Goal: Task Accomplishment & Management: Manage account settings

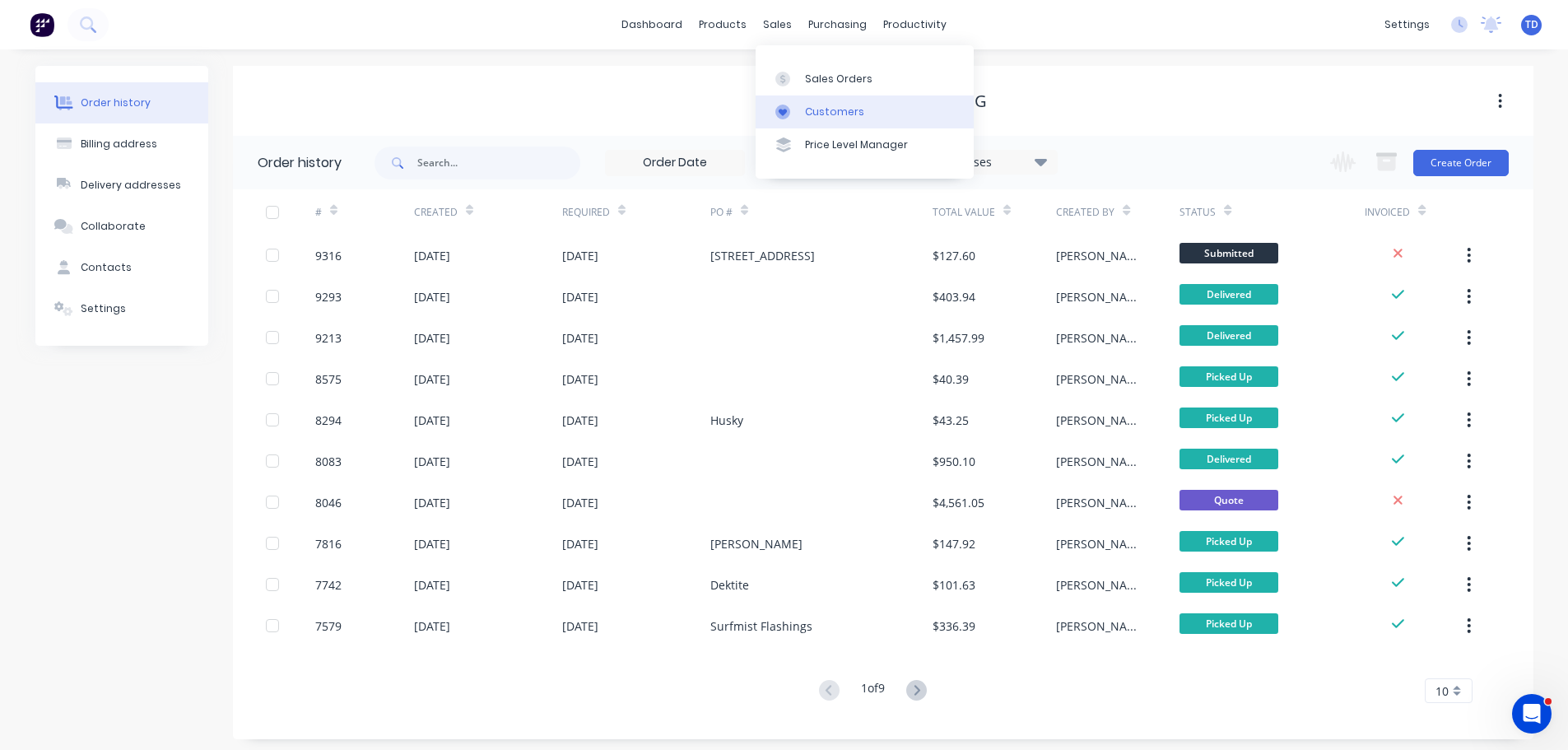
click at [804, 111] on link "Customers" at bounding box center [865, 112] width 218 height 33
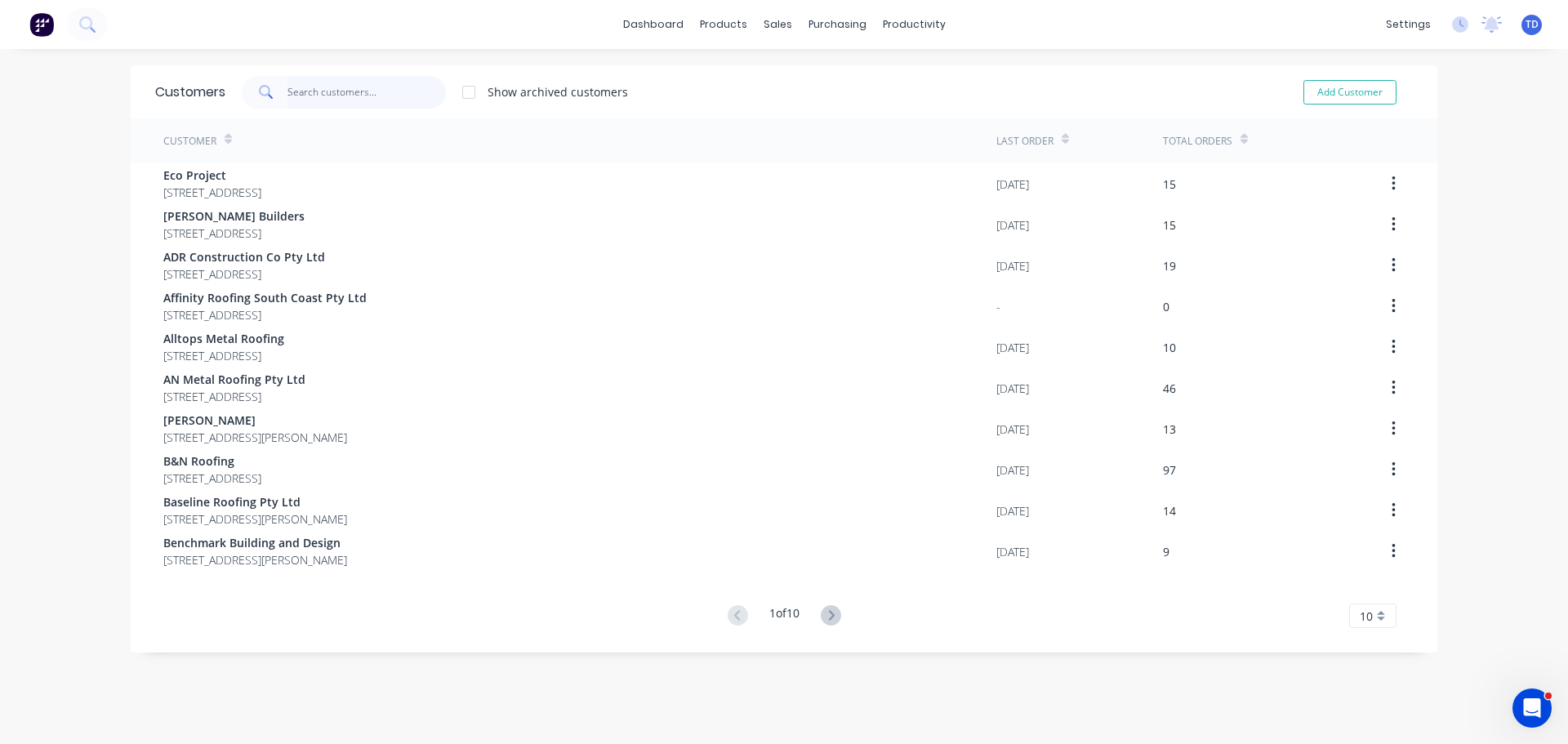
click at [338, 94] on input "text" at bounding box center [367, 92] width 160 height 33
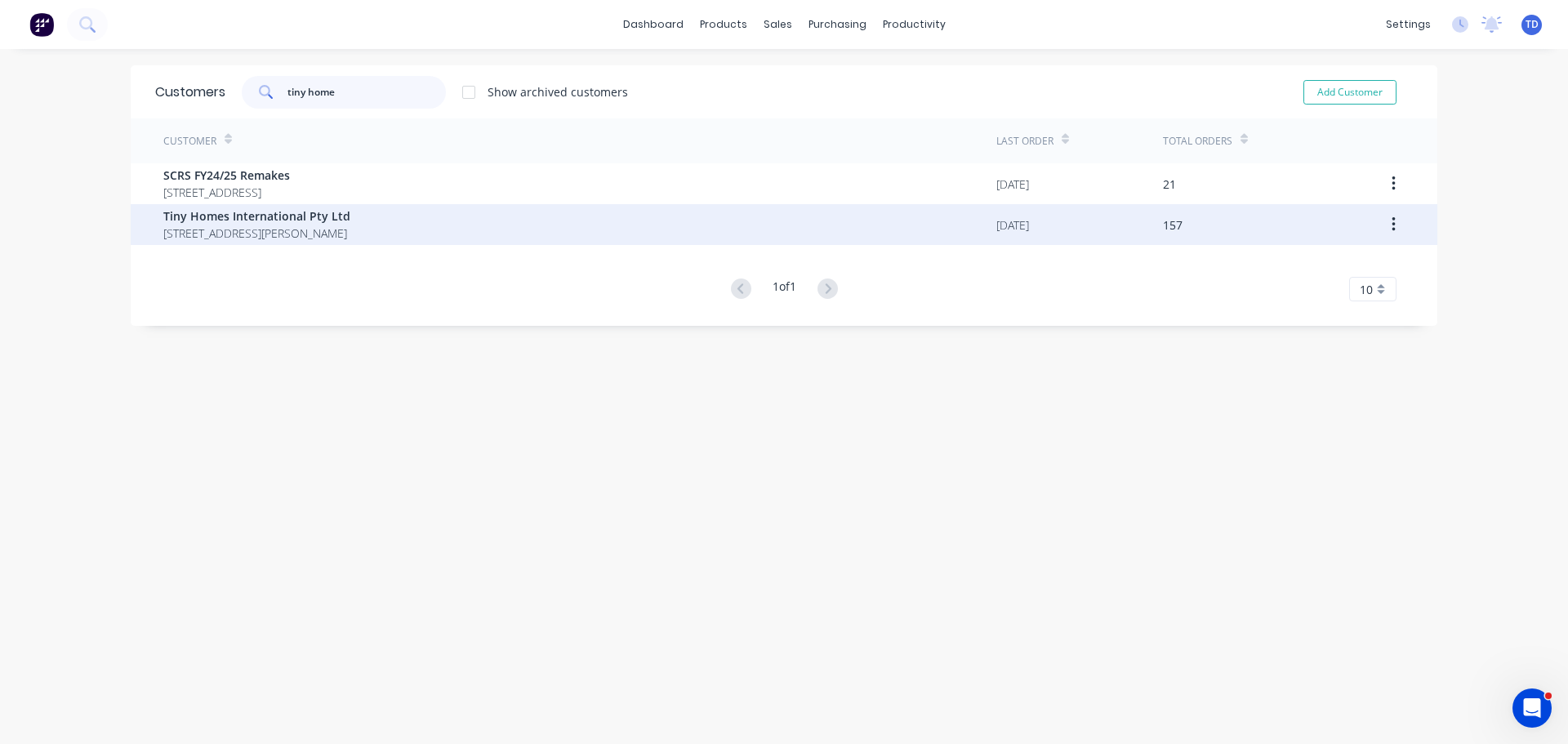
type input "tiny home"
click at [273, 222] on span "Tiny Homes International Pty Ltd" at bounding box center [256, 215] width 187 height 17
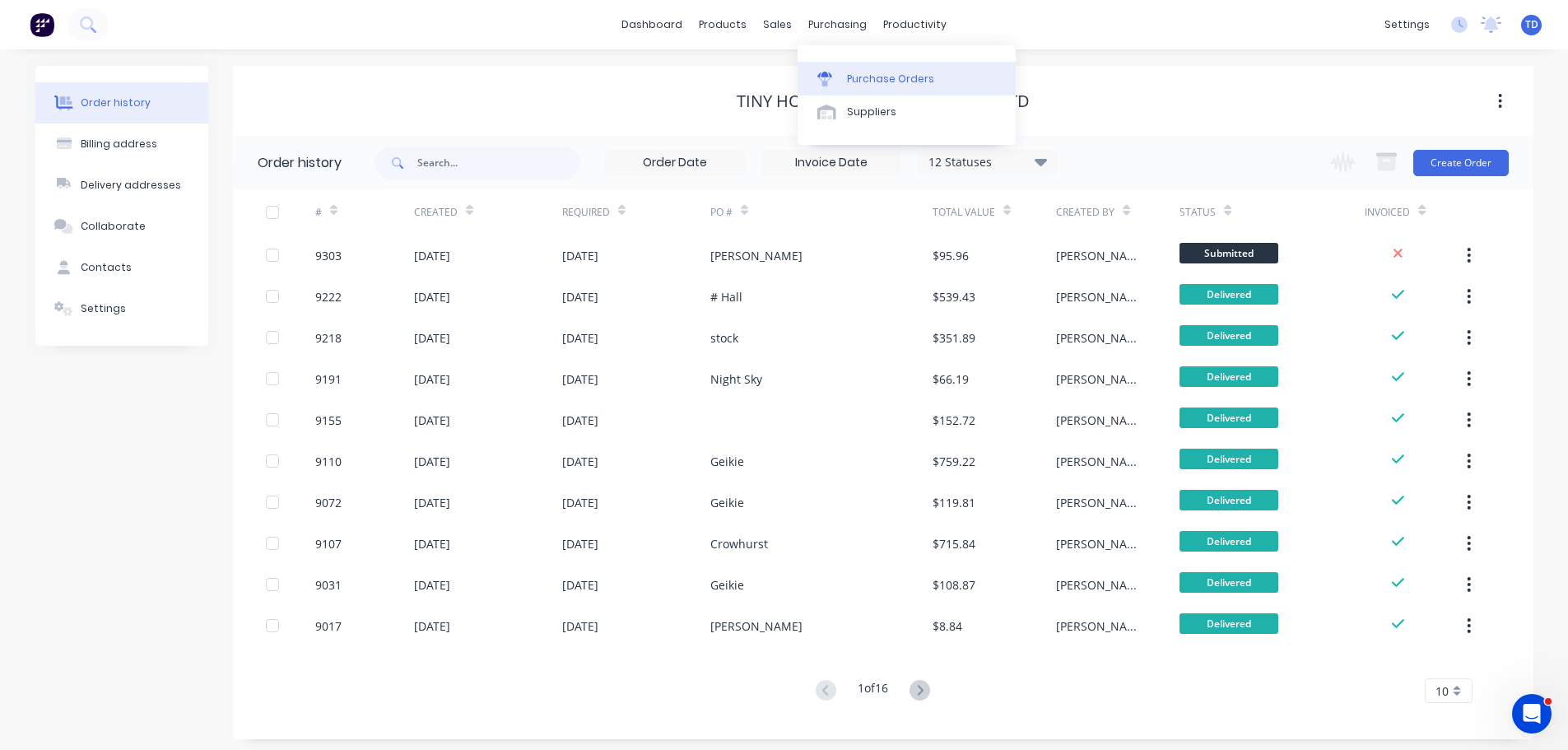
click at [870, 76] on div "Purchase Orders" at bounding box center [890, 79] width 87 height 15
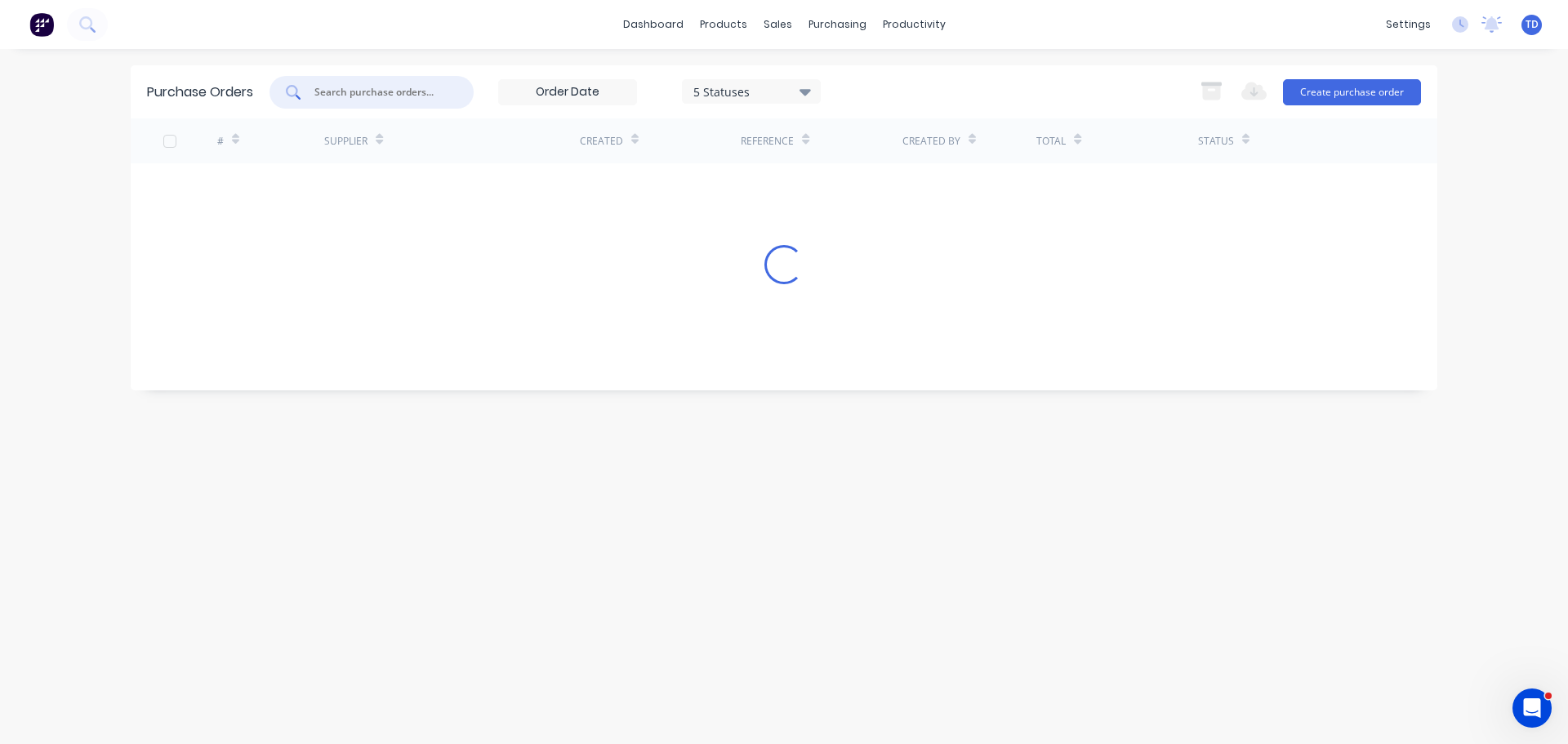
click at [350, 97] on input "text" at bounding box center [381, 92] width 136 height 16
type input "3"
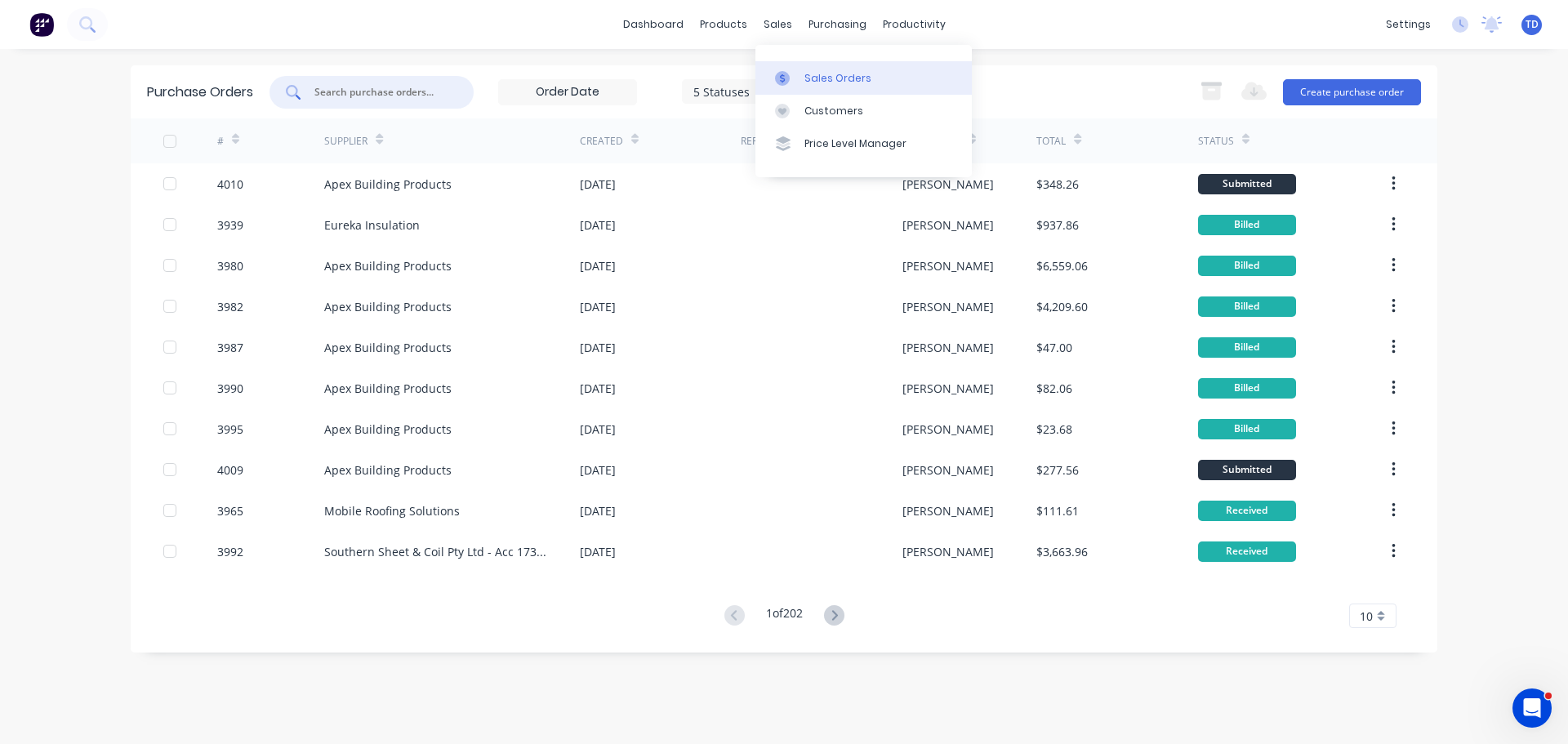
click at [808, 72] on div "Sales Orders" at bounding box center [838, 79] width 67 height 15
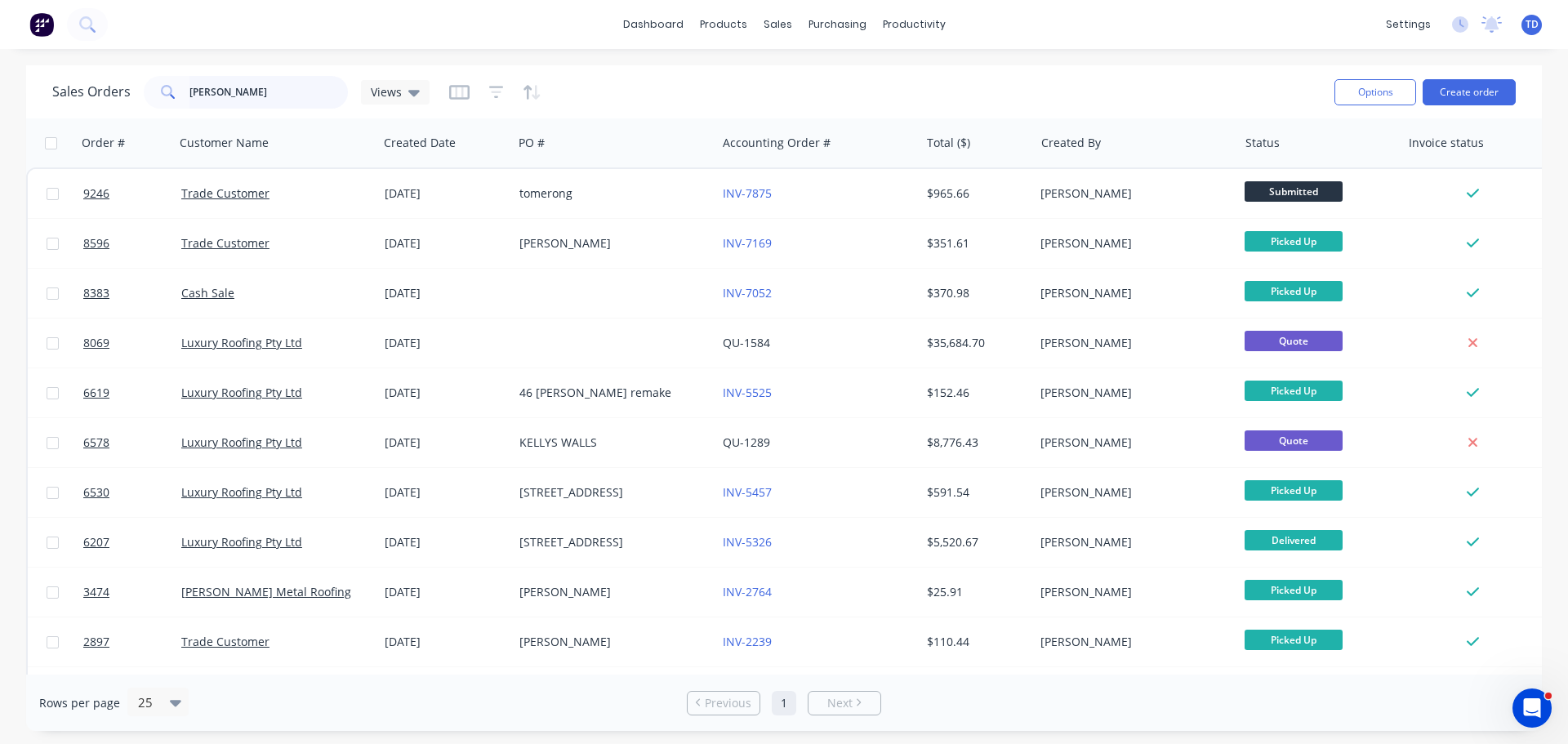
click at [282, 99] on input "kelly" at bounding box center [269, 92] width 160 height 33
type input "k"
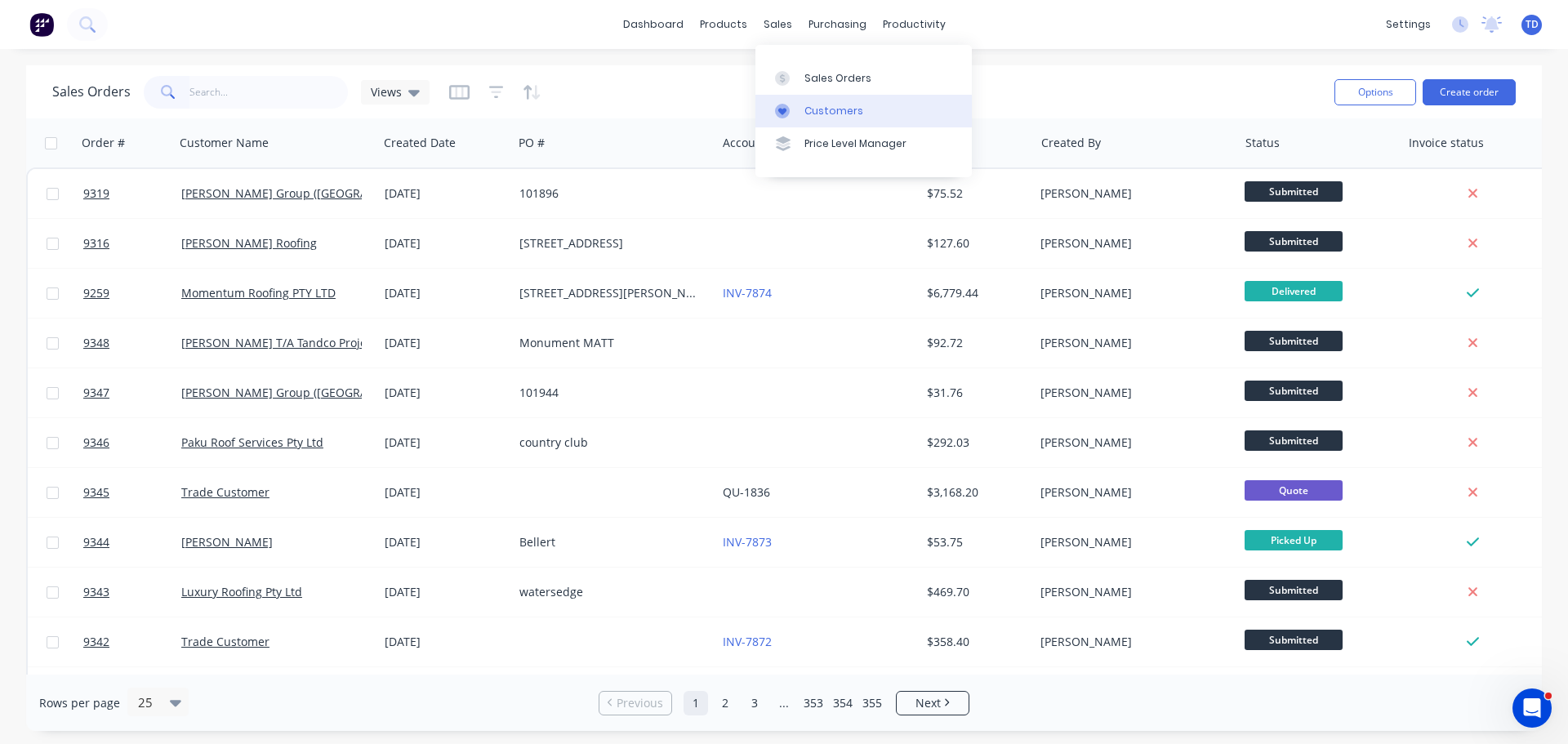
click at [816, 108] on div "Customers" at bounding box center [834, 111] width 59 height 15
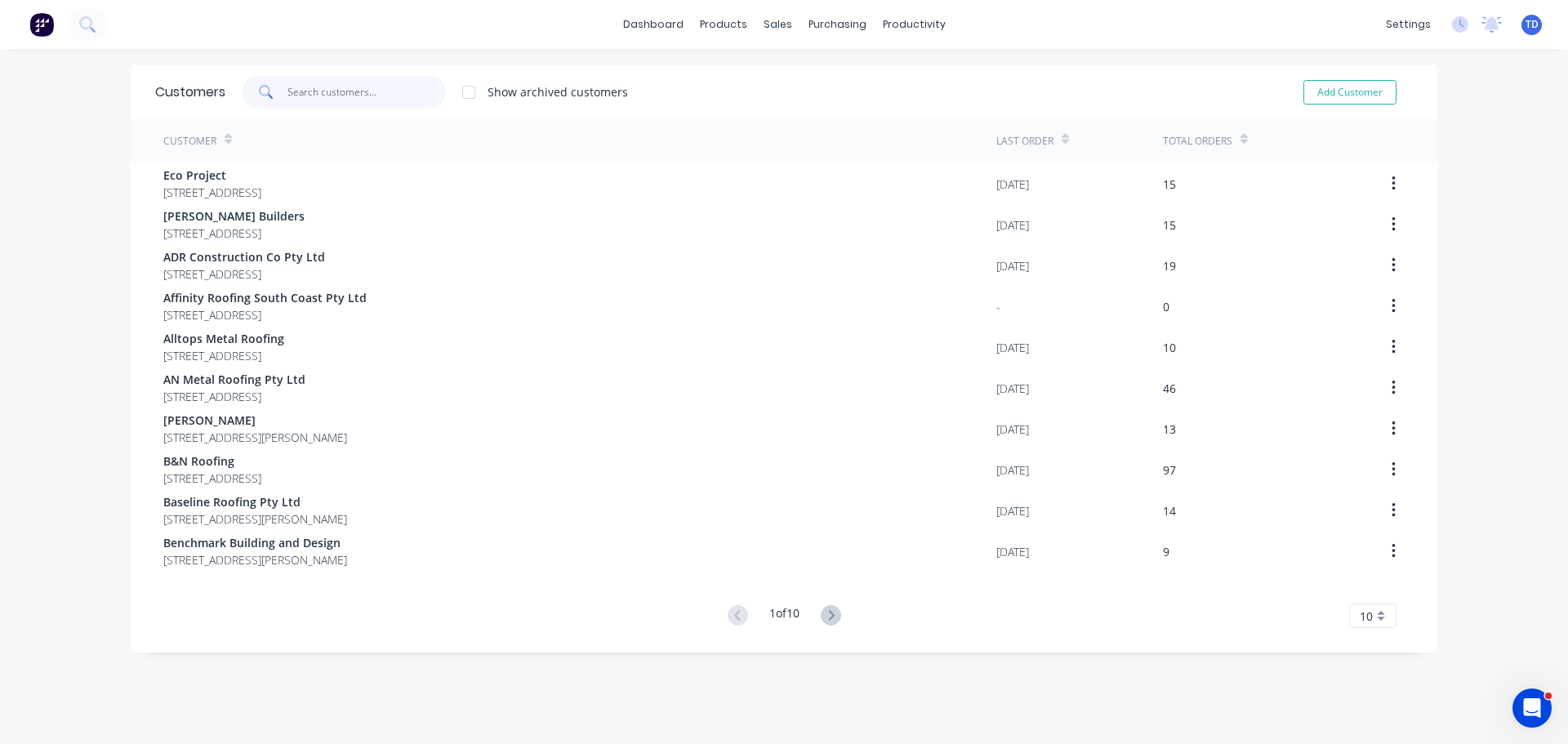
click at [355, 79] on input "text" at bounding box center [367, 92] width 160 height 33
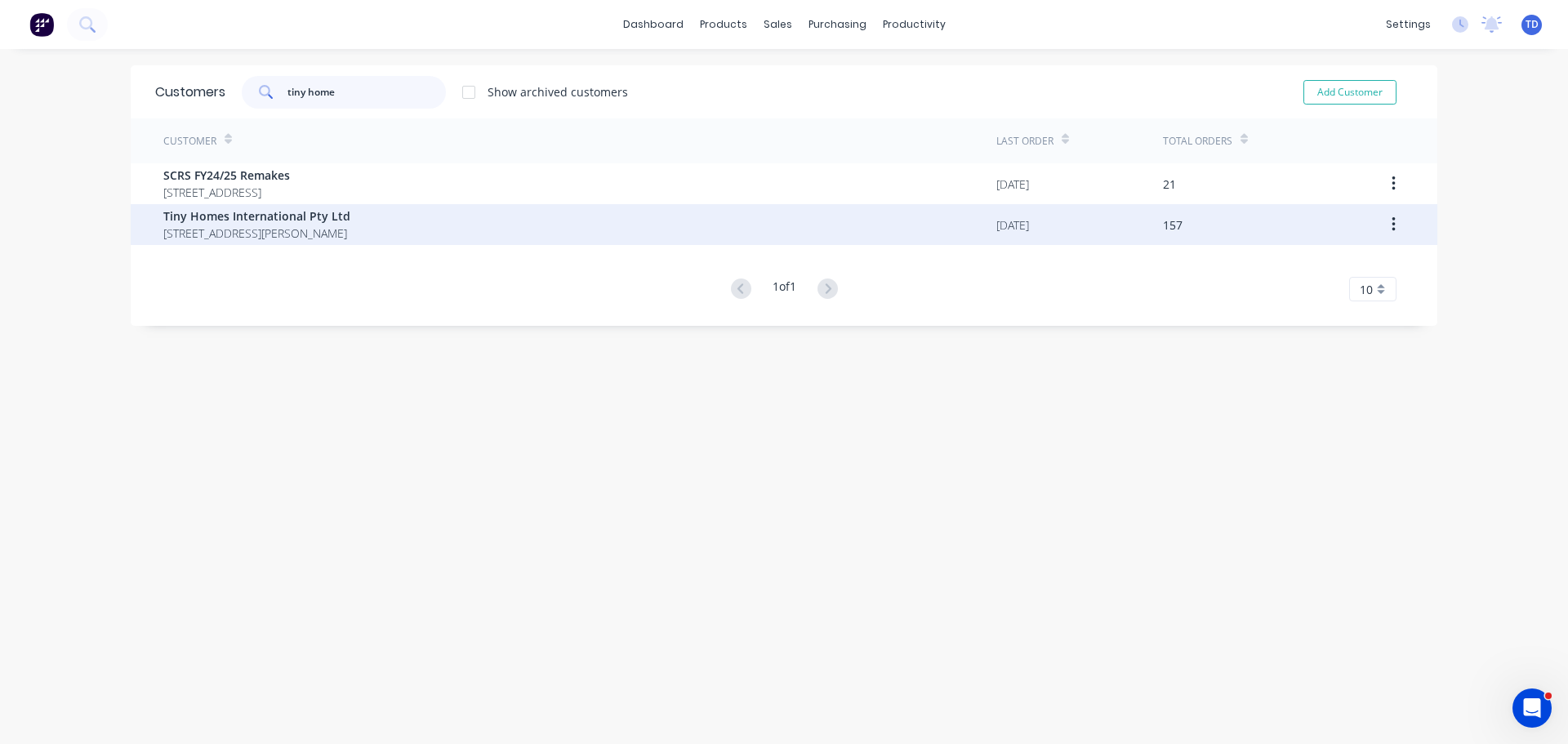
type input "tiny home"
click at [347, 233] on span "24 Blackburn Road Ulladulla New South Wales 2539" at bounding box center [256, 232] width 187 height 17
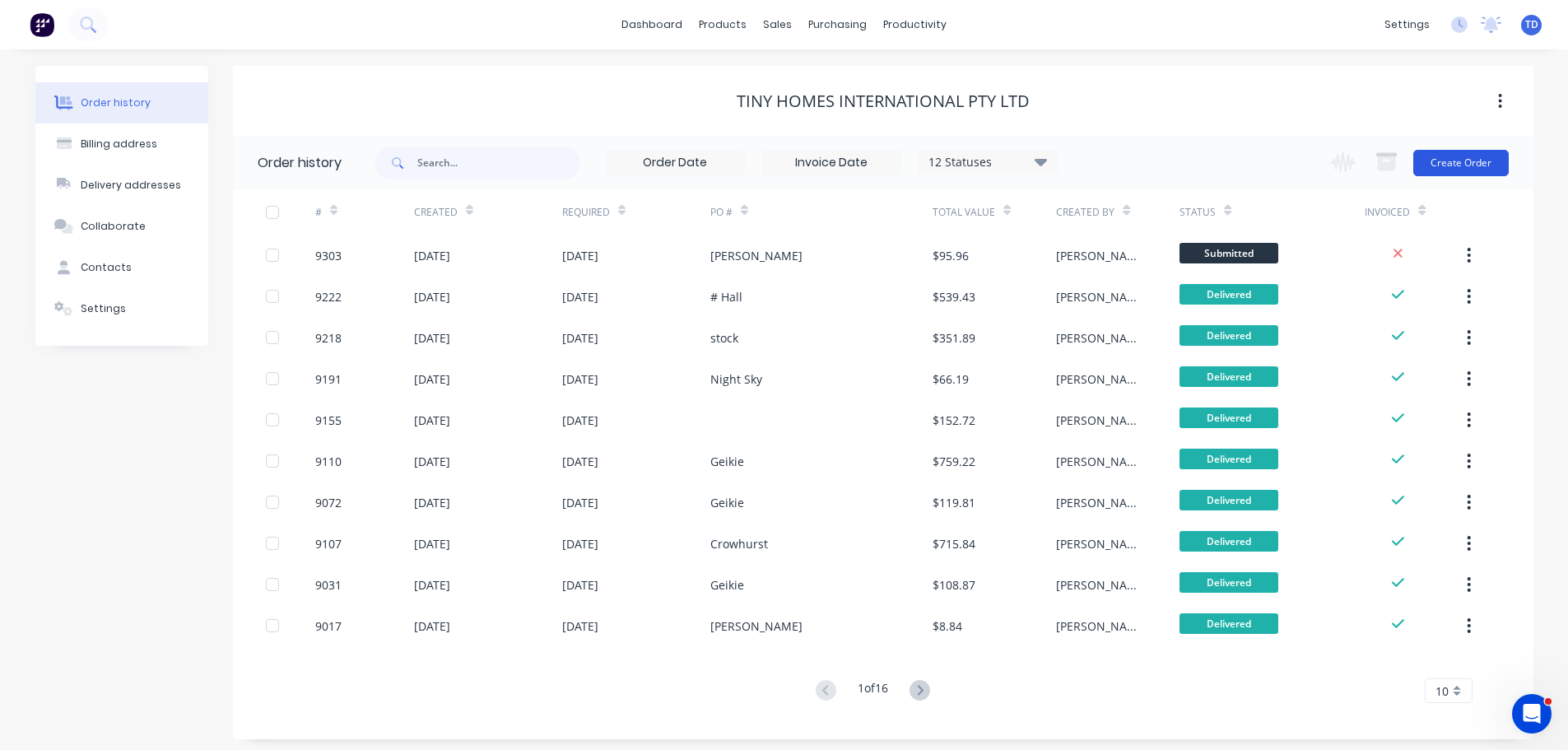
click at [1458, 163] on button "Create Order" at bounding box center [1462, 163] width 96 height 26
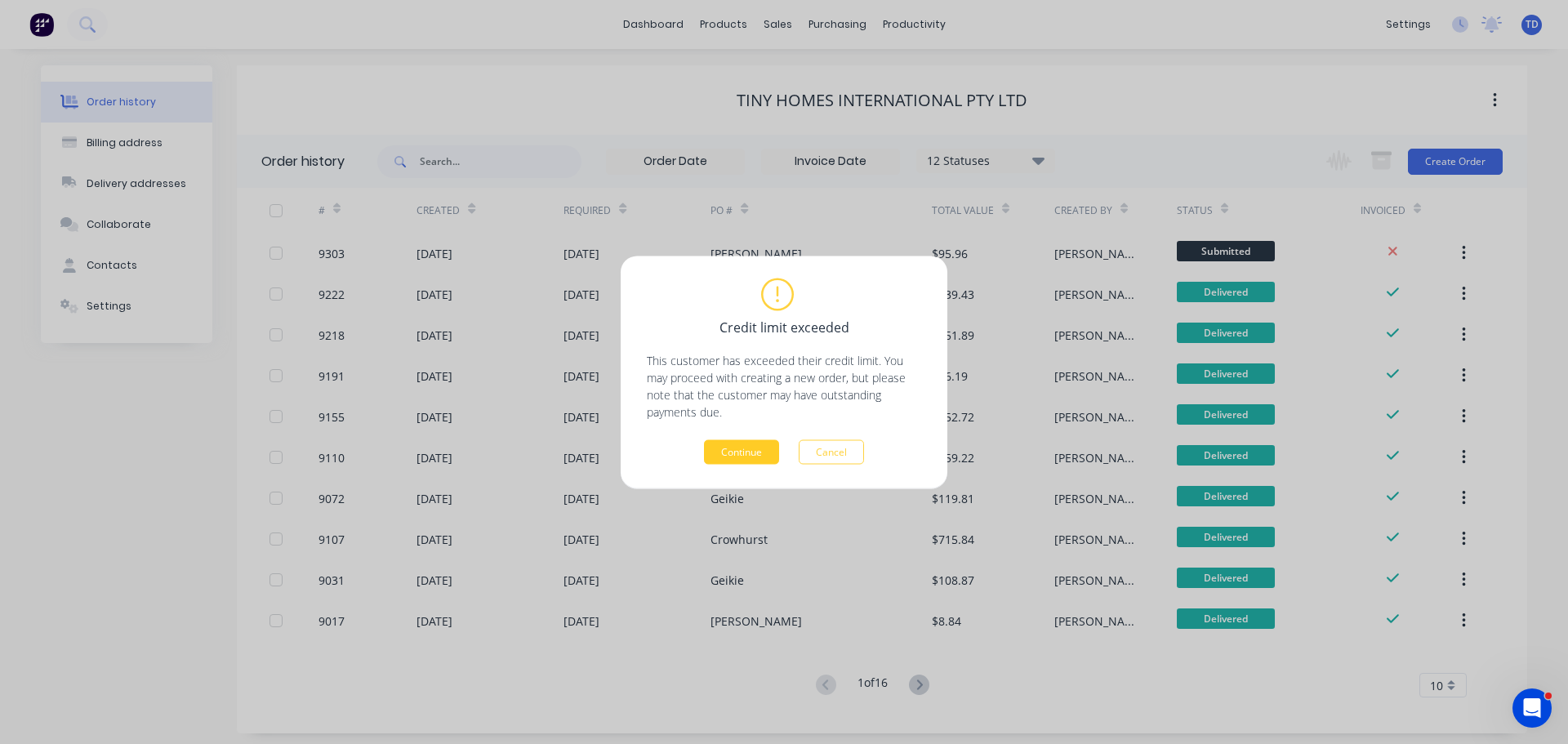
click at [726, 449] on button "Continue" at bounding box center [742, 452] width 75 height 25
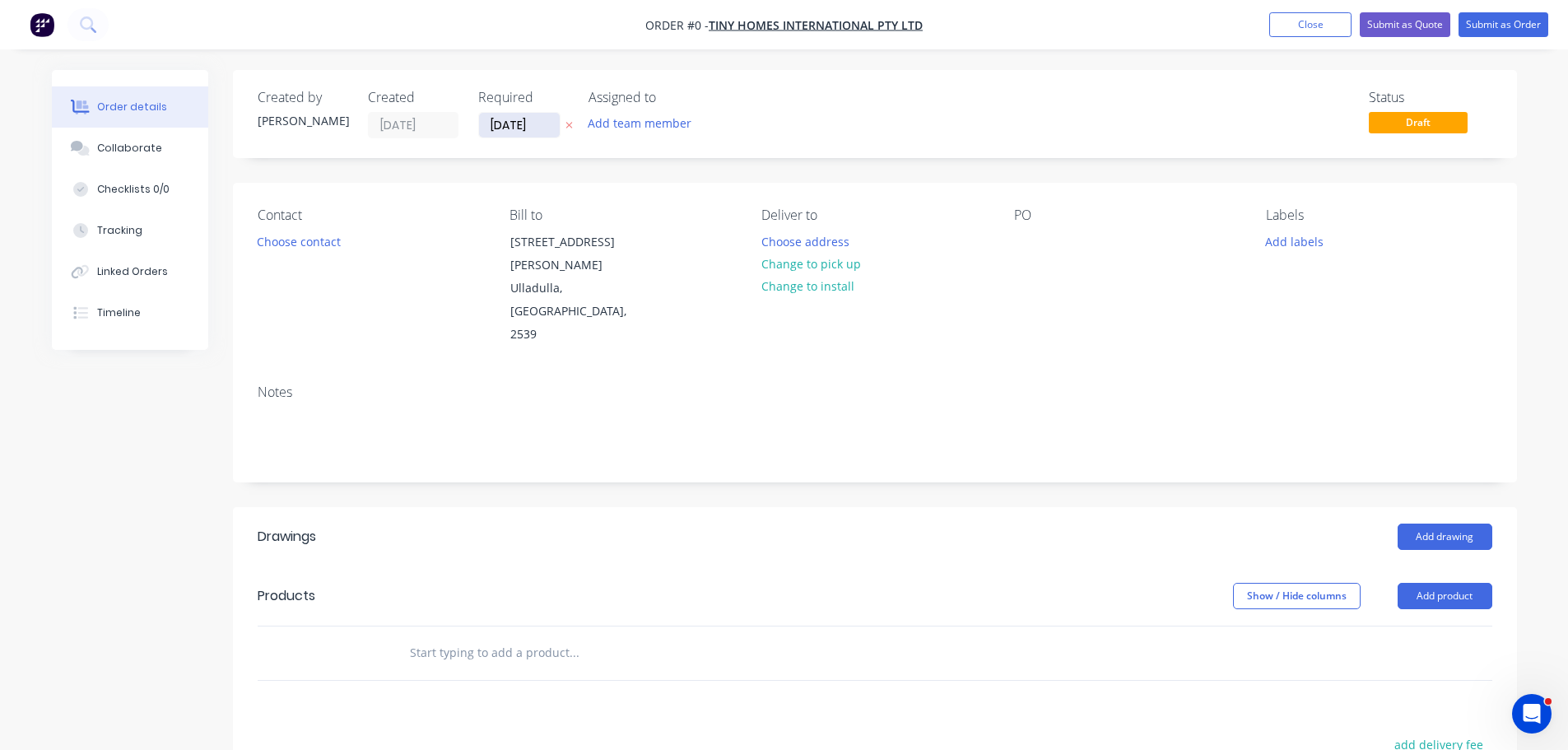
click at [545, 130] on input "[DATE]" at bounding box center [520, 125] width 81 height 25
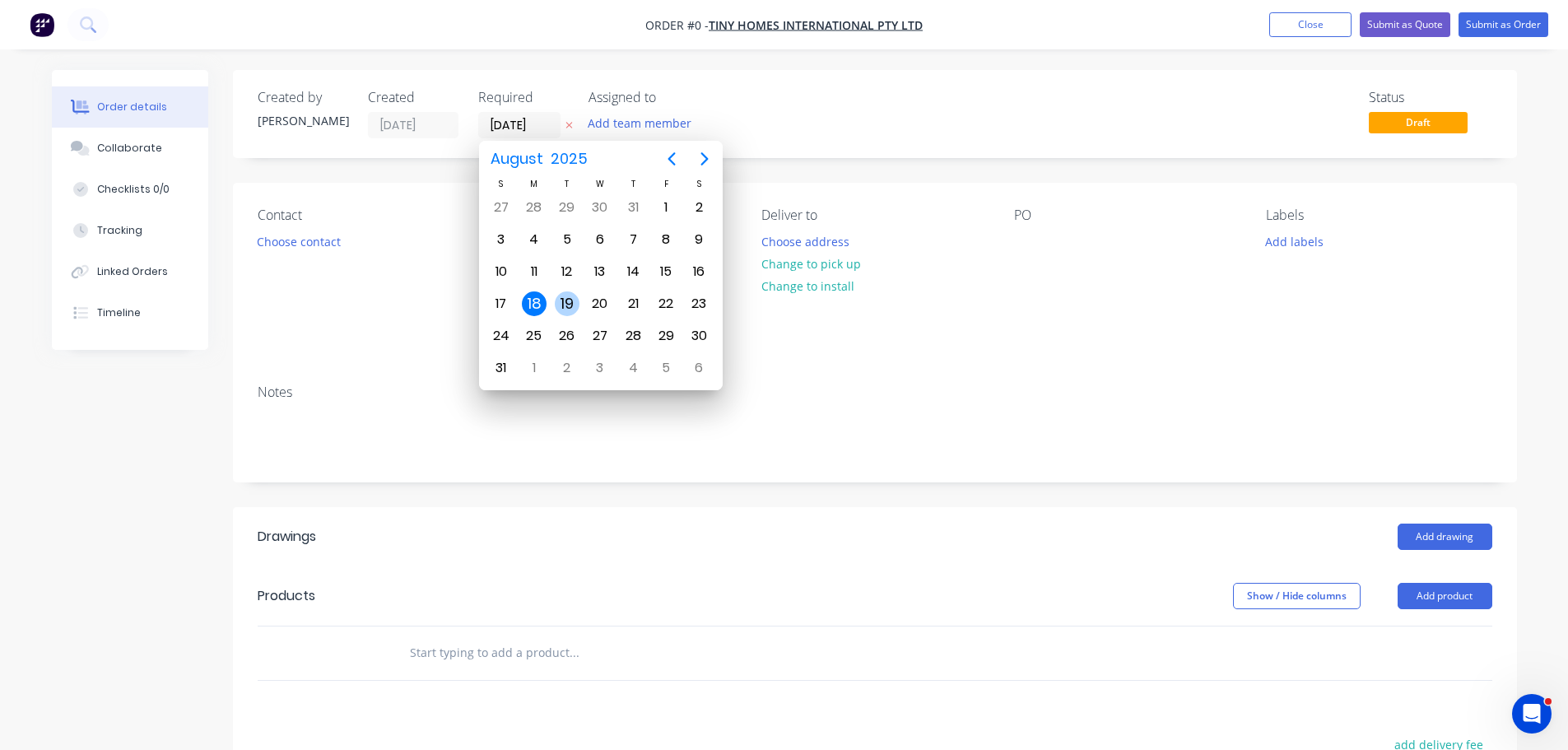
click at [574, 301] on div "19" at bounding box center [567, 304] width 25 height 25
type input "[DATE]"
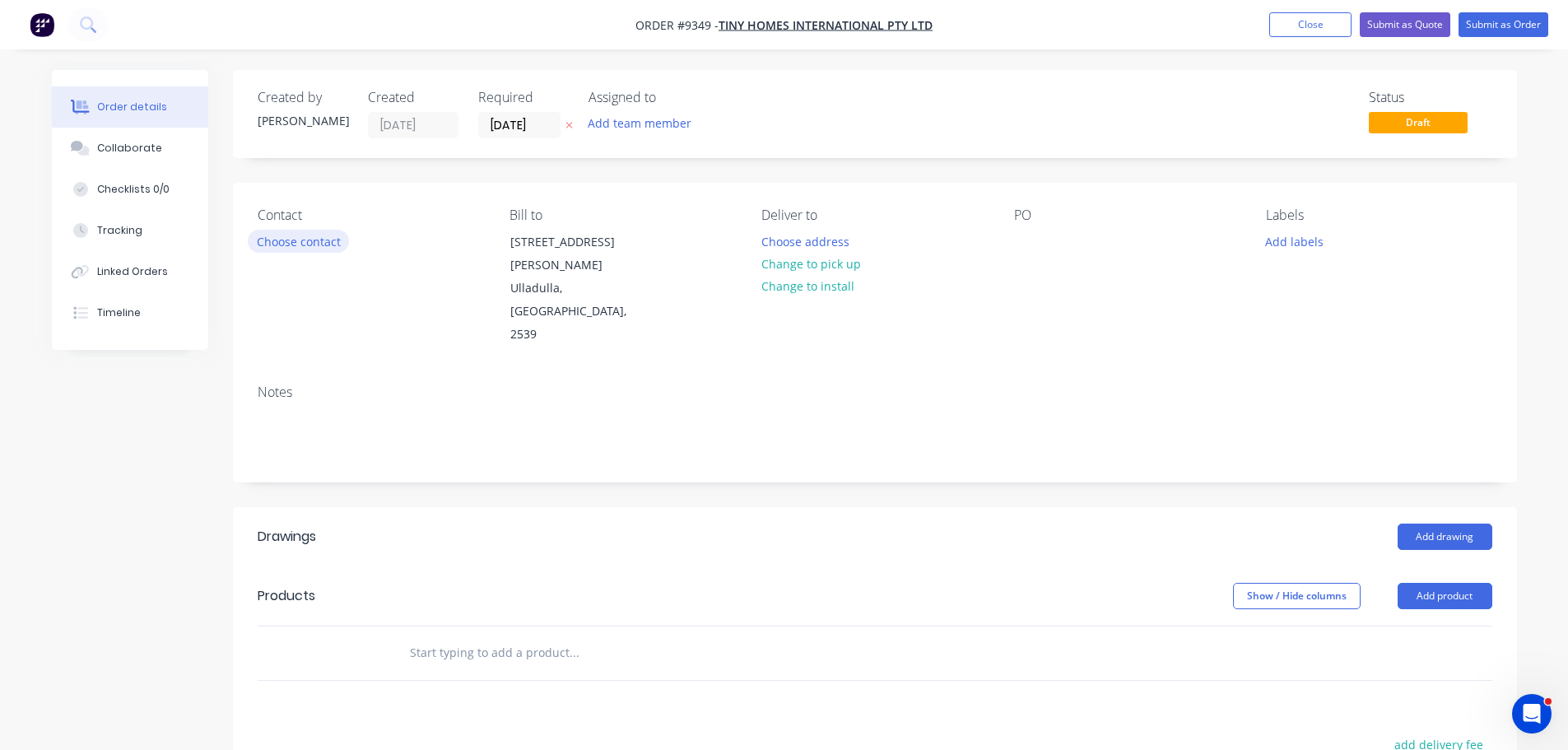
click at [279, 238] on button "Choose contact" at bounding box center [298, 240] width 102 height 22
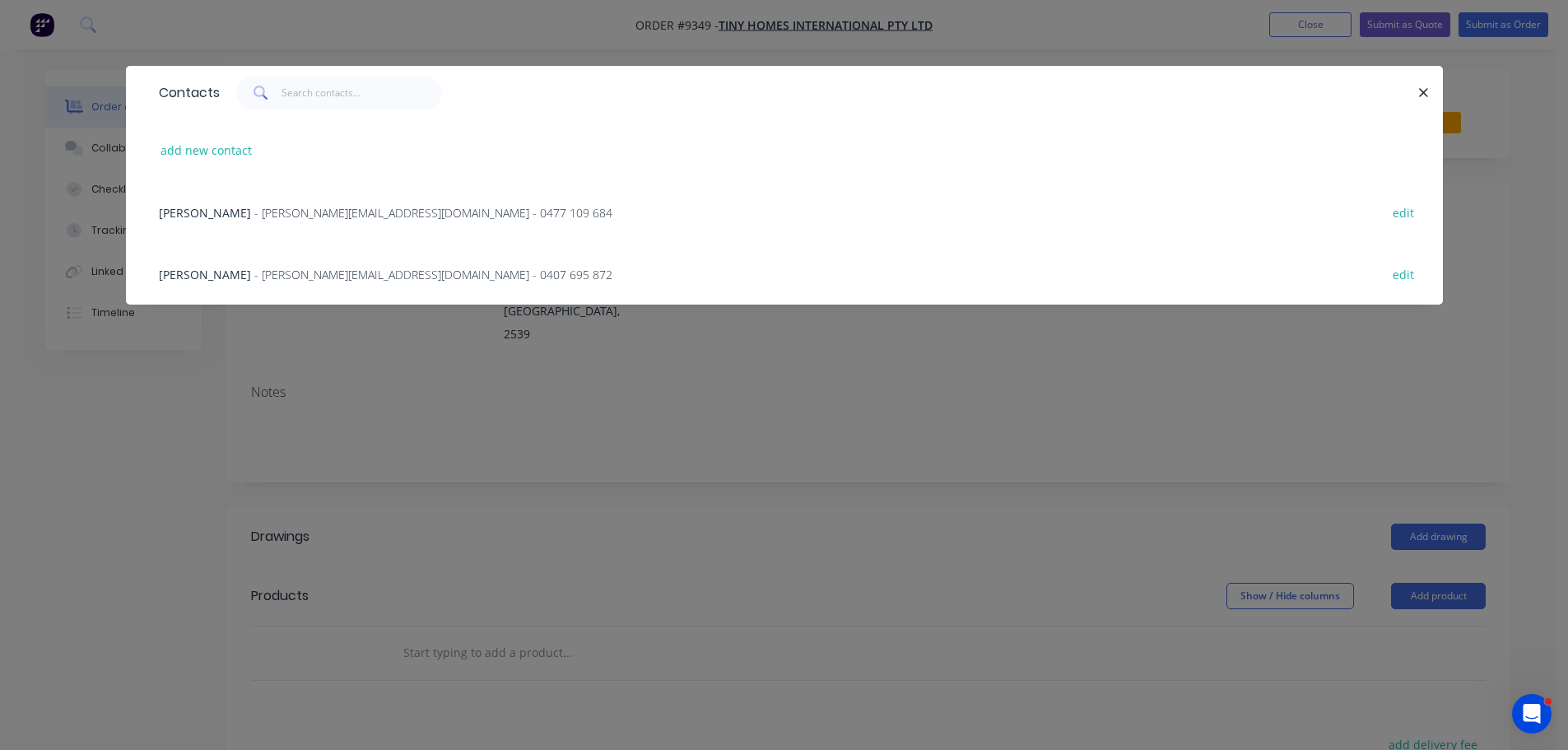
click at [300, 210] on span "- kalala@designerecotinyhomes.com.au - 0477 109 684" at bounding box center [433, 212] width 358 height 16
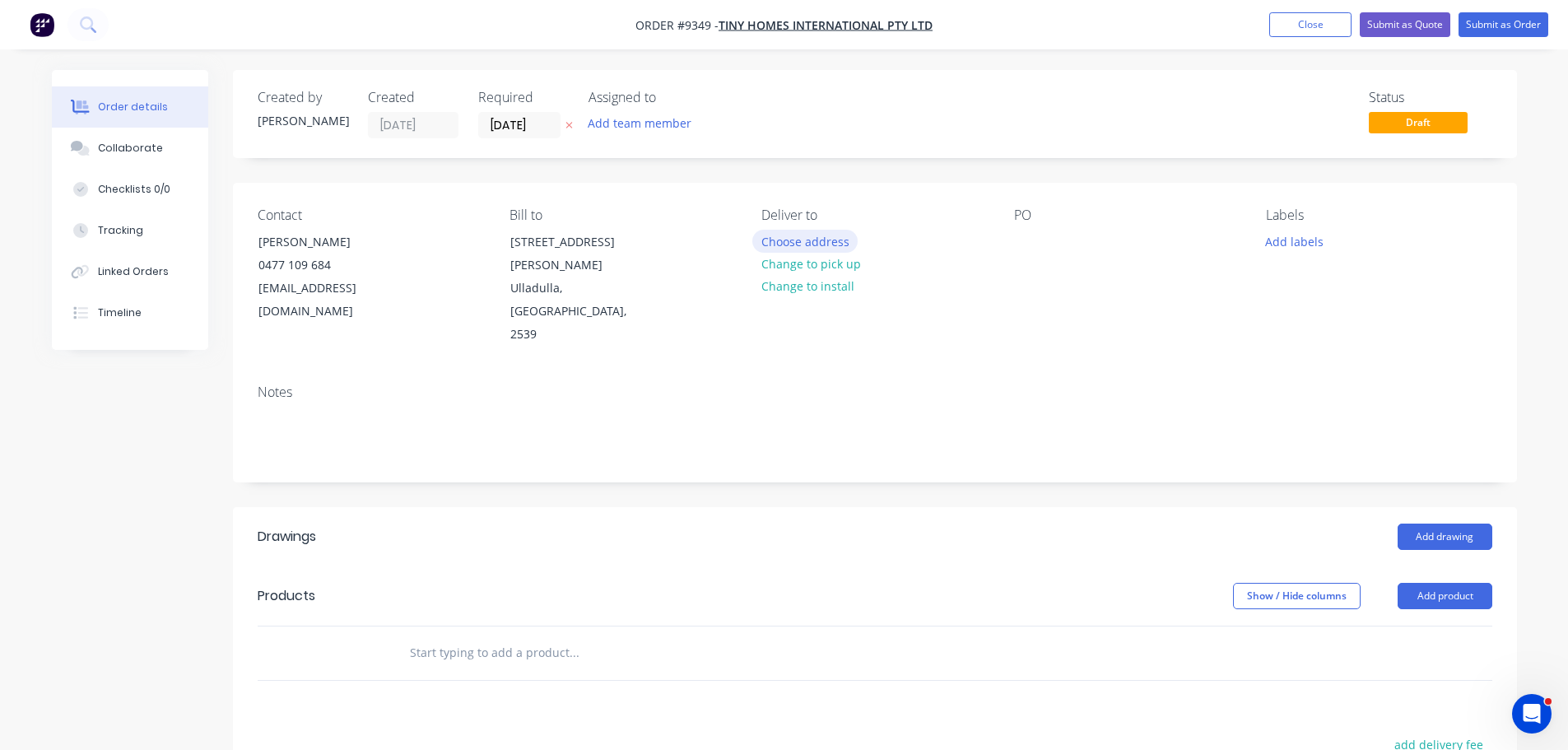
click at [812, 243] on button "Choose address" at bounding box center [805, 240] width 106 height 22
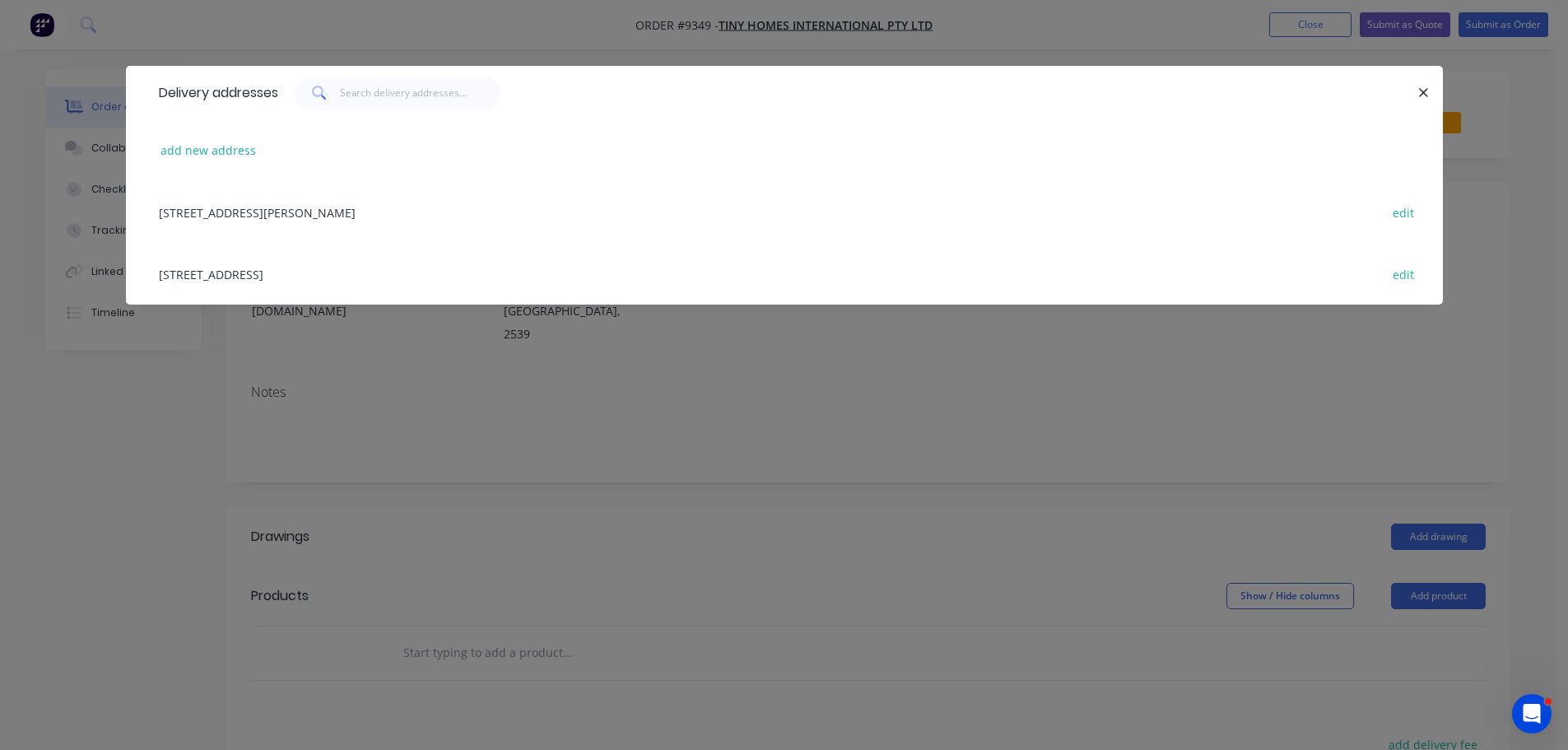
click at [339, 192] on div "24 Blackburn Road, Ulladulla, New South Wales, Australia, 2539 edit" at bounding box center [785, 211] width 1268 height 62
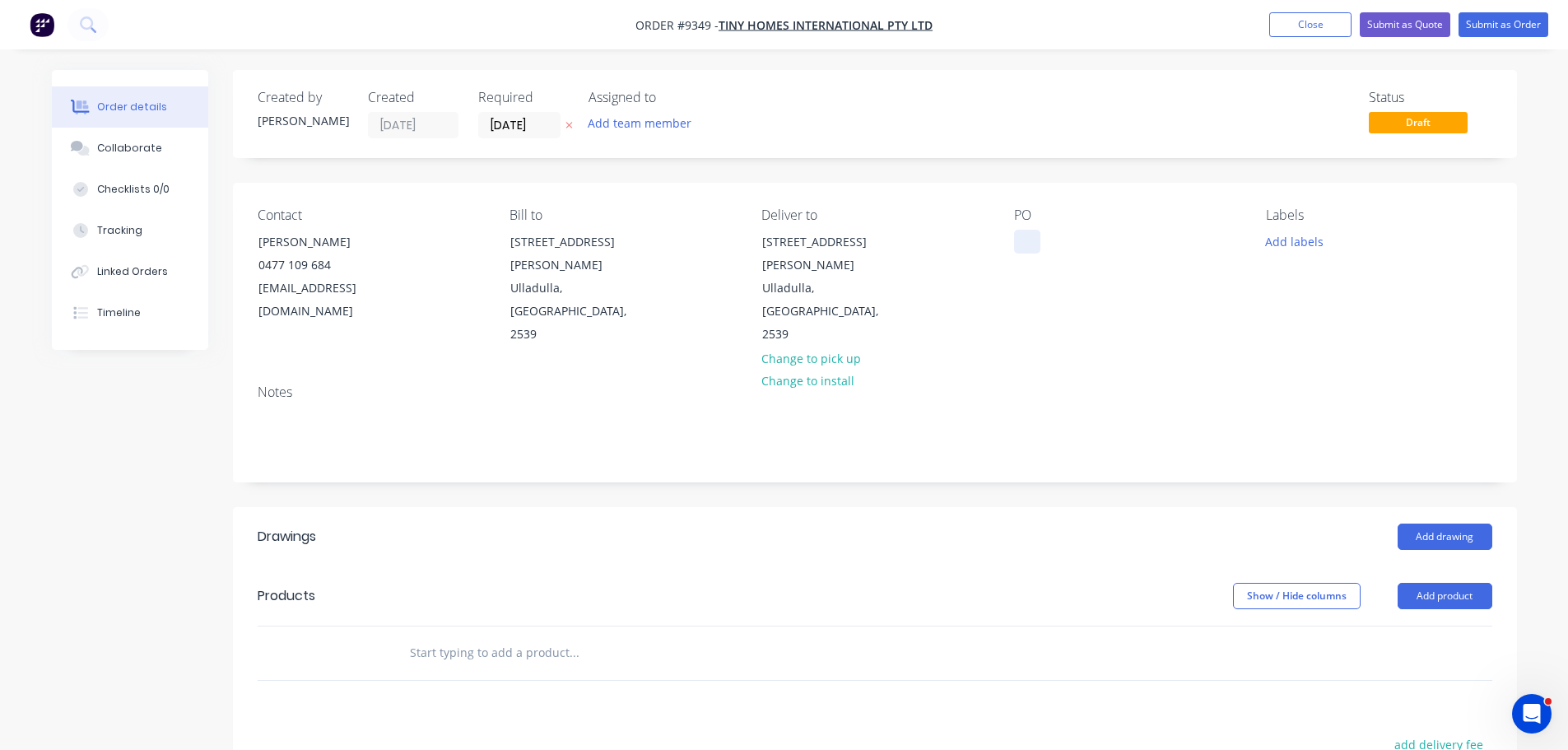
click at [1025, 241] on div at bounding box center [1027, 241] width 26 height 24
click at [1415, 523] on button "Add drawing" at bounding box center [1445, 536] width 95 height 26
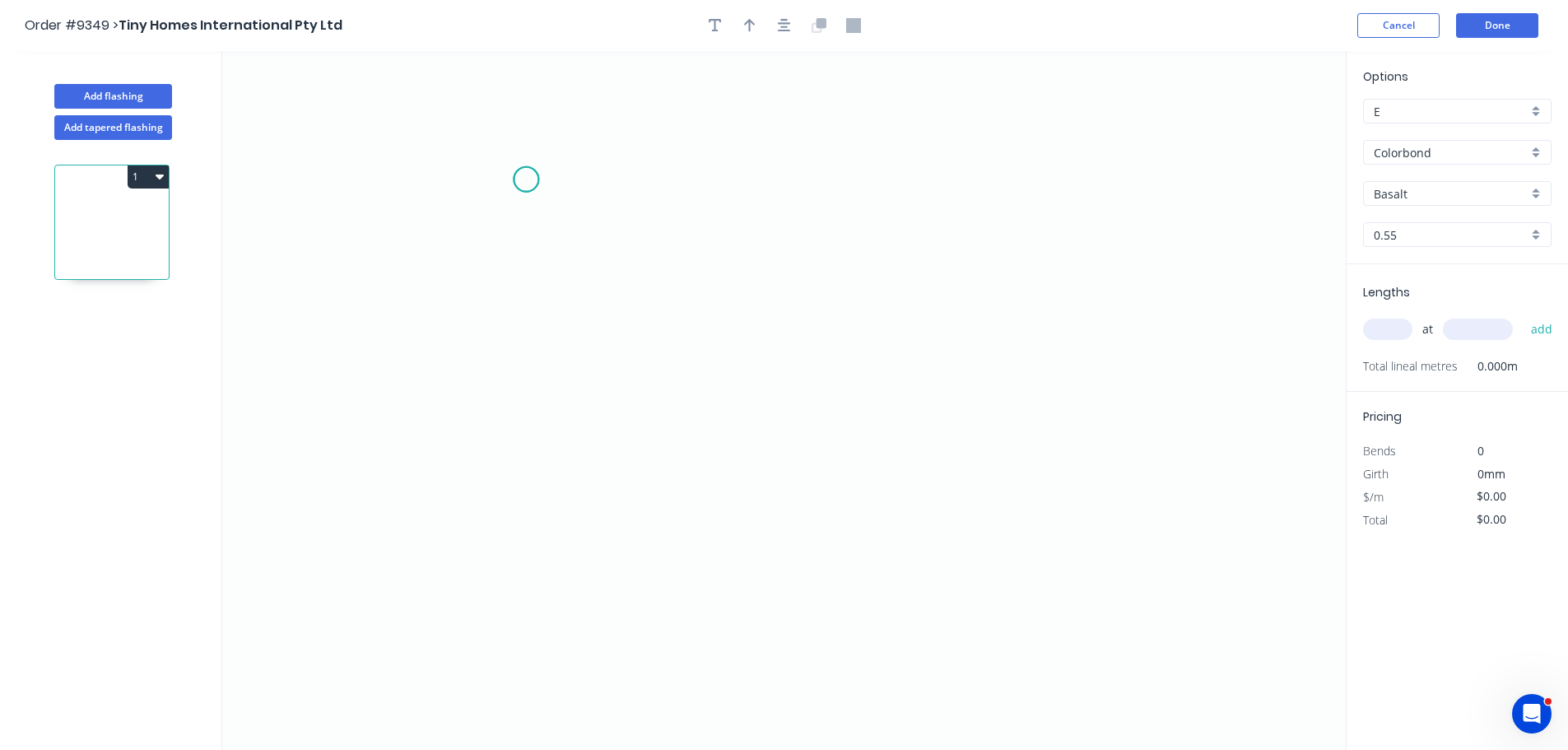
click at [526, 179] on icon "0" at bounding box center [784, 400] width 1124 height 699
click at [549, 578] on icon "0" at bounding box center [784, 400] width 1124 height 699
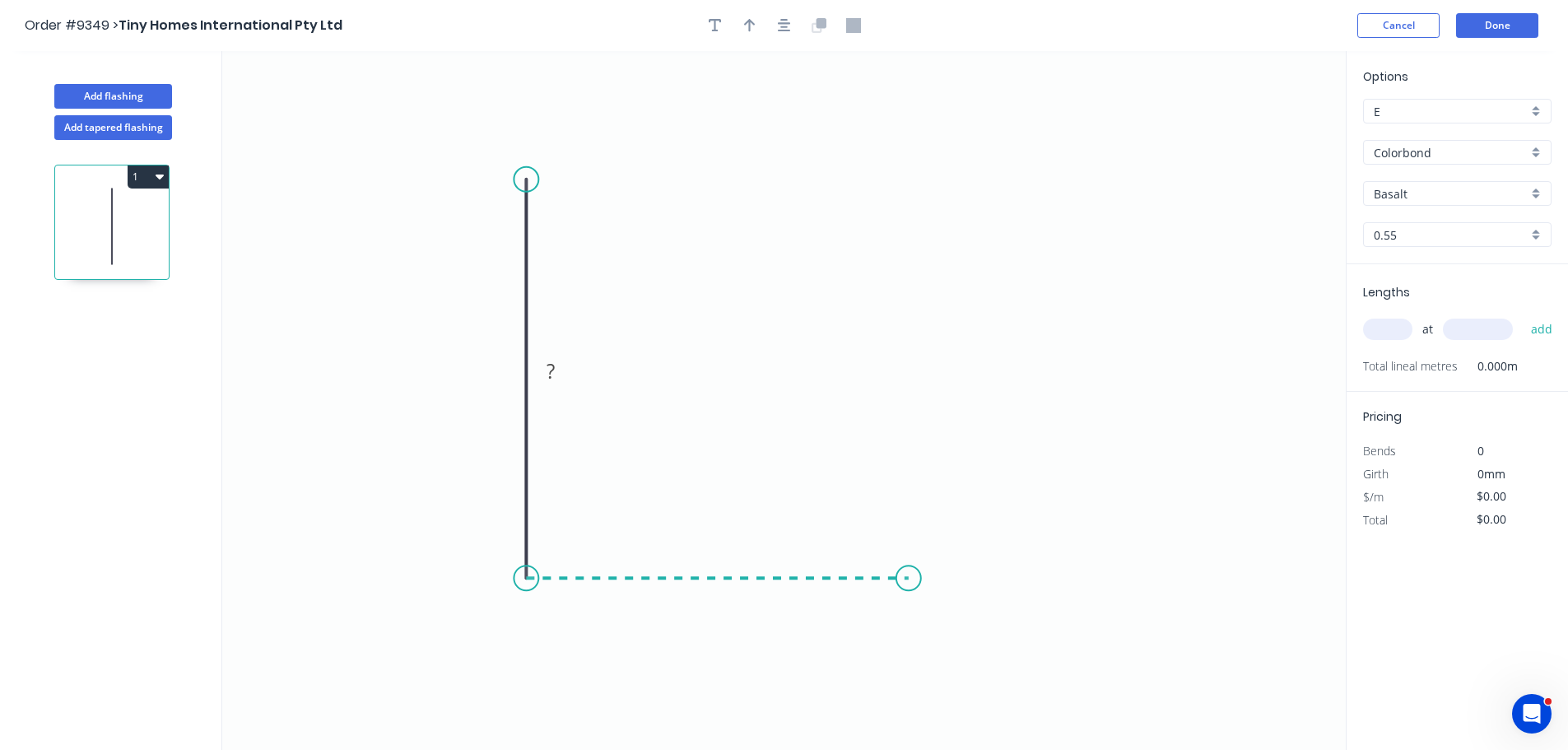
click at [909, 568] on icon "0 ?" at bounding box center [784, 400] width 1124 height 699
click at [968, 613] on icon "0 ? ?" at bounding box center [784, 400] width 1124 height 699
click at [968, 613] on circle at bounding box center [968, 612] width 25 height 25
drag, startPoint x: 741, startPoint y: 597, endPoint x: 757, endPoint y: 509, distance: 89.4
click at [757, 509] on rect at bounding box center [733, 520] width 54 height 34
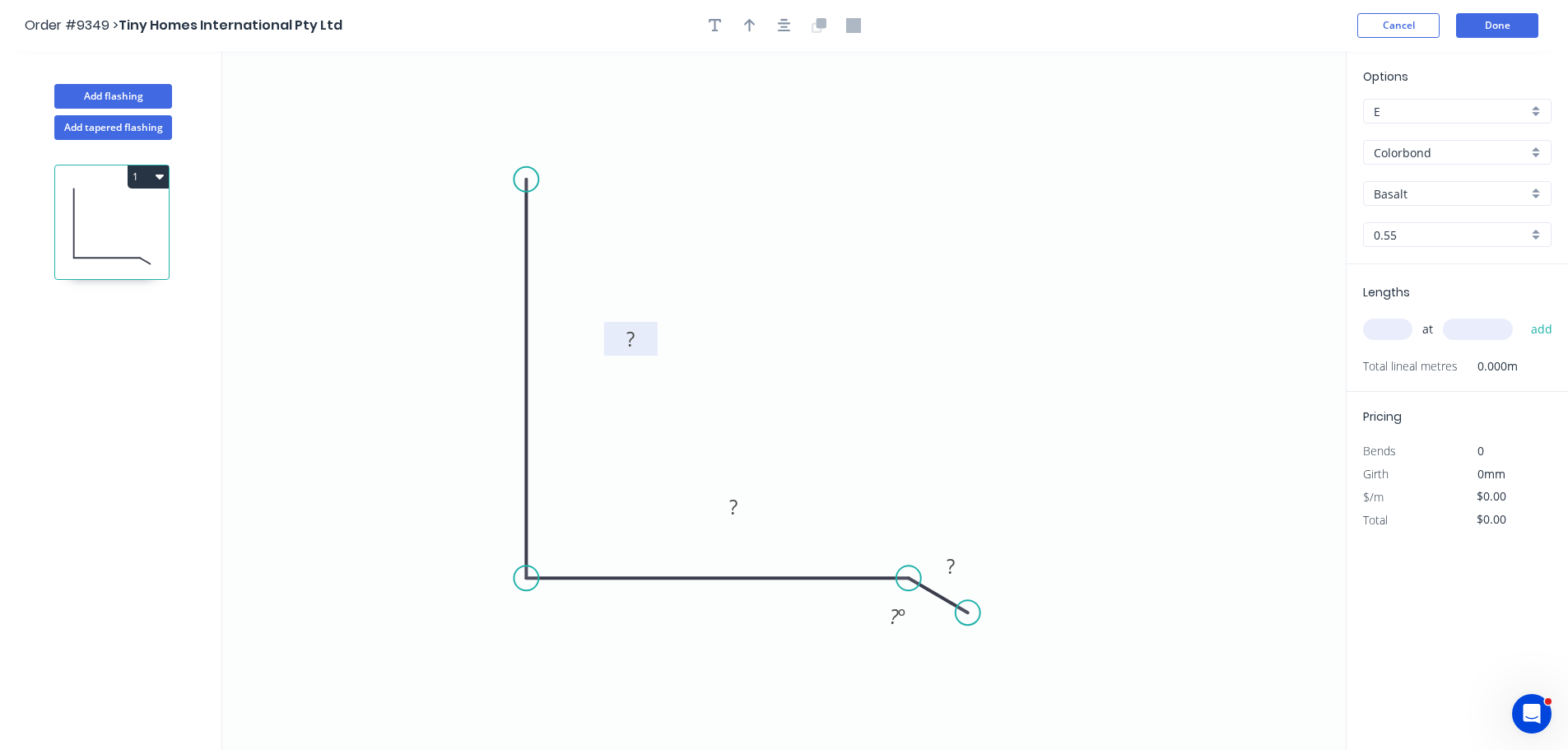
drag, startPoint x: 517, startPoint y: 356, endPoint x: 646, endPoint y: 323, distance: 133.2
click at [646, 323] on rect at bounding box center [631, 338] width 54 height 34
click at [562, 630] on div "Show angle" at bounding box center [612, 634] width 165 height 34
click at [633, 338] on tspan "?" at bounding box center [631, 337] width 8 height 27
type input "$20.03"
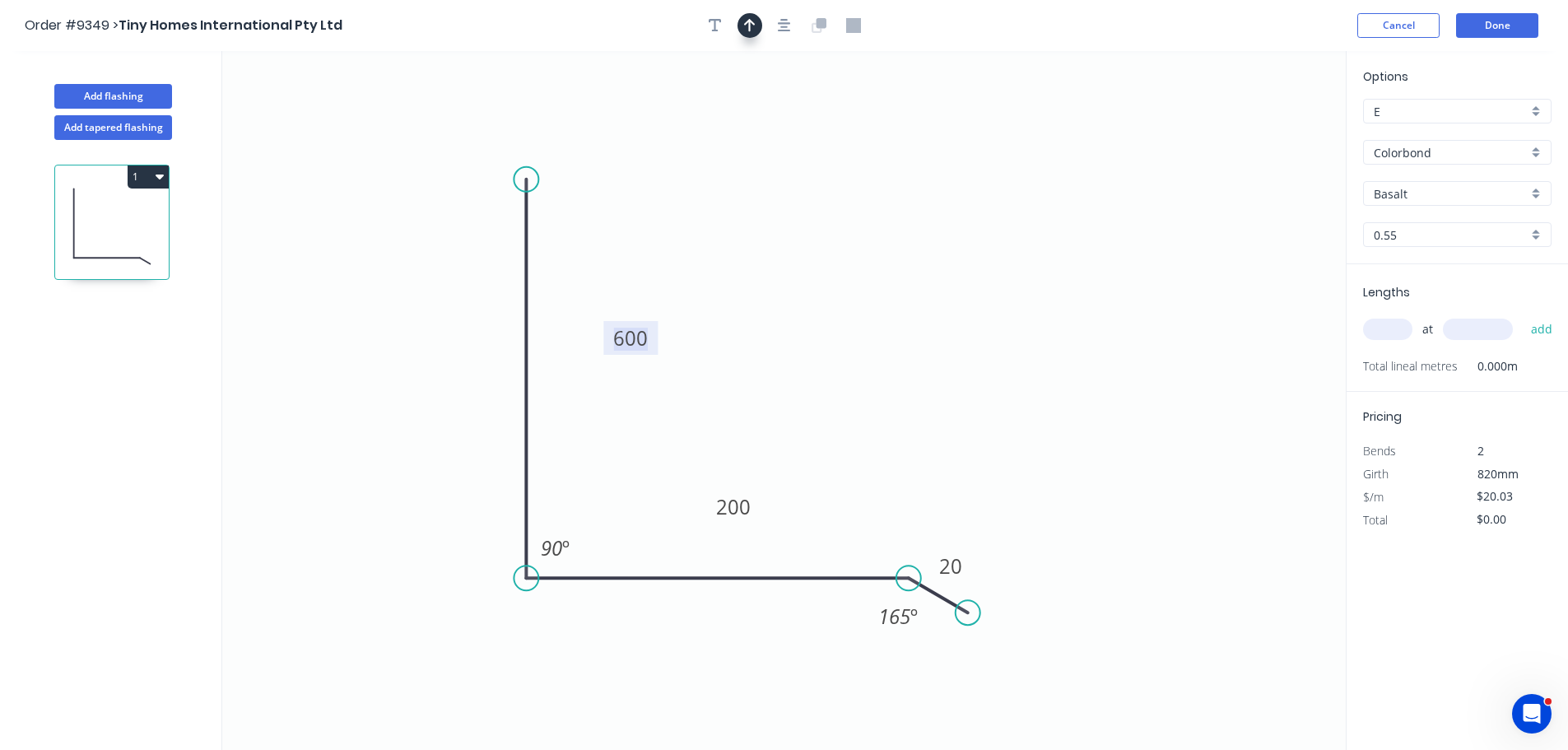
click at [748, 21] on icon "button" at bounding box center [750, 26] width 12 height 13
click at [1265, 134] on icon at bounding box center [1263, 115] width 15 height 53
drag, startPoint x: 1248, startPoint y: 134, endPoint x: 1020, endPoint y: 291, distance: 276.8
click at [948, 342] on icon "0 600 200 20 90 º 165 º" at bounding box center [784, 400] width 1124 height 699
drag, startPoint x: 1262, startPoint y: 130, endPoint x: 980, endPoint y: 302, distance: 330.3
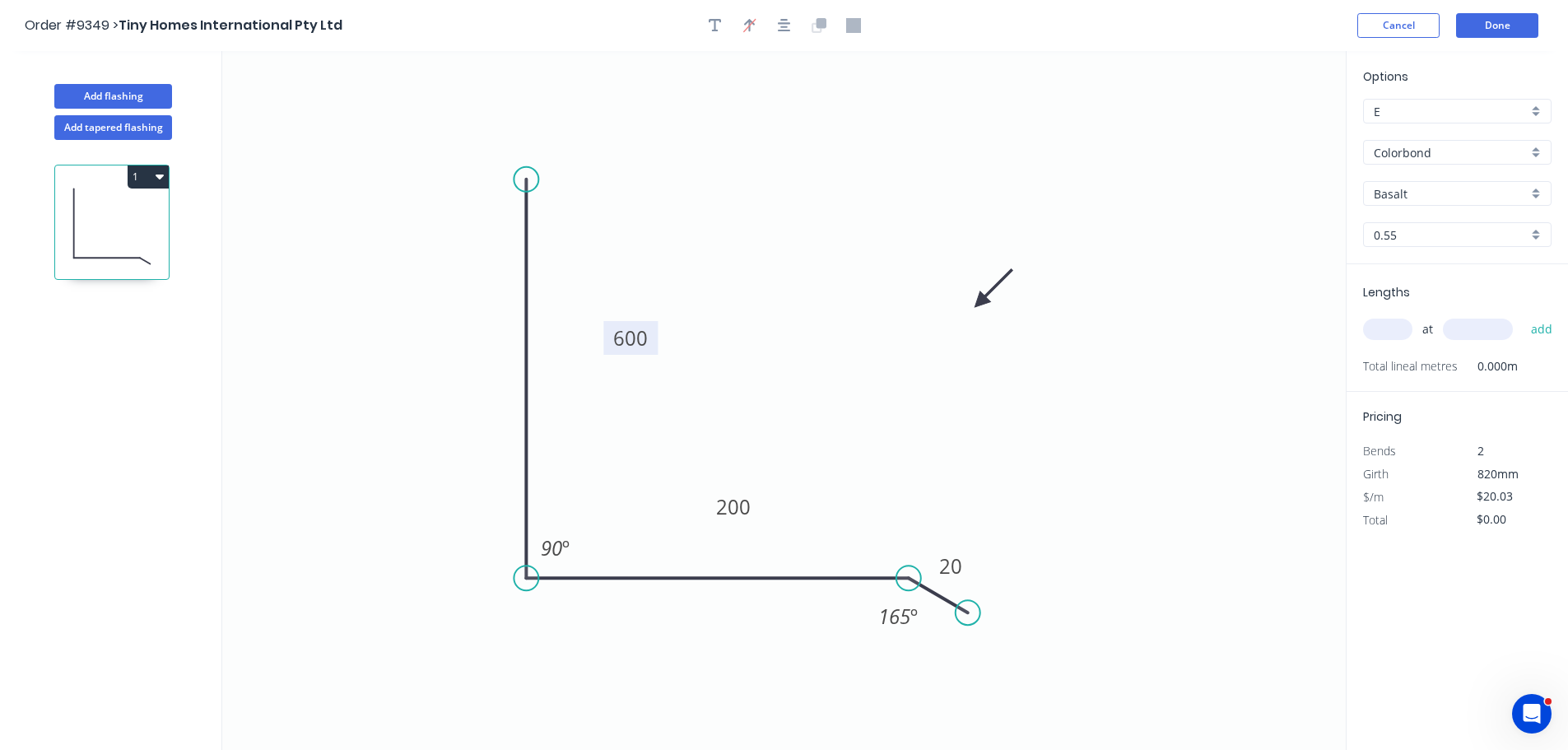
click at [980, 302] on icon at bounding box center [994, 288] width 48 height 48
click at [1422, 189] on input "Basalt" at bounding box center [1451, 193] width 154 height 17
click at [1417, 310] on div "Night Sky" at bounding box center [1457, 299] width 187 height 29
type input "Night Sky"
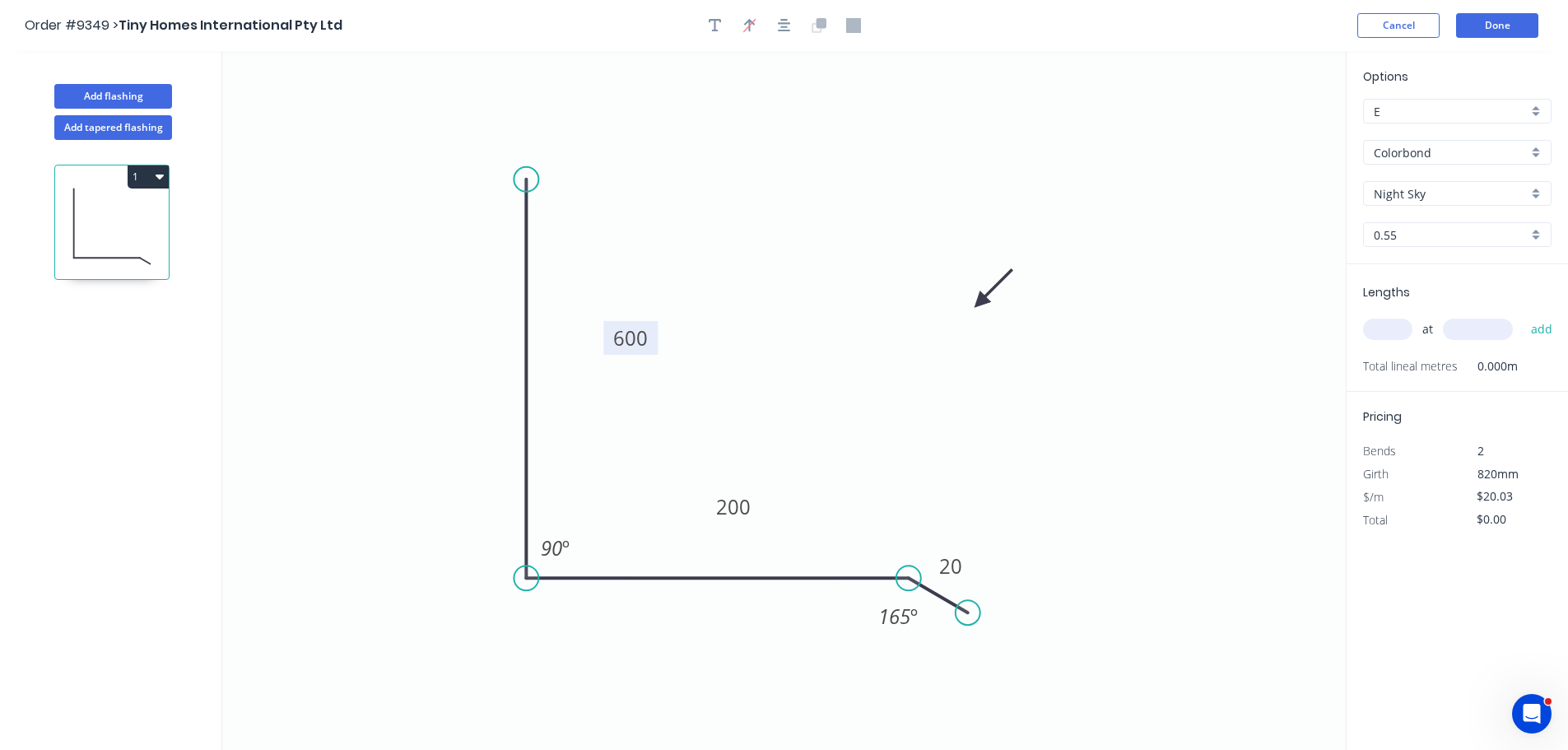
click at [1396, 336] on input "text" at bounding box center [1388, 329] width 50 height 21
type input "1"
type input "1400"
click at [1523, 315] on button "add" at bounding box center [1542, 329] width 39 height 28
type input "$28.04"
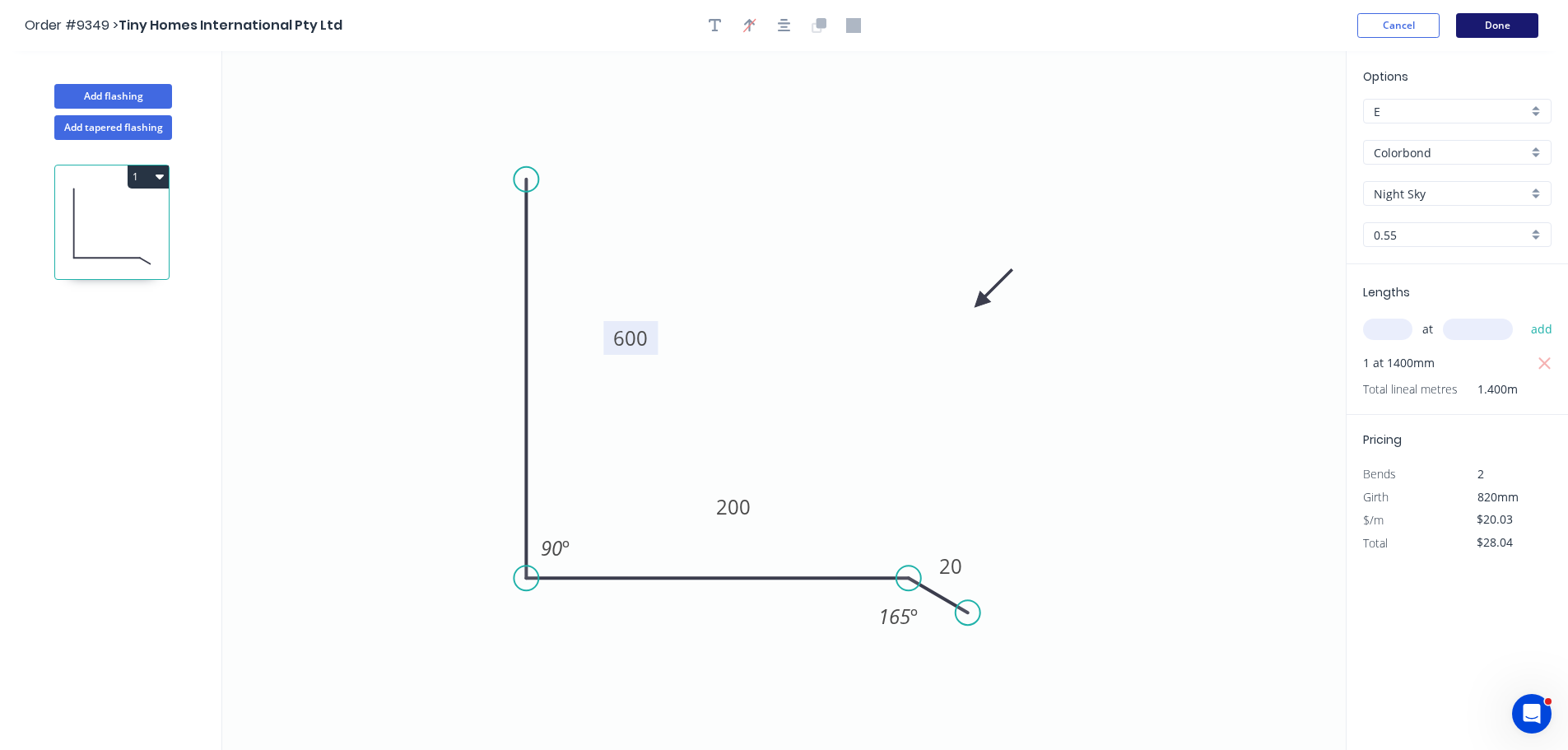
click at [1510, 22] on button "Done" at bounding box center [1497, 26] width 83 height 25
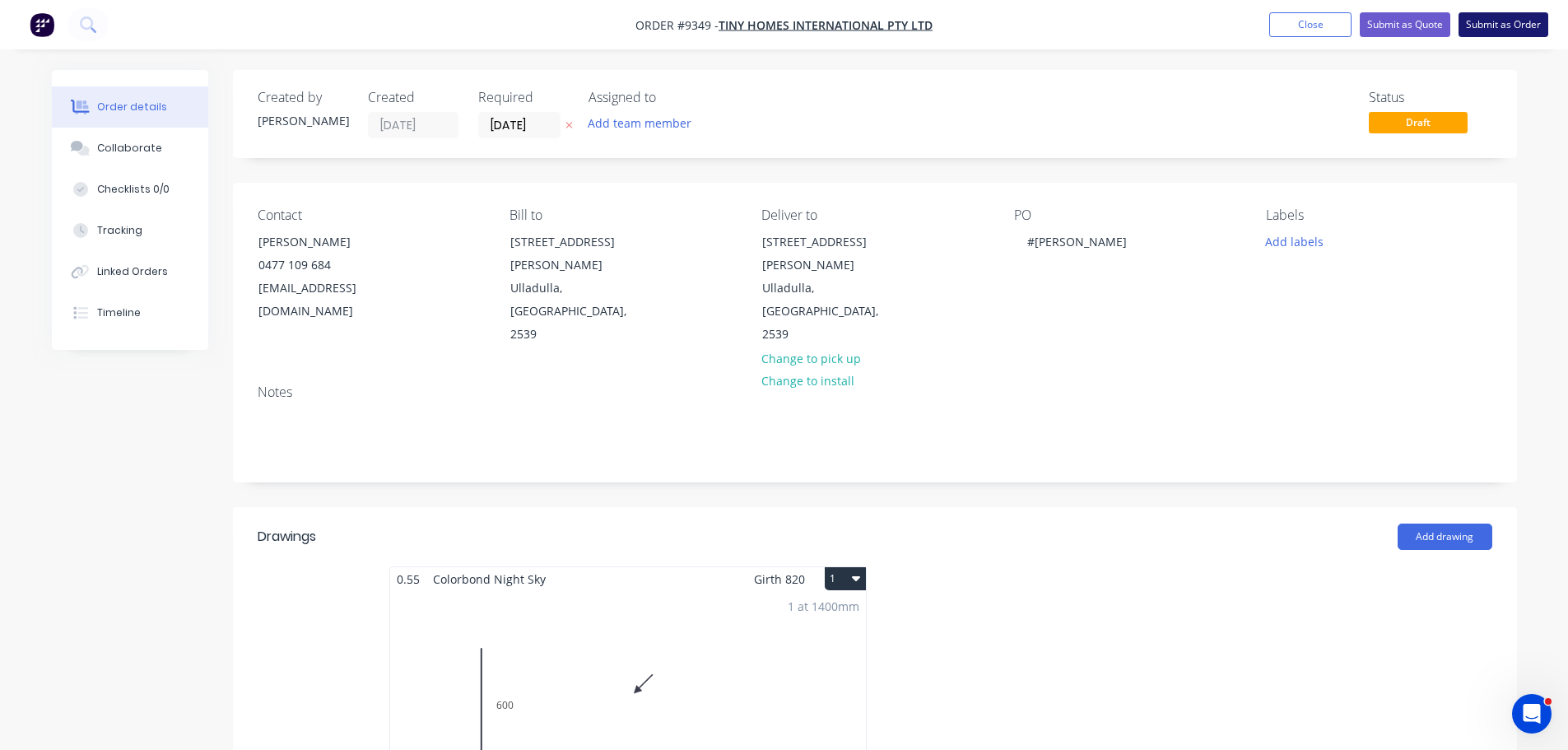
click at [1516, 27] on button "Submit as Order" at bounding box center [1503, 25] width 90 height 25
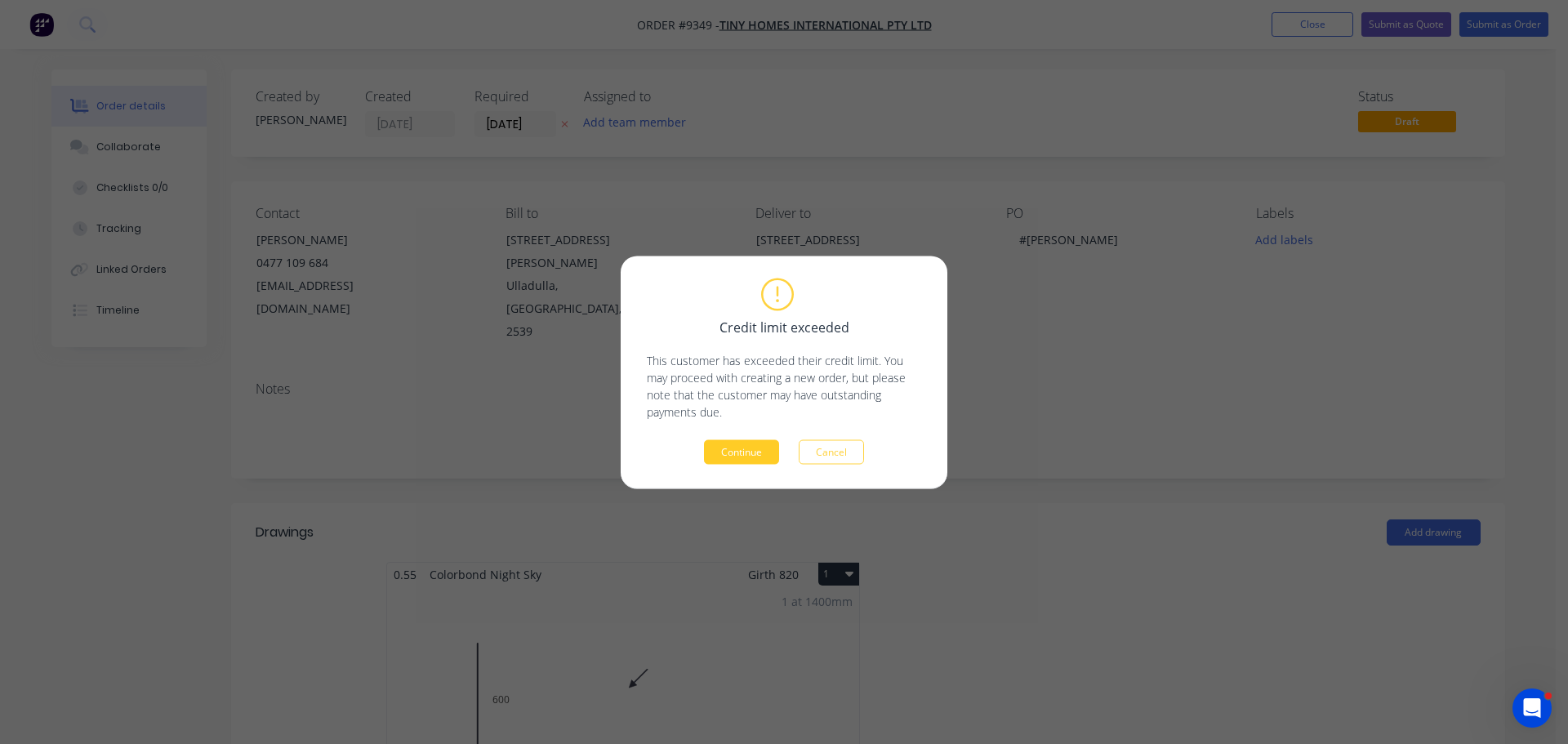
click at [746, 453] on button "Continue" at bounding box center [742, 452] width 75 height 25
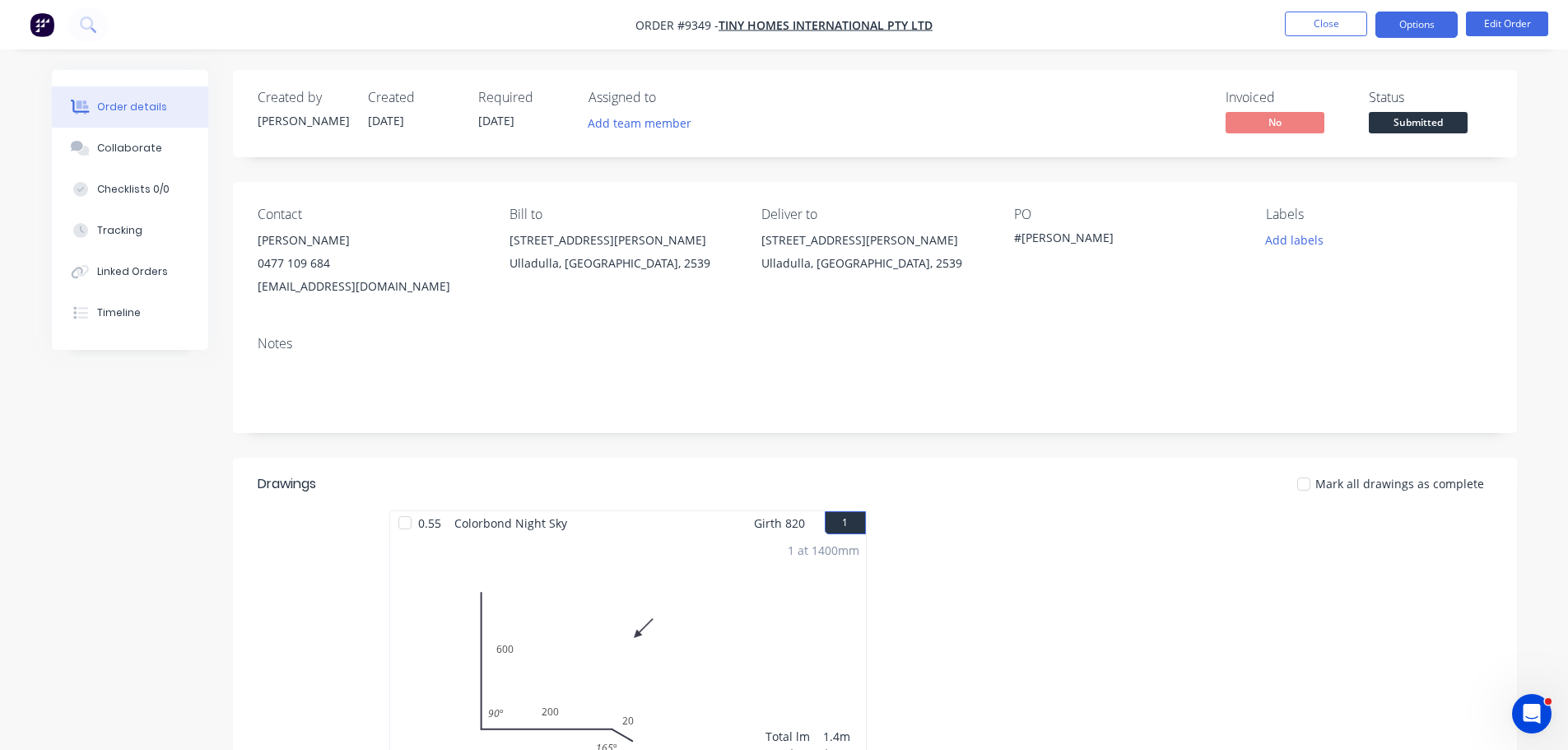
click at [1419, 26] on button "Options" at bounding box center [1417, 25] width 83 height 26
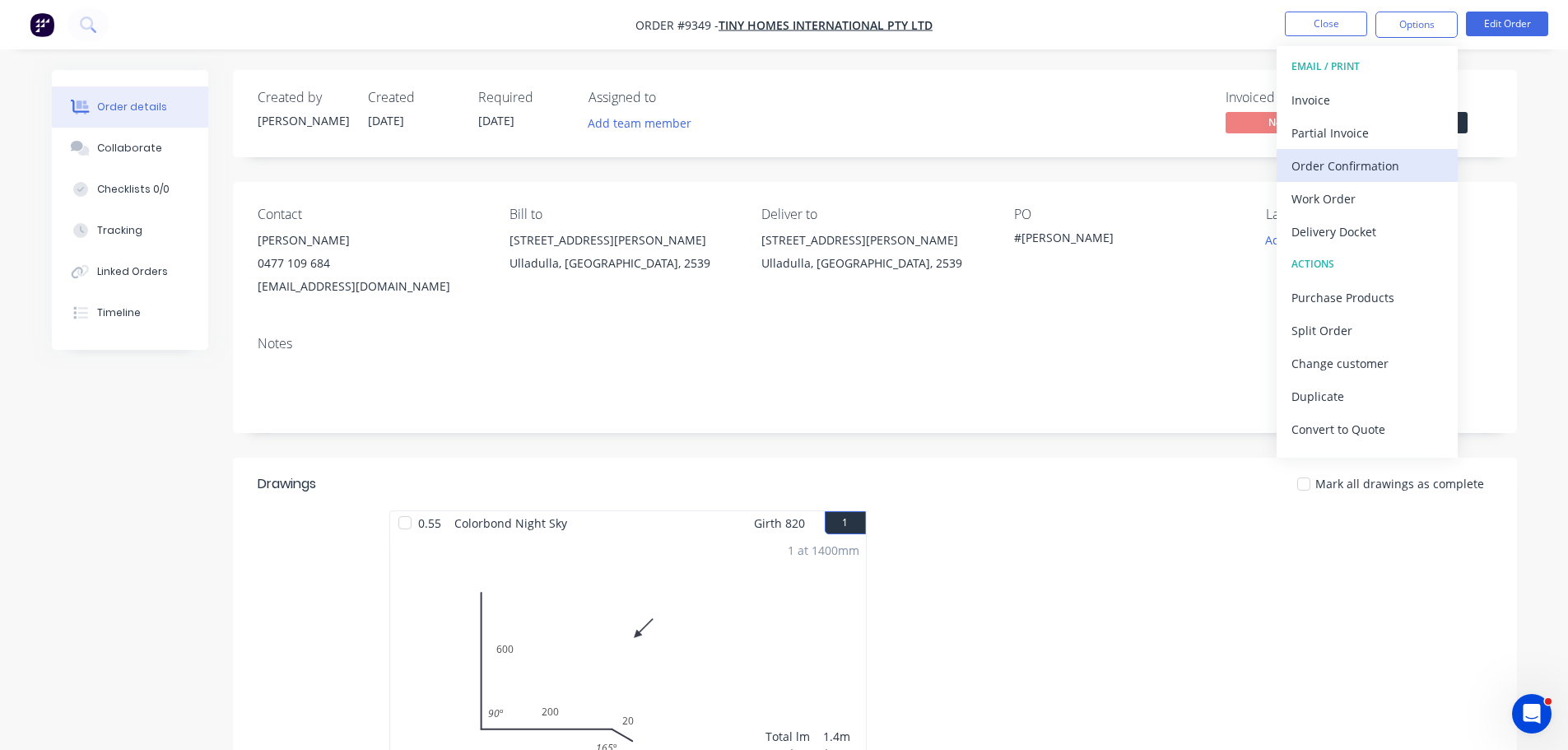
click at [1386, 165] on div "Order Confirmation" at bounding box center [1367, 166] width 152 height 24
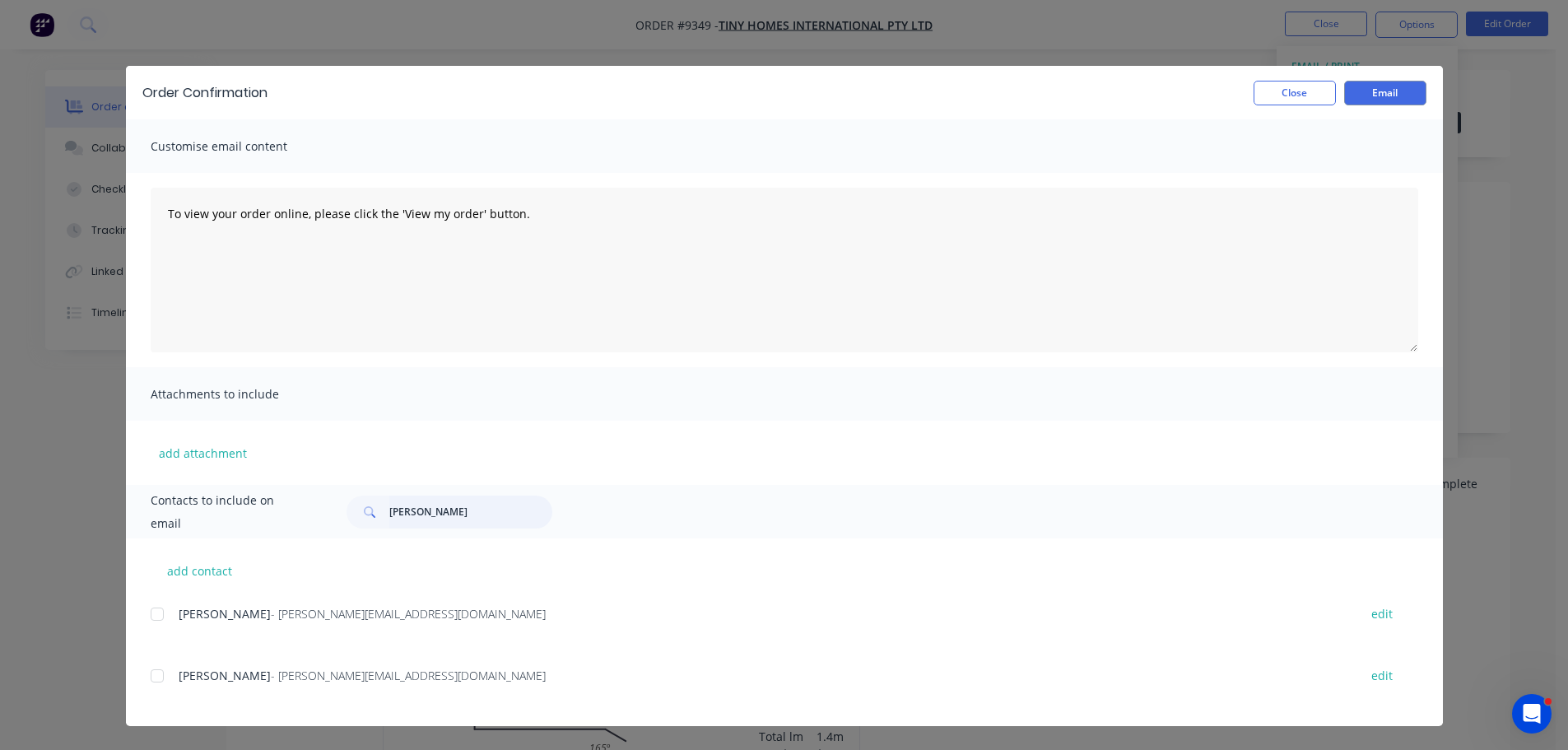
click at [430, 505] on input "kelly" at bounding box center [470, 512] width 163 height 33
type input "k"
click at [153, 677] on div at bounding box center [158, 676] width 33 height 33
click at [1376, 97] on button "Email" at bounding box center [1386, 93] width 83 height 25
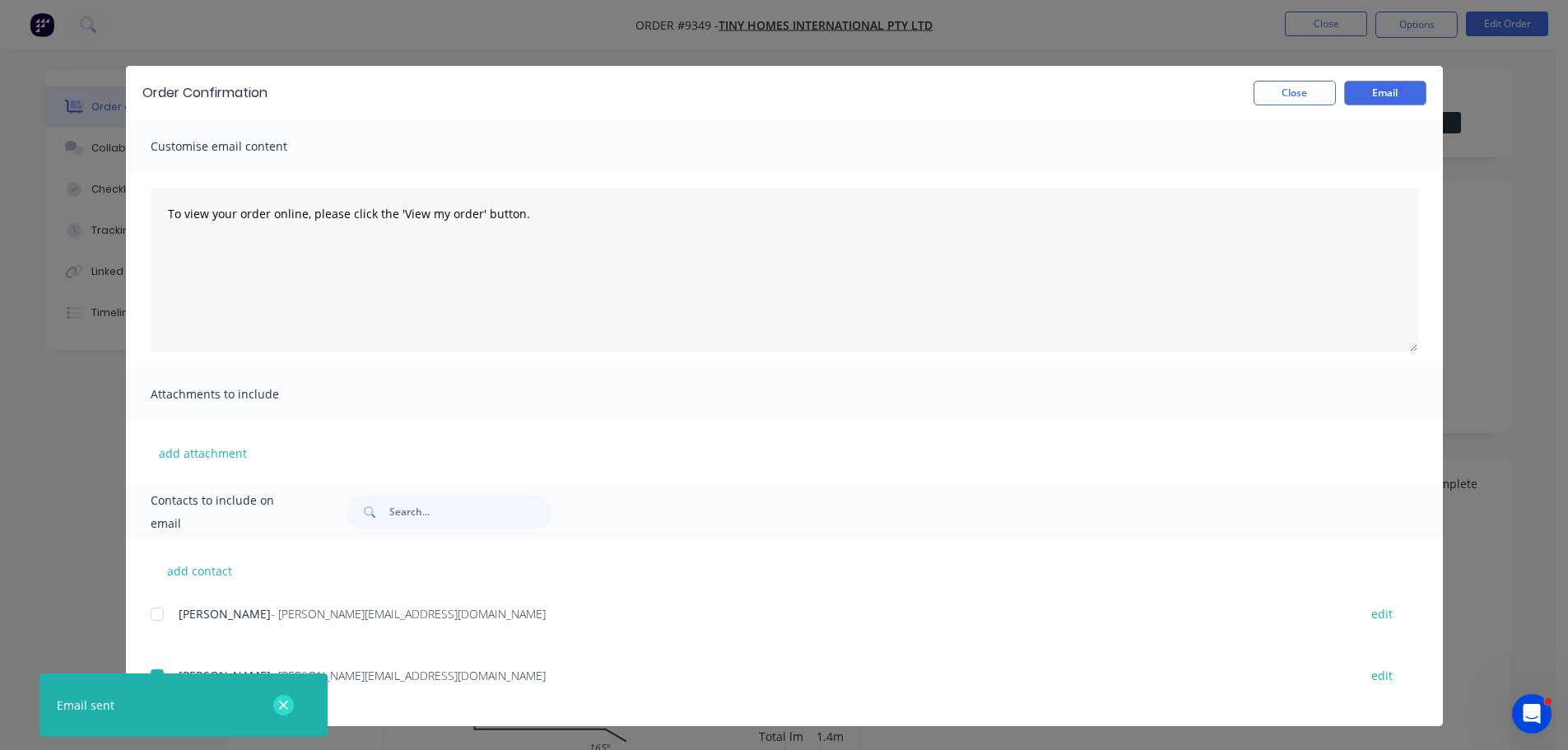
click at [283, 706] on icon "button" at bounding box center [283, 705] width 9 height 9
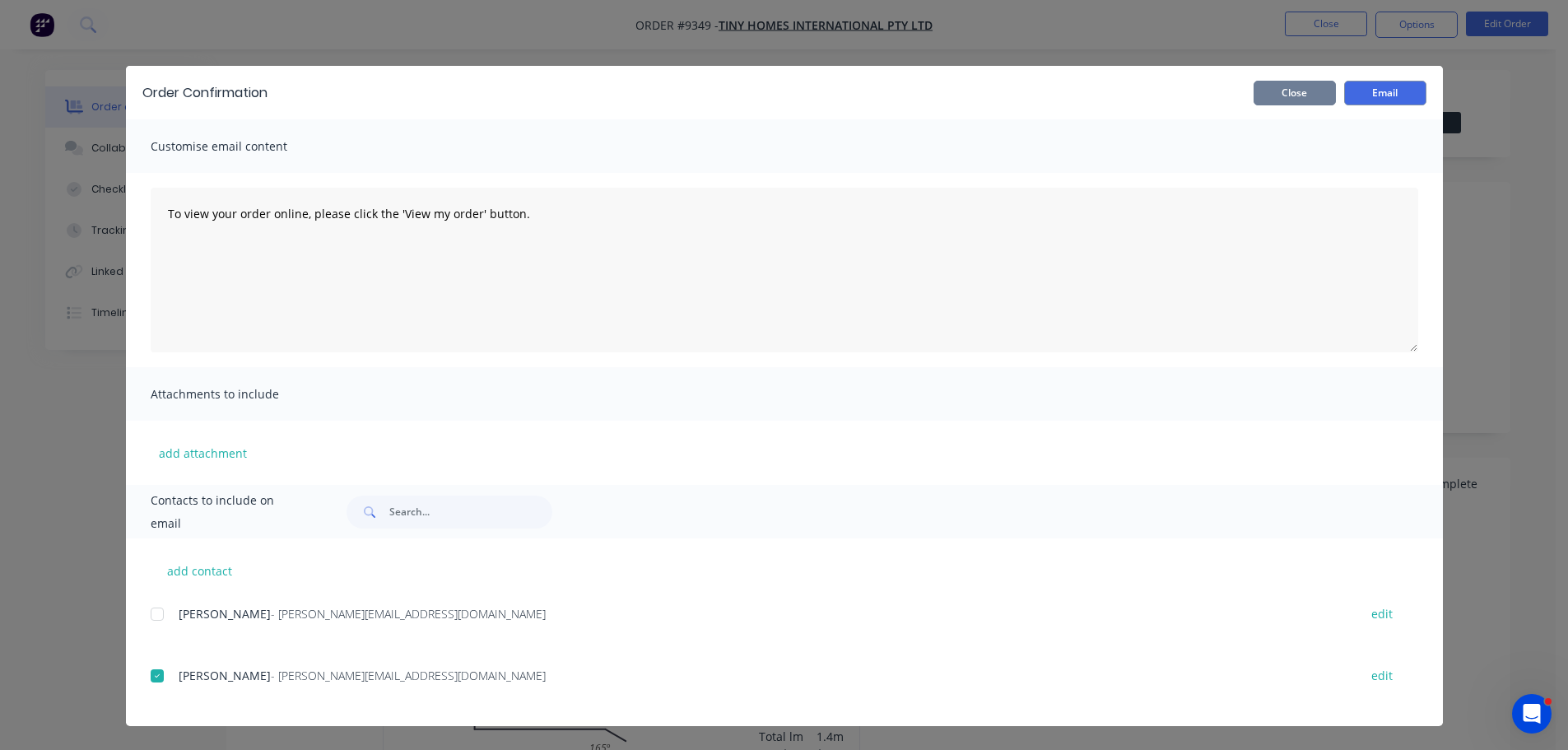
drag, startPoint x: 1282, startPoint y: 101, endPoint x: 1325, endPoint y: 89, distance: 44.6
click at [1283, 101] on button "Close" at bounding box center [1295, 93] width 83 height 25
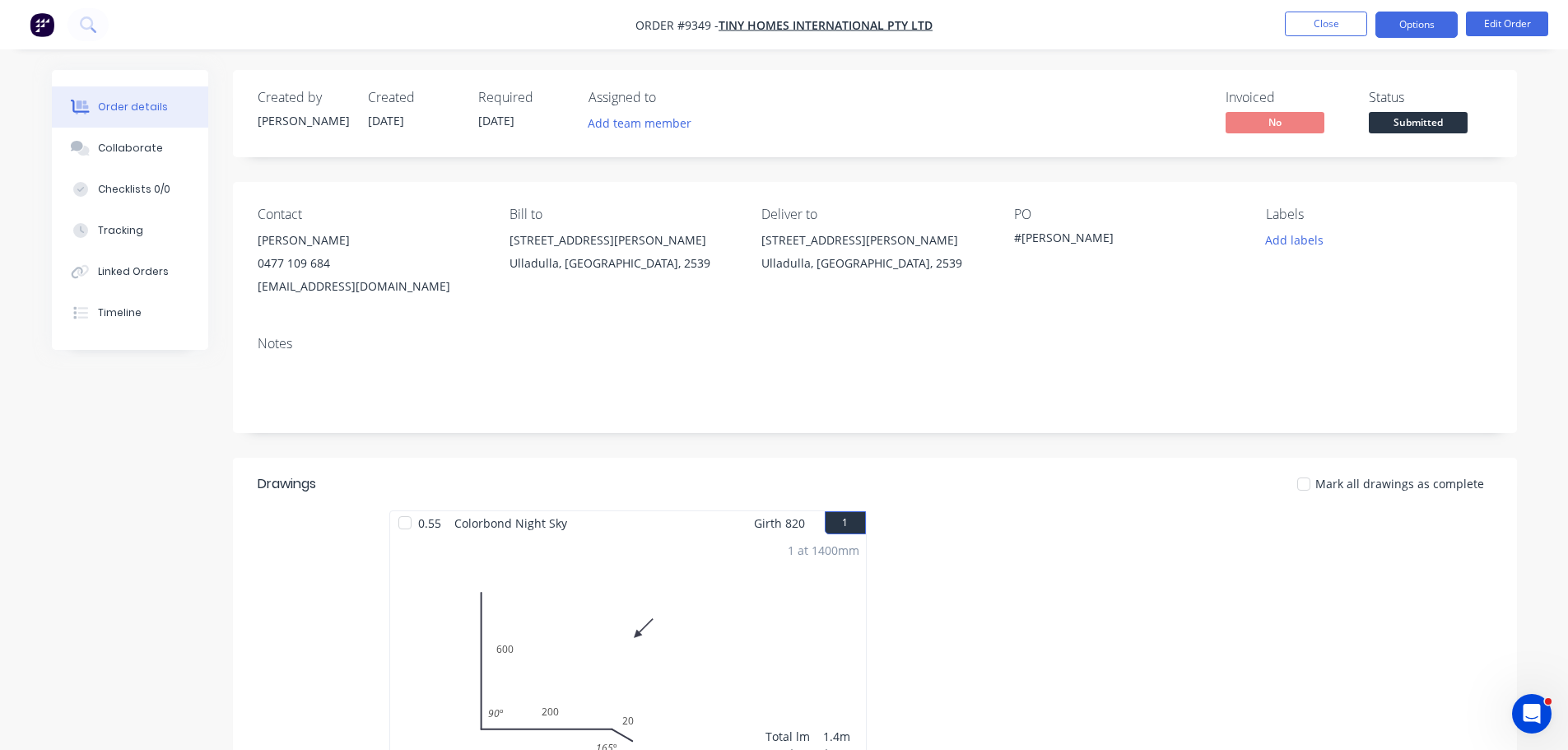
click at [1410, 31] on button "Options" at bounding box center [1417, 25] width 83 height 26
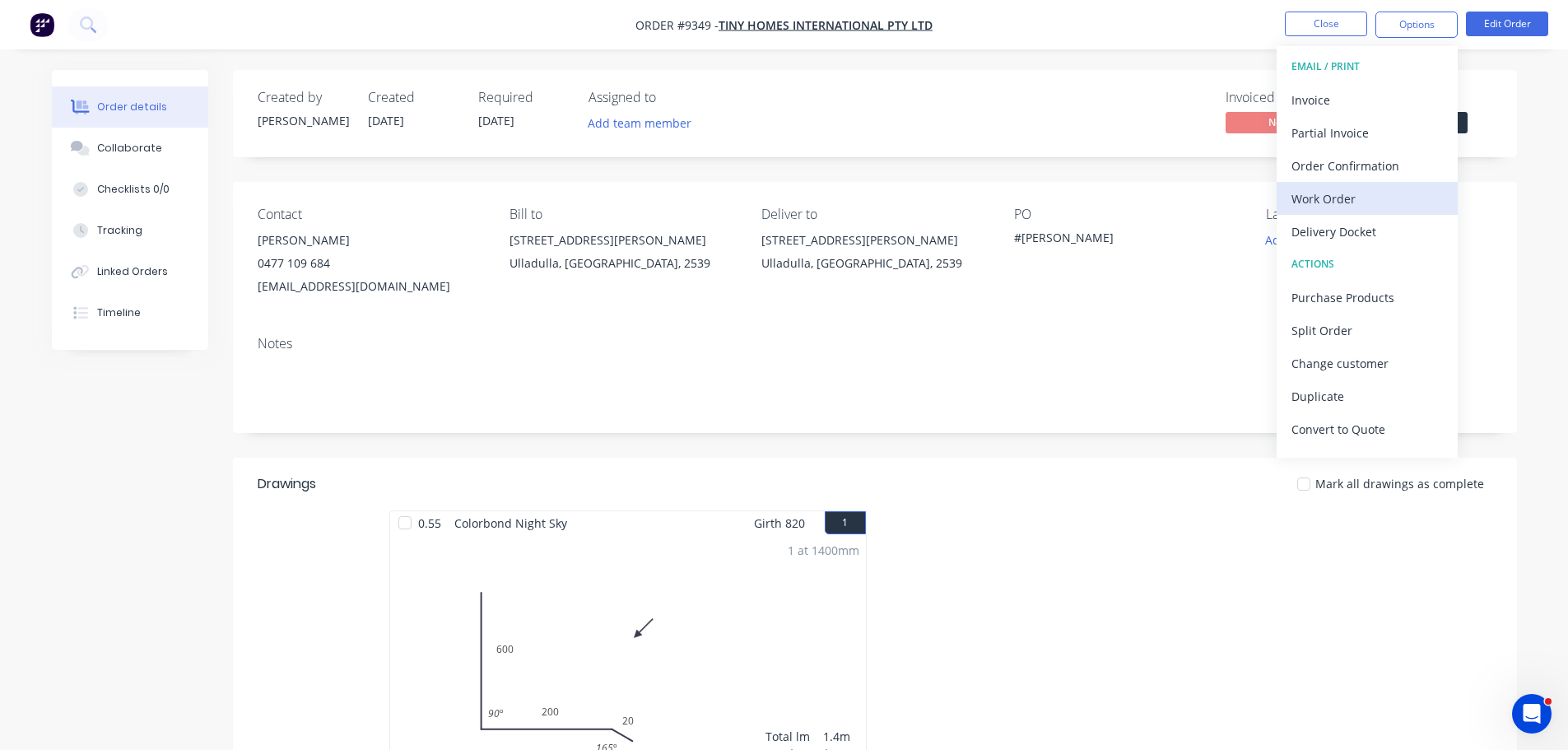
click at [1395, 210] on div "Work Order" at bounding box center [1367, 198] width 152 height 24
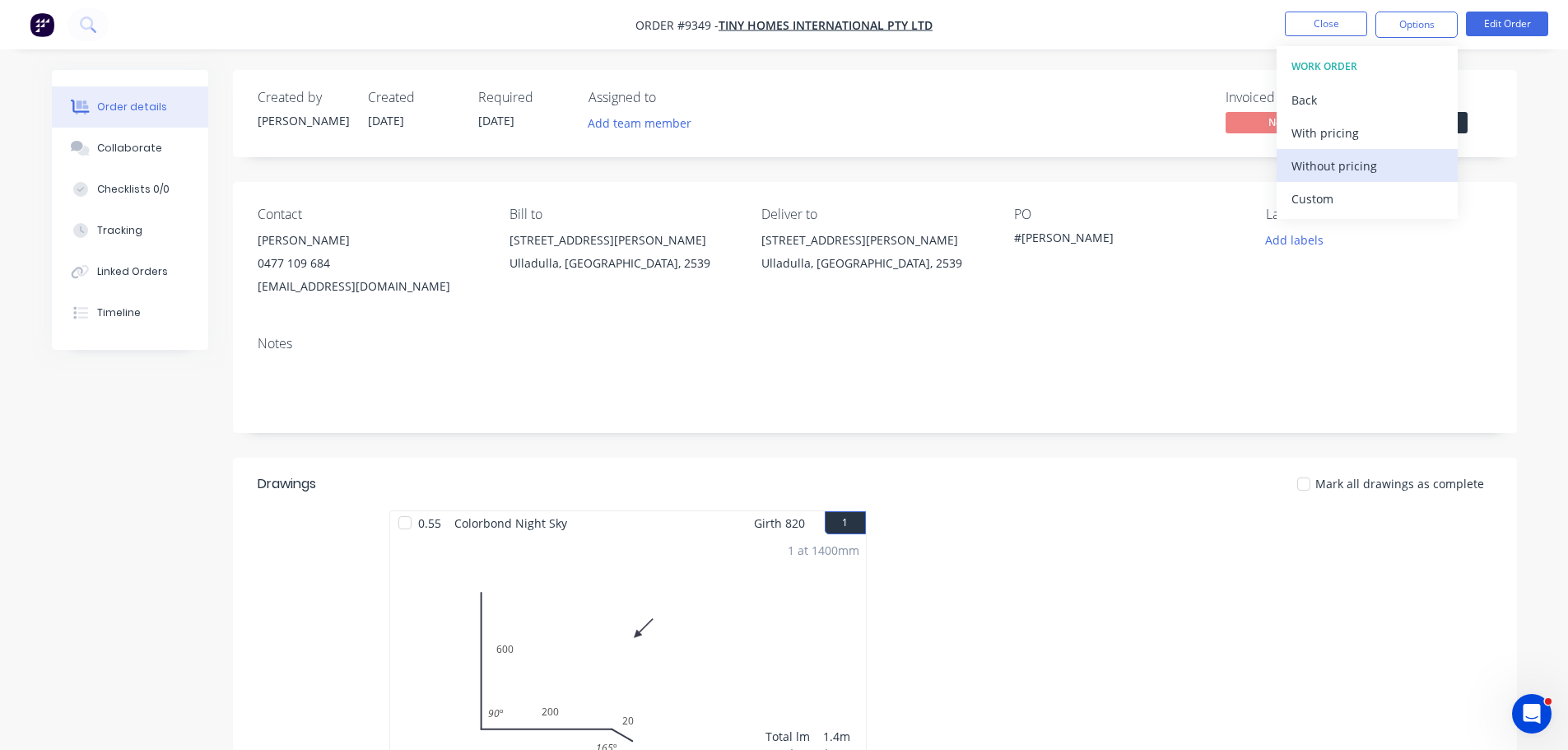
click at [1401, 167] on div "Without pricing" at bounding box center [1367, 166] width 152 height 24
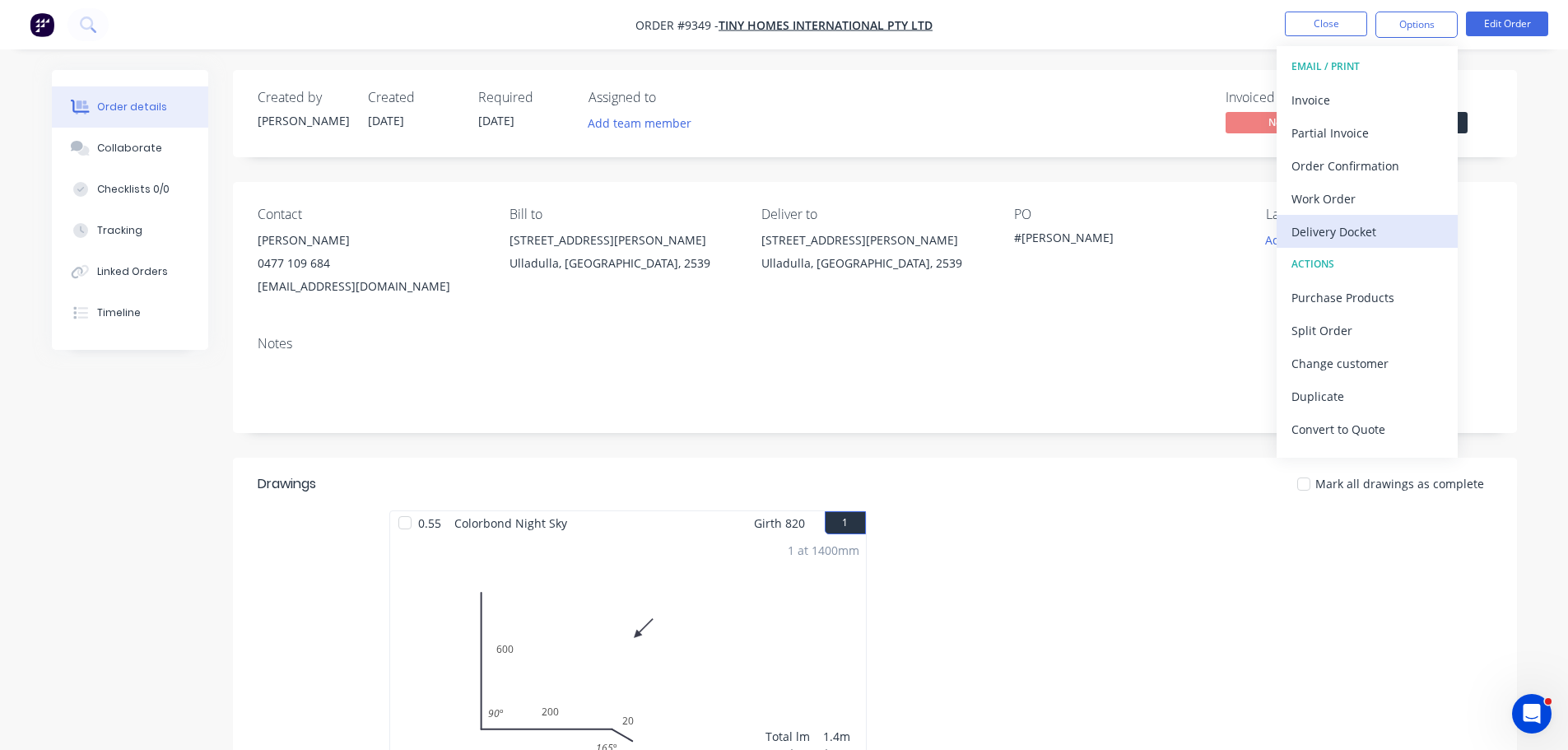
click at [1357, 229] on div "Delivery Docket" at bounding box center [1367, 231] width 152 height 24
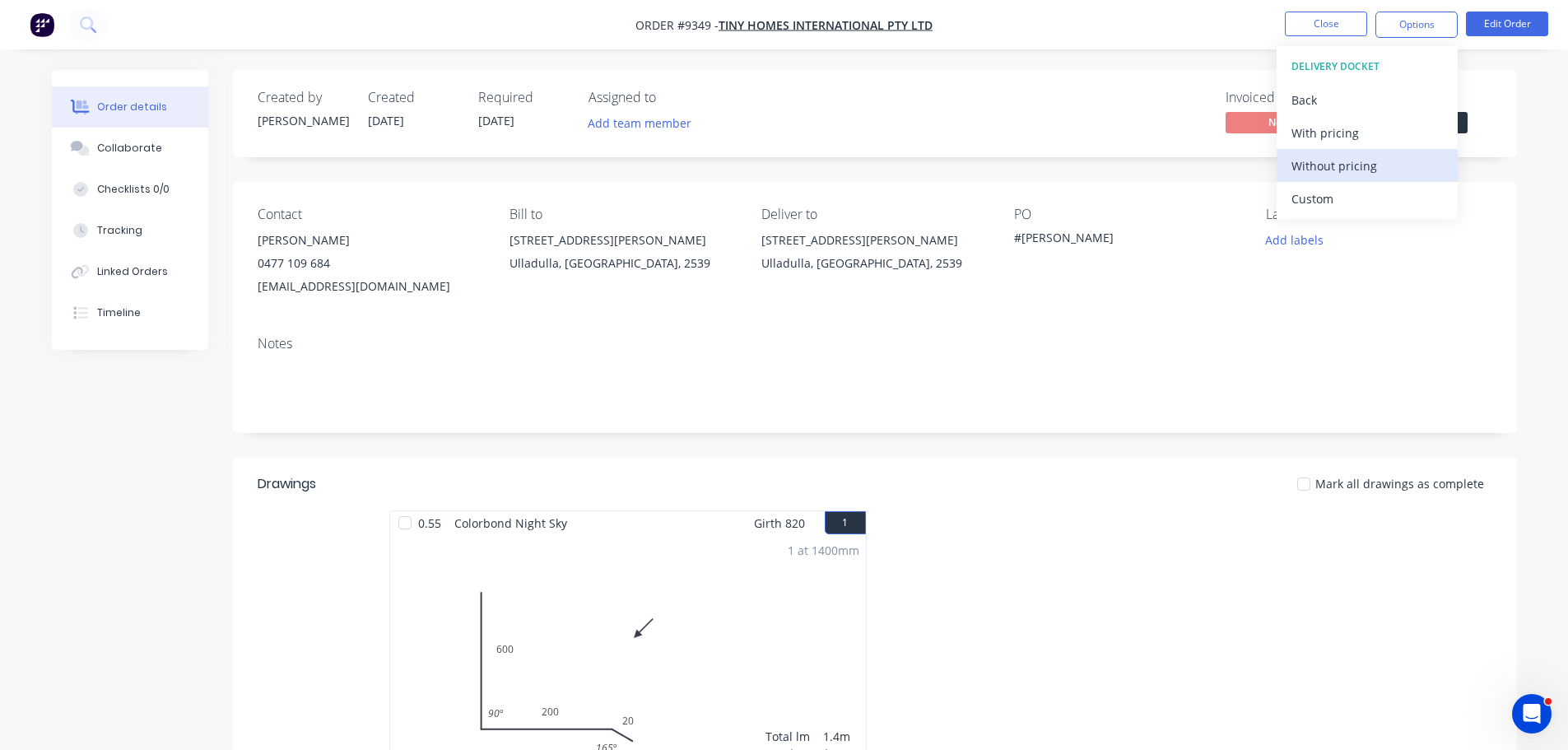
drag, startPoint x: 1373, startPoint y: 172, endPoint x: 1417, endPoint y: 166, distance: 44.4
click at [1373, 168] on div "Without pricing" at bounding box center [1367, 166] width 152 height 24
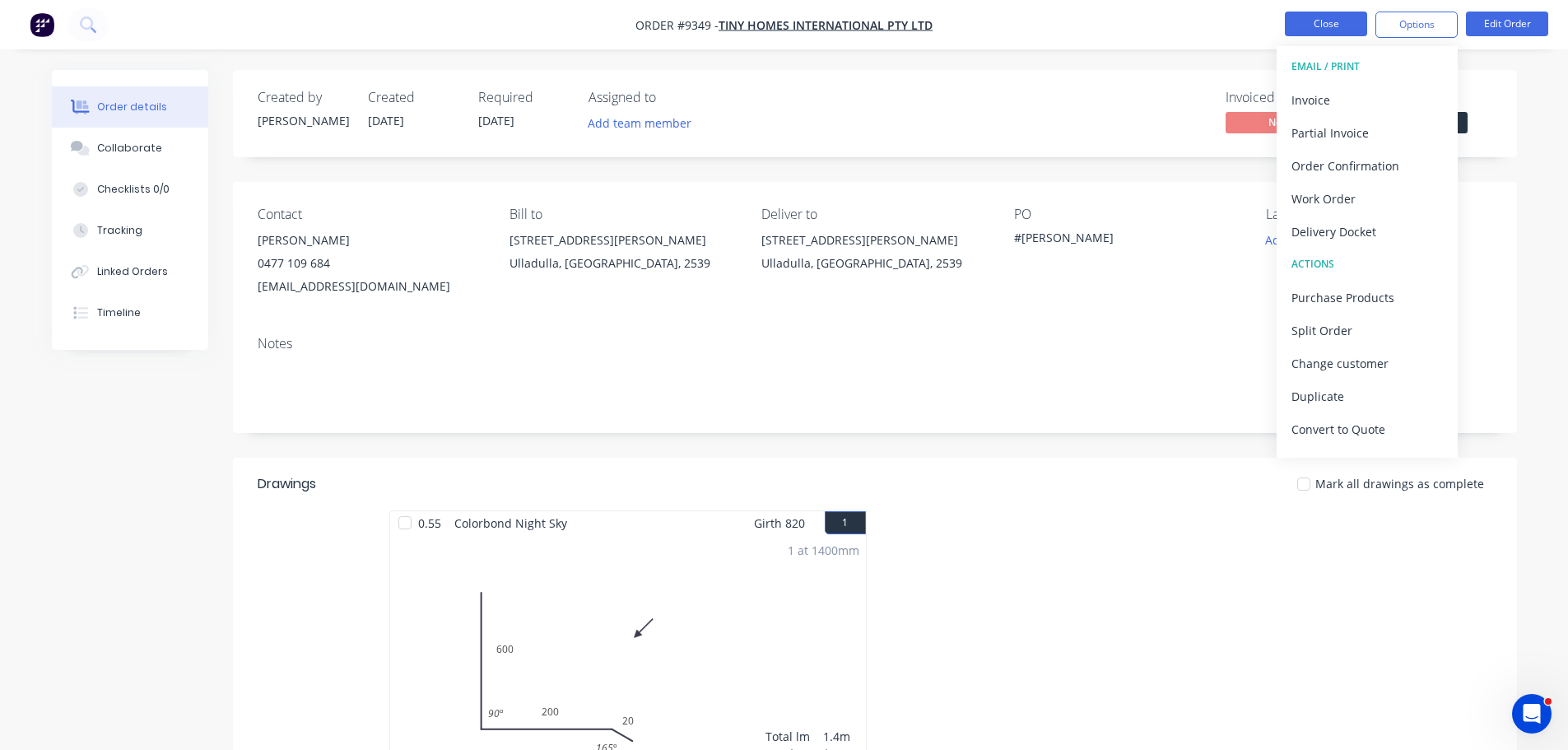
click at [1301, 24] on button "Close" at bounding box center [1326, 24] width 83 height 25
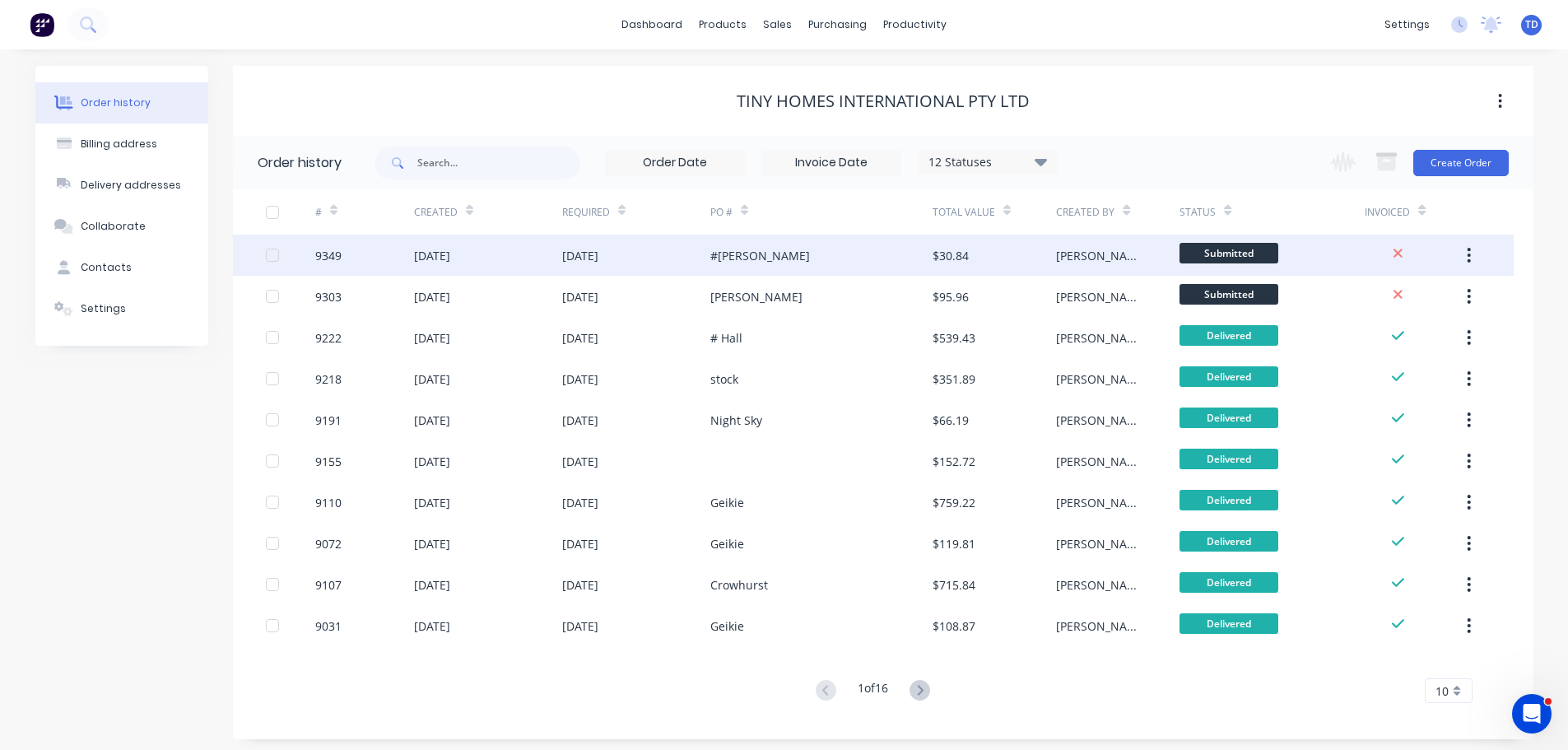
click at [579, 248] on div "[DATE]" at bounding box center [580, 255] width 36 height 17
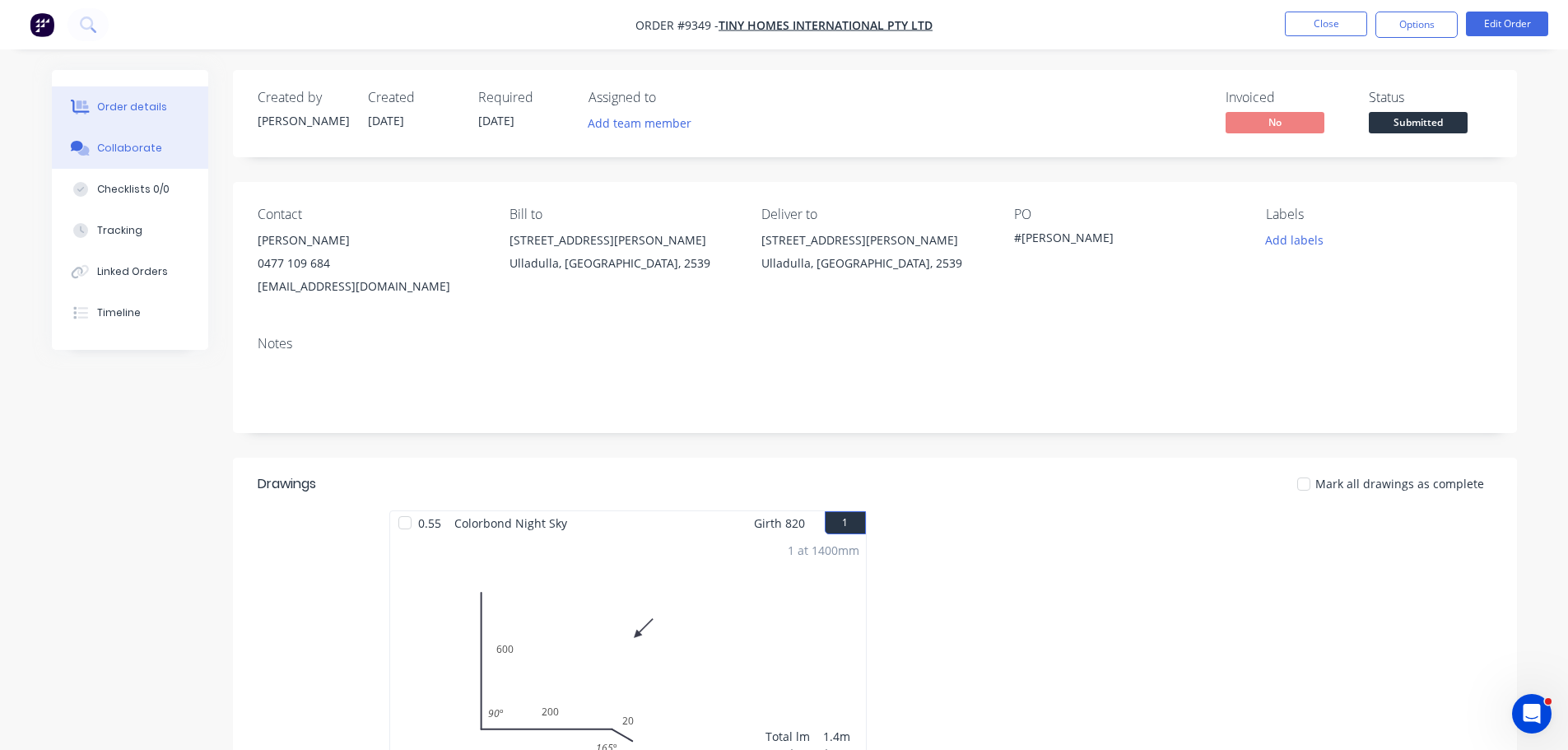
click at [158, 146] on button "Collaborate" at bounding box center [130, 149] width 157 height 41
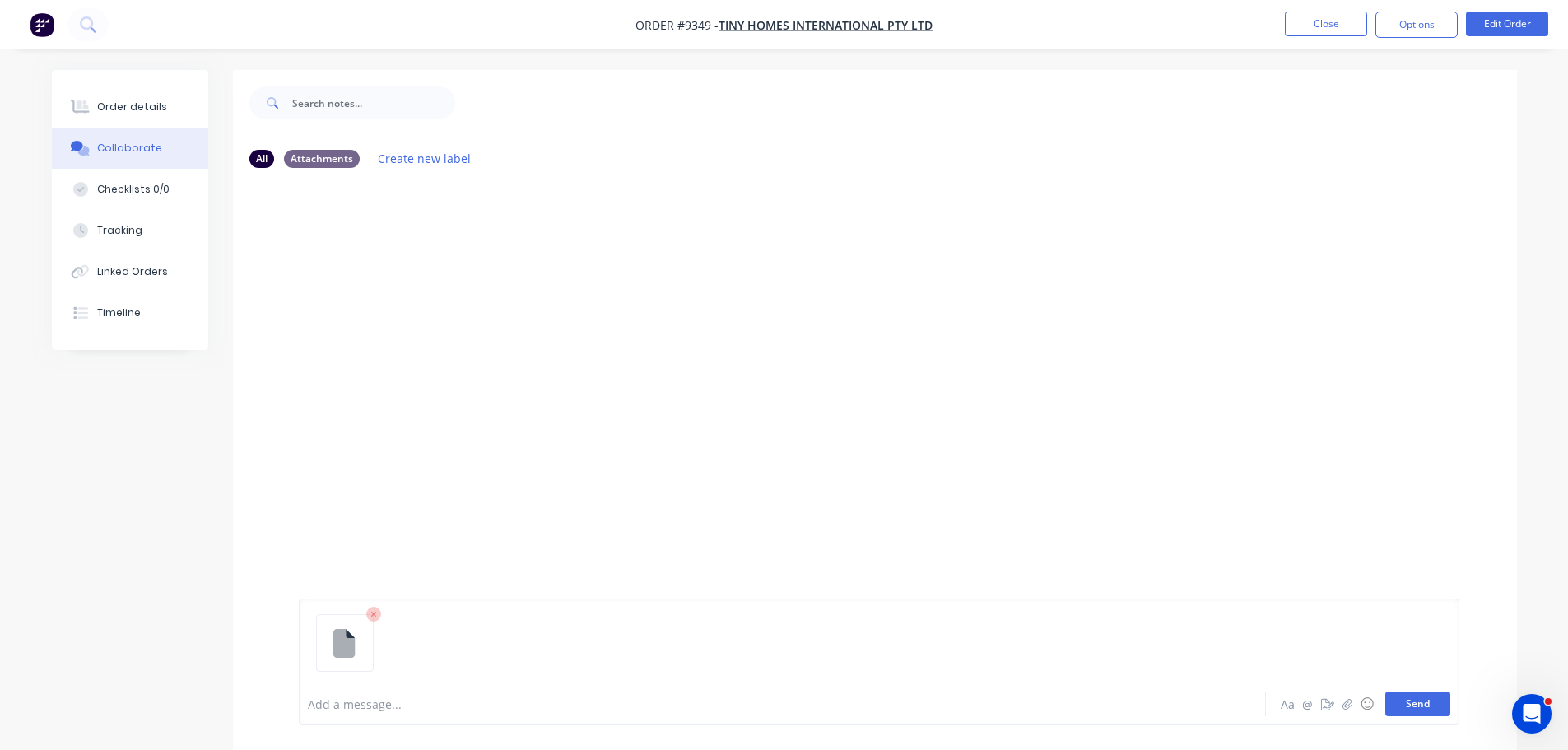
click at [1423, 705] on button "Send" at bounding box center [1418, 704] width 65 height 25
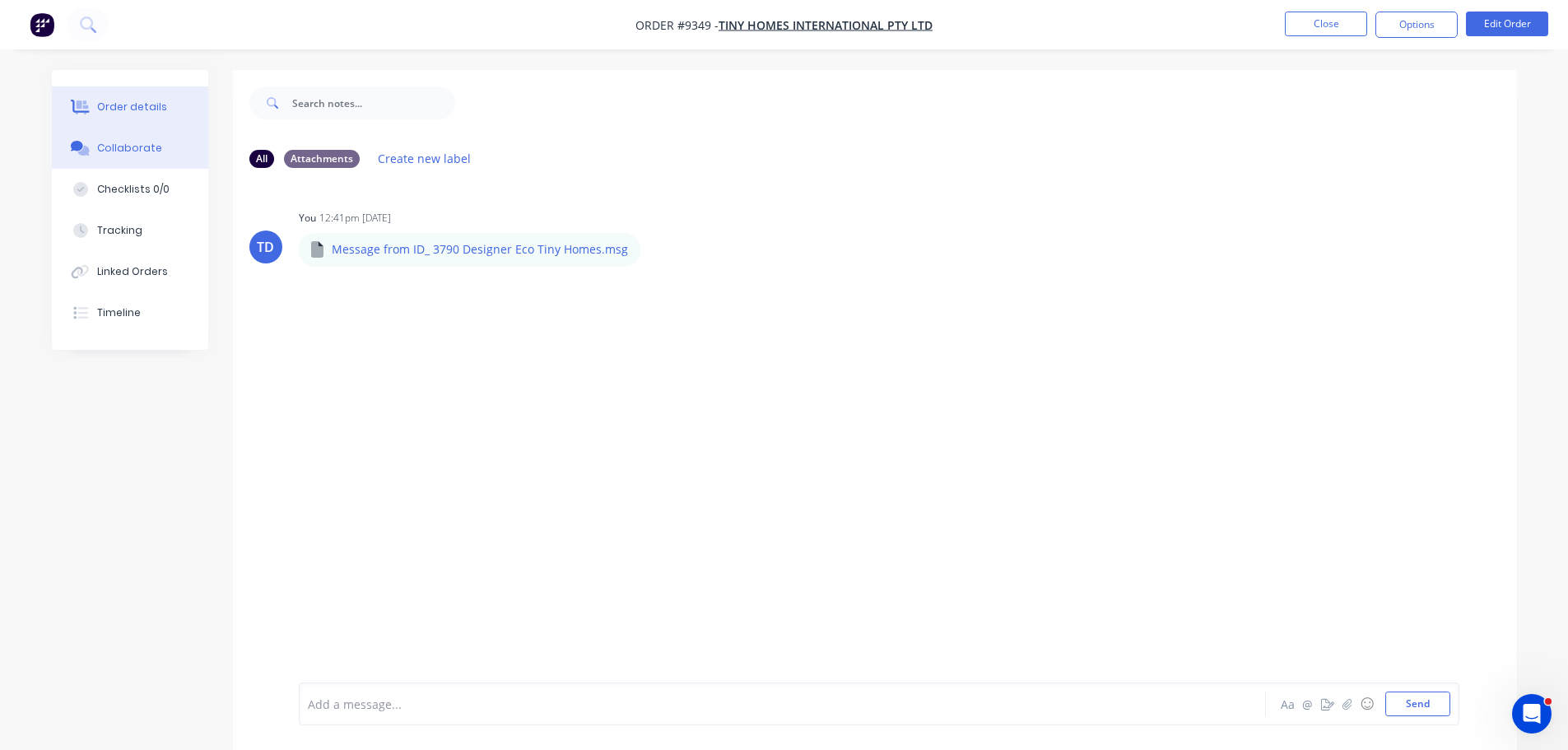
click at [133, 107] on div "Order details" at bounding box center [132, 107] width 70 height 15
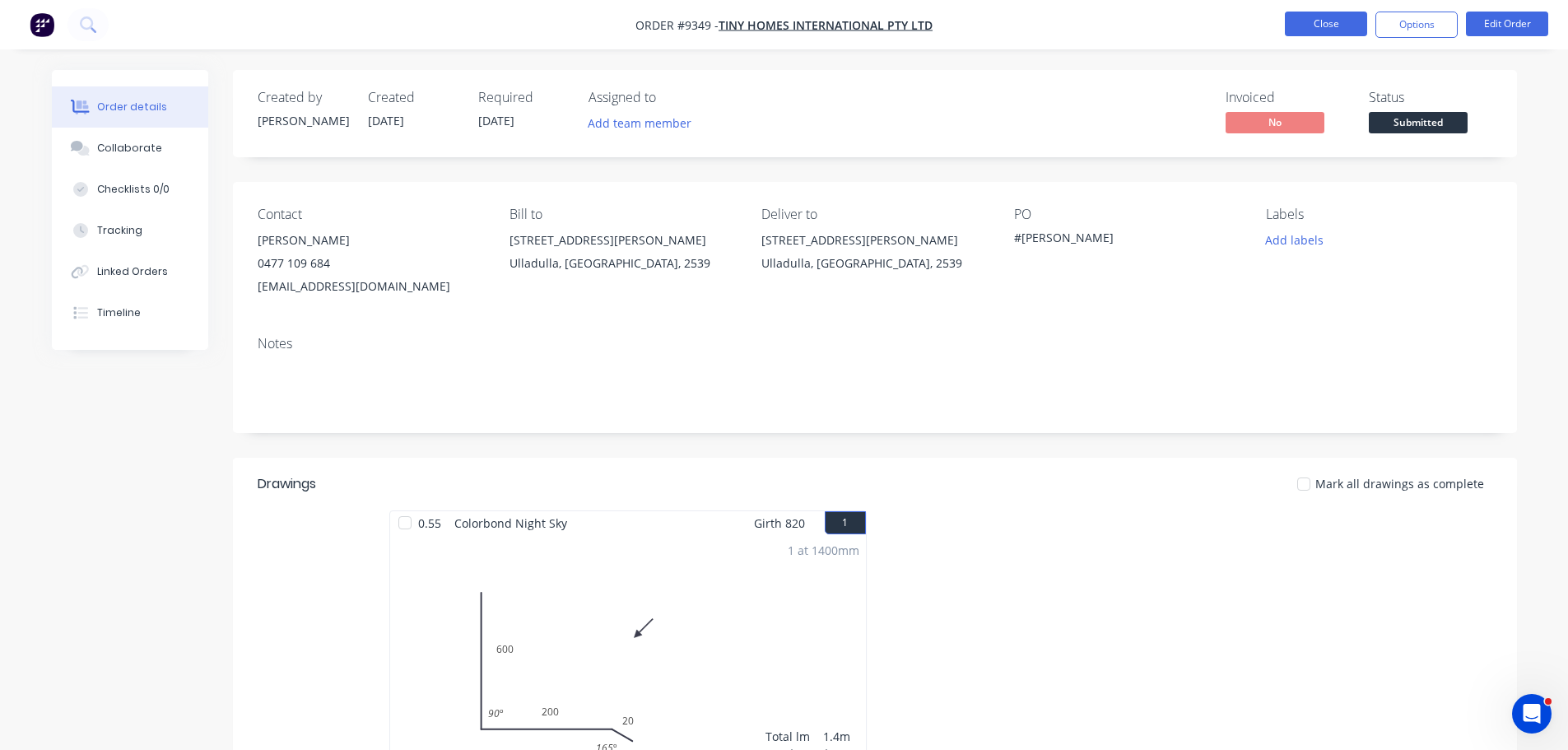
click at [1309, 32] on button "Close" at bounding box center [1326, 24] width 83 height 25
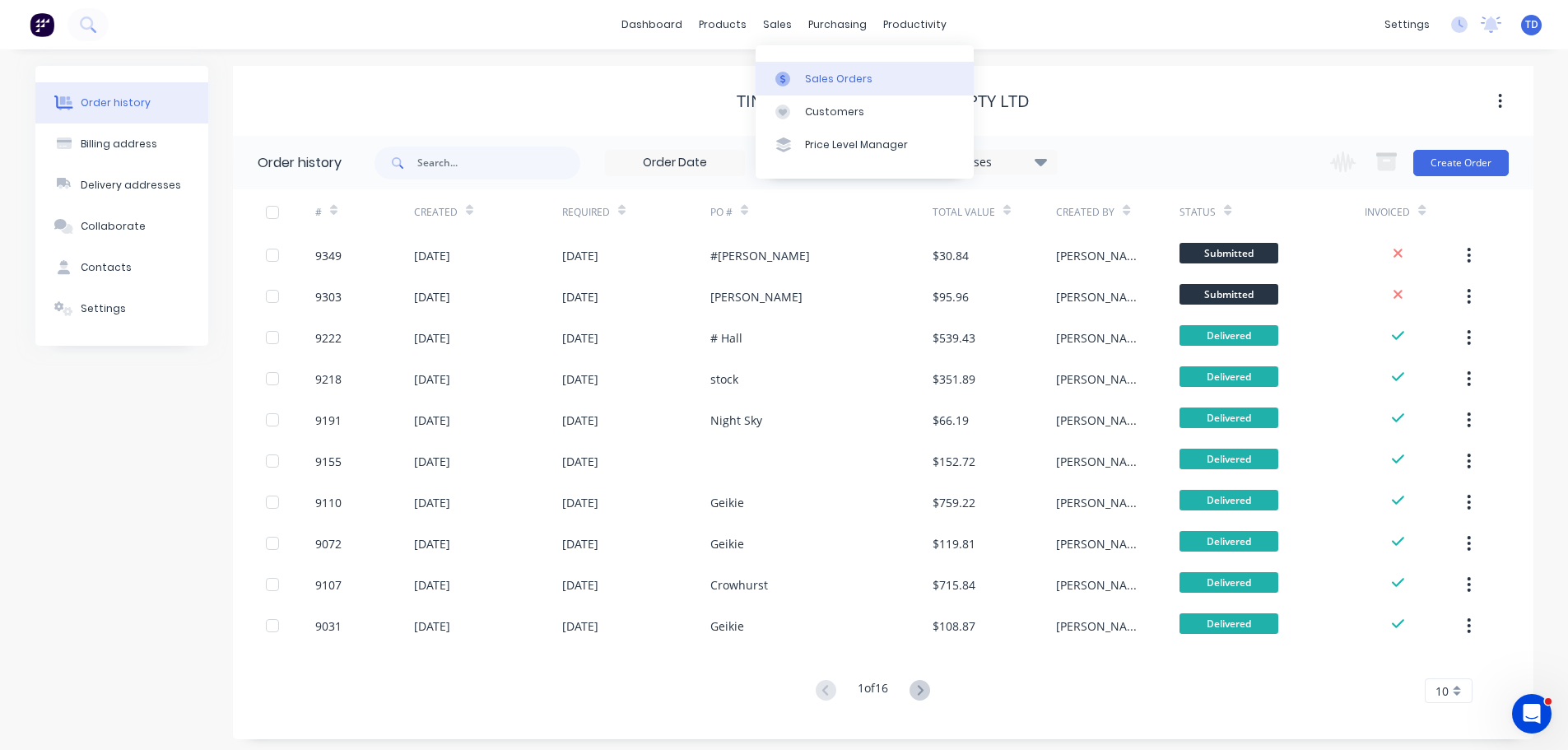
click at [818, 76] on div "Sales Orders" at bounding box center [838, 79] width 68 height 15
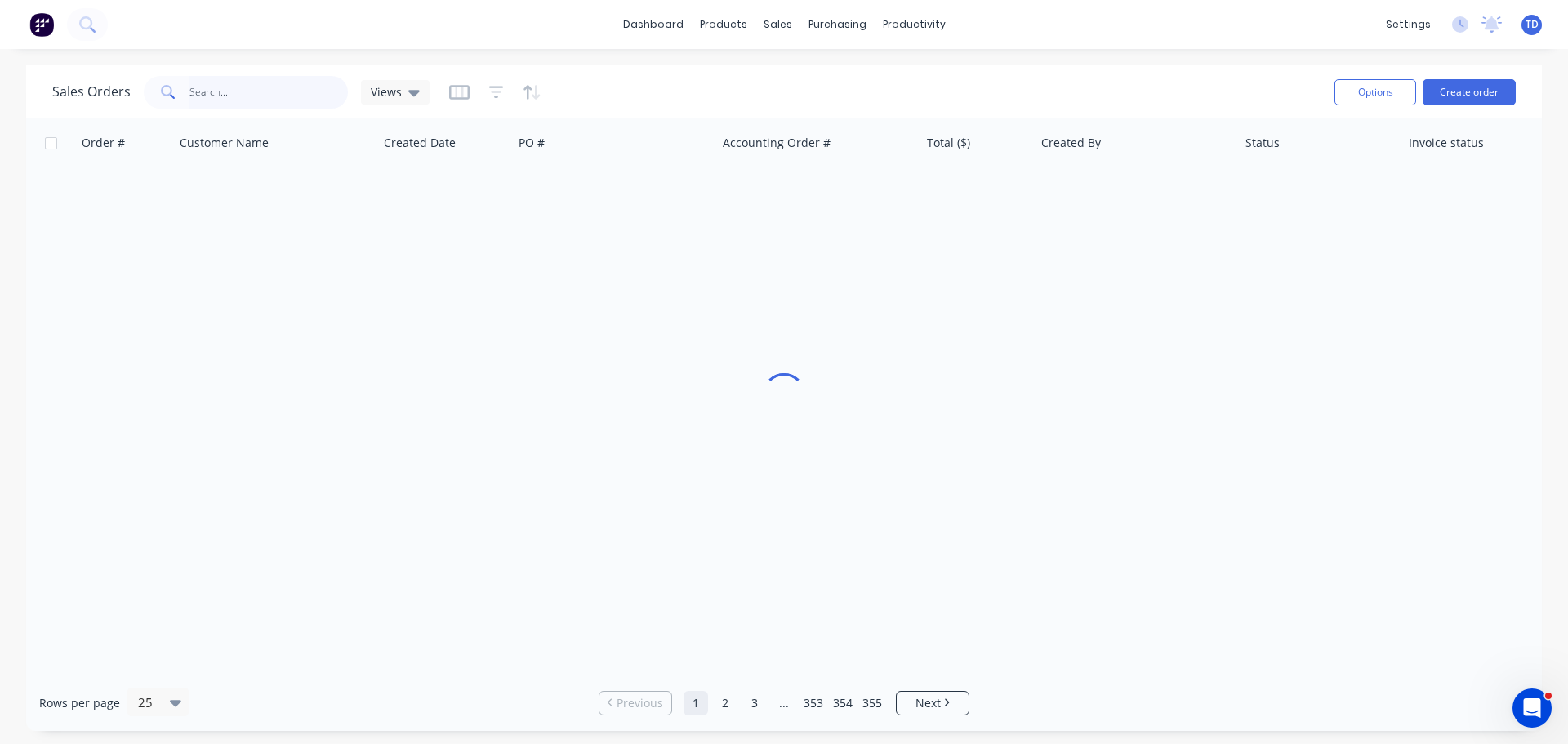
click at [318, 92] on input "text" at bounding box center [269, 92] width 160 height 33
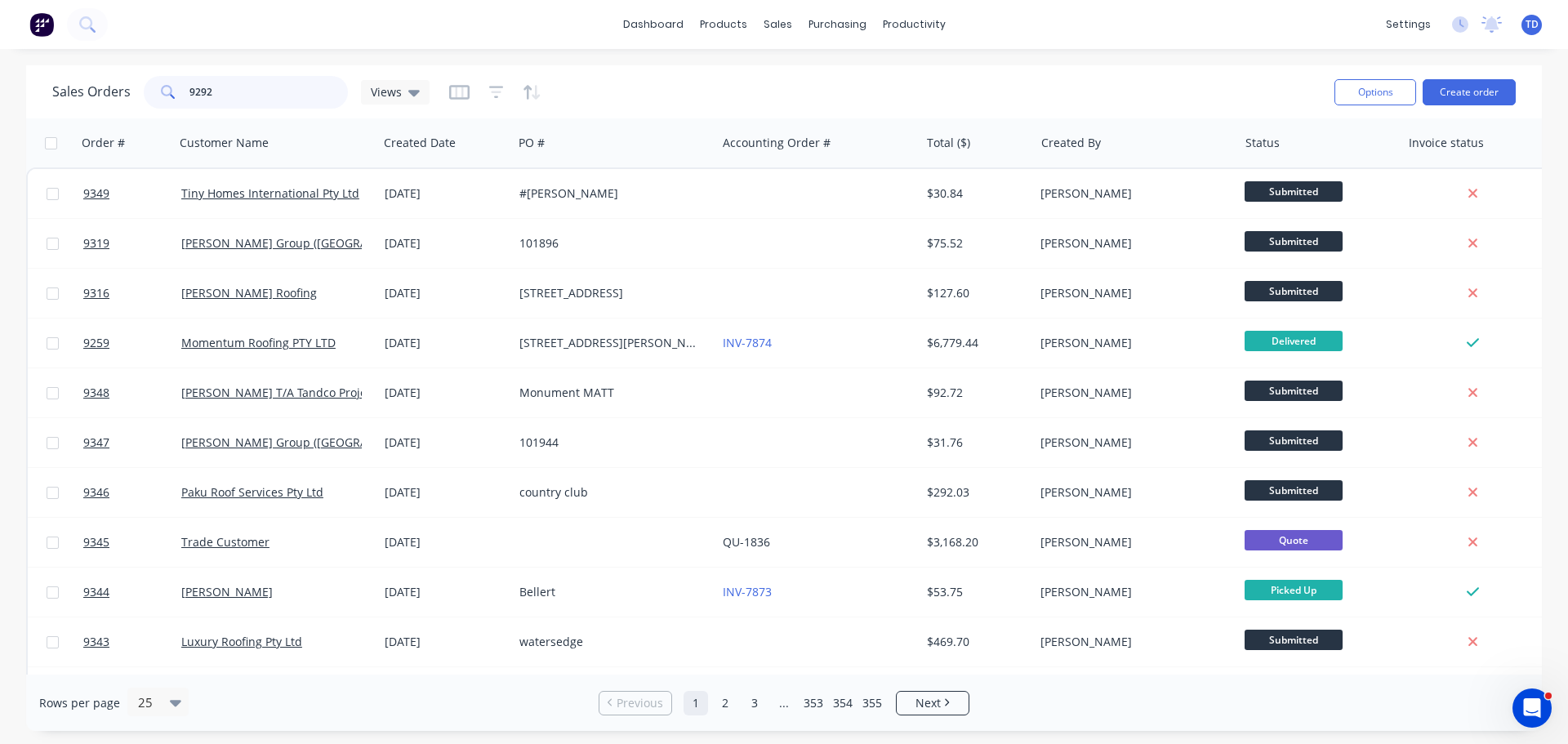
type input "9292"
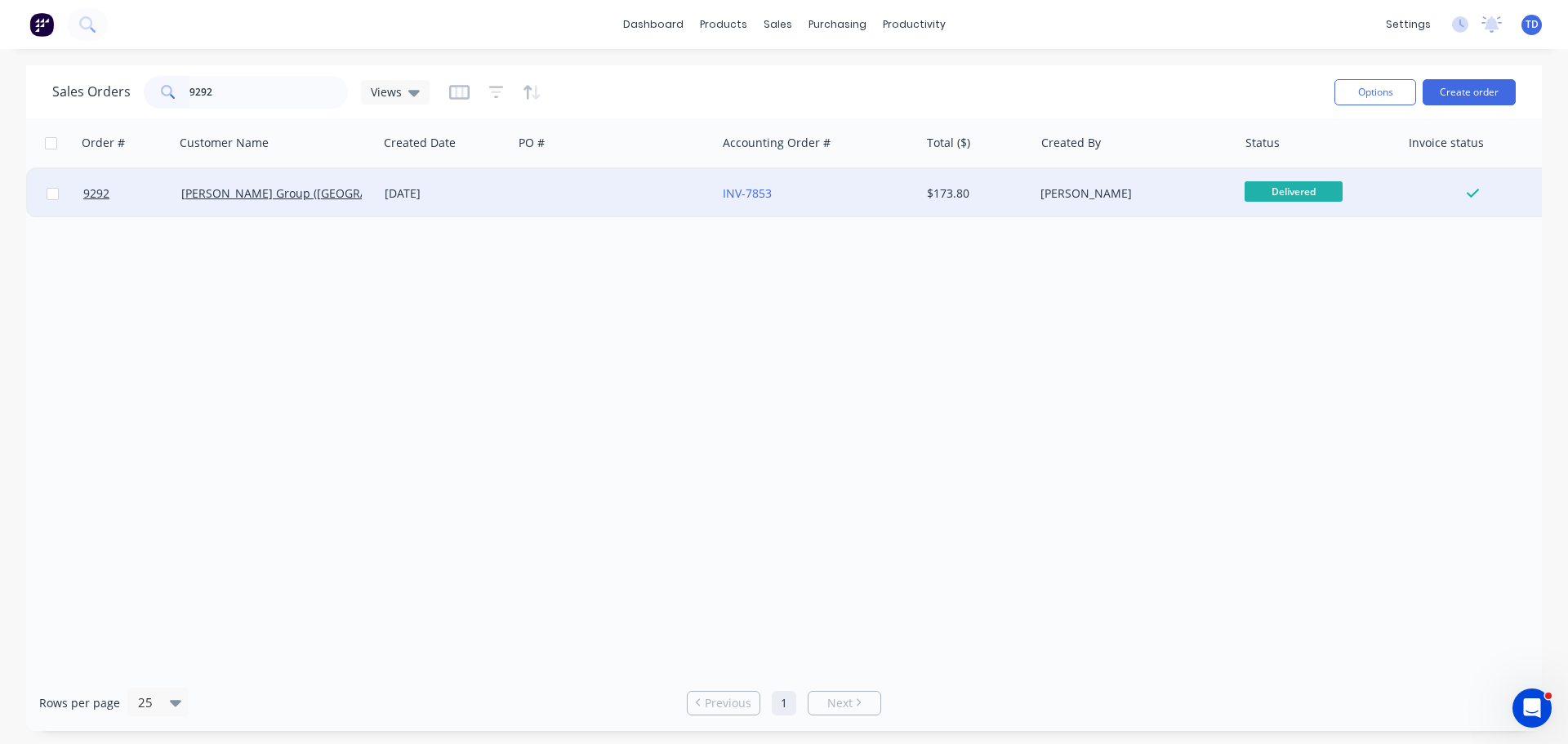
click at [647, 194] on div at bounding box center [614, 193] width 203 height 49
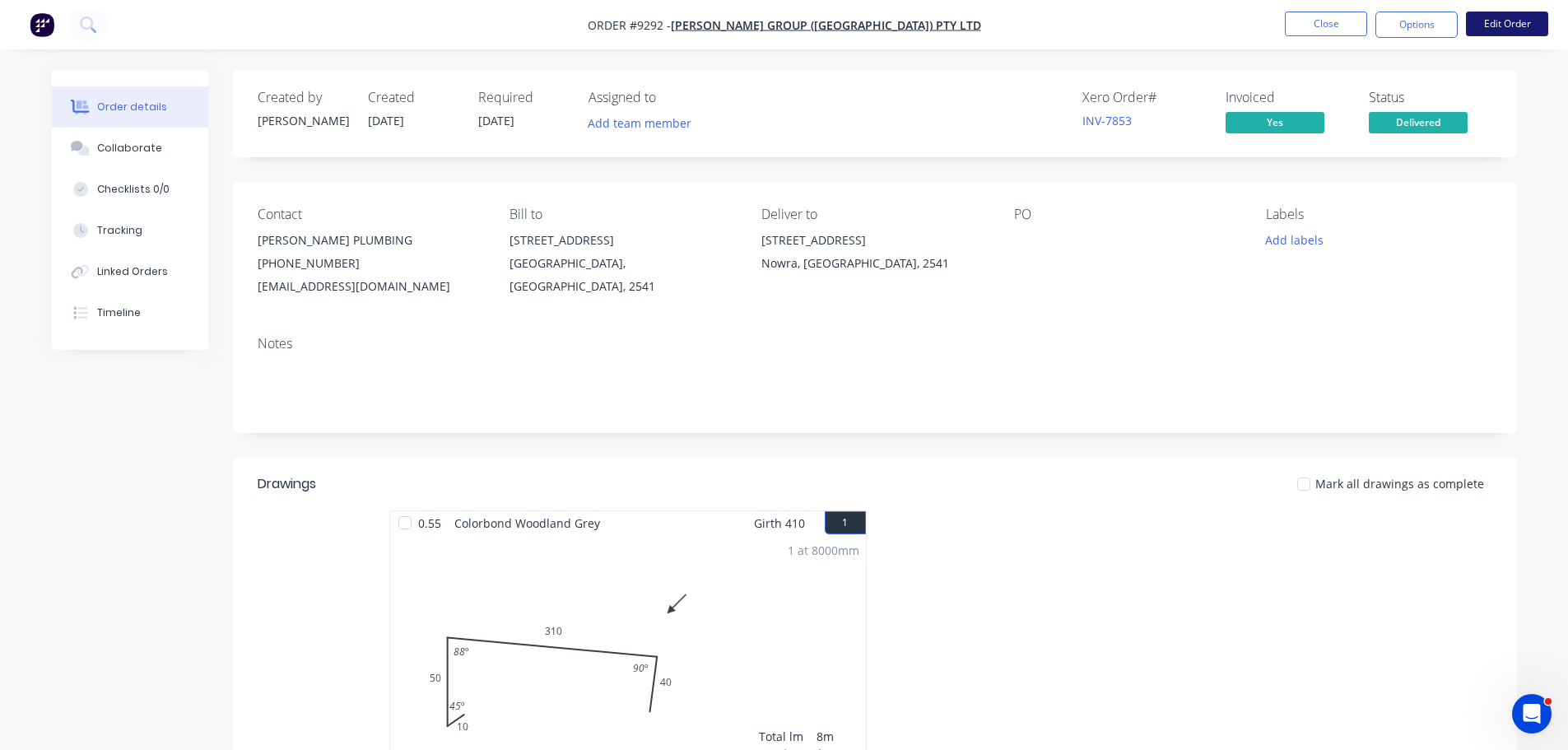
click at [1486, 22] on button "Edit Order" at bounding box center [1507, 24] width 83 height 25
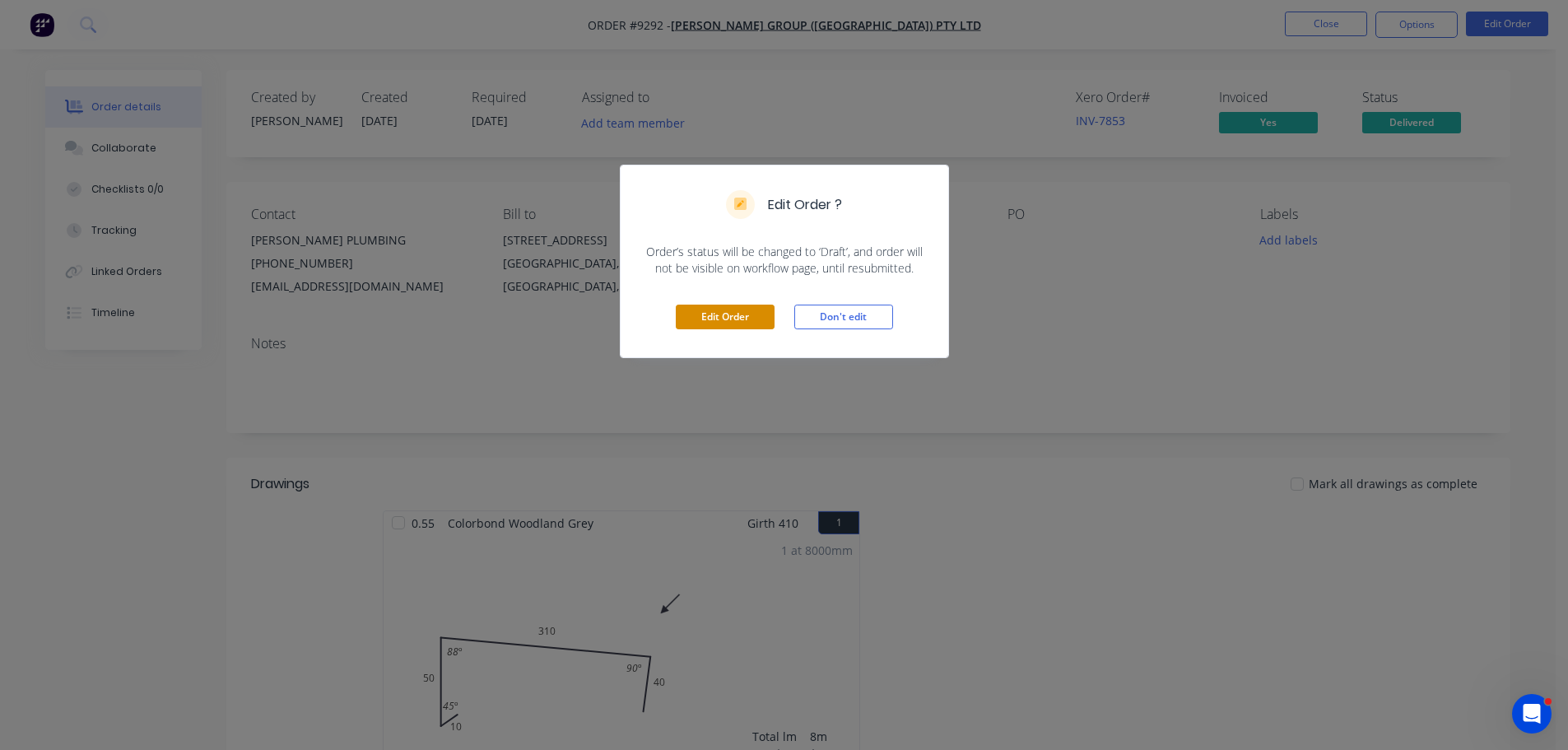
click at [754, 315] on button "Edit Order" at bounding box center [725, 317] width 99 height 25
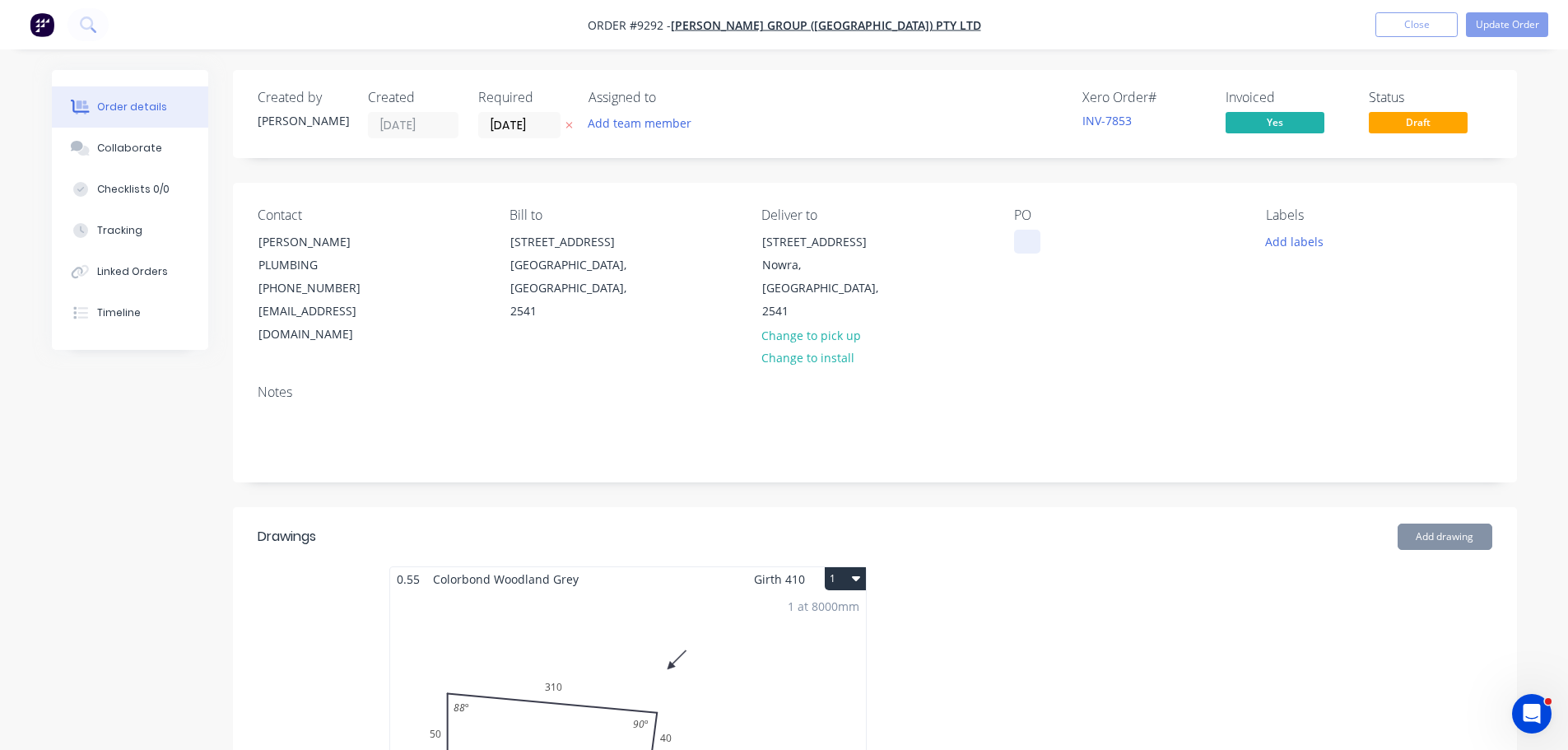
click at [1022, 246] on div at bounding box center [1027, 241] width 26 height 24
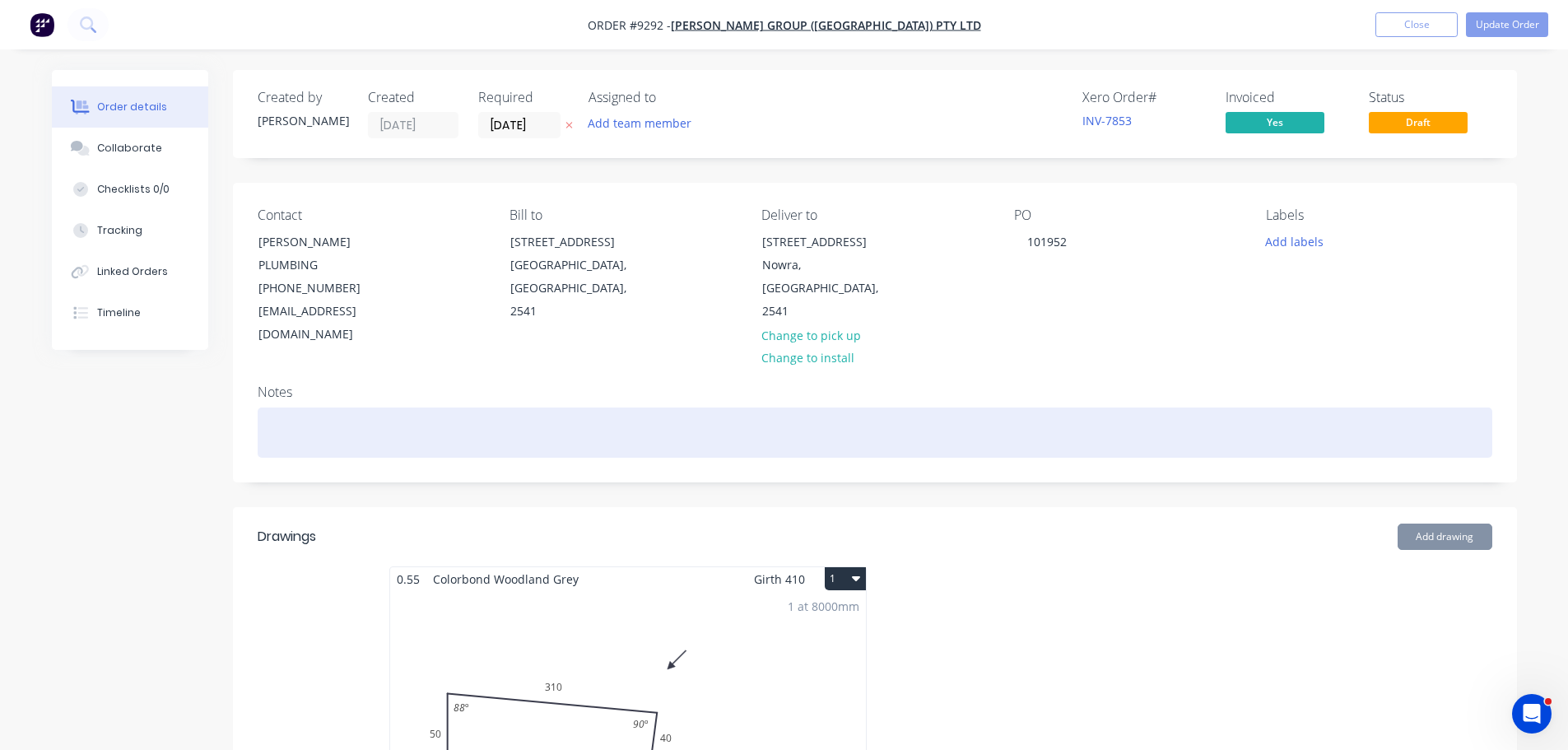
click at [352, 408] on div at bounding box center [875, 432] width 1235 height 50
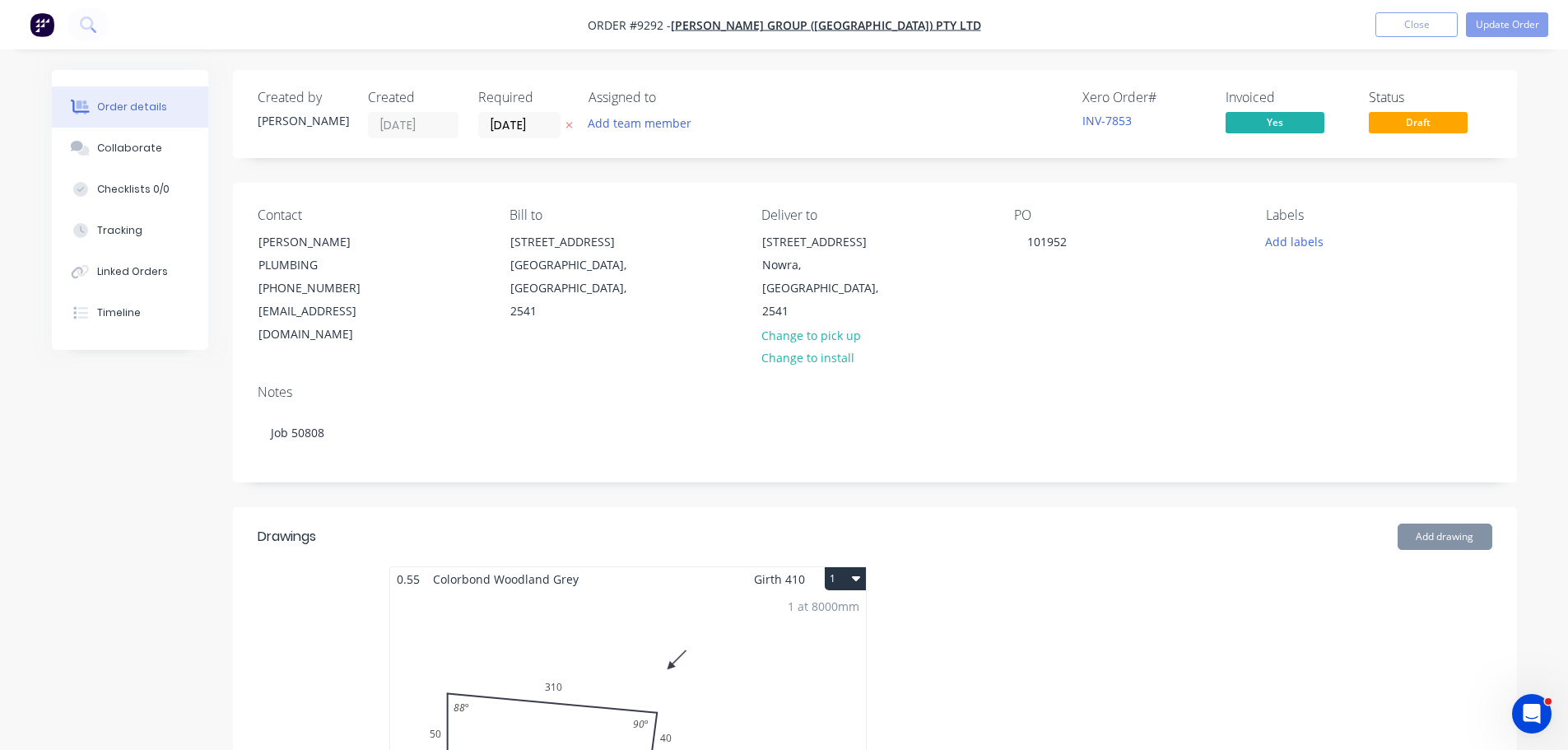
click at [1448, 281] on div "Labels Add labels" at bounding box center [1378, 276] width 225 height 139
click at [1510, 26] on button "Update Order" at bounding box center [1507, 25] width 83 height 25
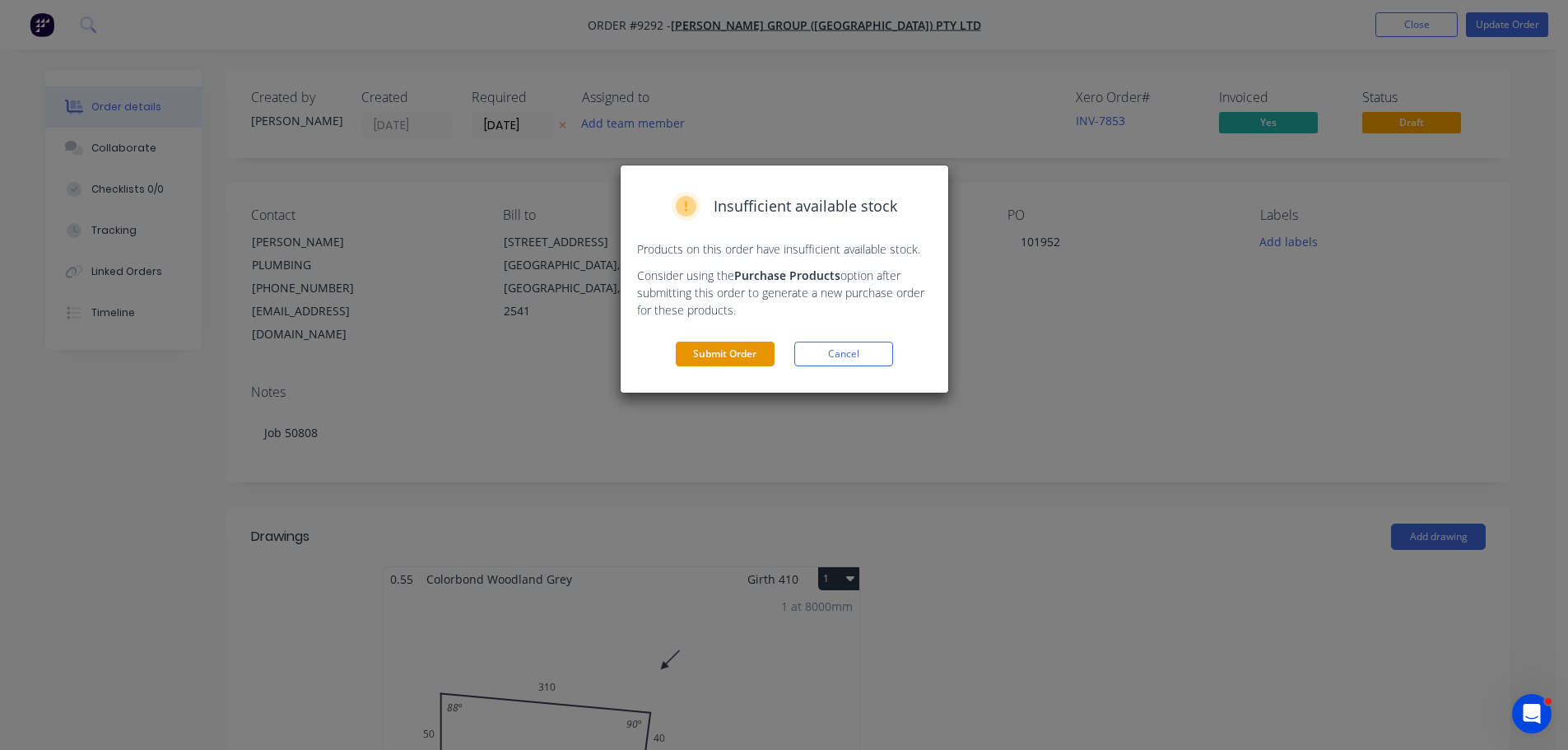
click at [714, 361] on button "Submit Order" at bounding box center [725, 354] width 99 height 25
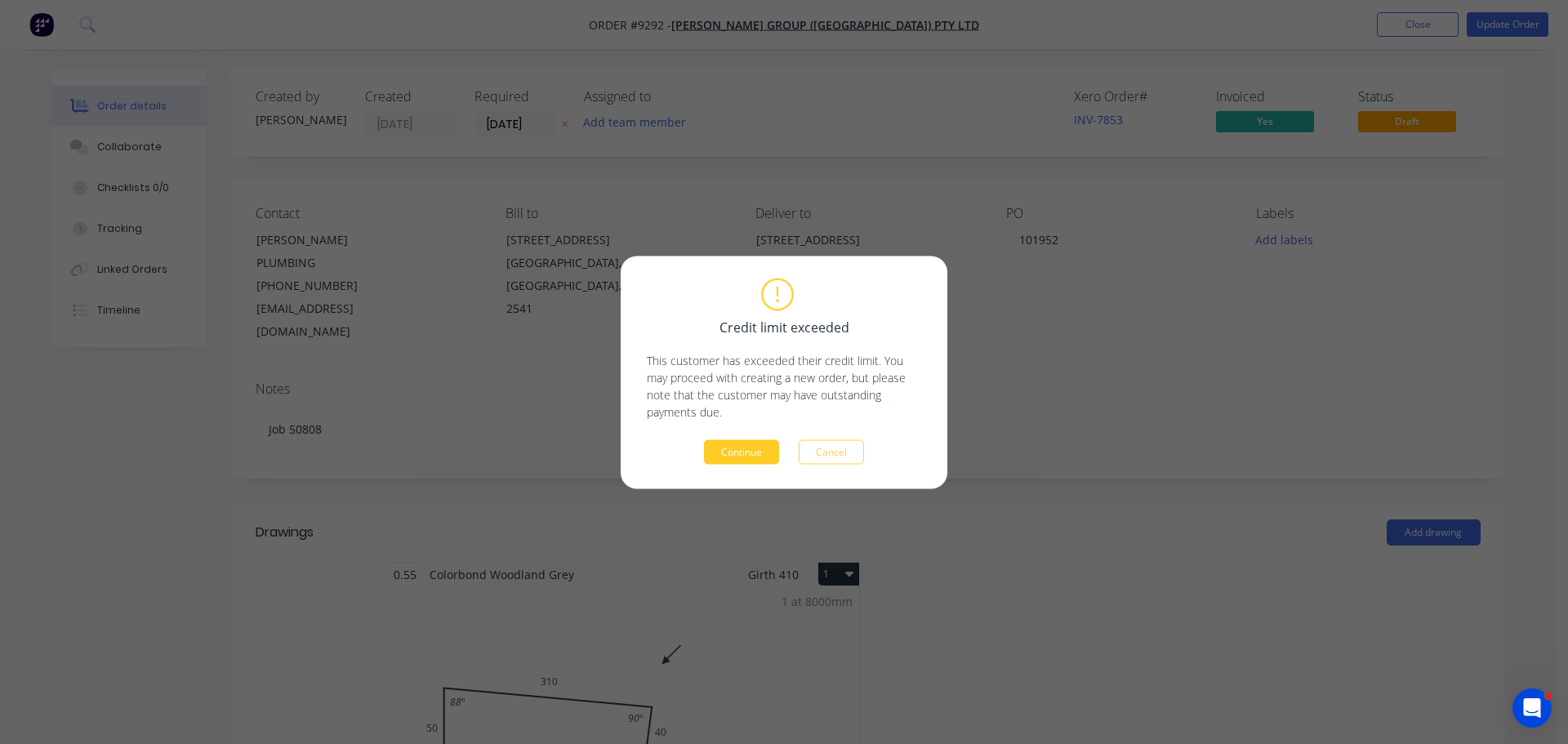
click at [734, 452] on button "Continue" at bounding box center [742, 452] width 75 height 25
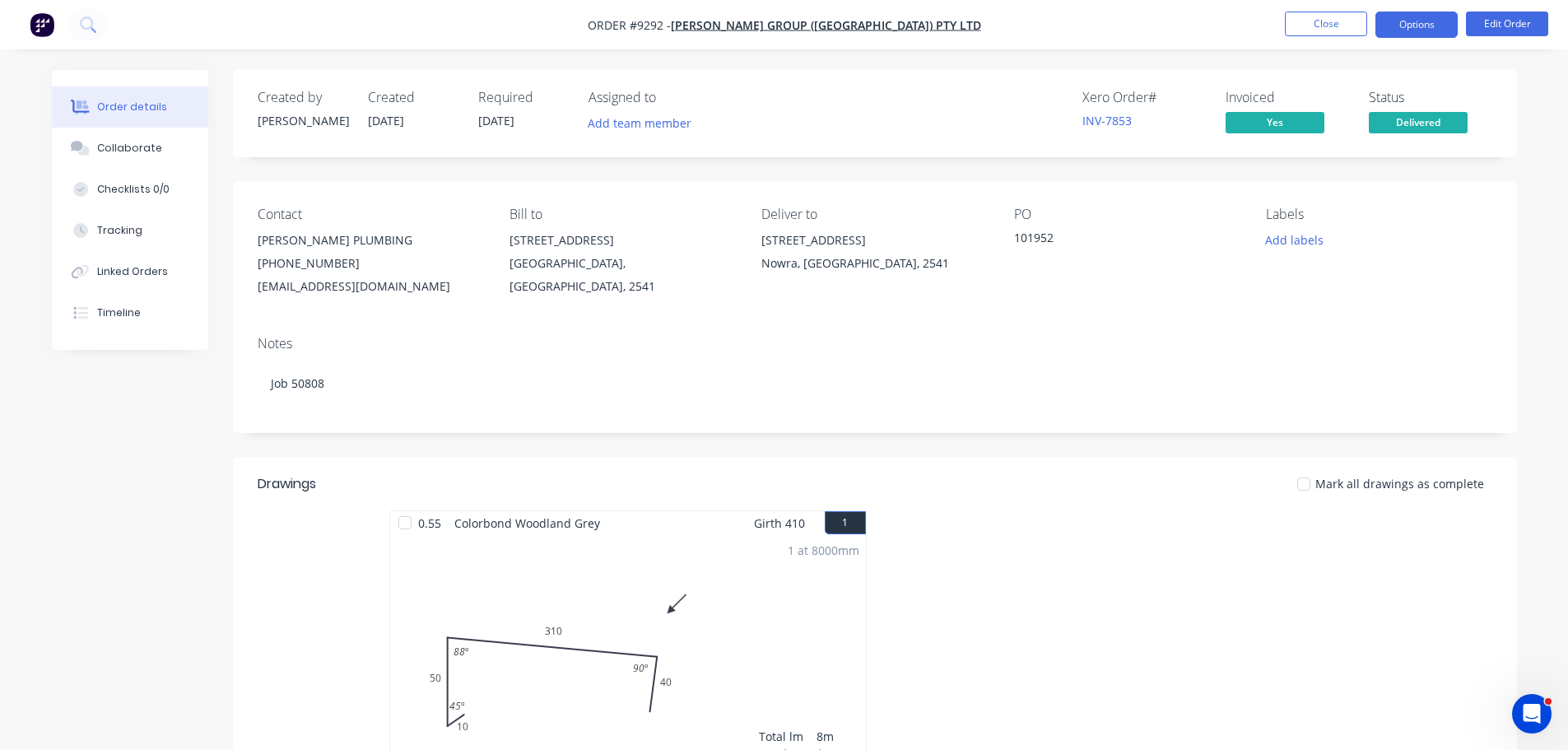
click at [1415, 31] on button "Options" at bounding box center [1417, 25] width 83 height 26
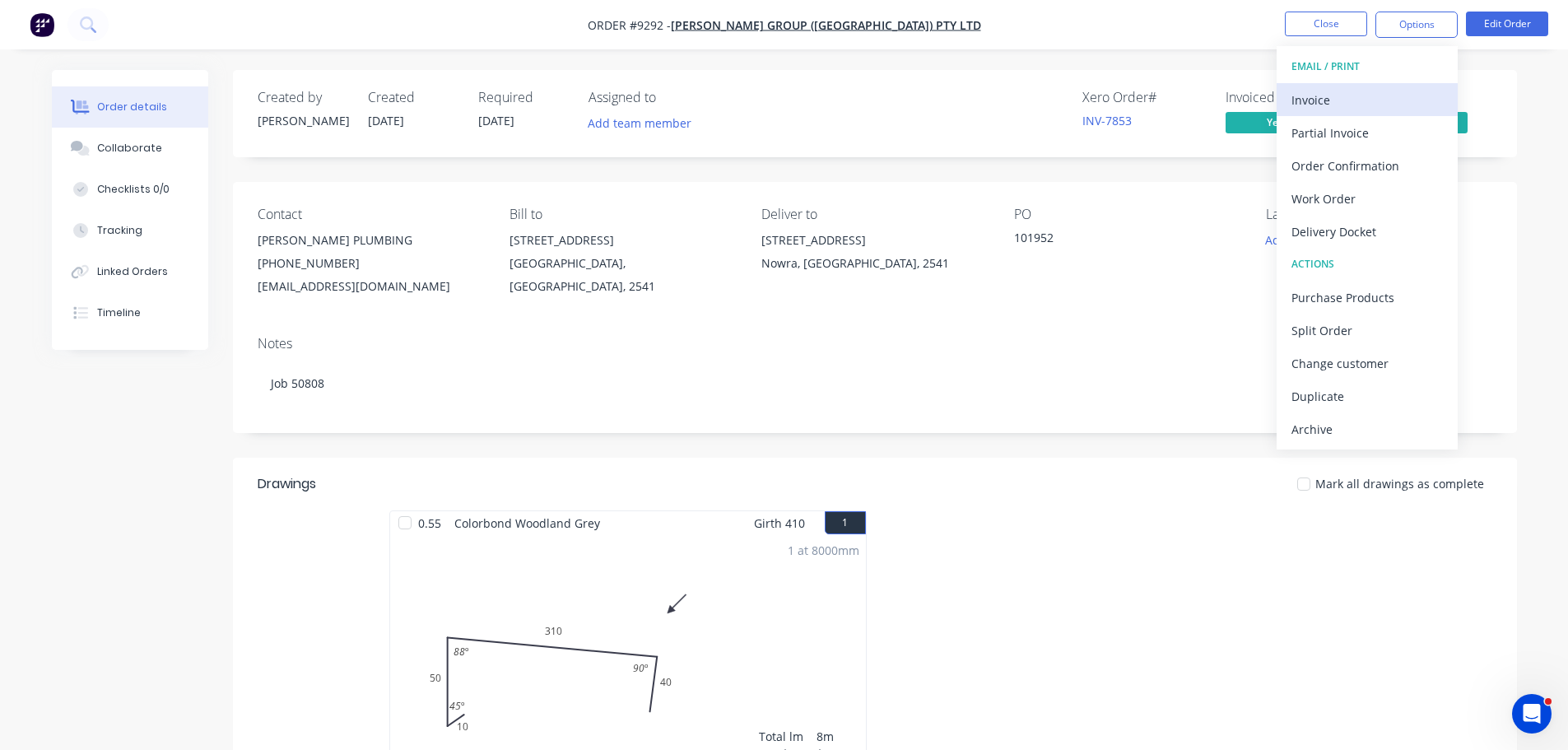
click at [1332, 95] on div "Invoice" at bounding box center [1367, 100] width 152 height 24
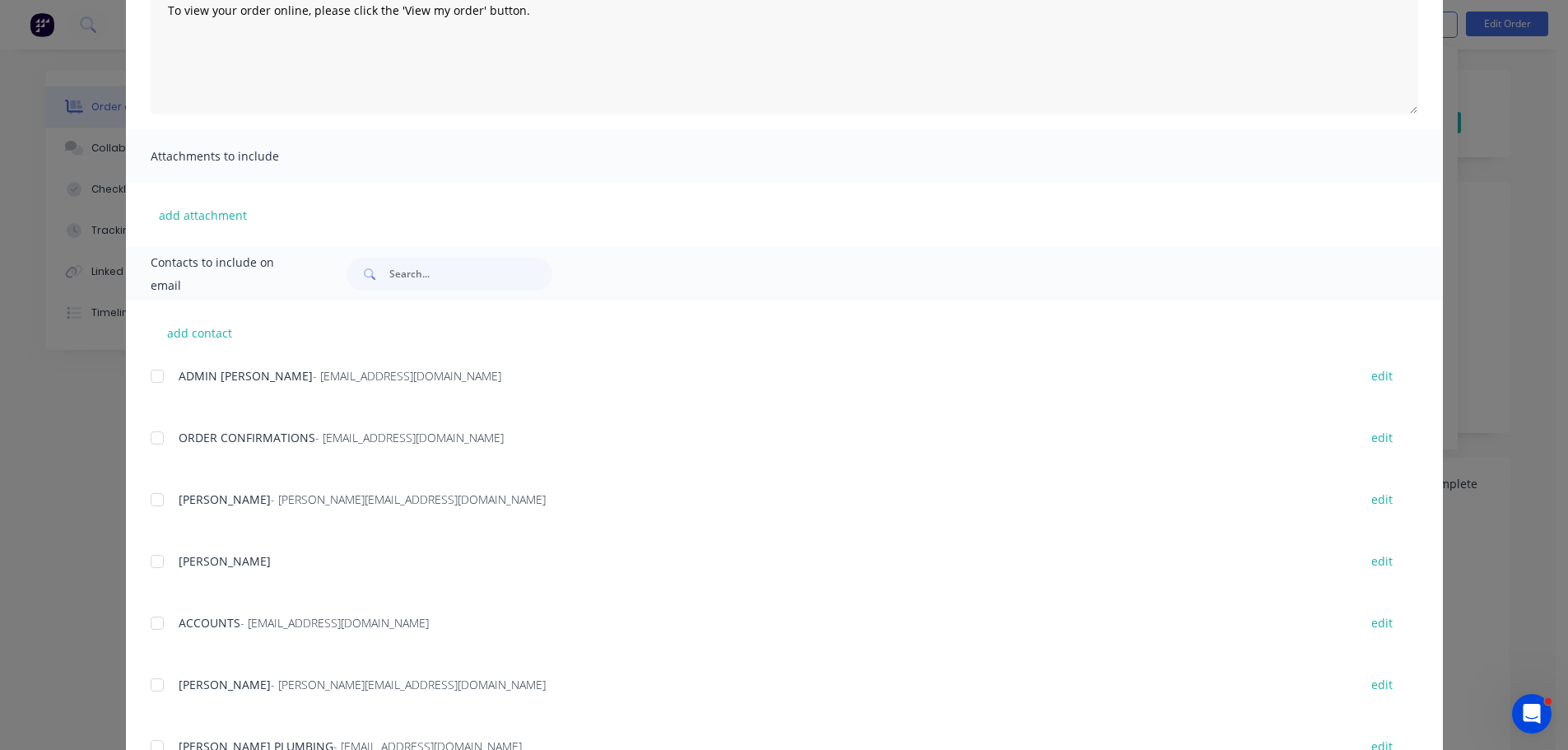
scroll to position [329, 0]
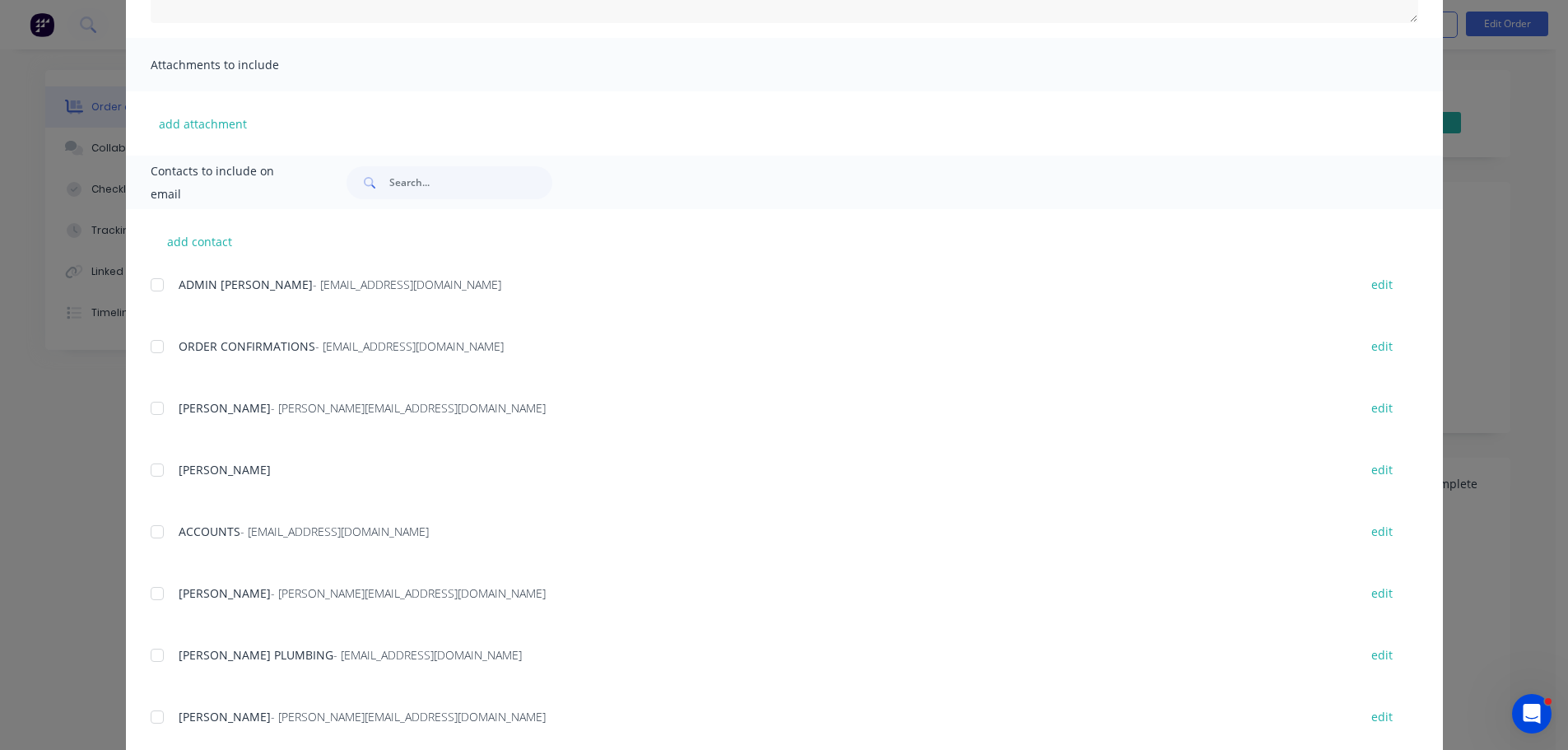
click at [156, 531] on div at bounding box center [158, 531] width 33 height 33
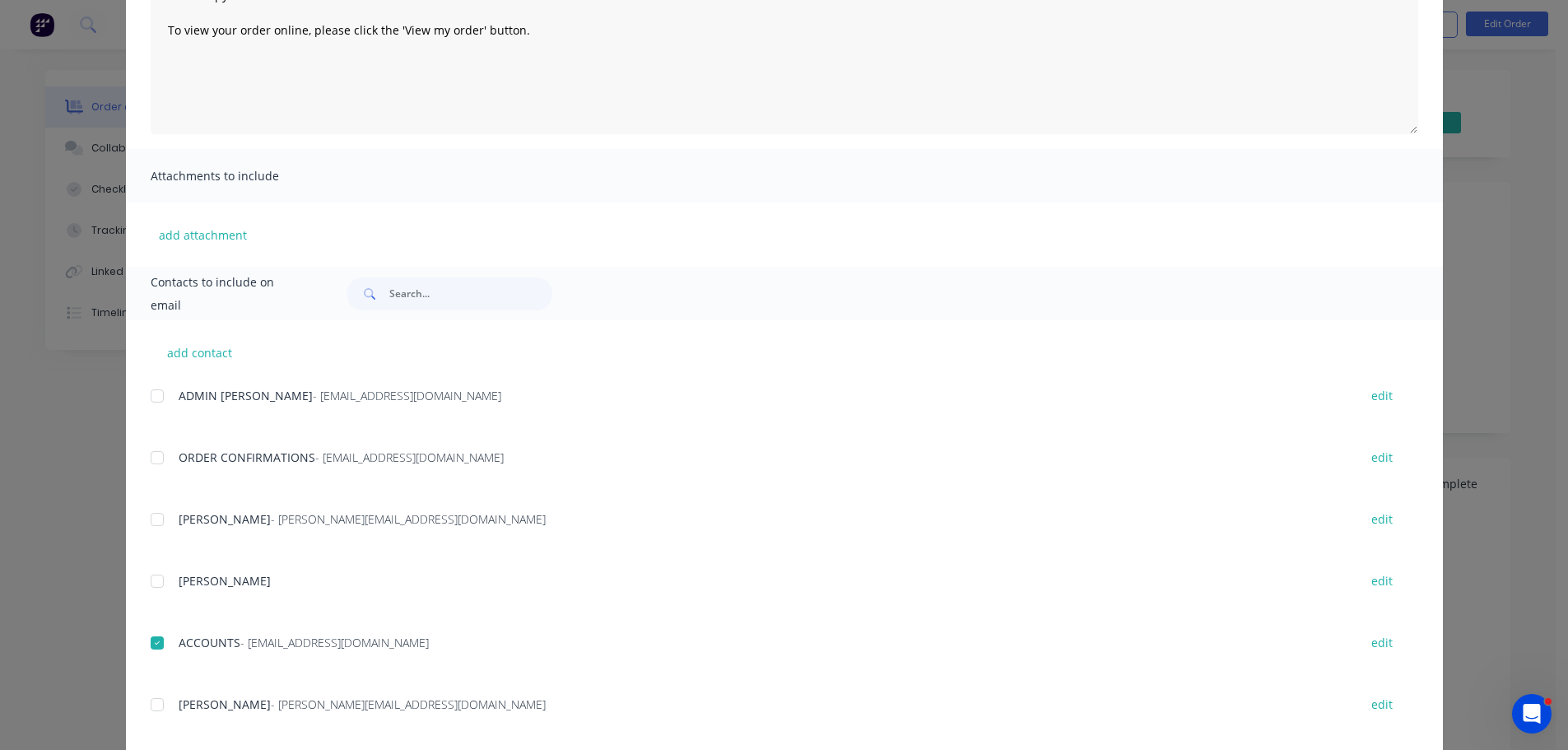
scroll to position [0, 0]
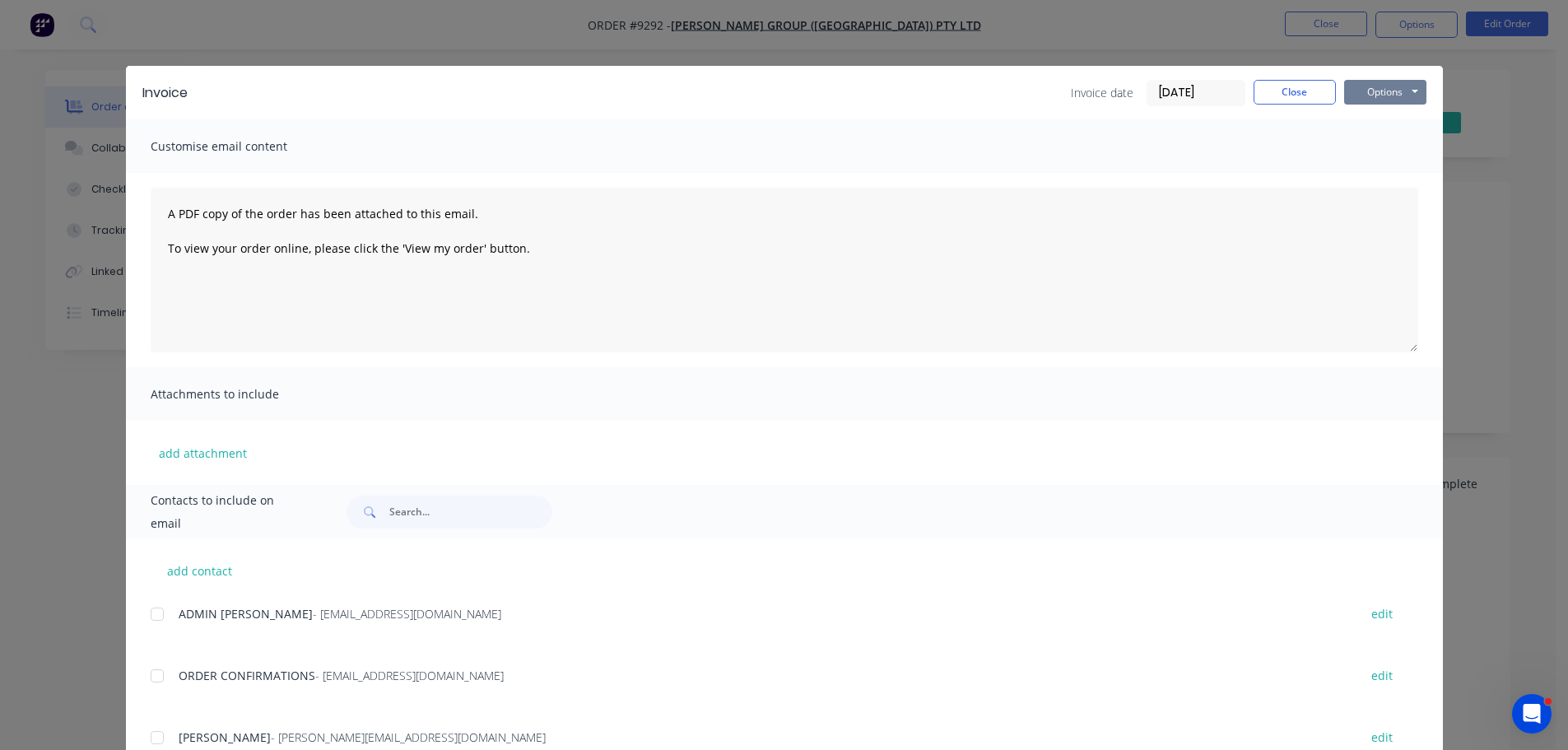
click at [1386, 86] on button "Options" at bounding box center [1386, 92] width 83 height 25
click at [1371, 171] on button "Email" at bounding box center [1397, 175] width 106 height 27
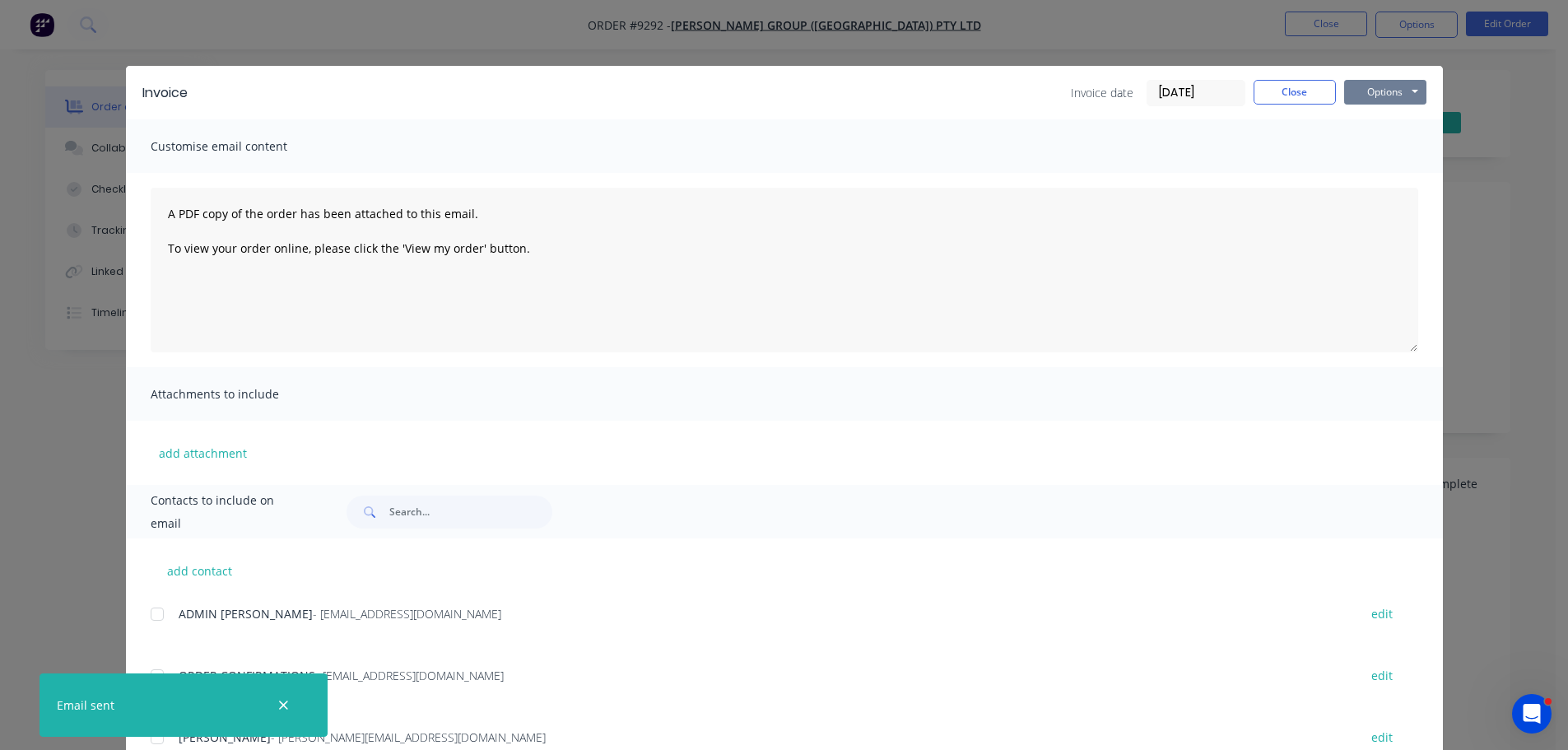
click at [1382, 103] on button "Options" at bounding box center [1386, 92] width 83 height 25
click at [1386, 144] on button "Print" at bounding box center [1397, 149] width 106 height 27
click at [1278, 84] on button "Close" at bounding box center [1295, 92] width 83 height 25
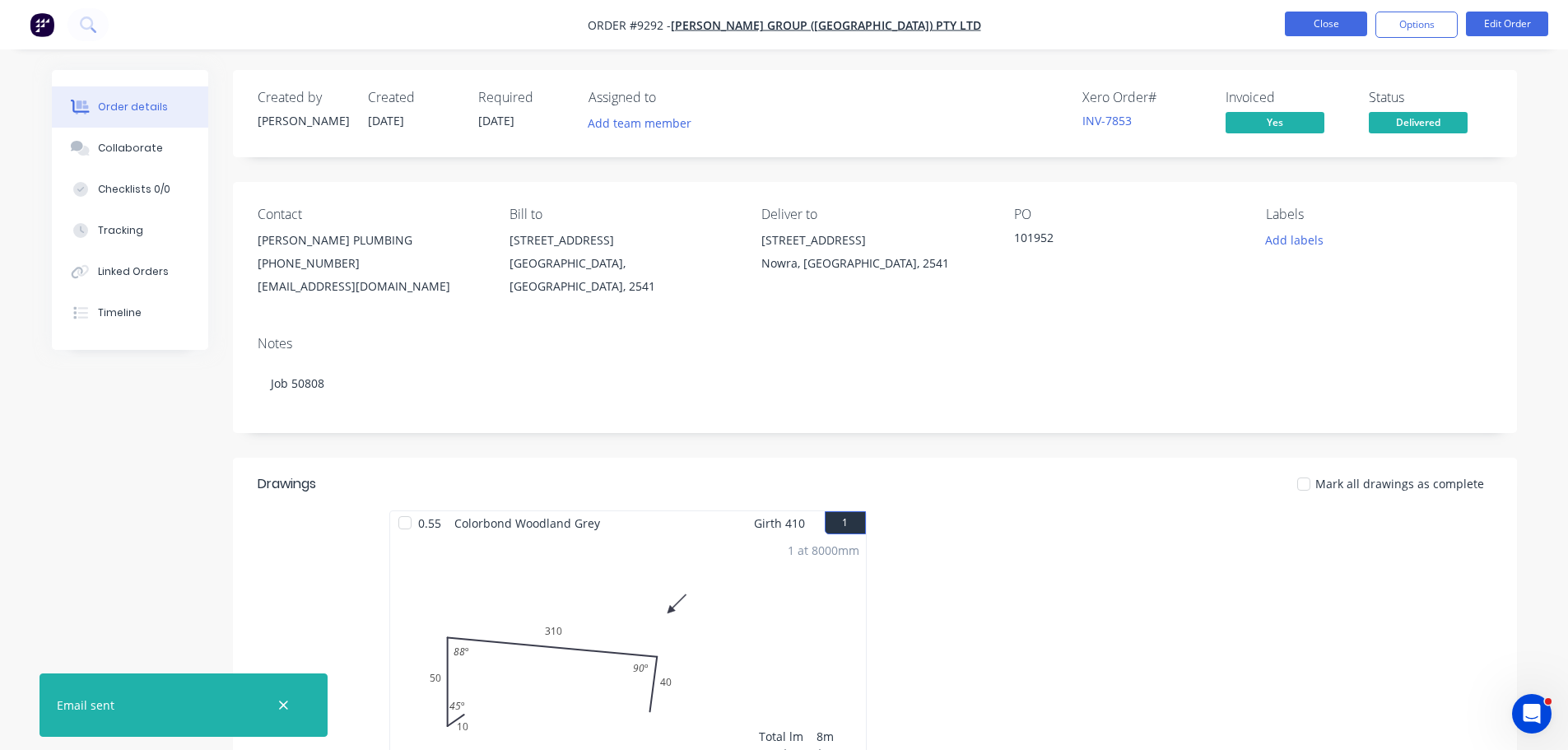
click at [1298, 26] on button "Close" at bounding box center [1326, 24] width 83 height 25
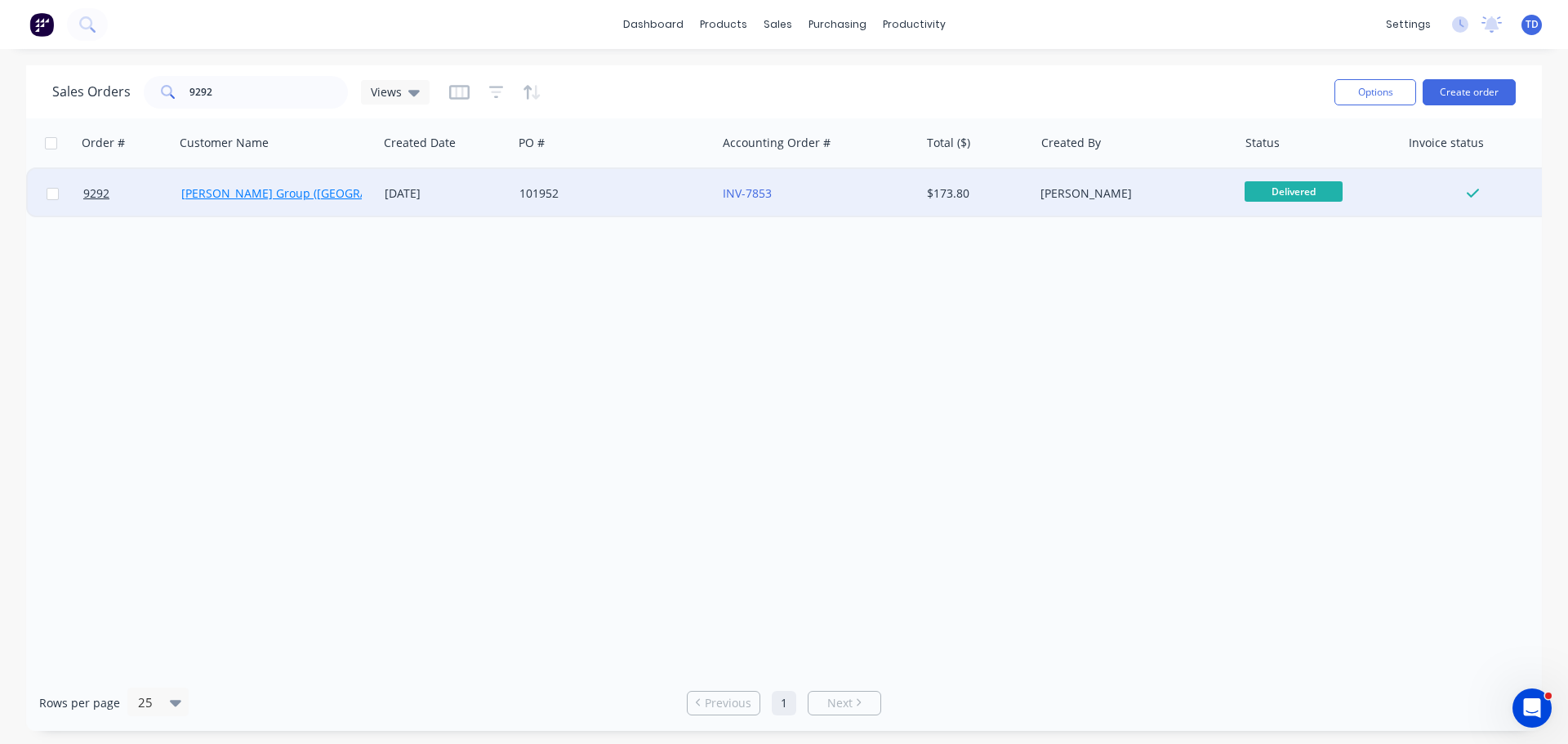
click at [253, 186] on link "[PERSON_NAME] Group ([GEOGRAPHIC_DATA]) Pty Ltd" at bounding box center [327, 192] width 291 height 16
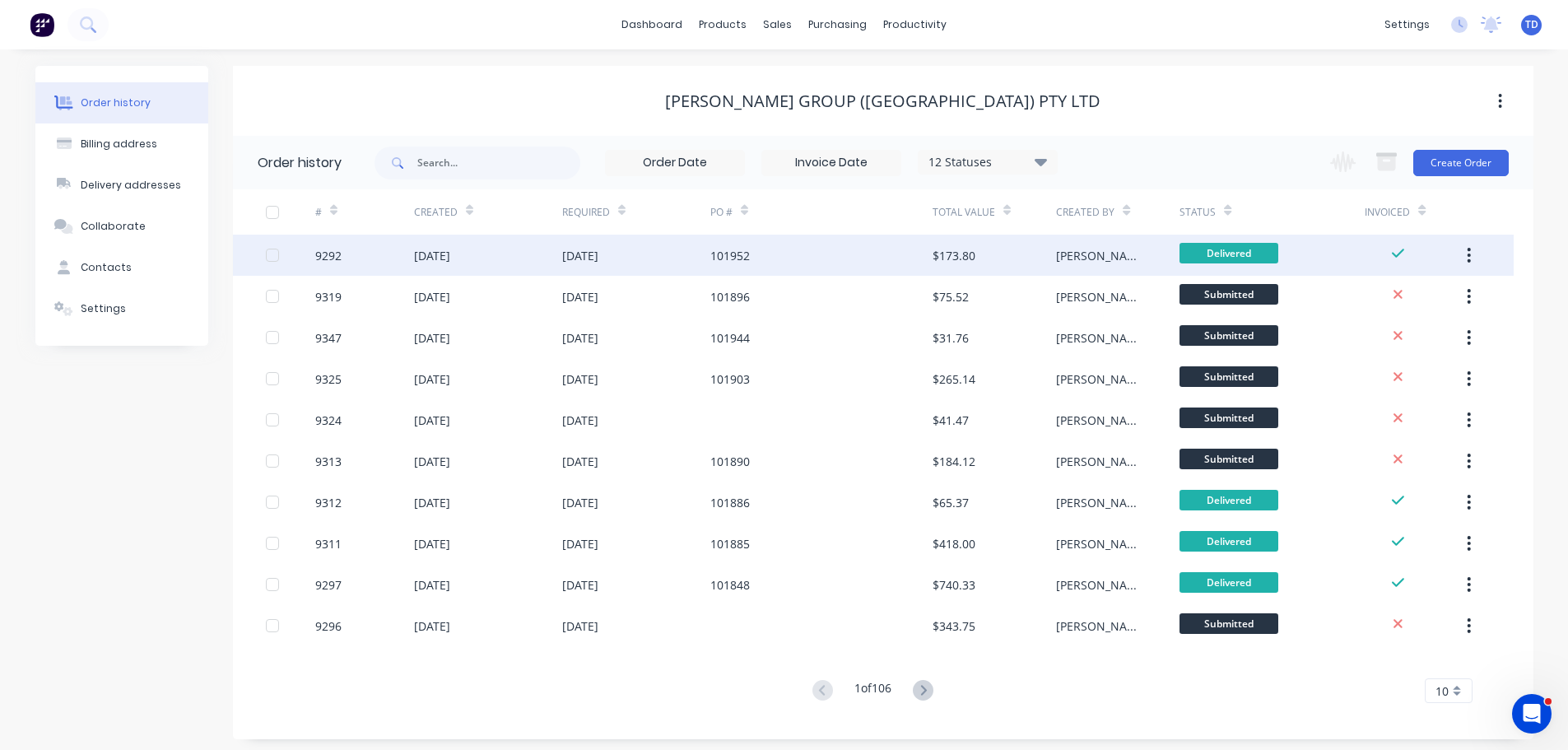
click at [444, 258] on div "[DATE]" at bounding box center [432, 255] width 36 height 17
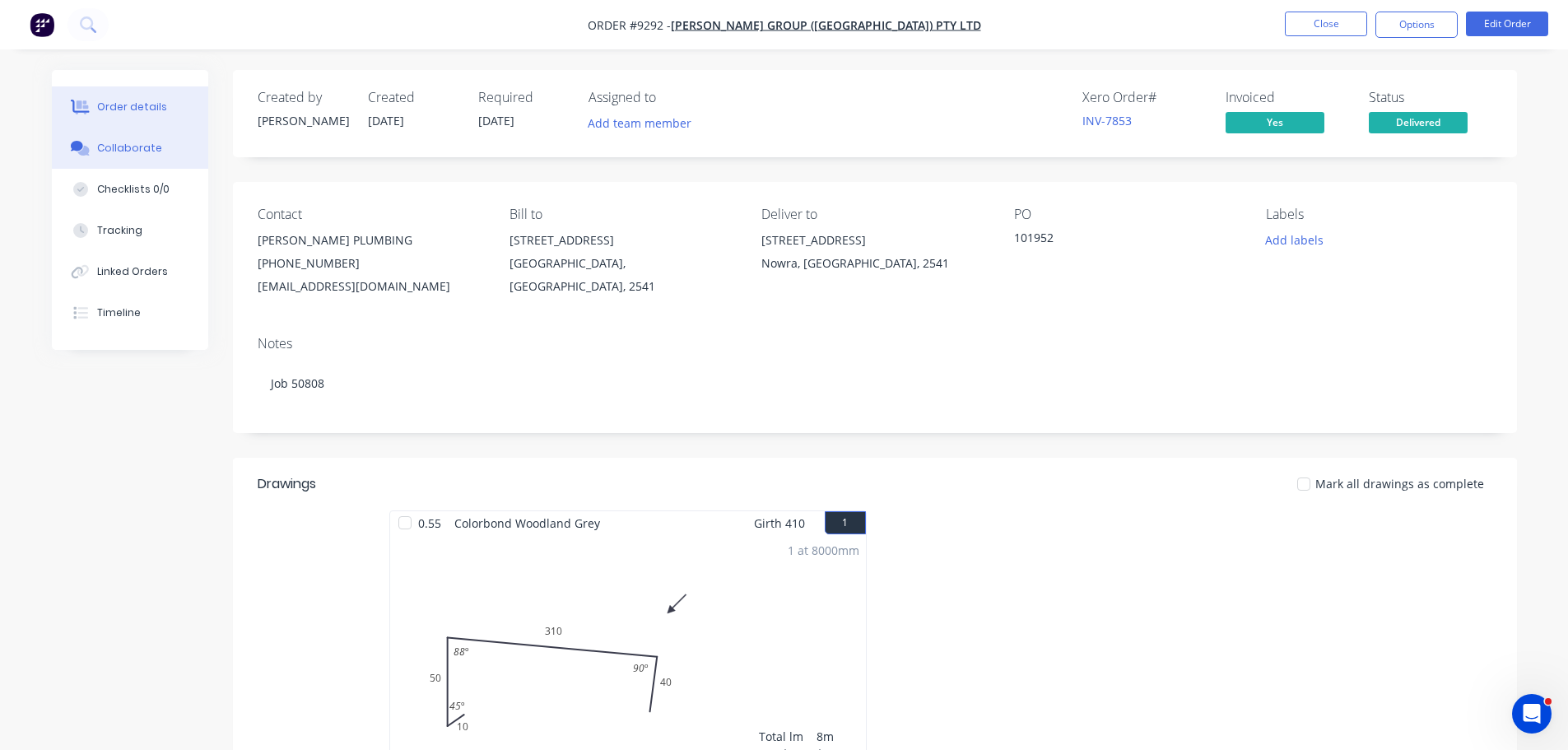
click at [146, 149] on div "Collaborate" at bounding box center [130, 149] width 65 height 15
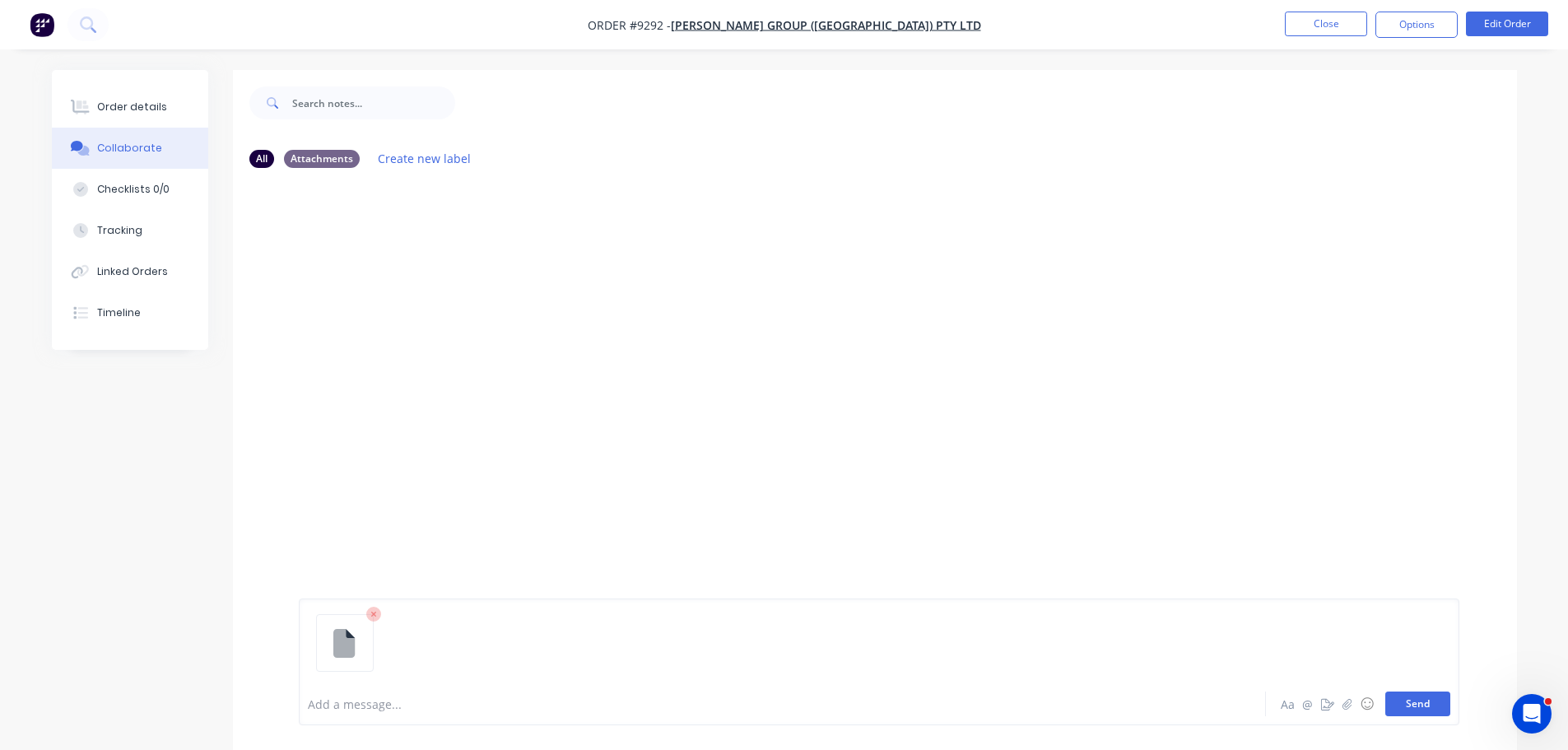
click at [1417, 708] on button "Send" at bounding box center [1418, 704] width 65 height 25
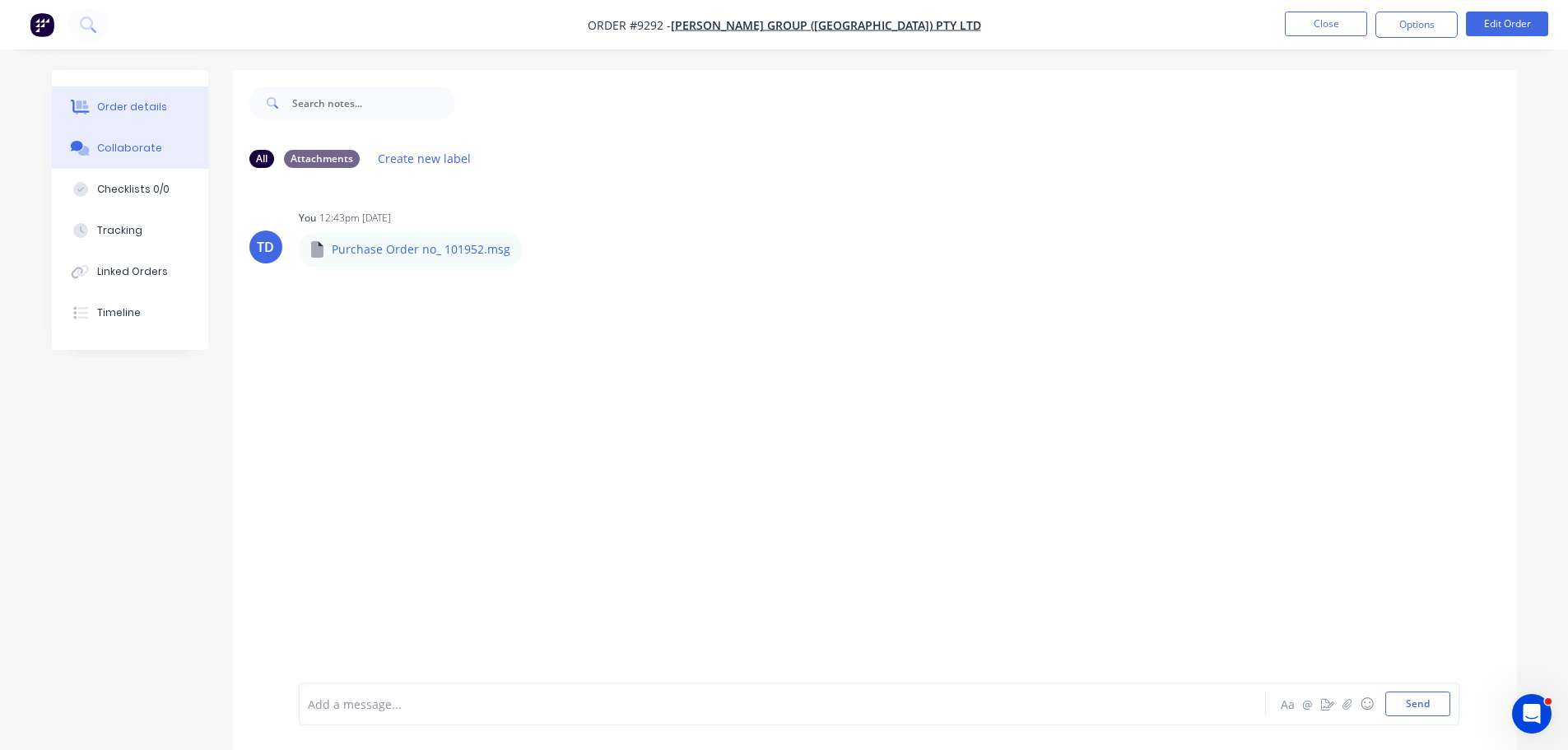
click at [115, 112] on div "Order details" at bounding box center [132, 107] width 70 height 15
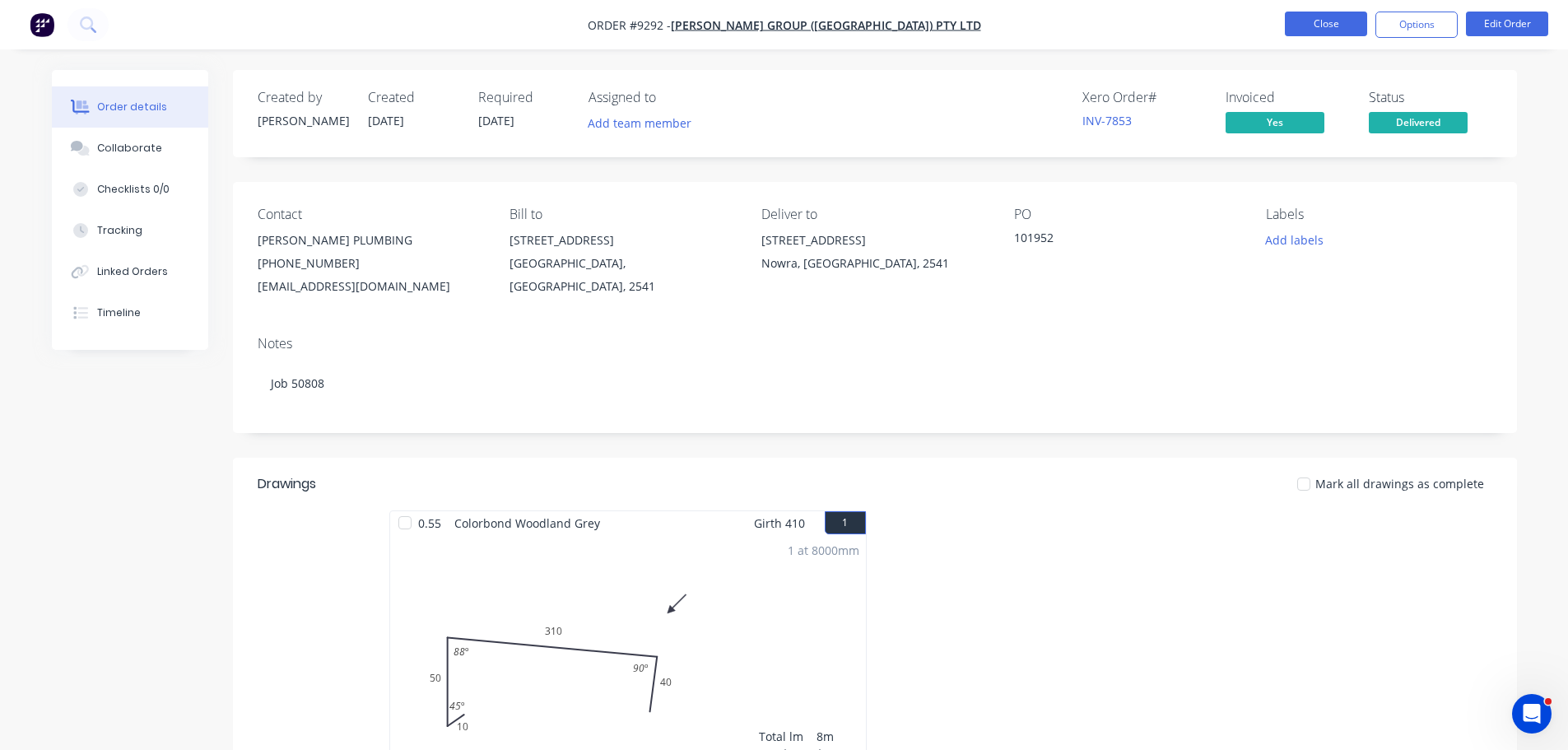
click at [1333, 34] on button "Close" at bounding box center [1326, 24] width 83 height 25
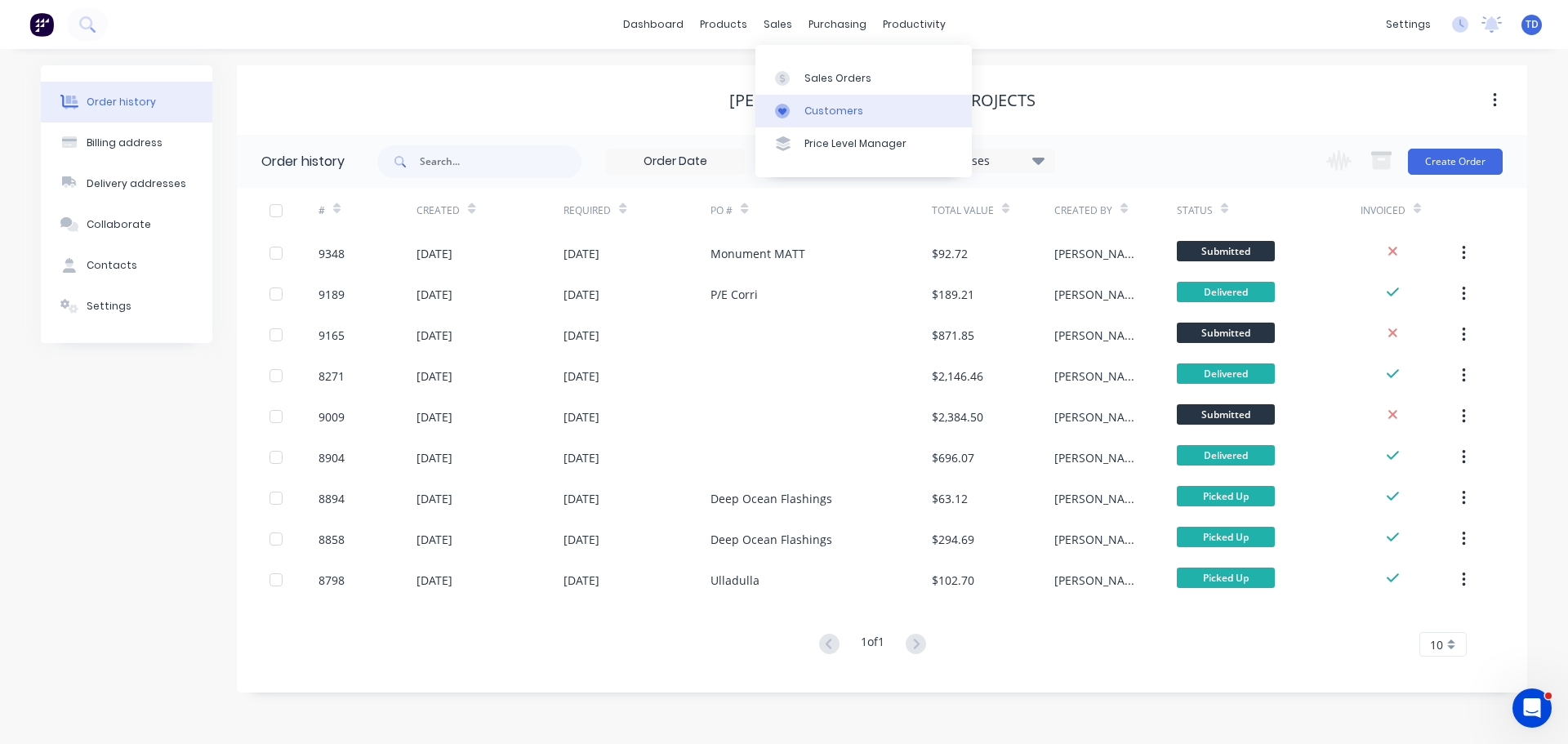
click at [811, 107] on div "Customers" at bounding box center [834, 111] width 59 height 15
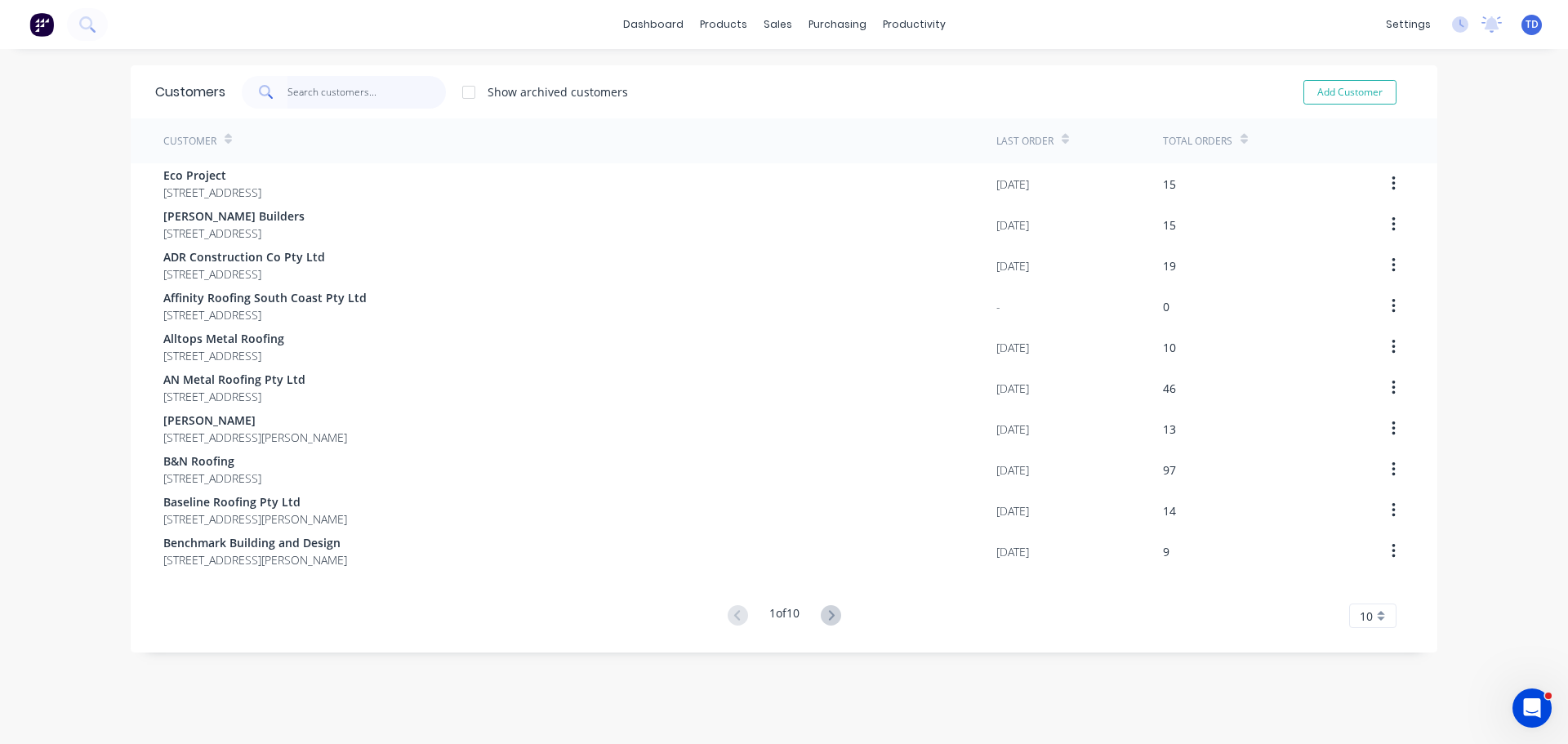
click at [372, 97] on input "text" at bounding box center [367, 92] width 160 height 33
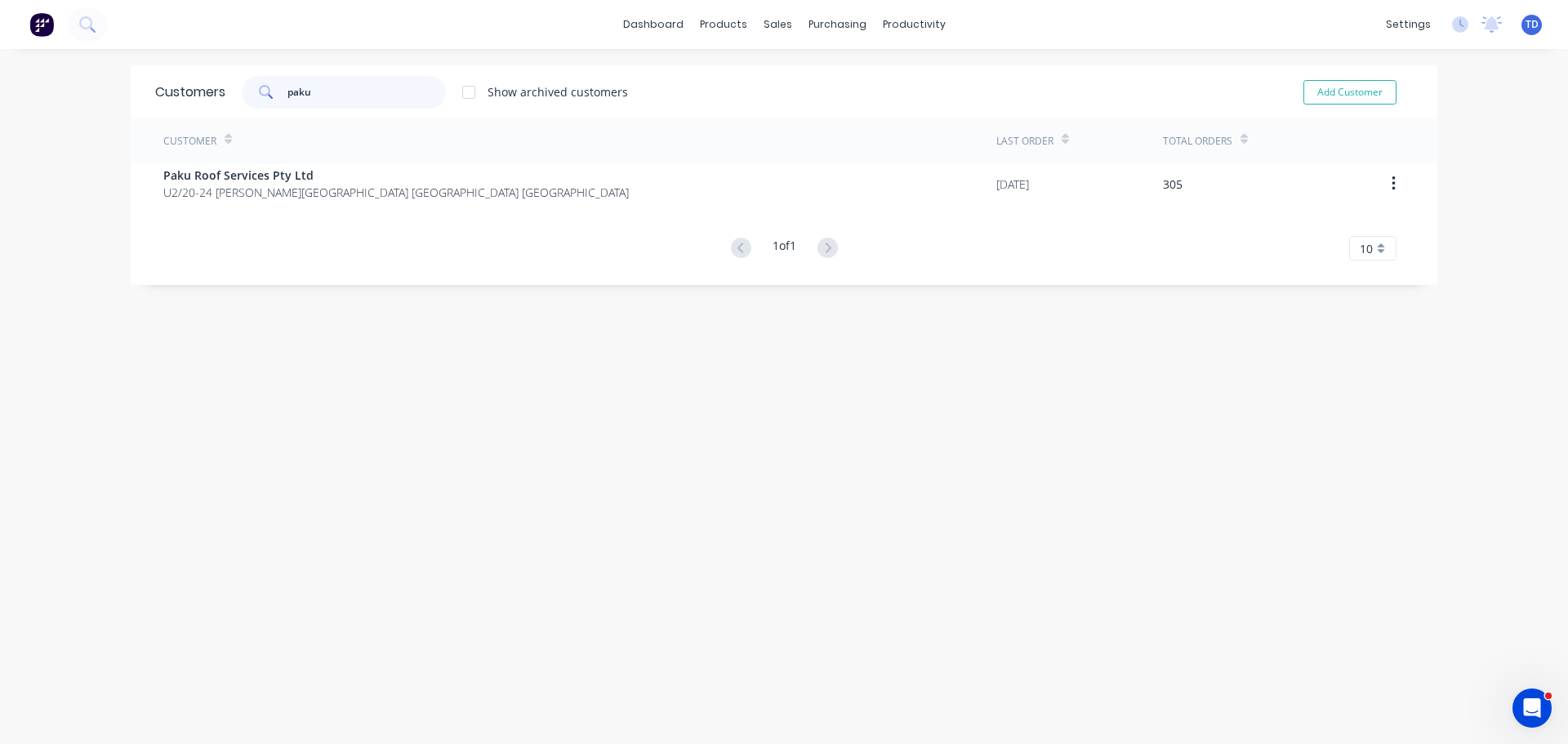
type input "paku"
click at [328, 208] on div "Customer Last Order Total Orders Paku Roof Services Pty Ltd U2/20-[GEOGRAPHIC_D…" at bounding box center [784, 190] width 1307 height 142
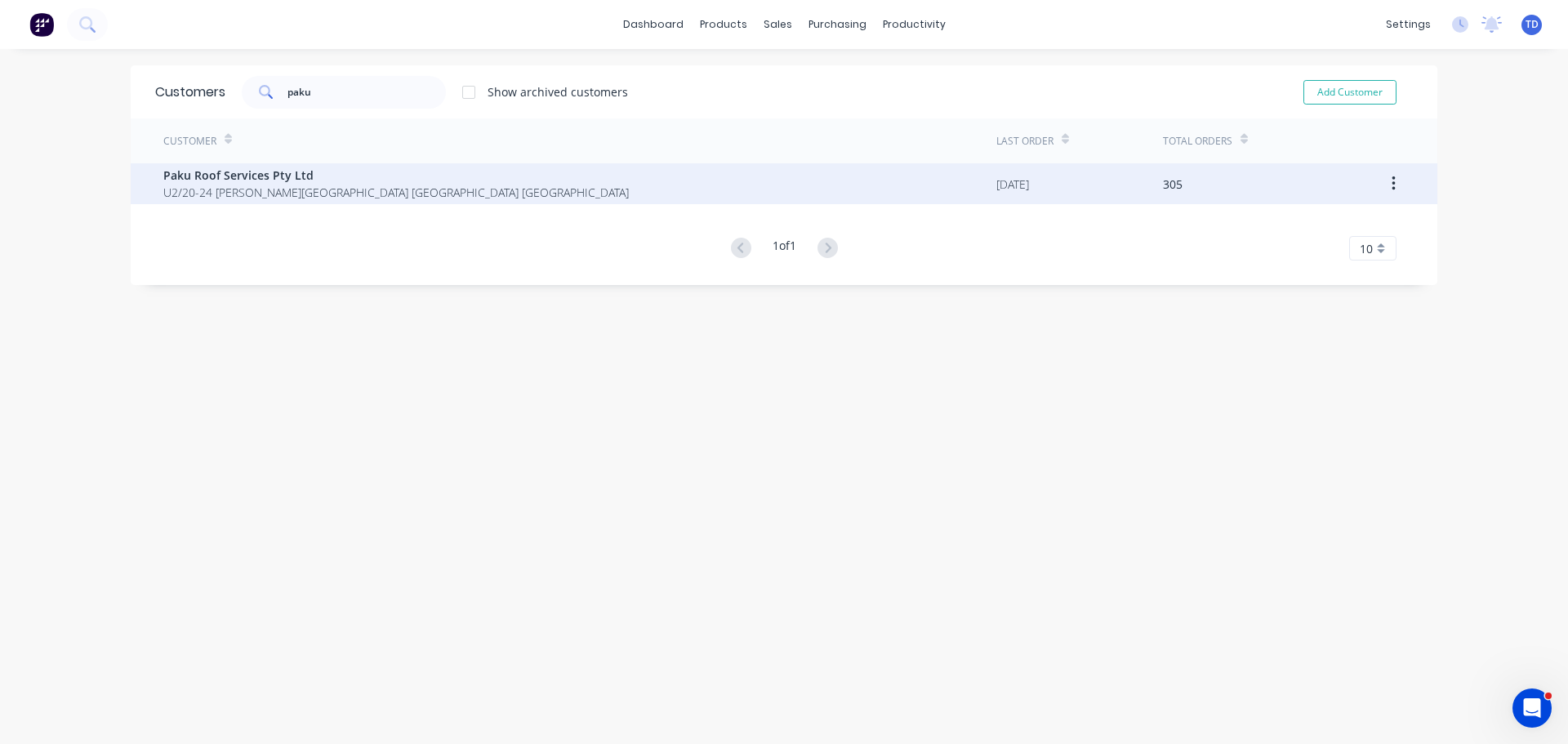
click at [341, 185] on span "U2/20-24 [PERSON_NAME][GEOGRAPHIC_DATA] [GEOGRAPHIC_DATA] [GEOGRAPHIC_DATA]" at bounding box center [395, 192] width 466 height 17
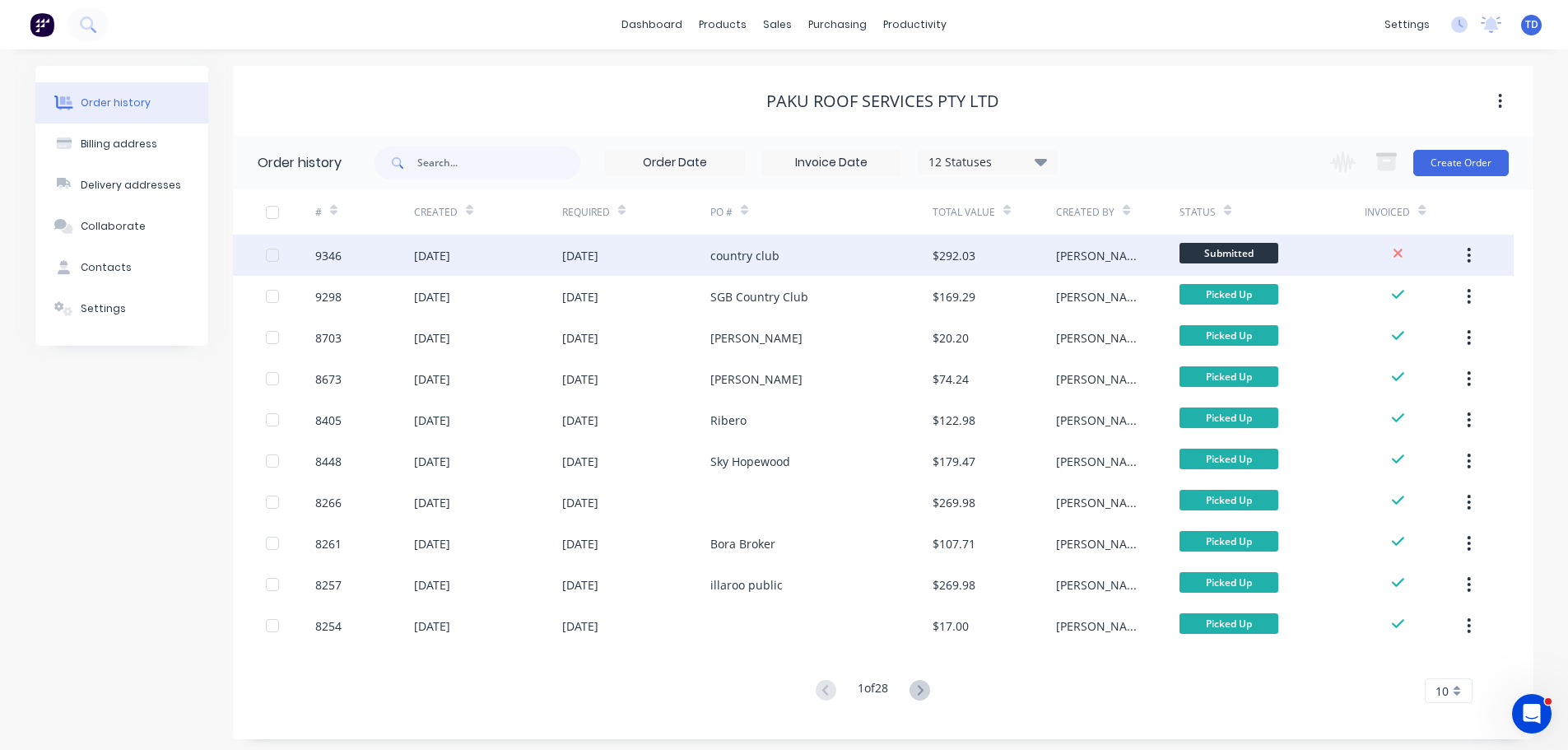
click at [707, 255] on div "[DATE]" at bounding box center [636, 255] width 149 height 41
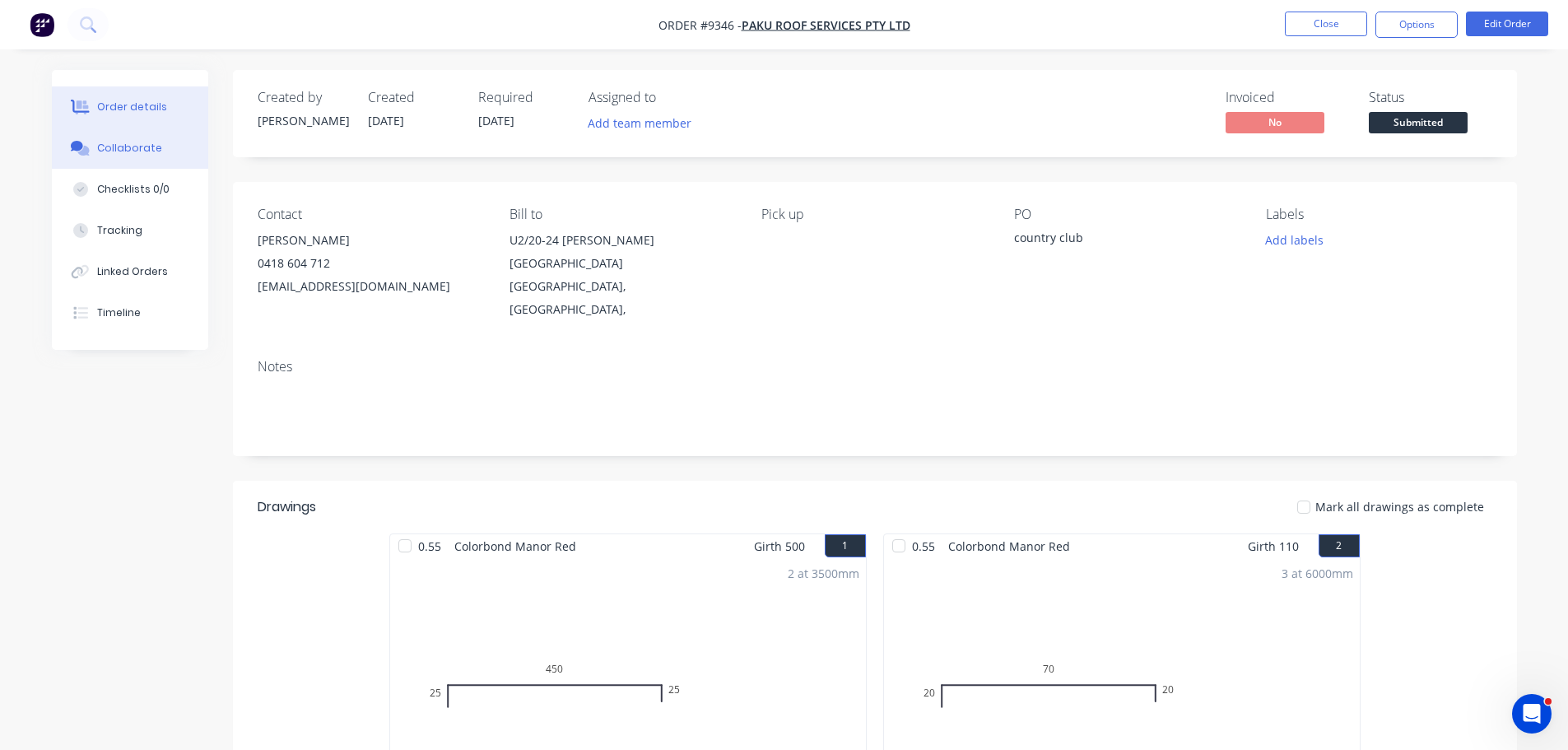
click at [107, 156] on button "Collaborate" at bounding box center [130, 149] width 157 height 41
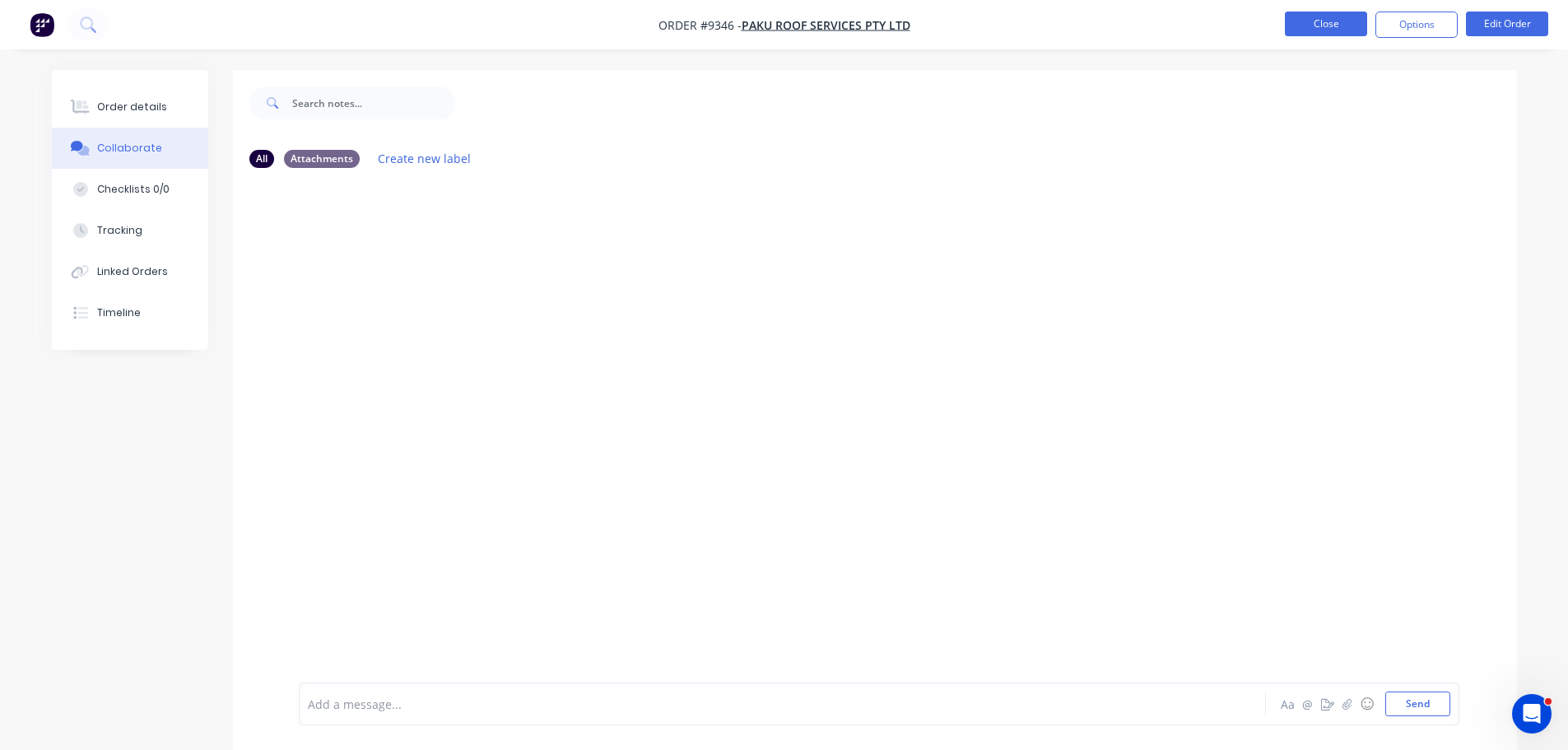
click at [1348, 21] on button "Close" at bounding box center [1326, 24] width 83 height 25
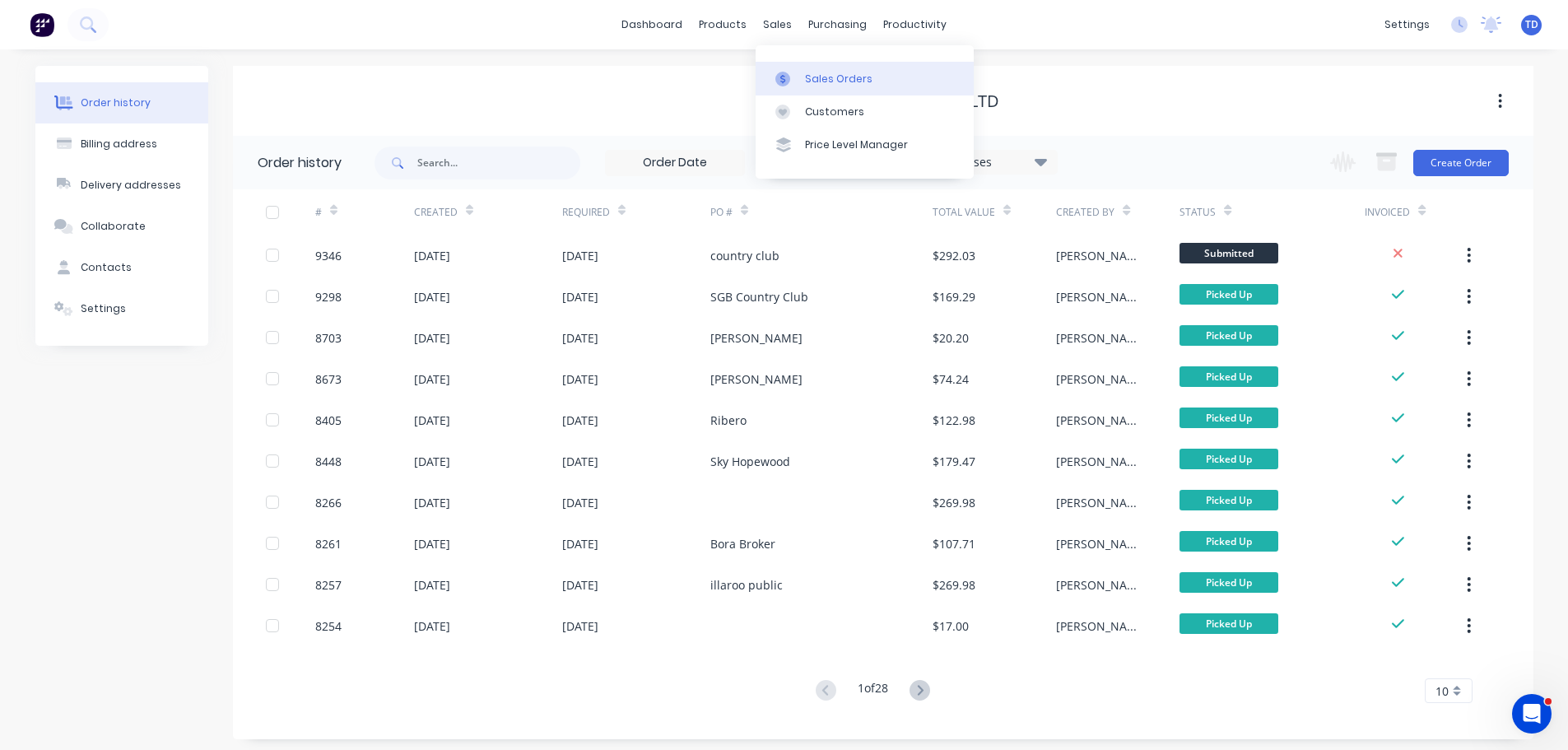
click at [815, 79] on div "Sales Orders" at bounding box center [838, 79] width 68 height 15
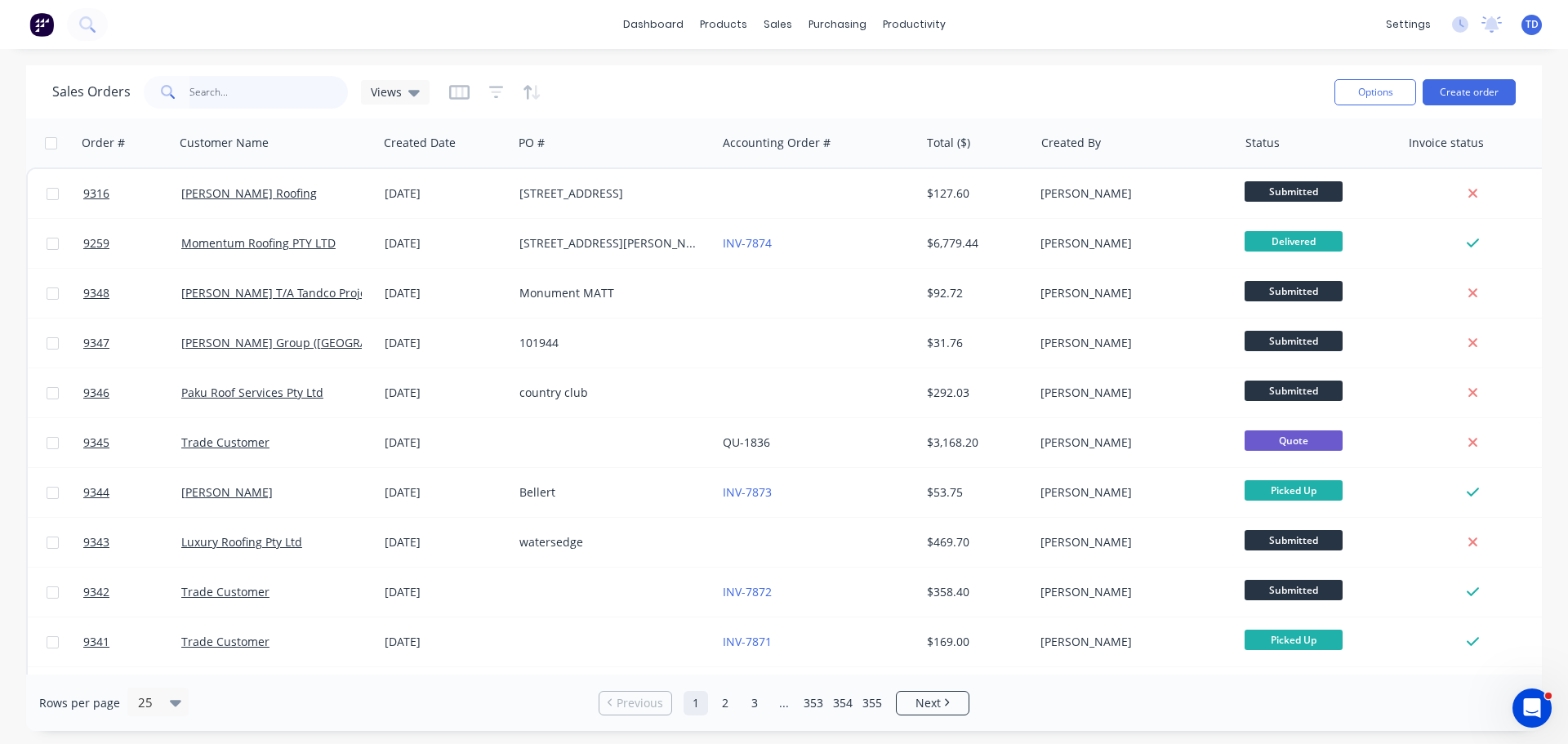
click at [264, 95] on input "text" at bounding box center [269, 92] width 160 height 33
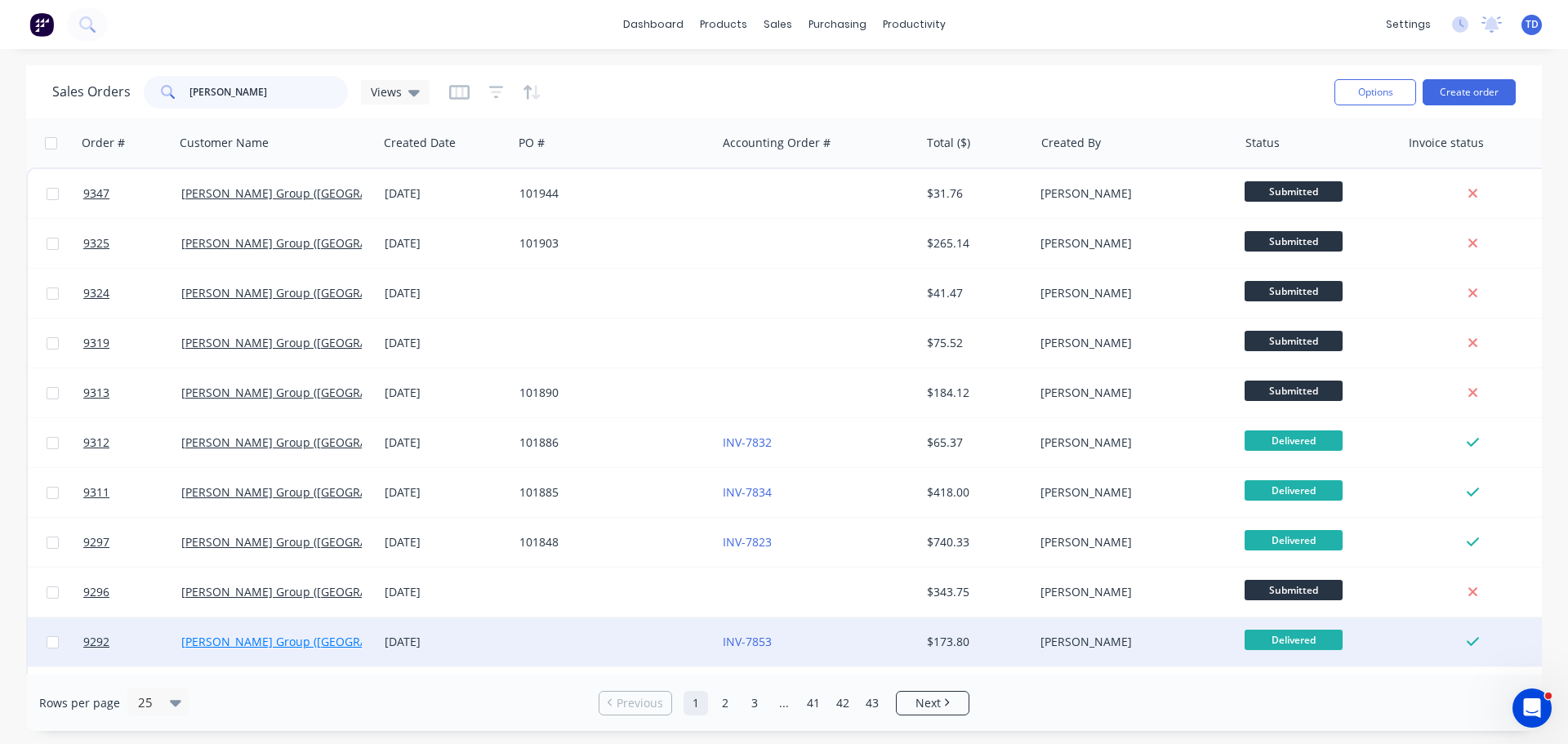
type input "[PERSON_NAME]"
click at [284, 638] on link "[PERSON_NAME] Group ([GEOGRAPHIC_DATA]) Pty Ltd" at bounding box center [327, 641] width 291 height 16
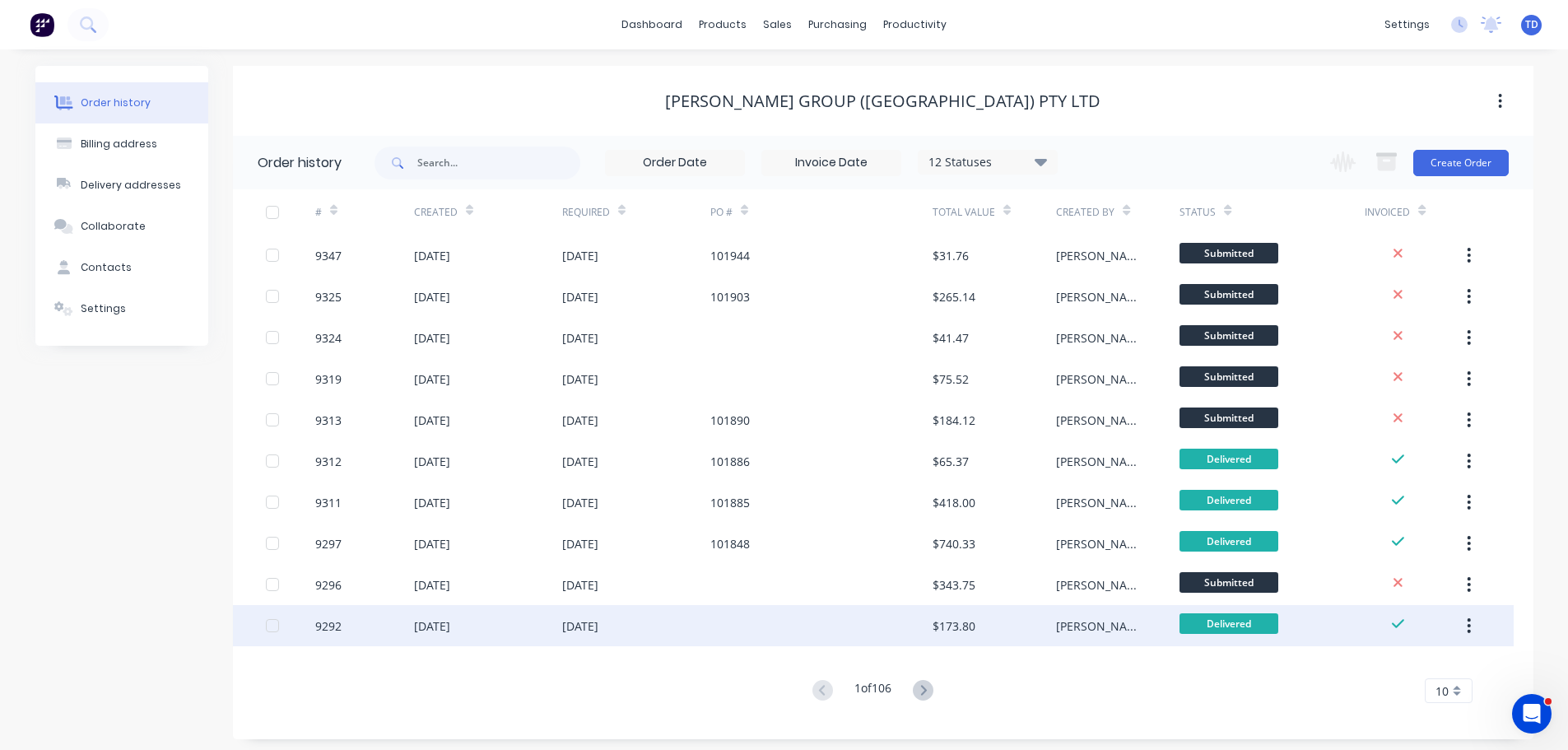
click at [562, 623] on div "[DATE]" at bounding box center [580, 625] width 36 height 17
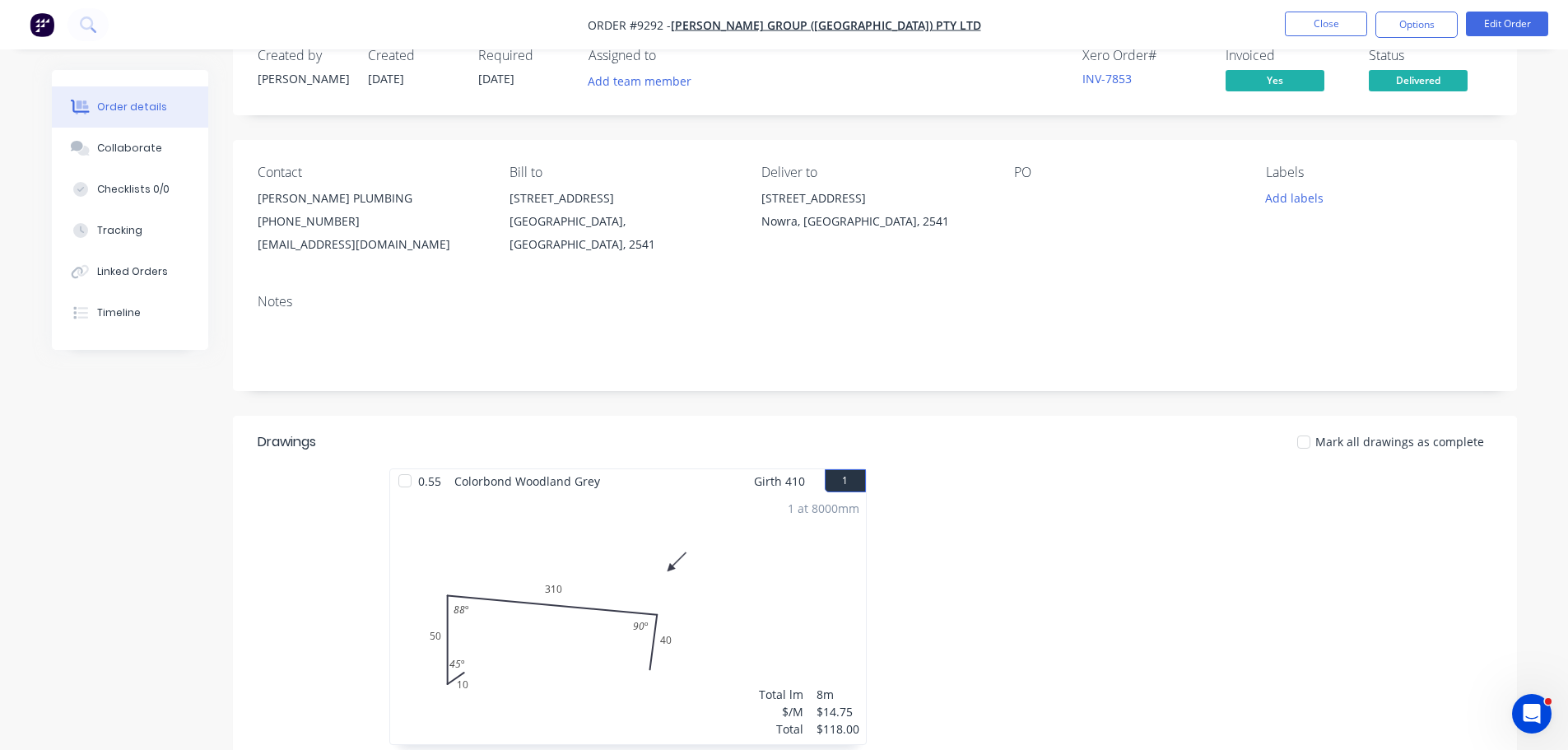
scroll to position [83, 0]
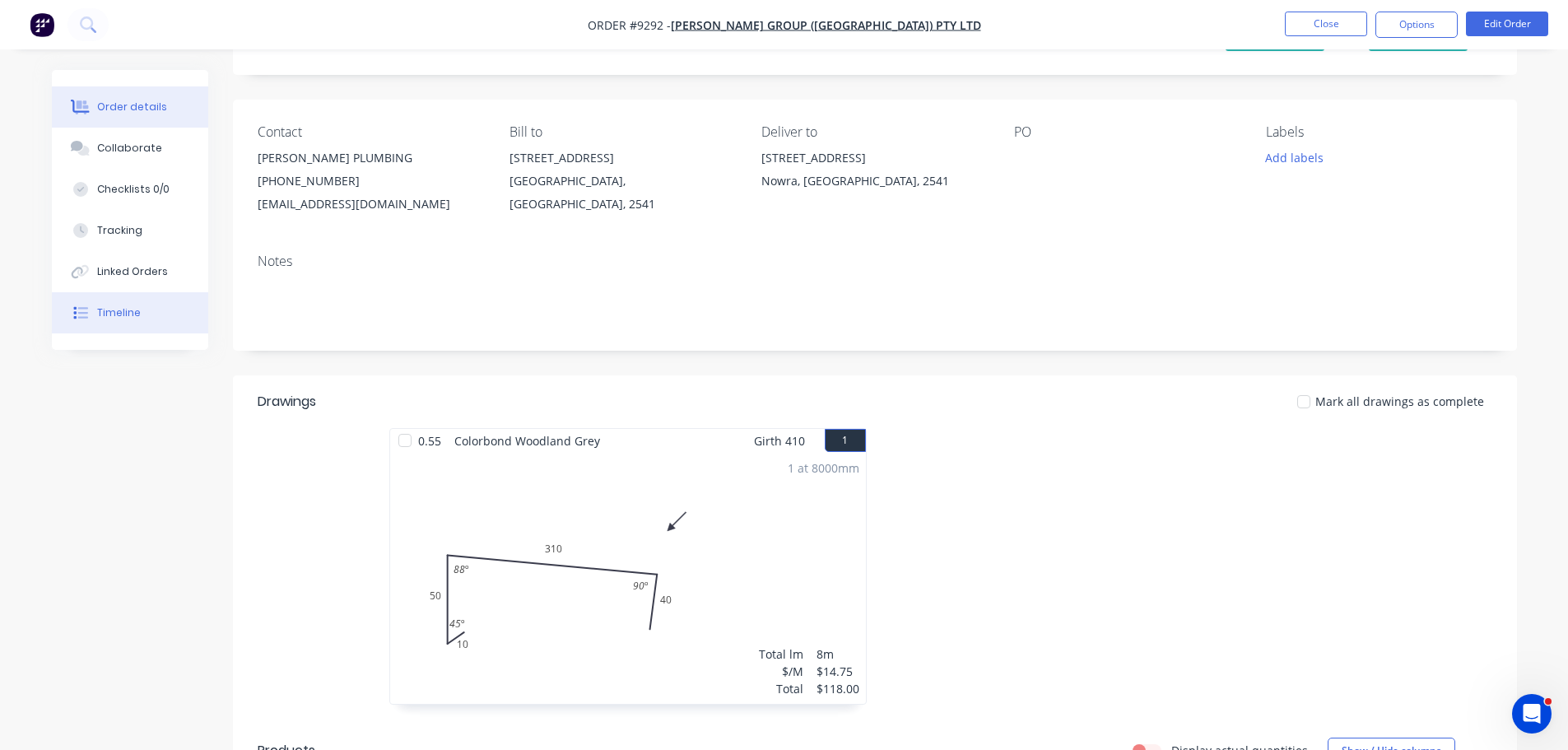
click at [126, 311] on div "Timeline" at bounding box center [119, 313] width 44 height 15
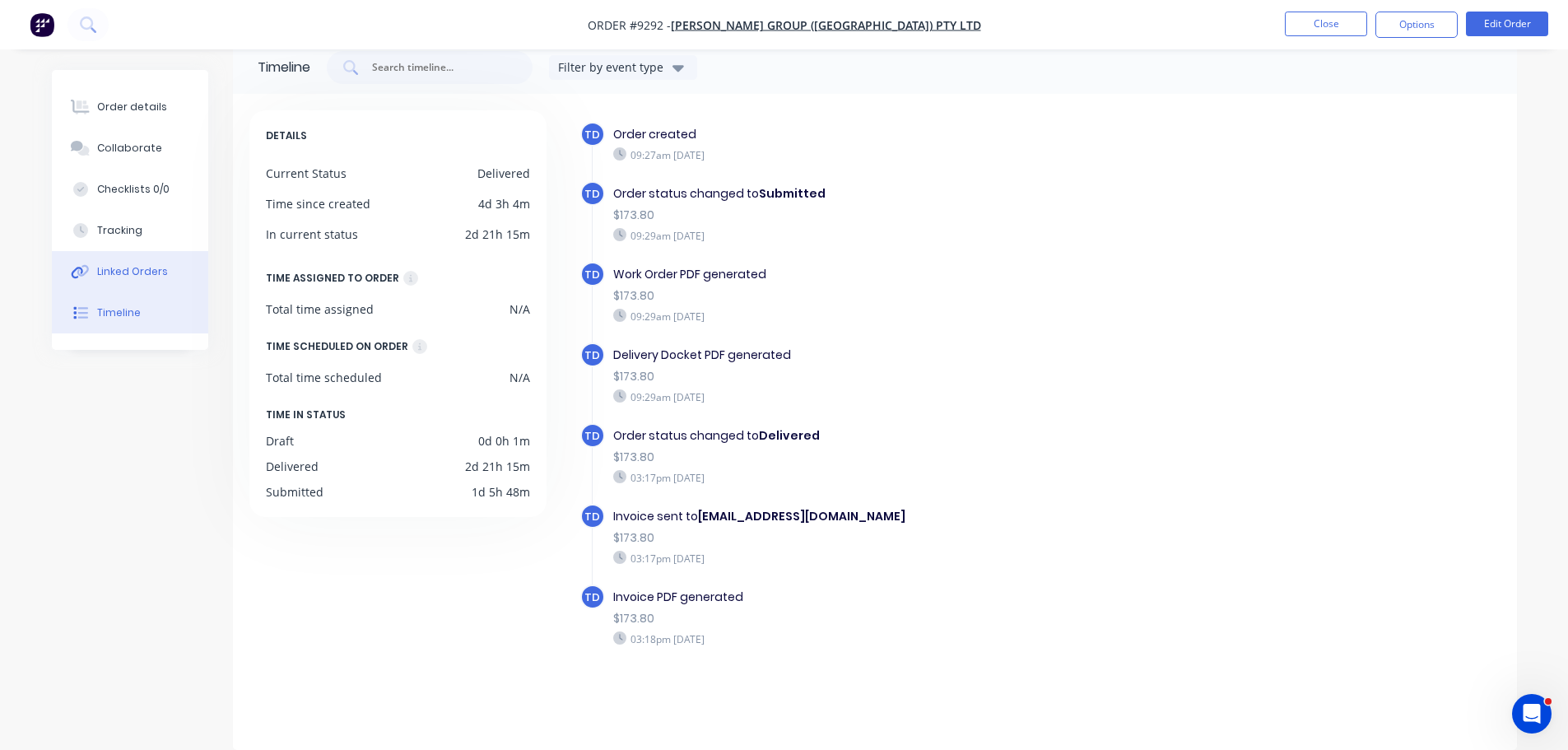
click at [128, 268] on div "Linked Orders" at bounding box center [133, 271] width 71 height 15
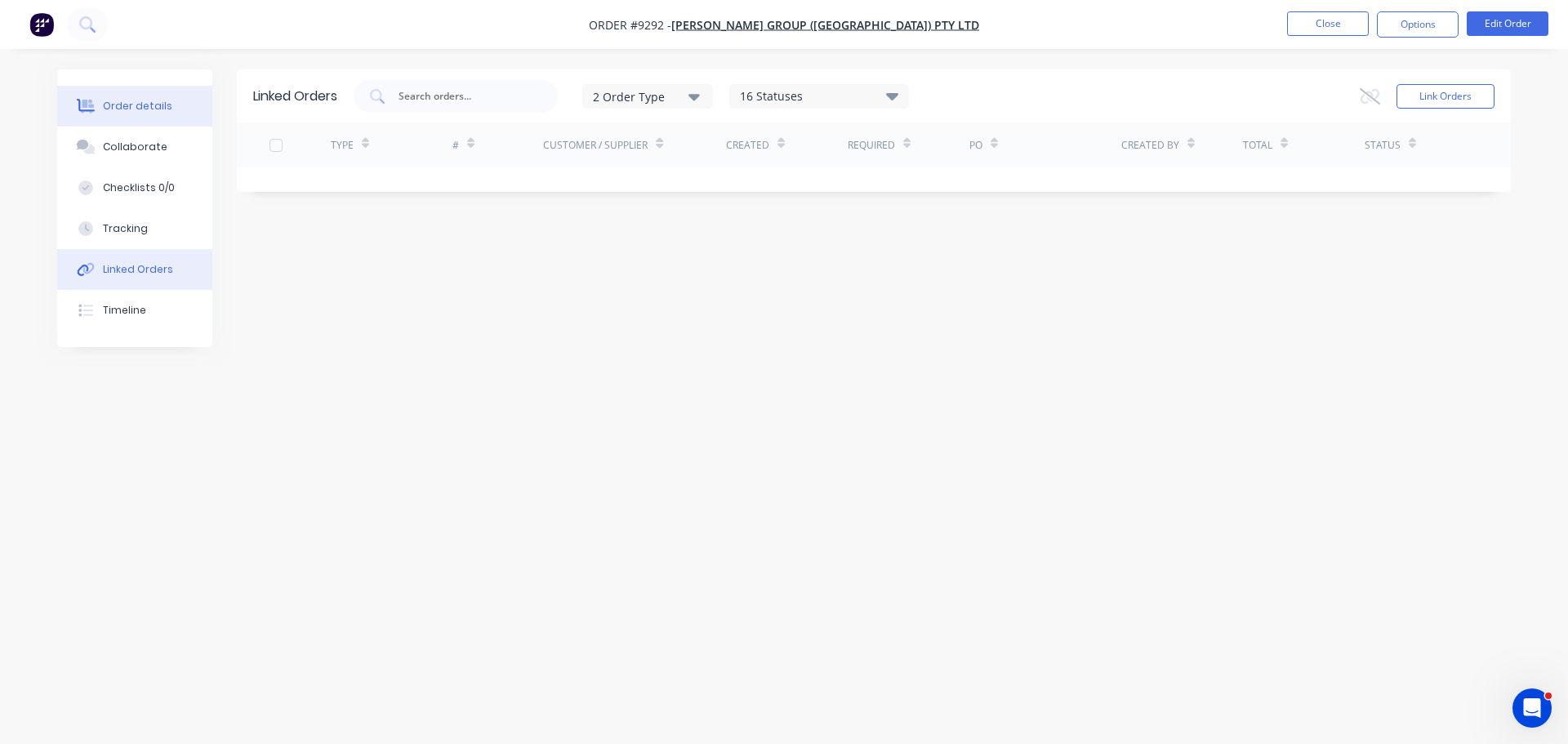
click at [123, 107] on div "Order details" at bounding box center [138, 106] width 70 height 15
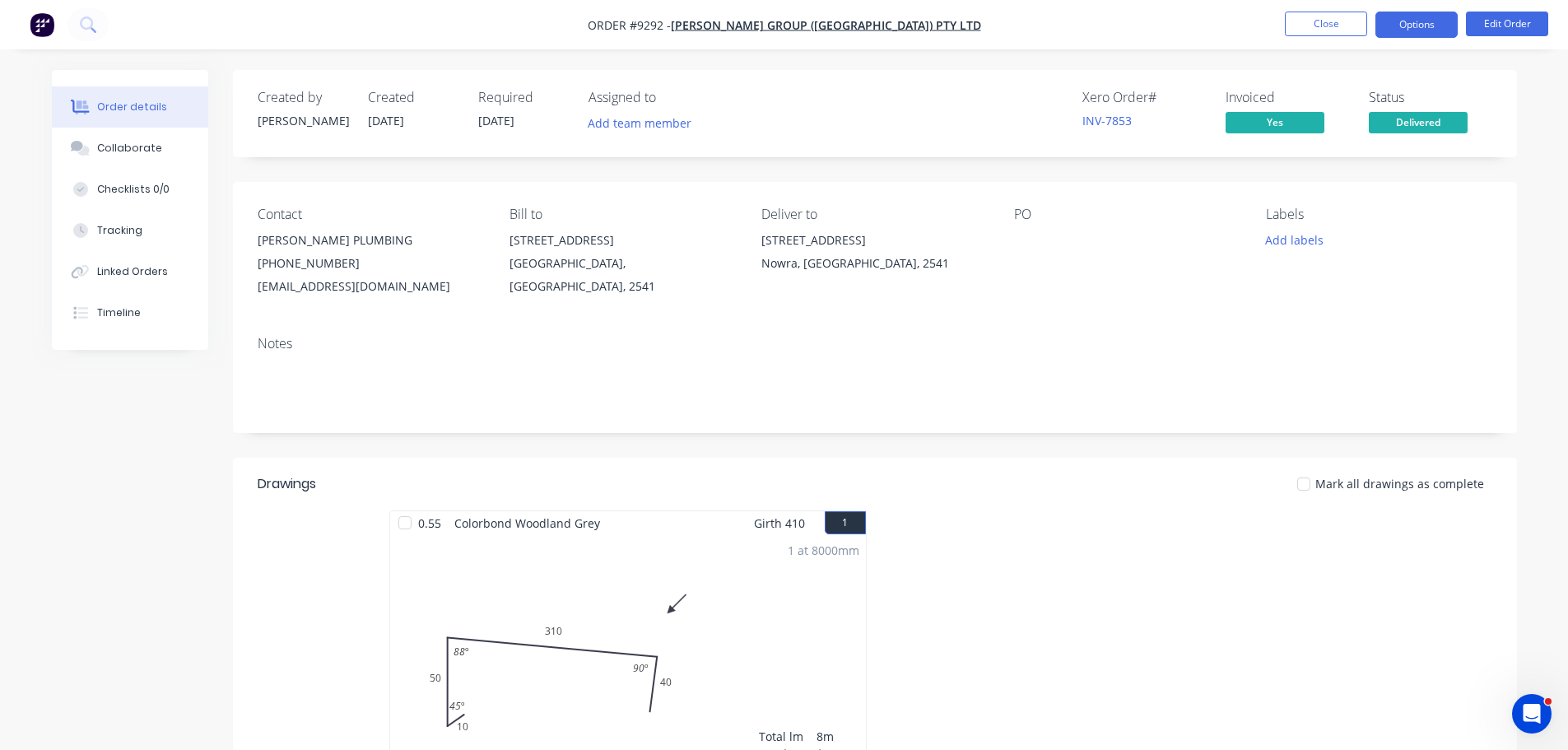
click at [1409, 25] on button "Options" at bounding box center [1417, 25] width 83 height 26
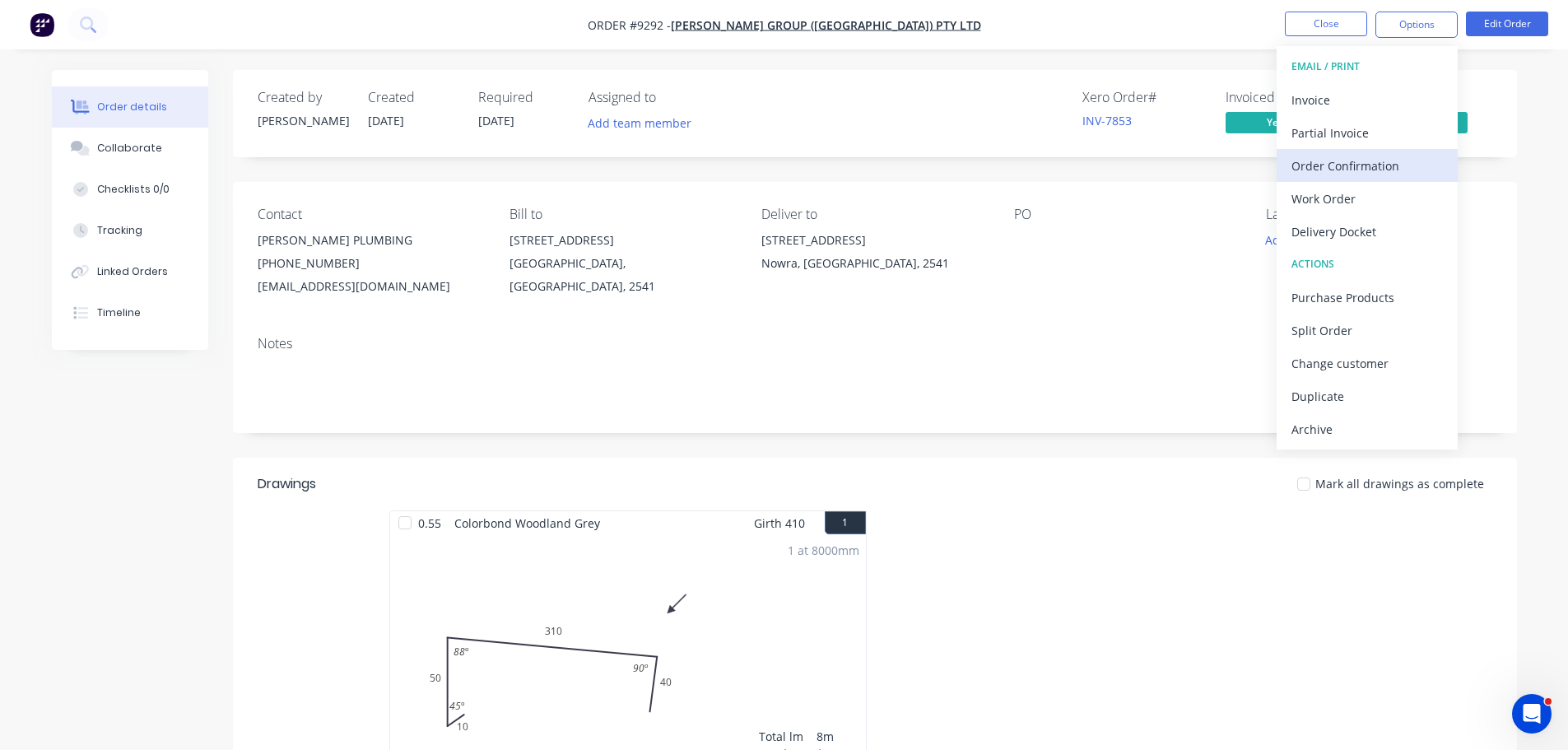
click at [1379, 159] on div "Order Confirmation" at bounding box center [1367, 166] width 152 height 24
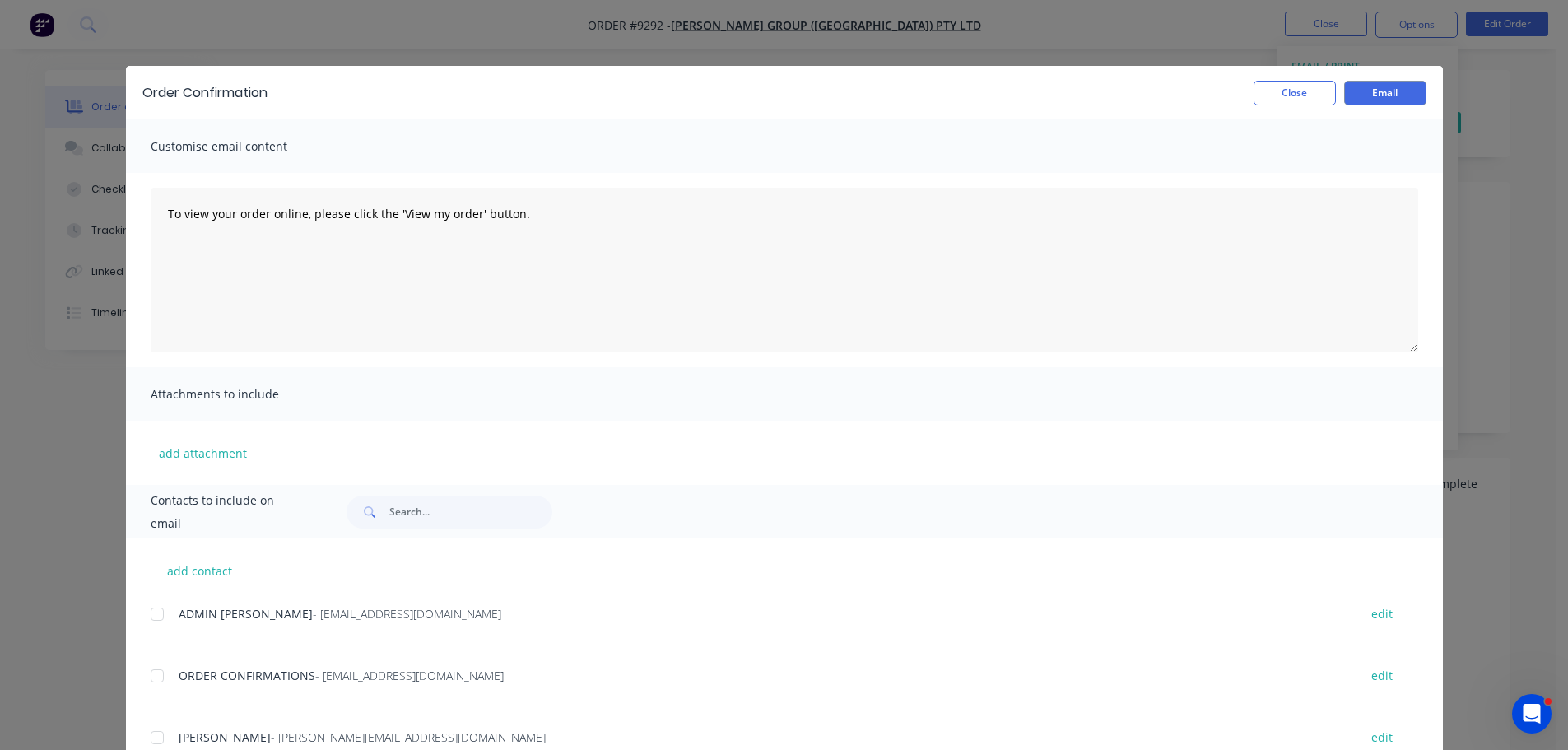
drag, startPoint x: 154, startPoint y: 670, endPoint x: 177, endPoint y: 670, distance: 23.0
click at [156, 670] on div at bounding box center [158, 676] width 33 height 33
click at [1373, 94] on button "Email" at bounding box center [1386, 93] width 83 height 25
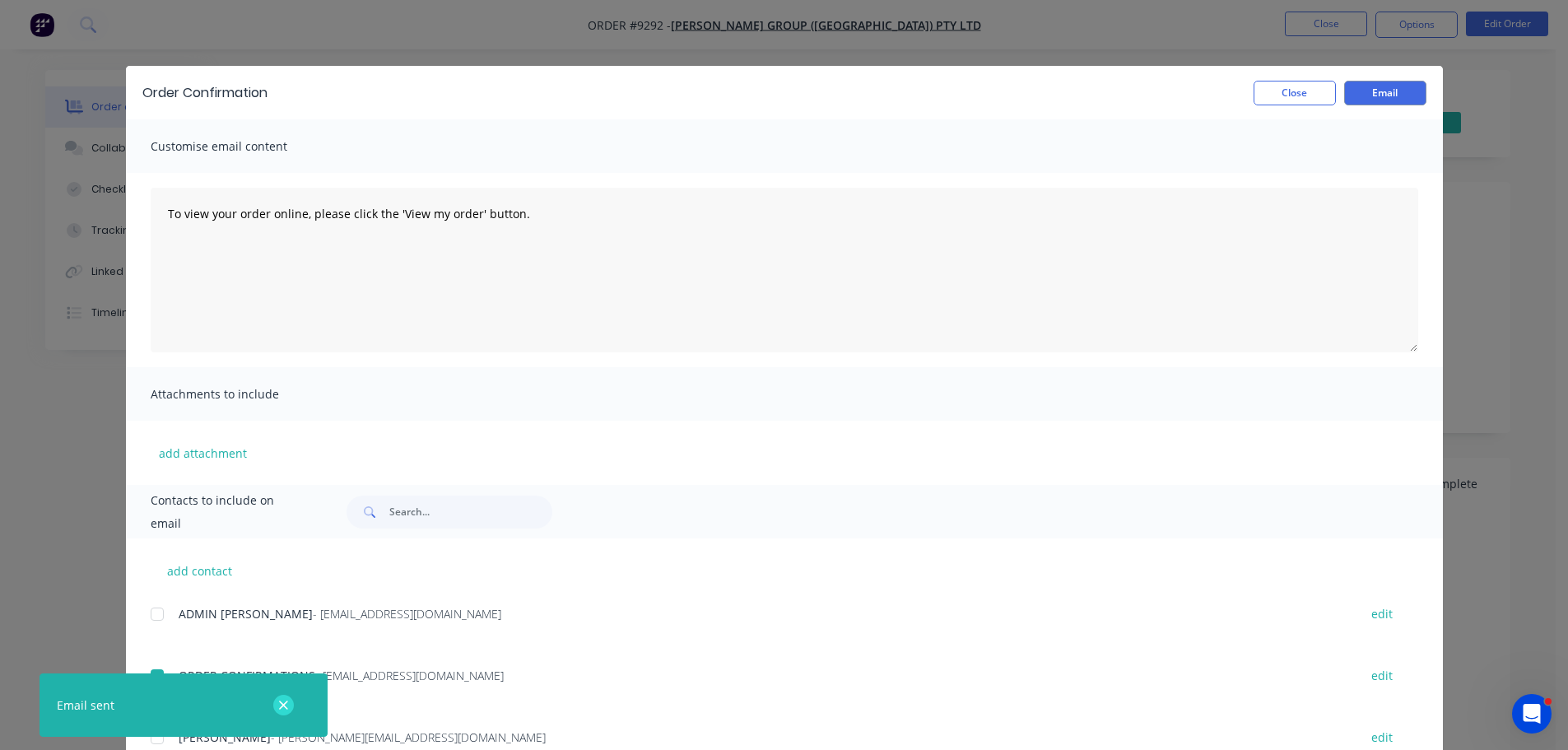
click at [283, 706] on icon "button" at bounding box center [283, 705] width 9 height 9
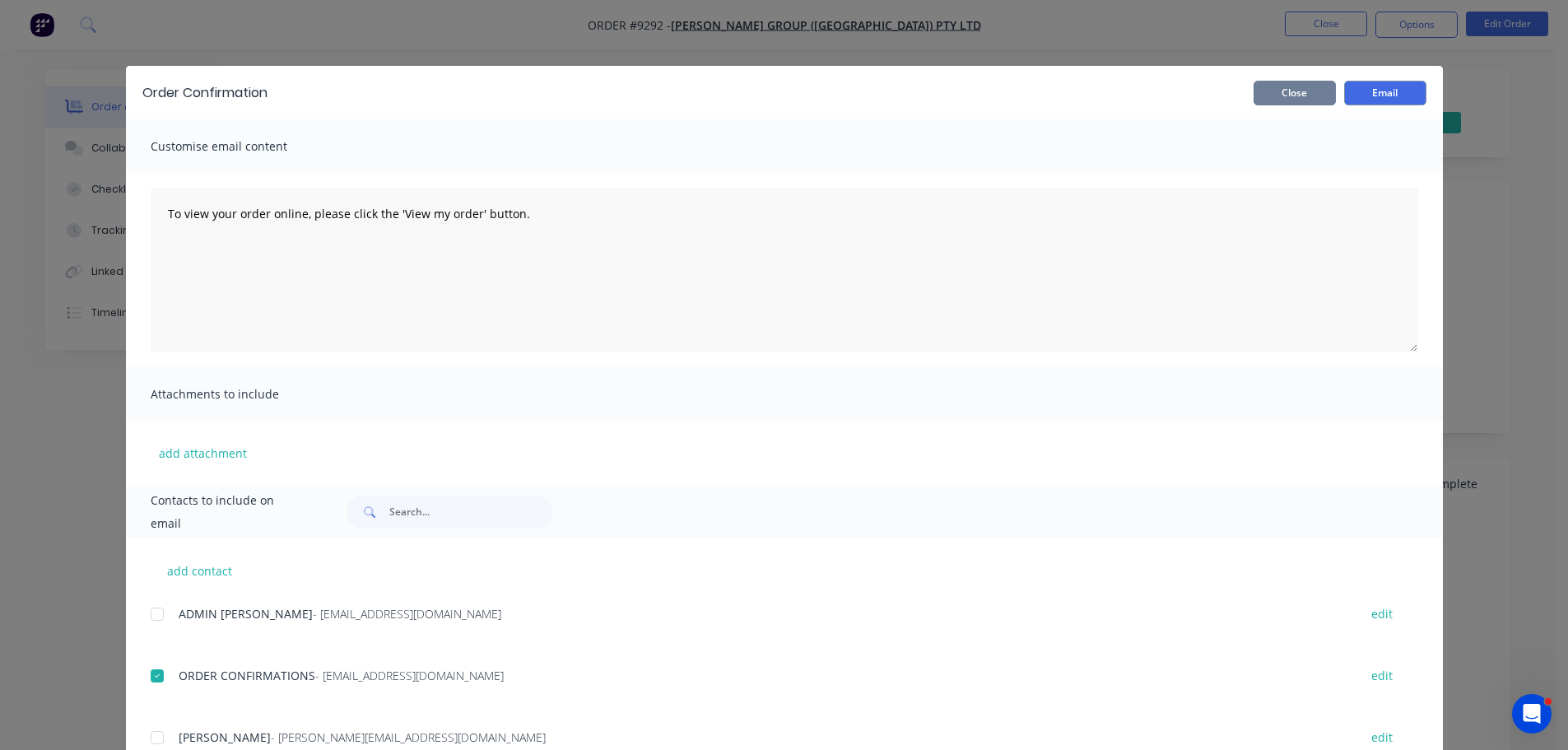
click at [1273, 97] on button "Close" at bounding box center [1295, 93] width 83 height 25
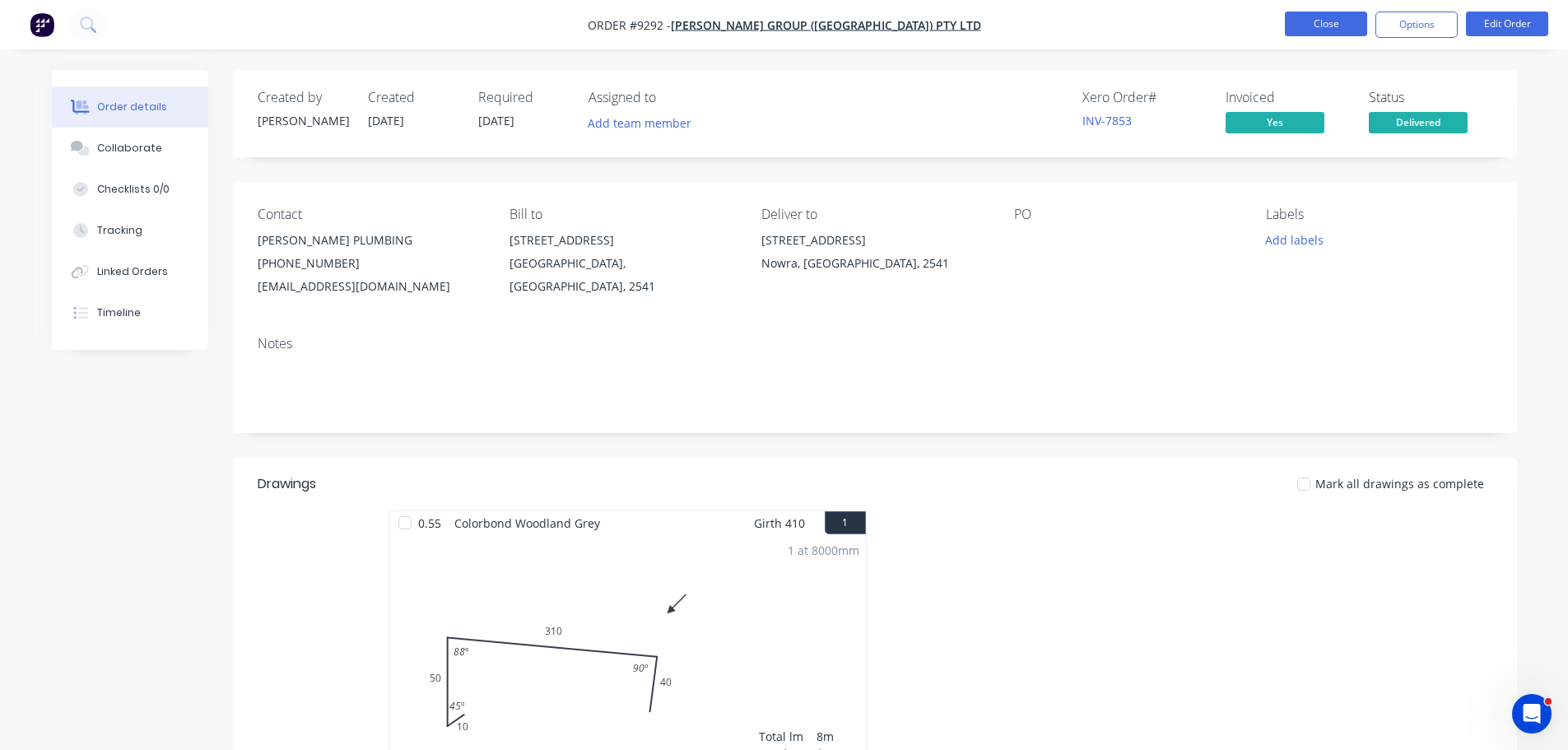
click at [1332, 28] on button "Close" at bounding box center [1326, 24] width 83 height 25
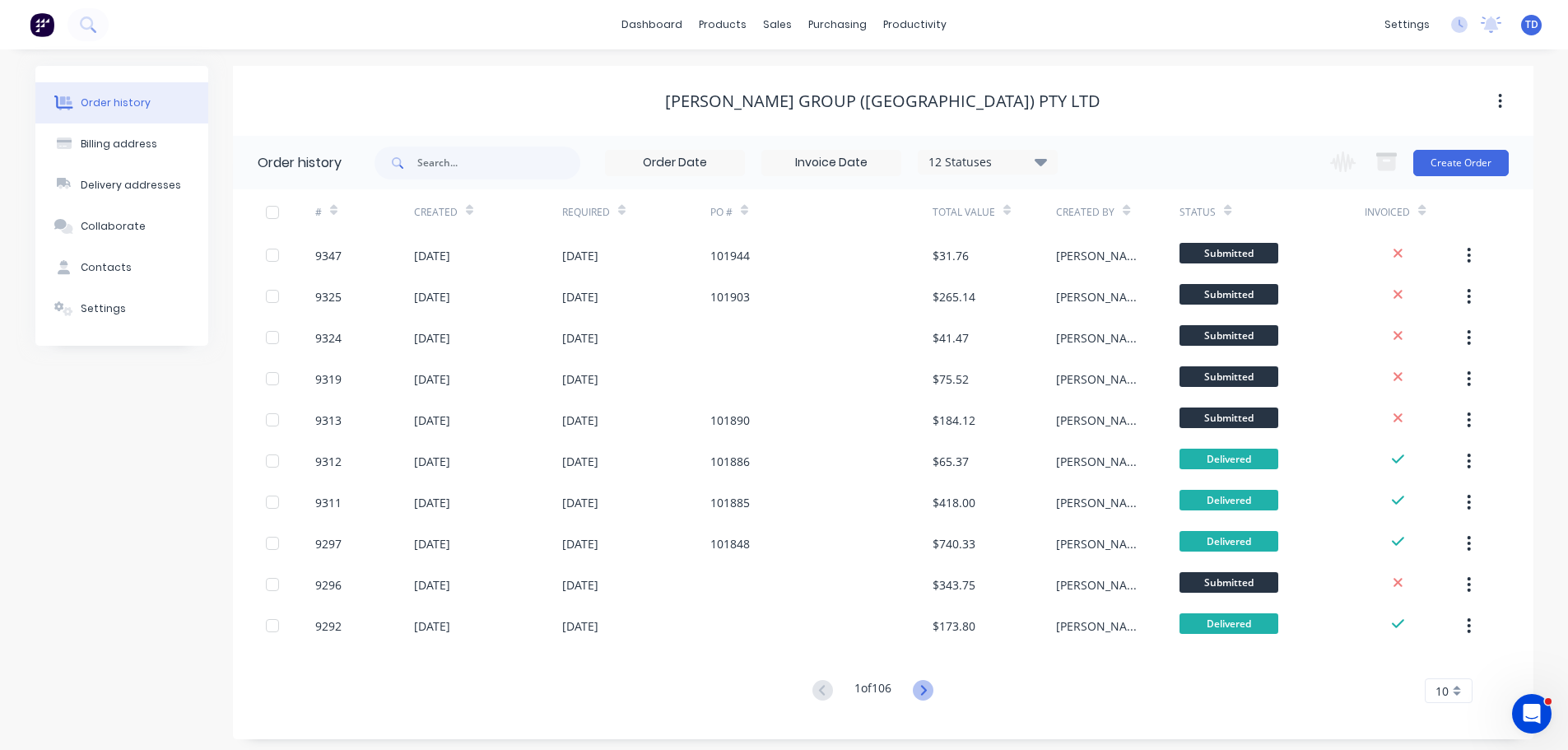
click at [926, 686] on icon at bounding box center [923, 690] width 6 height 10
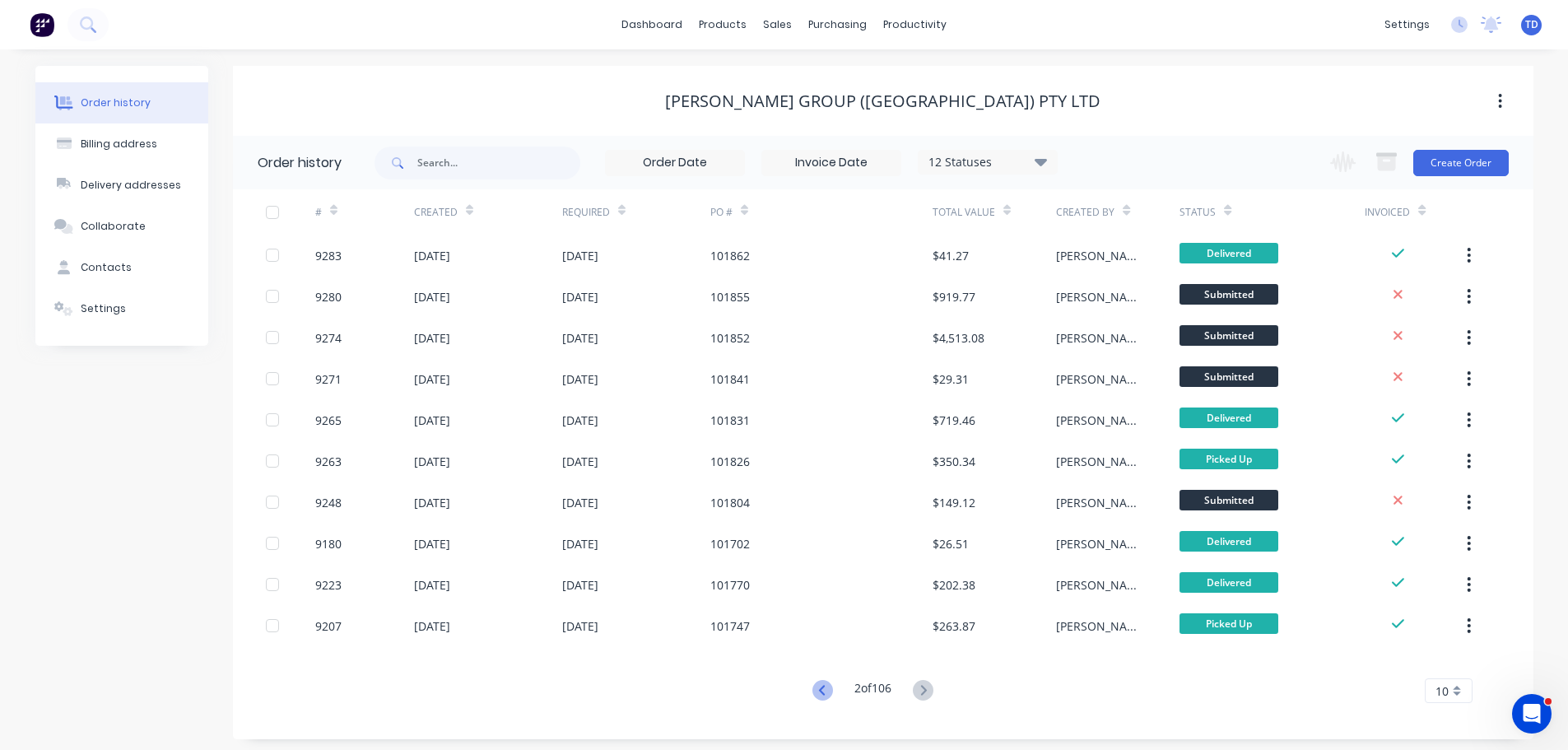
click at [825, 685] on icon at bounding box center [822, 690] width 21 height 21
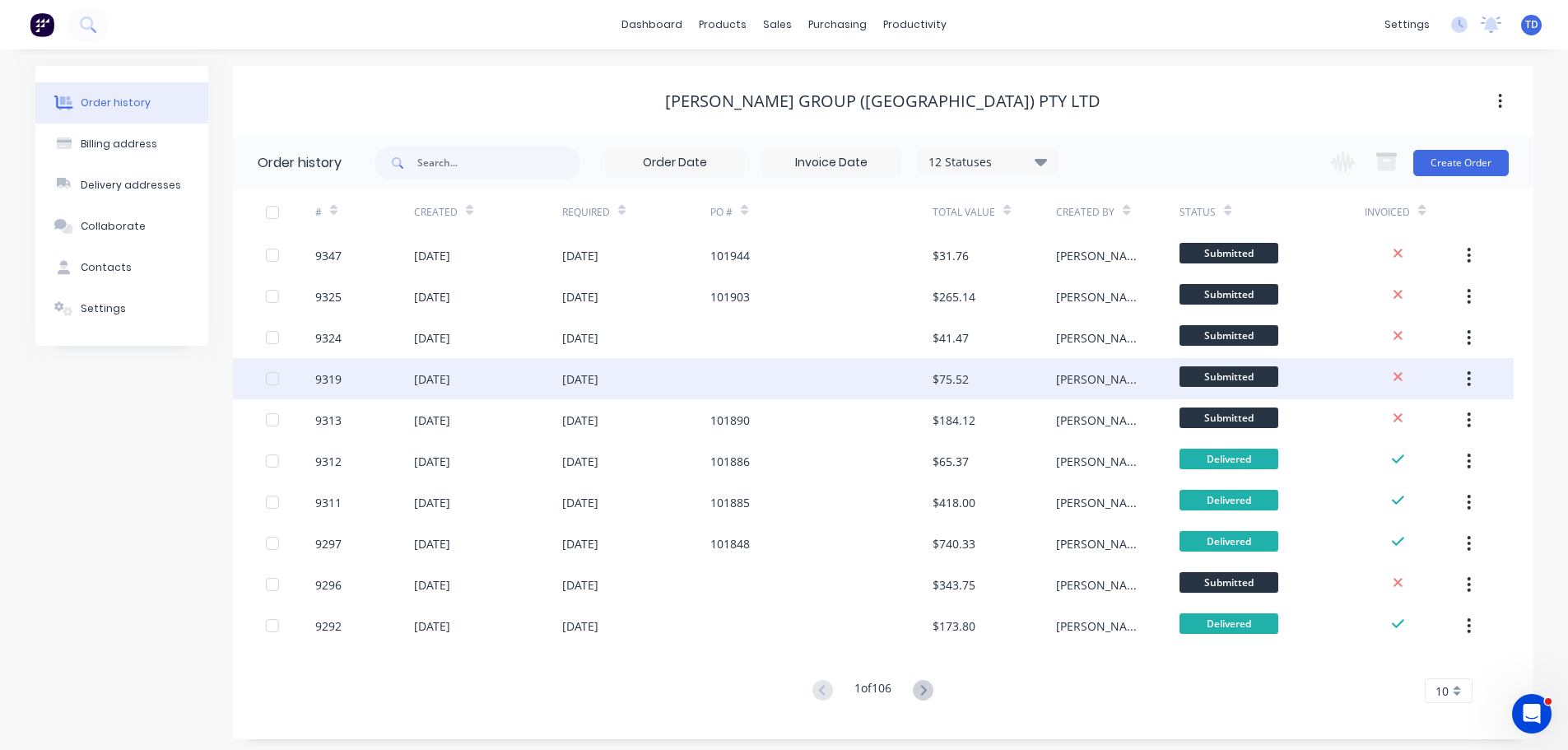
click at [687, 366] on div "[DATE]" at bounding box center [636, 379] width 149 height 41
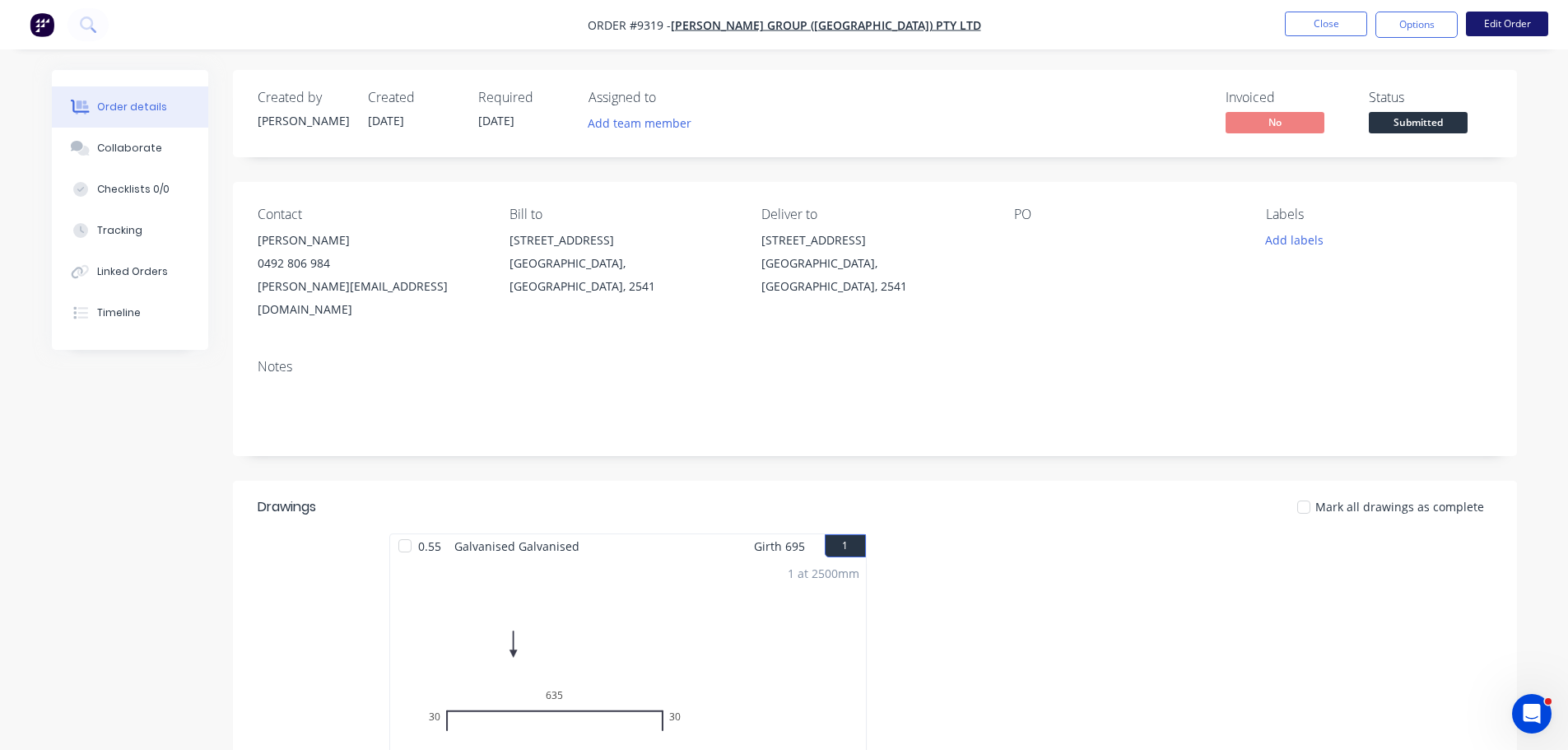
click at [1509, 31] on button "Edit Order" at bounding box center [1507, 24] width 83 height 25
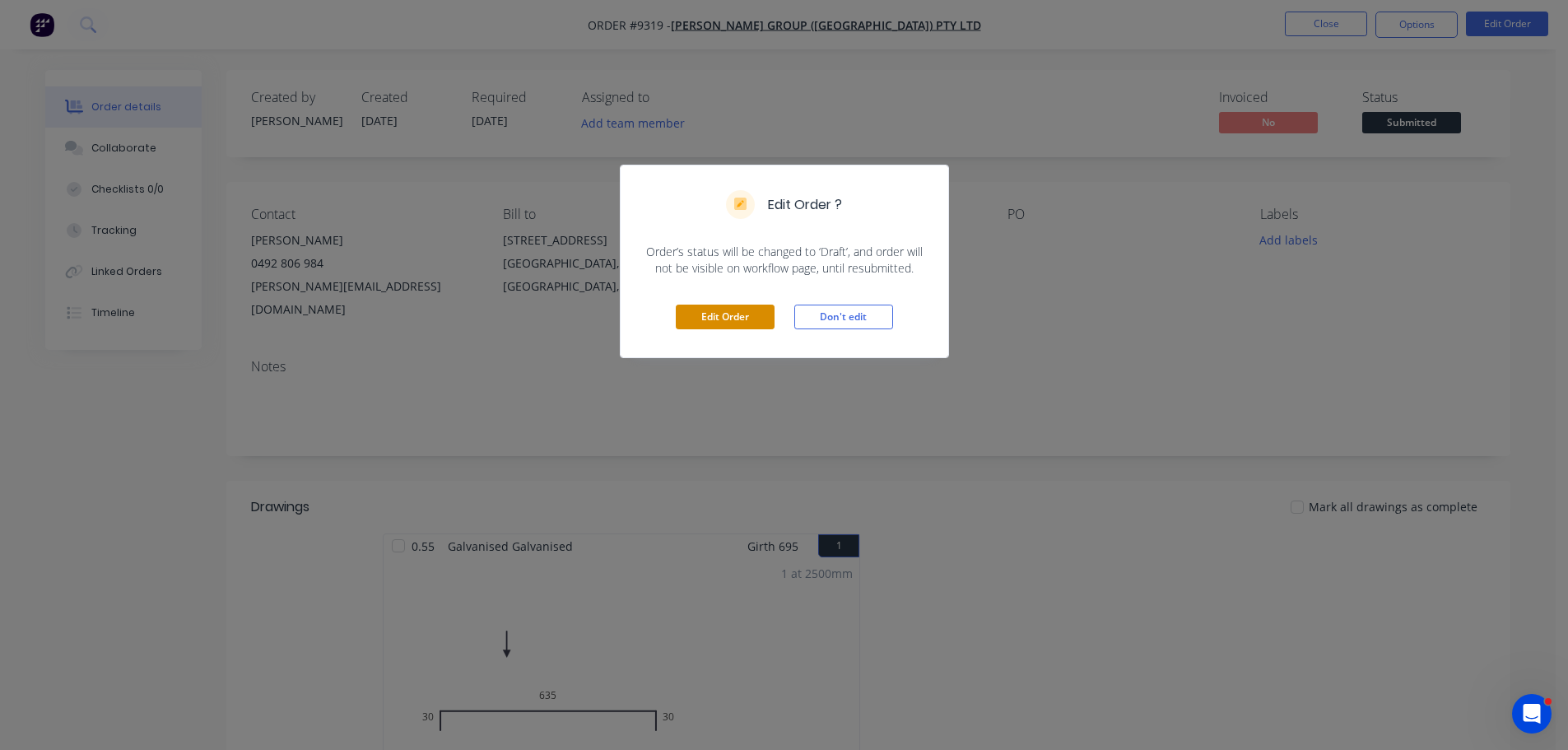
click at [734, 318] on button "Edit Order" at bounding box center [725, 317] width 99 height 25
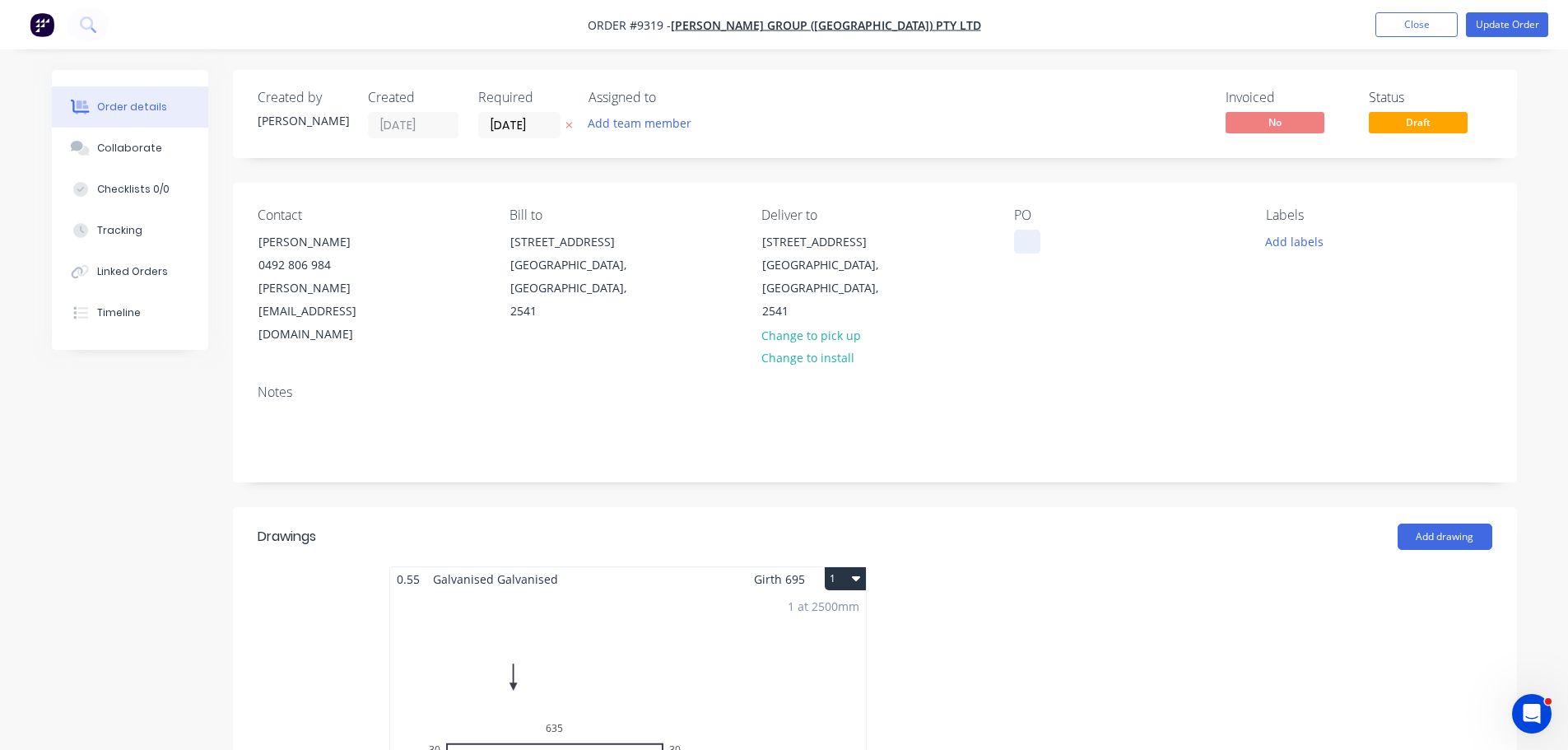
click at [1025, 238] on div at bounding box center [1027, 241] width 26 height 24
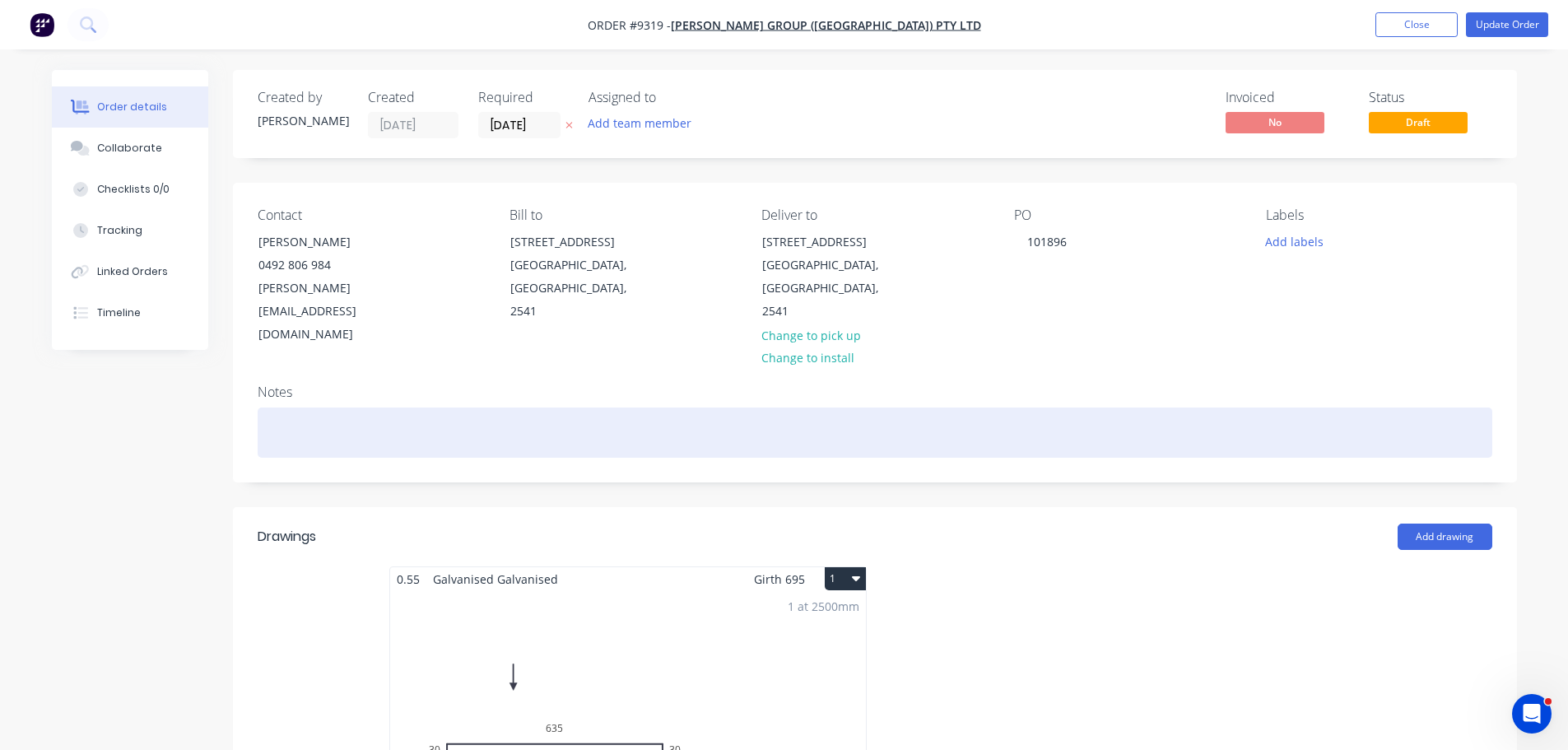
click at [272, 408] on div at bounding box center [875, 432] width 1235 height 50
click at [306, 408] on div "Job" at bounding box center [875, 432] width 1235 height 50
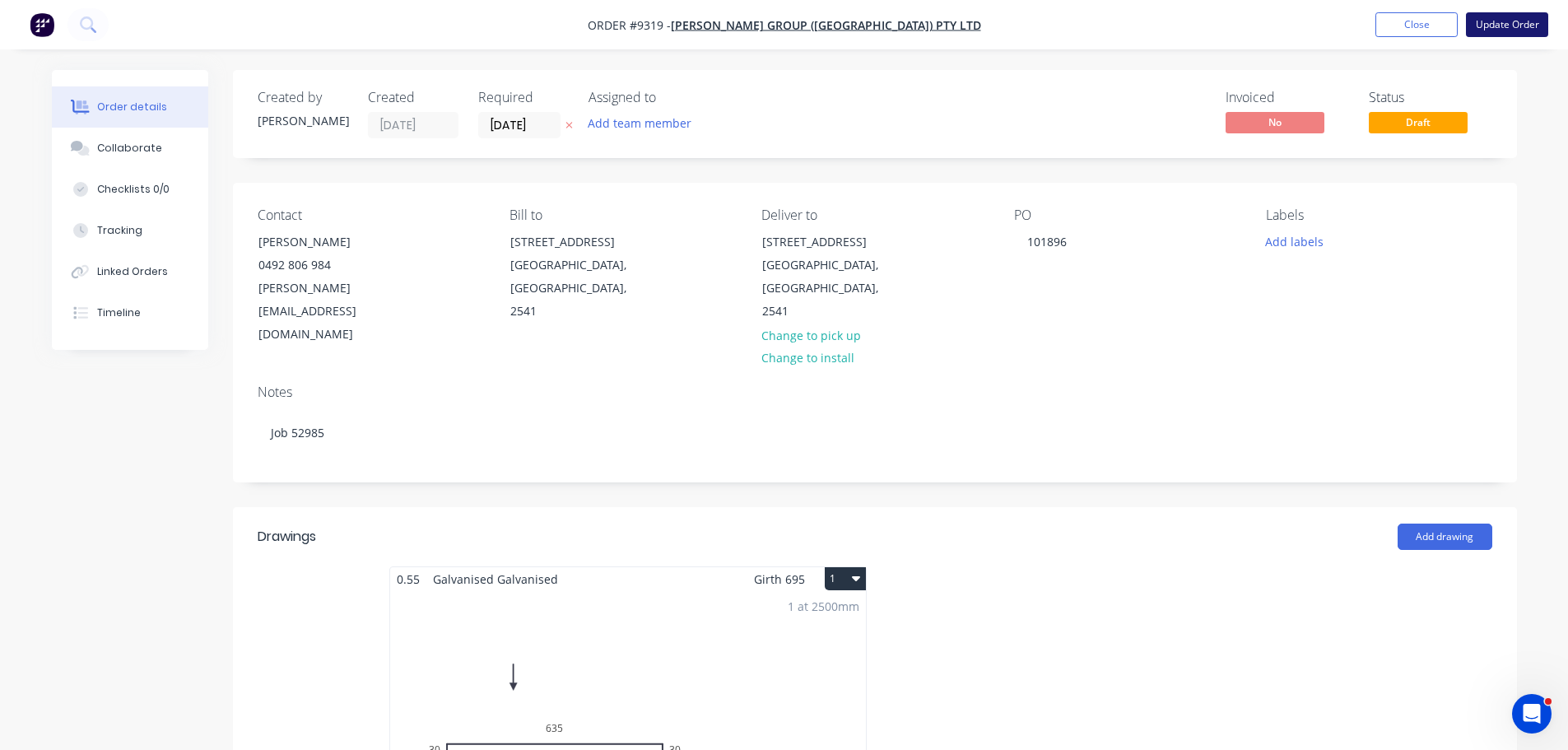
click at [1514, 17] on button "Update Order" at bounding box center [1507, 25] width 83 height 25
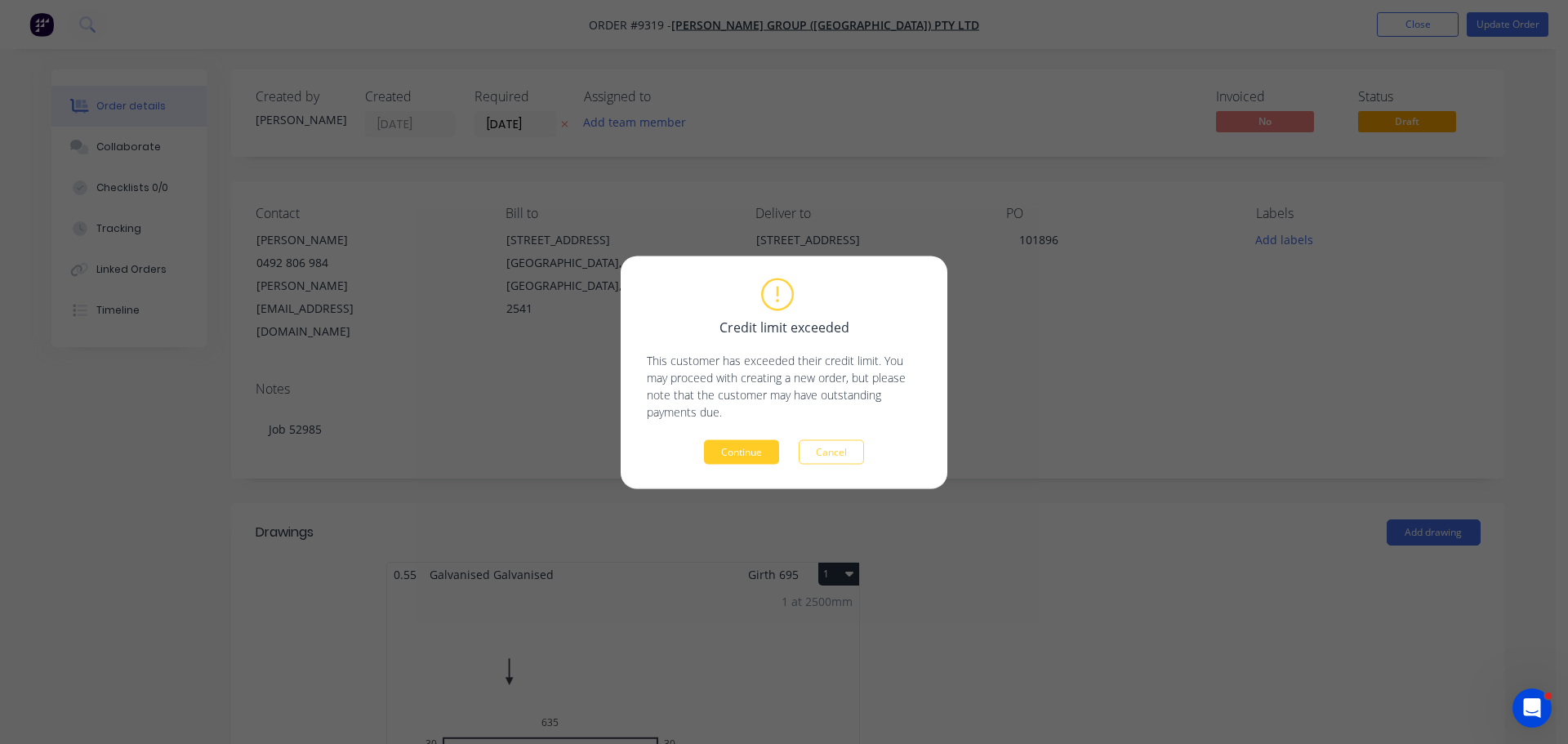
click at [752, 450] on button "Continue" at bounding box center [742, 452] width 75 height 25
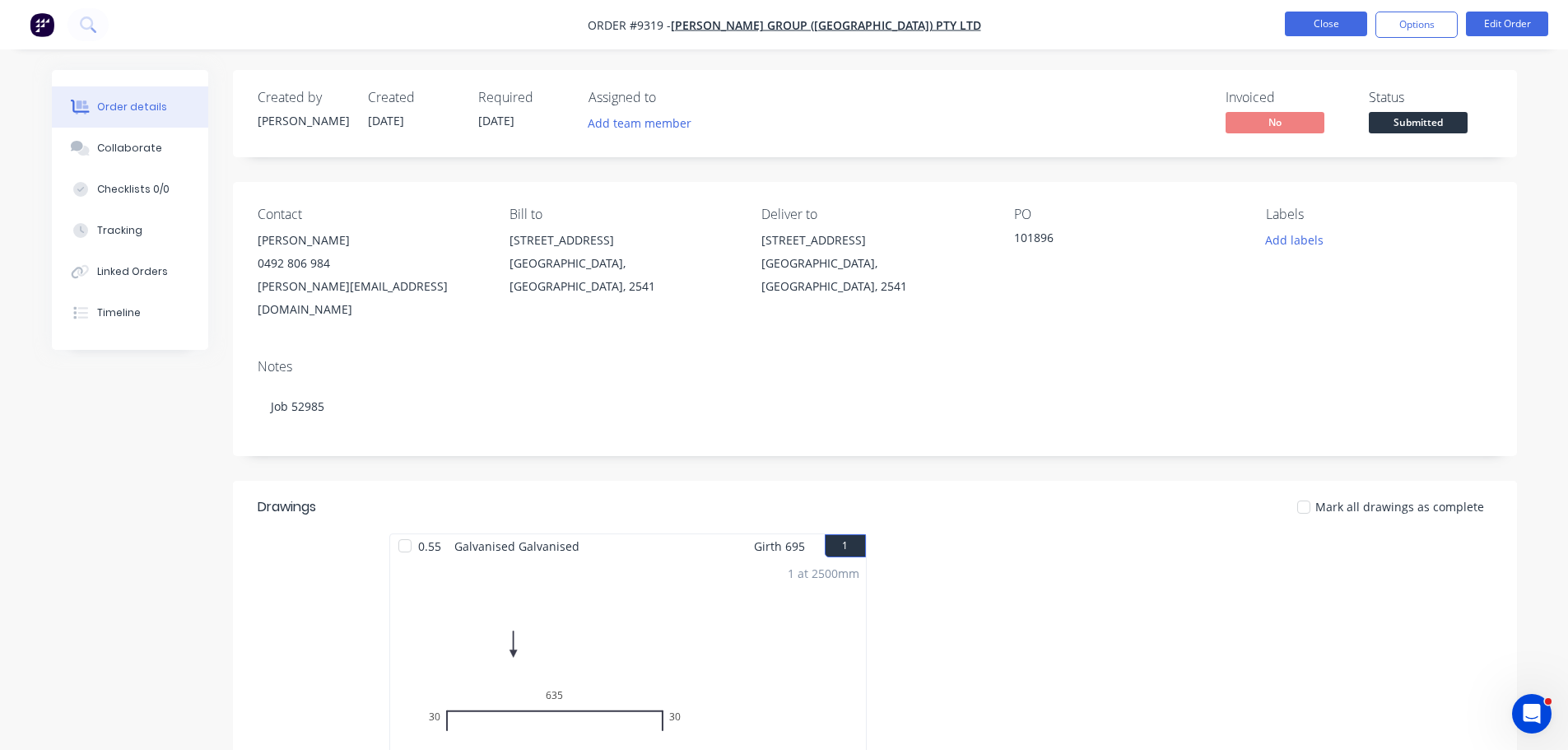
click at [1318, 17] on button "Close" at bounding box center [1326, 24] width 83 height 25
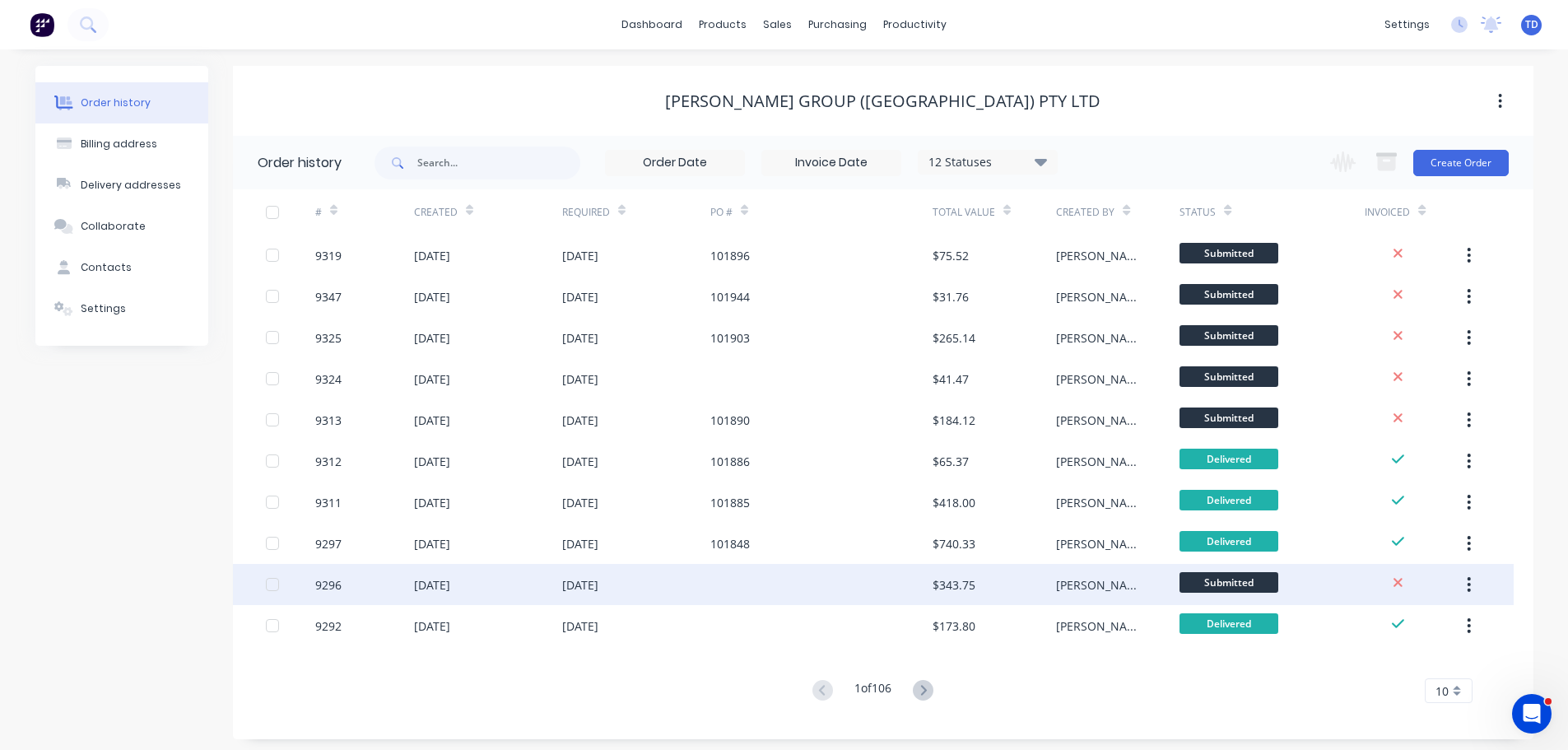
click at [764, 582] on div at bounding box center [821, 584] width 222 height 41
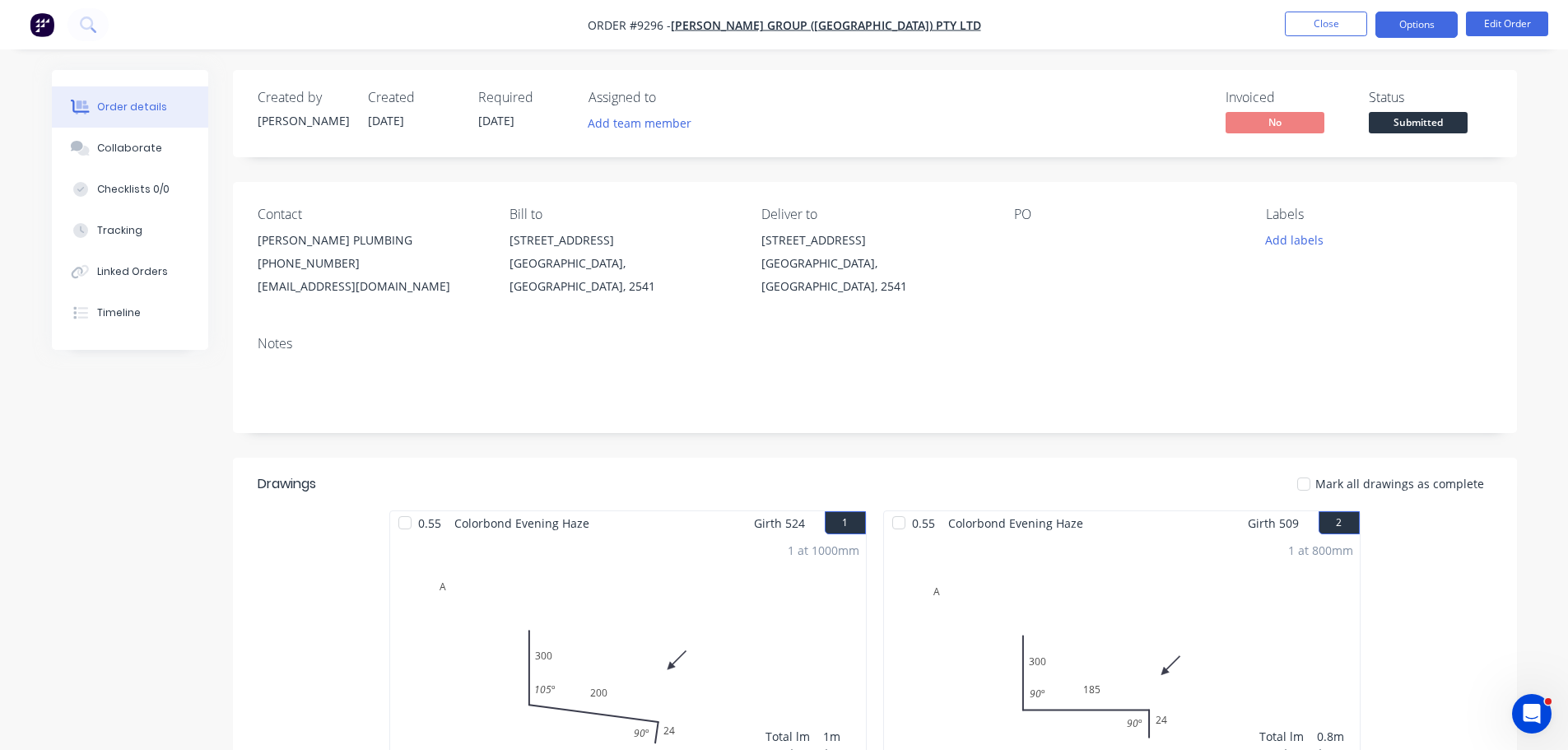
click at [1415, 23] on button "Options" at bounding box center [1417, 25] width 83 height 26
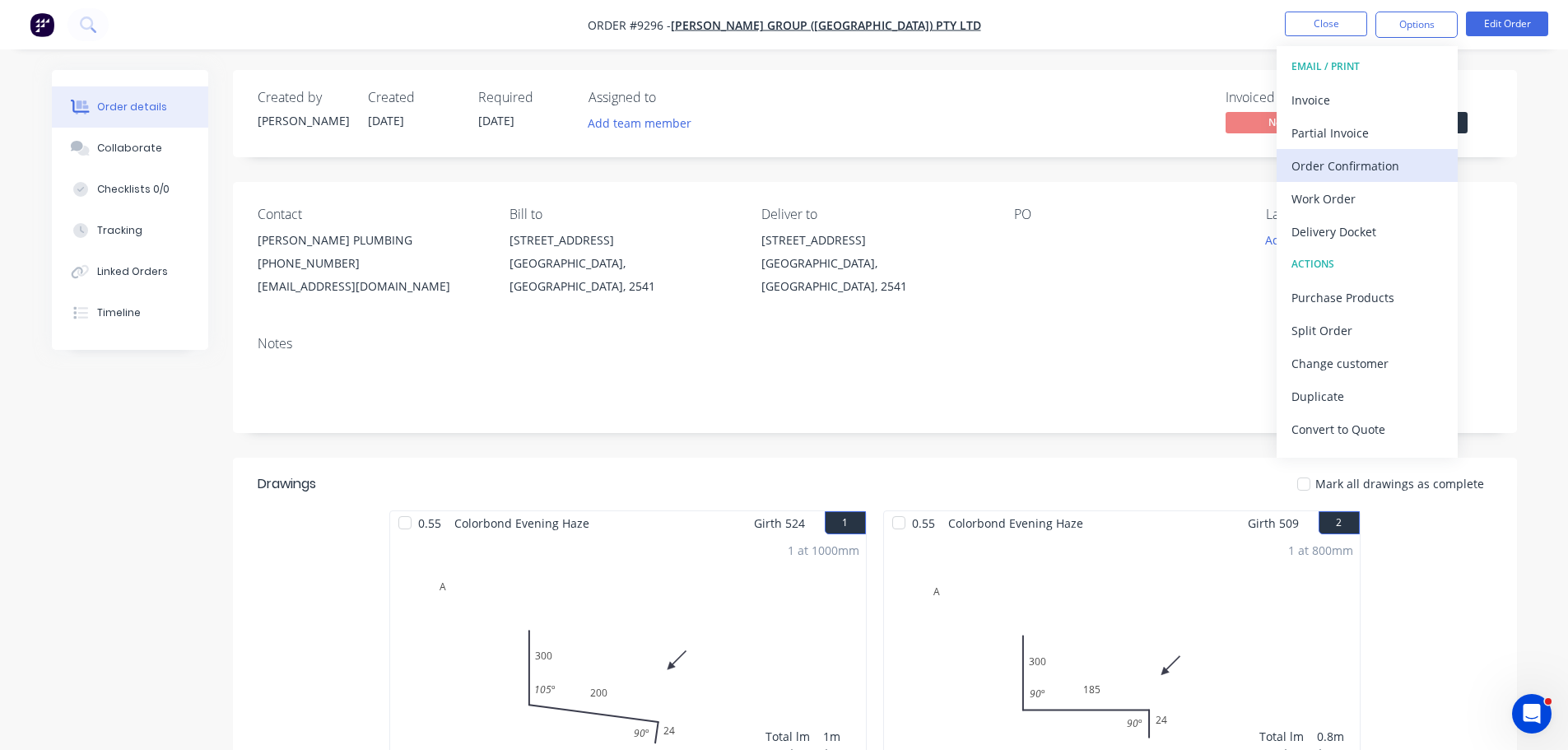
click at [1379, 167] on div "Order Confirmation" at bounding box center [1367, 166] width 152 height 24
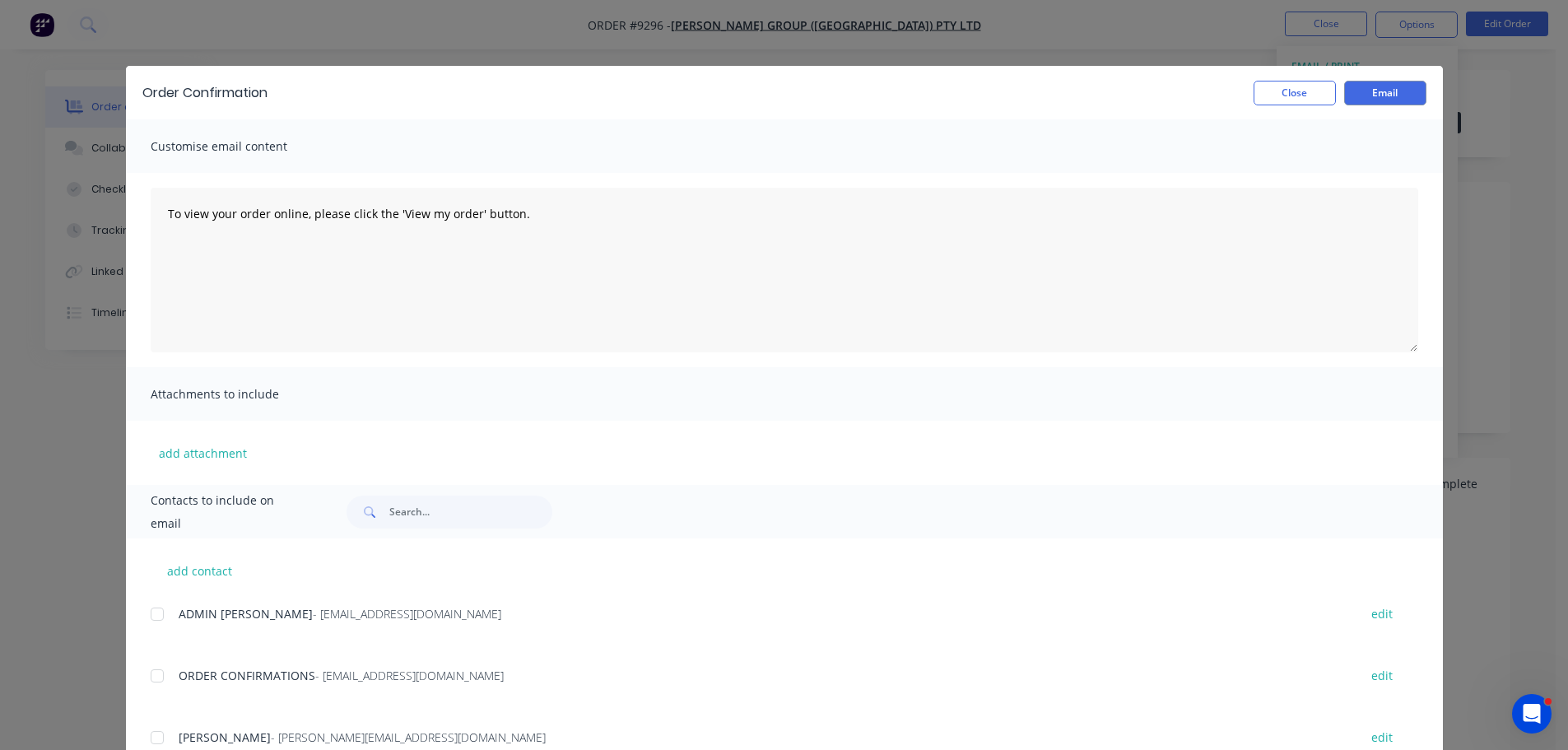
drag, startPoint x: 153, startPoint y: 673, endPoint x: 185, endPoint y: 675, distance: 32.1
click at [159, 675] on div at bounding box center [158, 676] width 33 height 33
click at [1359, 95] on button "Email" at bounding box center [1386, 93] width 83 height 25
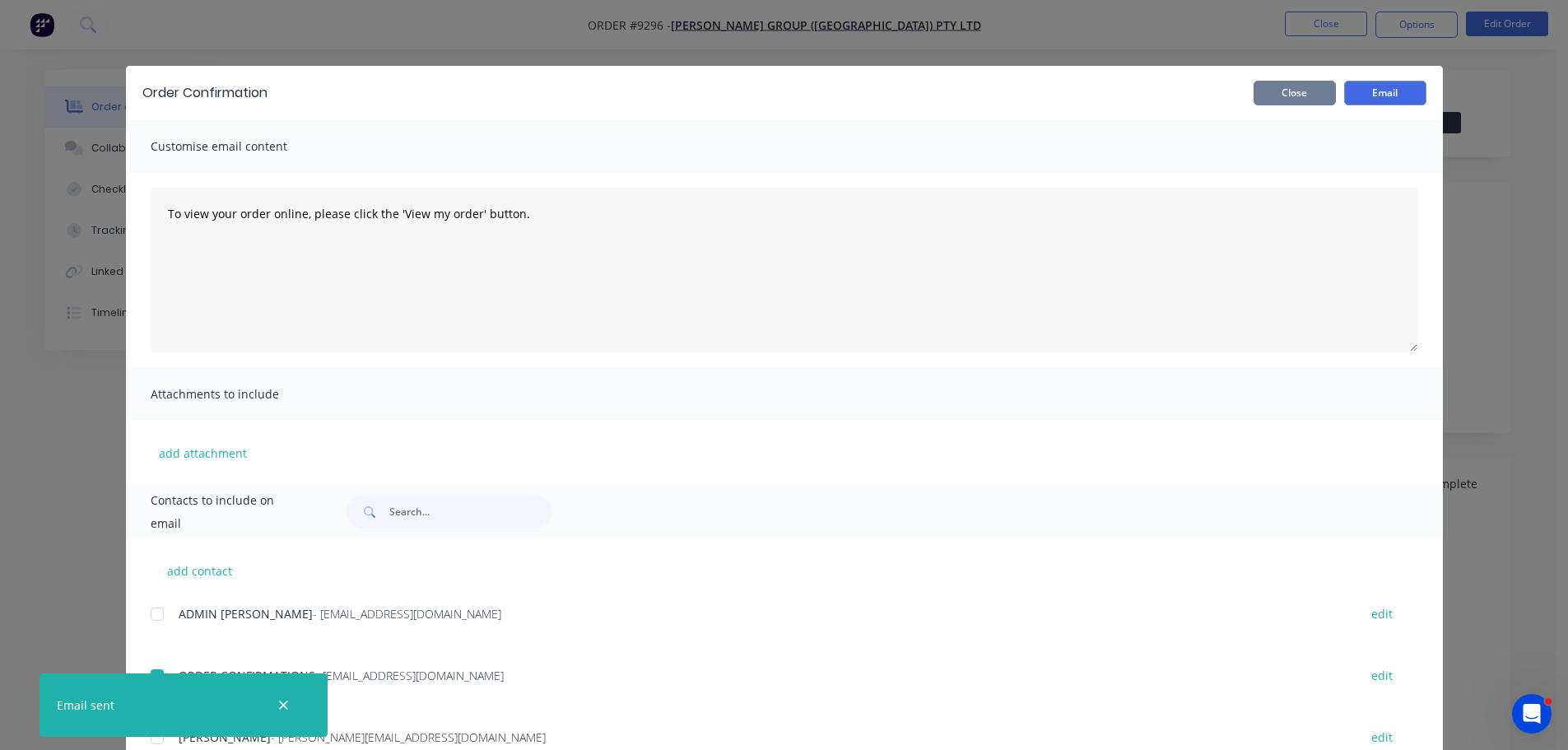
click at [1273, 97] on button "Close" at bounding box center [1295, 93] width 83 height 25
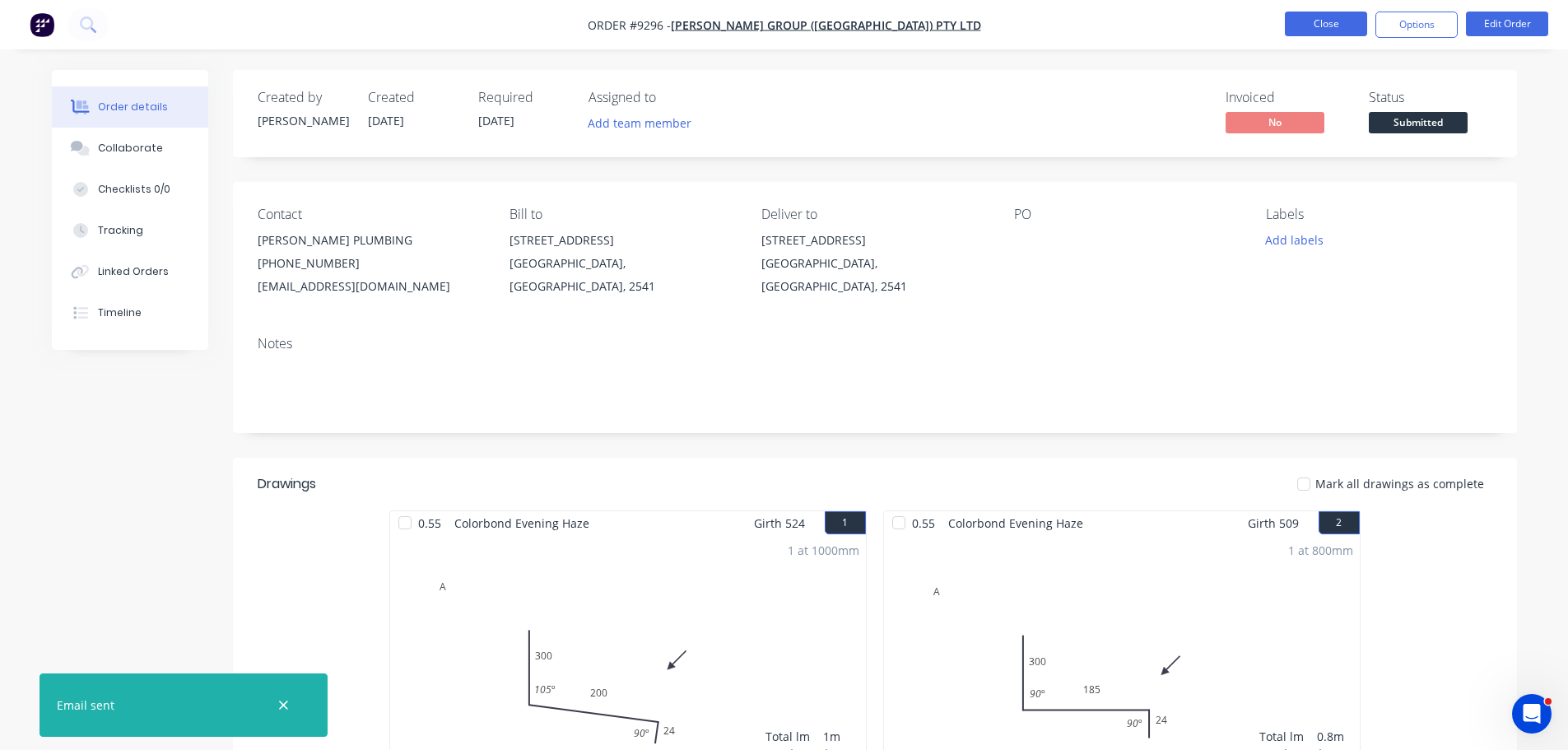
click at [1317, 24] on button "Close" at bounding box center [1326, 24] width 83 height 25
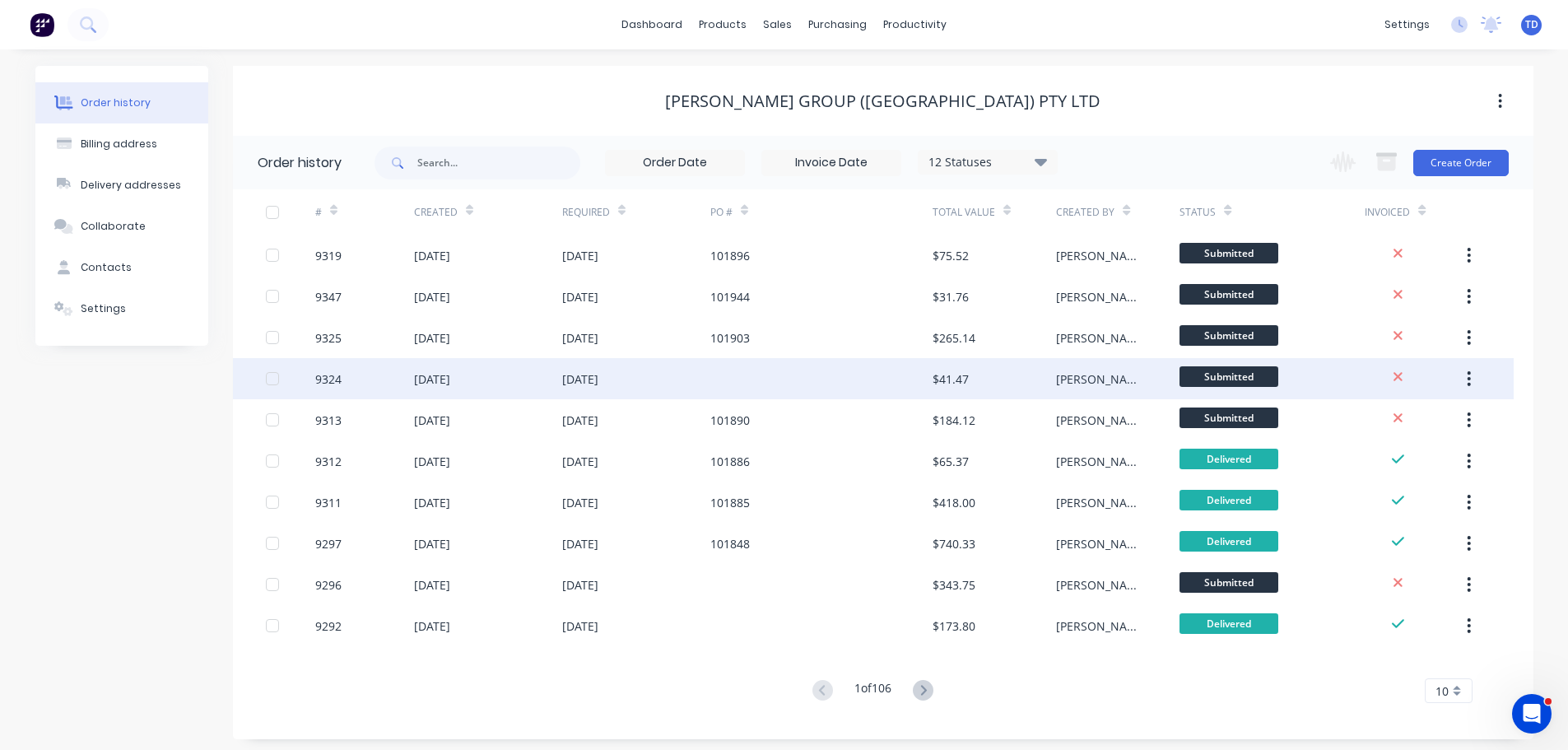
click at [858, 386] on div at bounding box center [821, 379] width 222 height 41
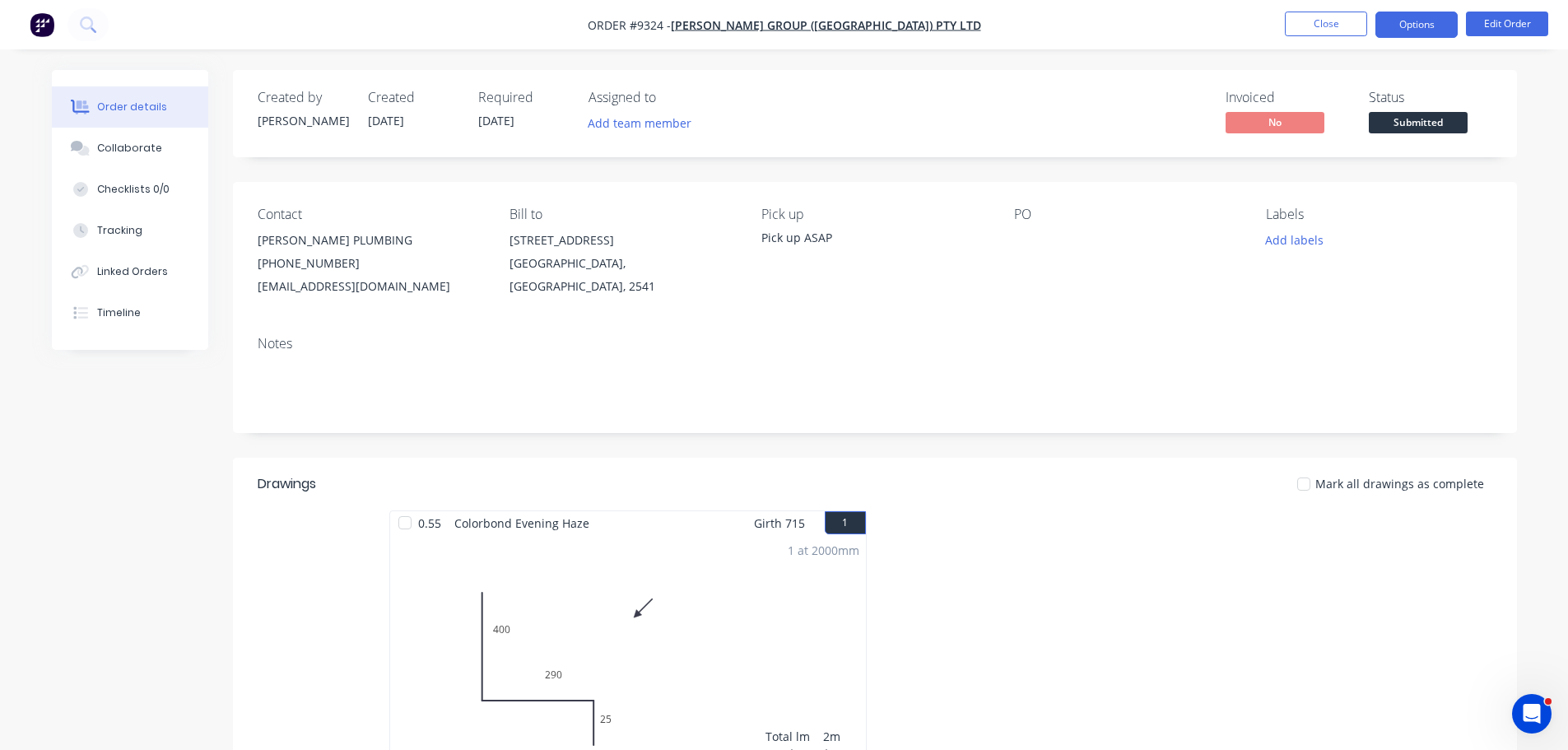
click at [1421, 25] on button "Options" at bounding box center [1417, 25] width 83 height 26
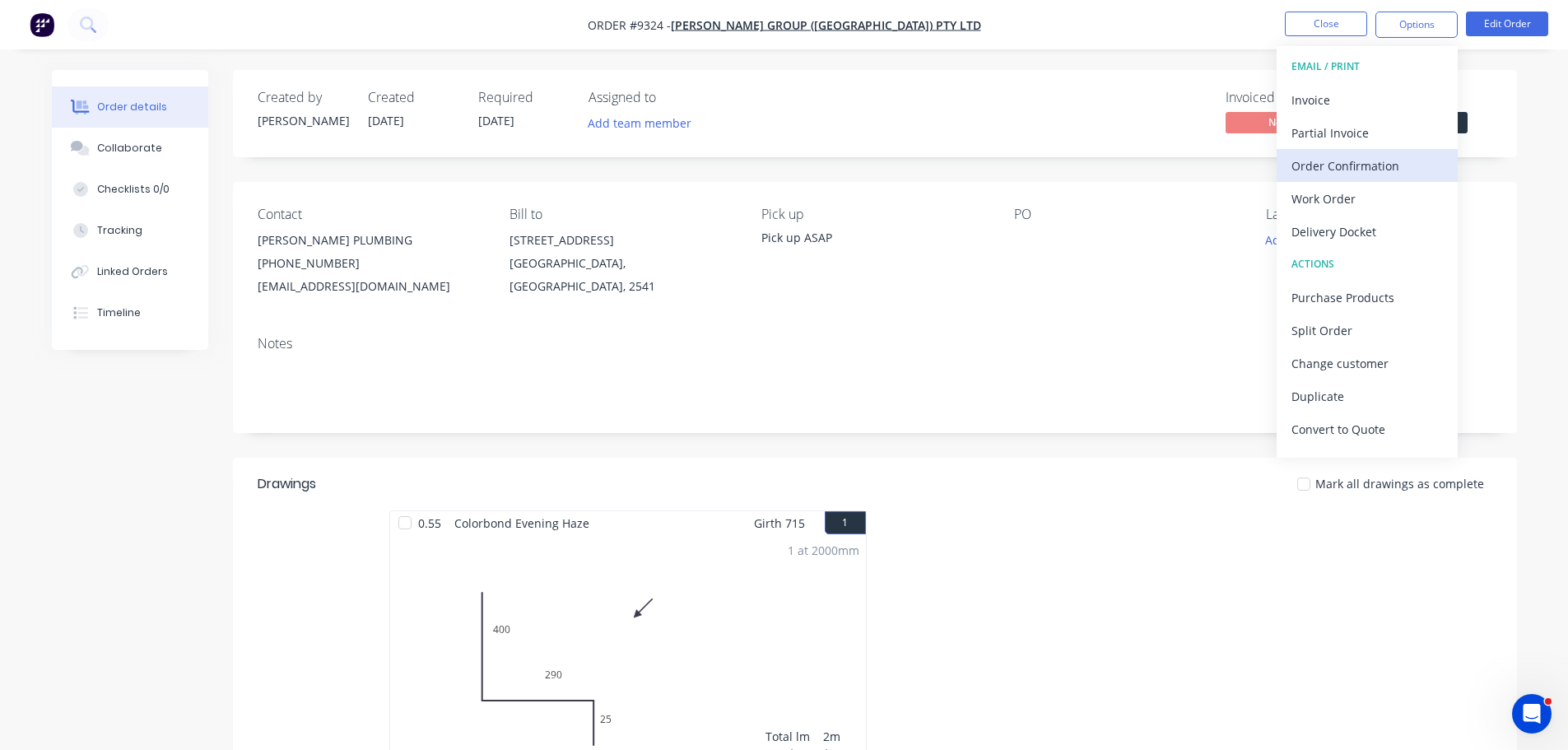
click at [1345, 163] on div "Order Confirmation" at bounding box center [1367, 166] width 152 height 24
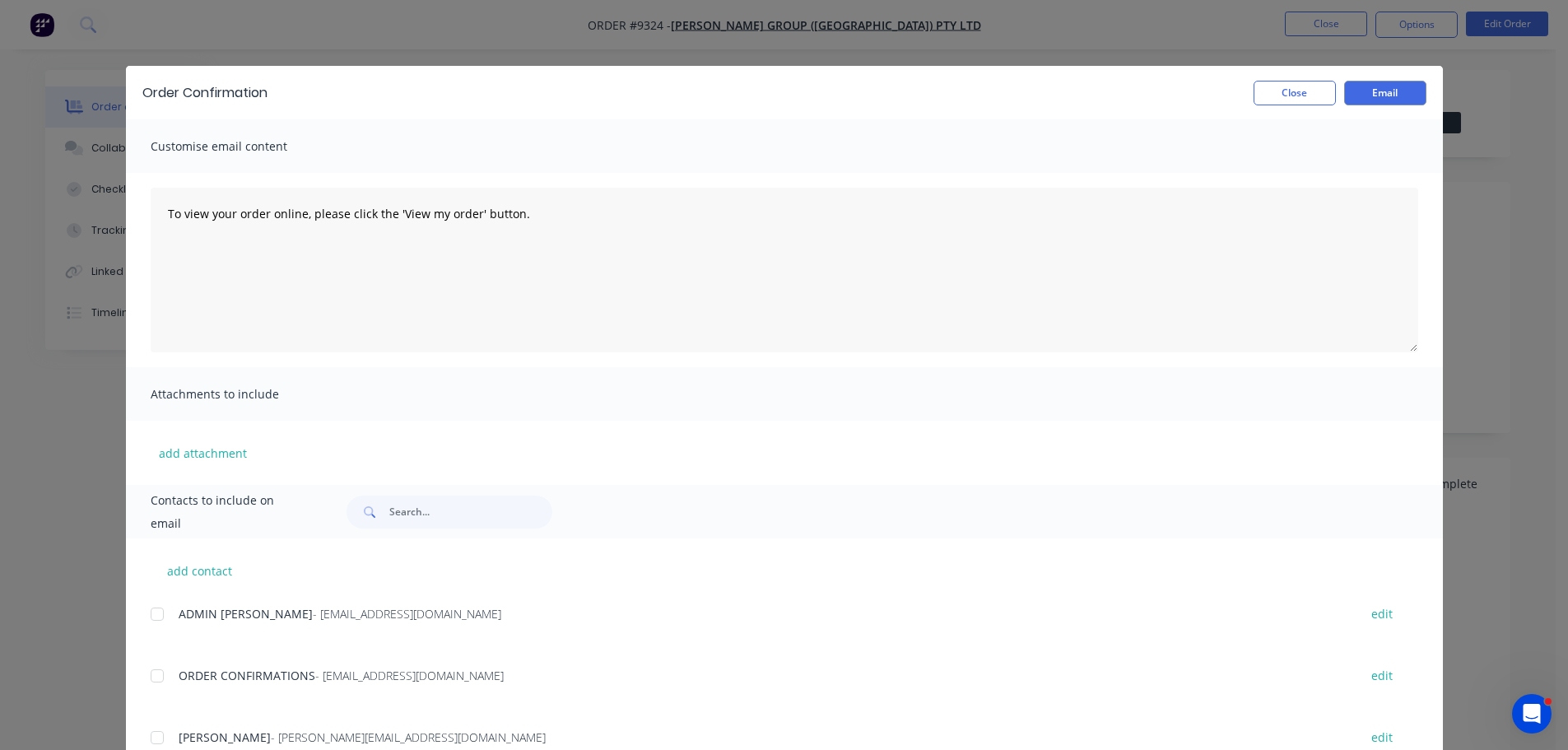
drag, startPoint x: 154, startPoint y: 676, endPoint x: 501, endPoint y: 606, distance: 354.0
click at [166, 677] on div at bounding box center [158, 676] width 33 height 33
click at [1402, 92] on button "Email" at bounding box center [1386, 93] width 83 height 25
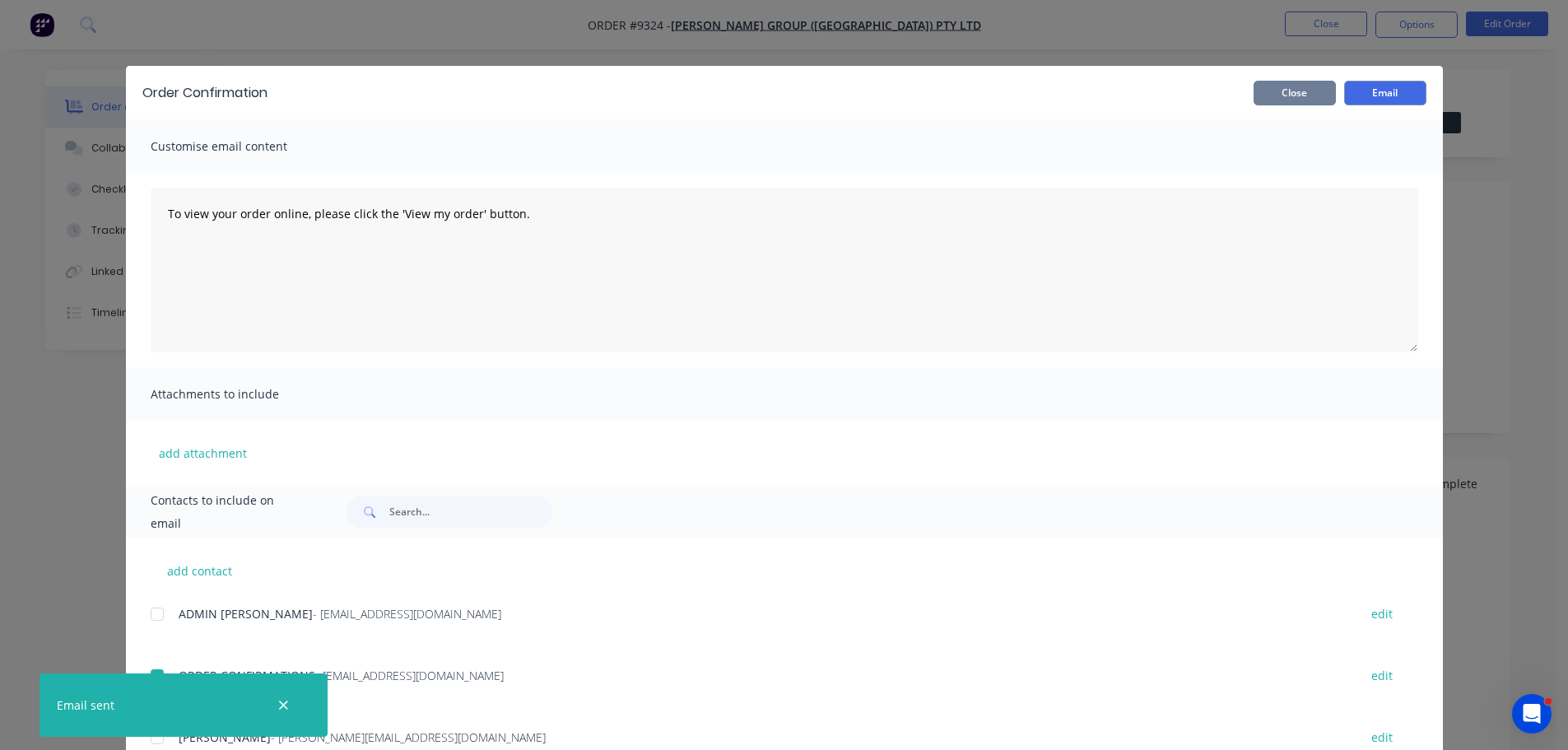
click at [1286, 101] on button "Close" at bounding box center [1295, 93] width 83 height 25
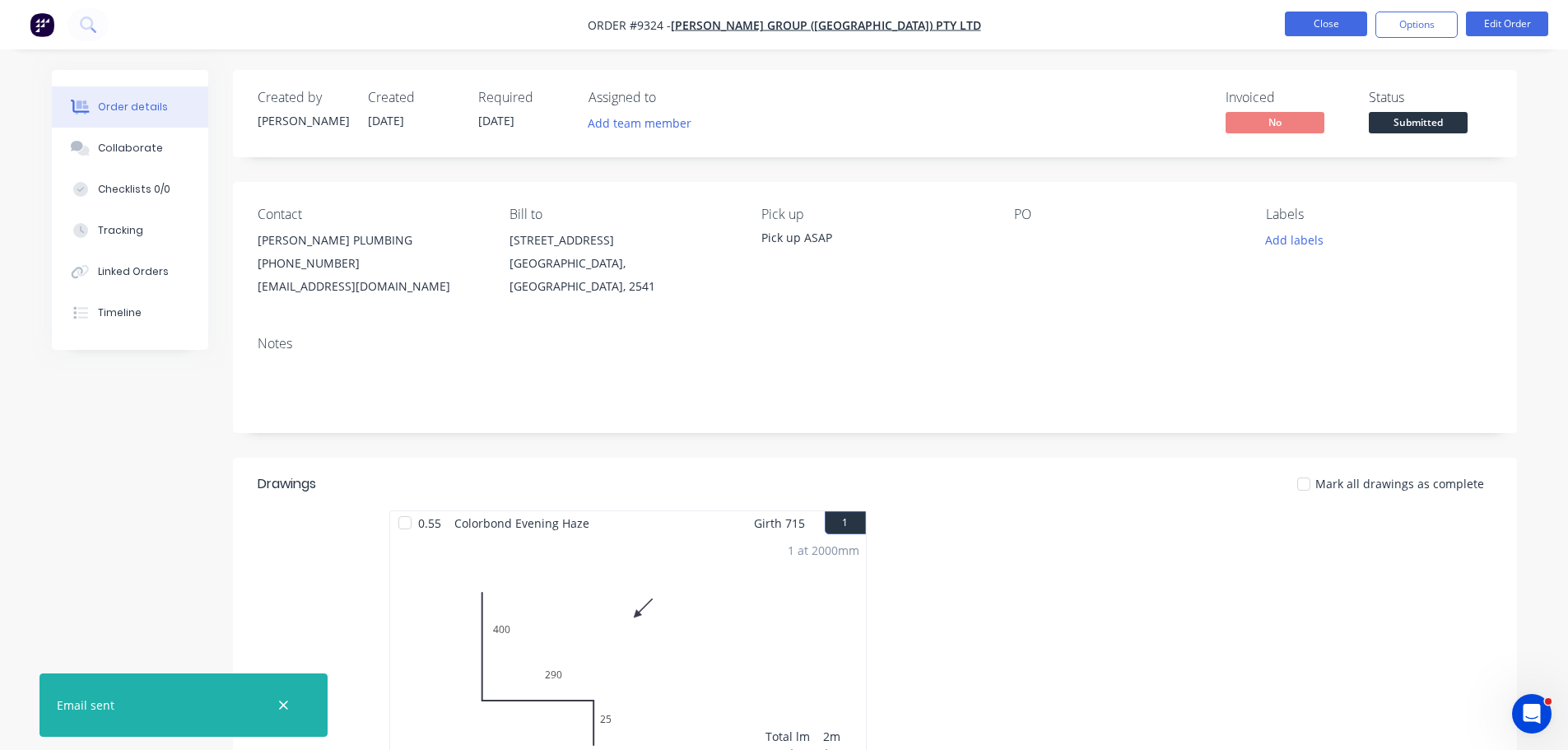
click at [1309, 30] on button "Close" at bounding box center [1326, 24] width 83 height 25
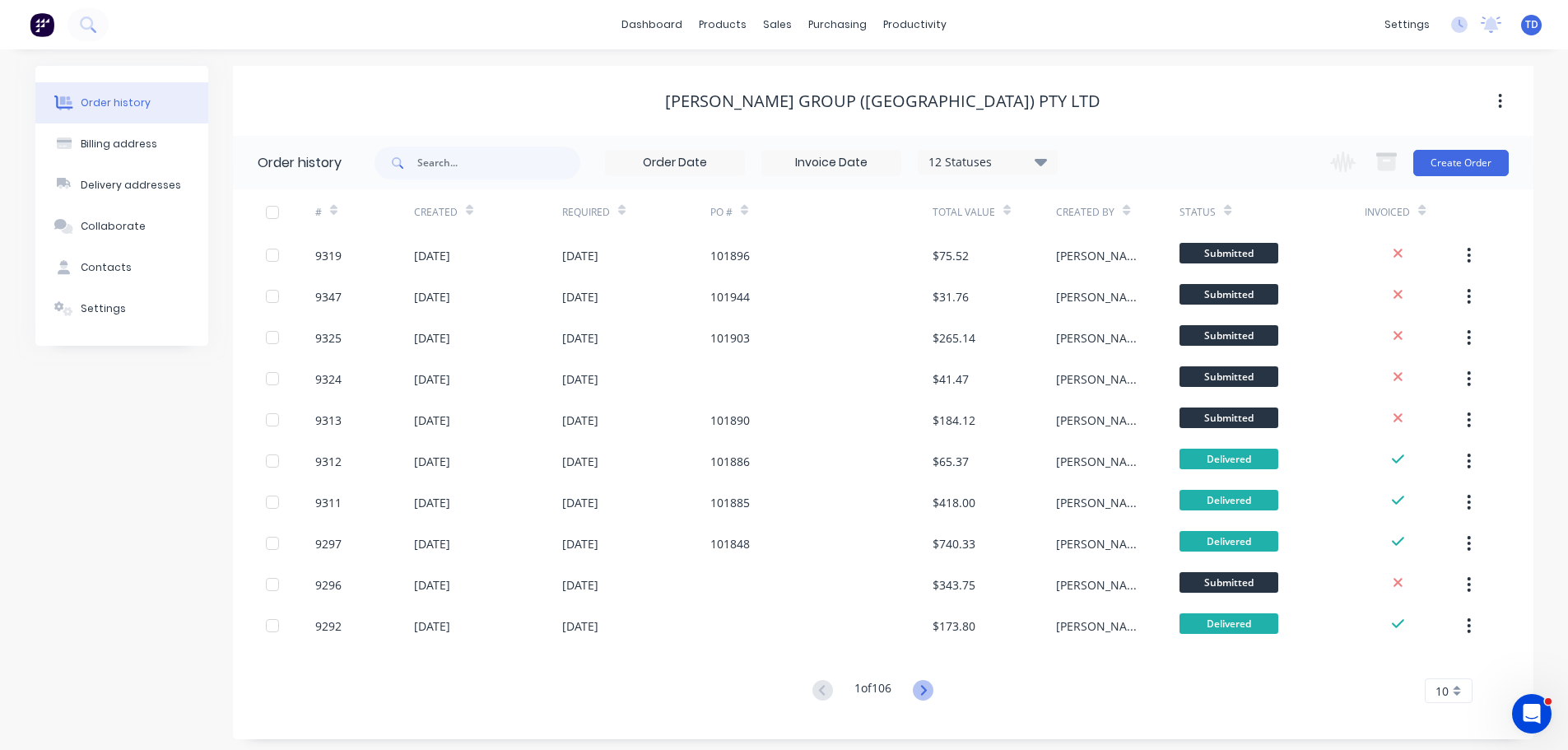
click at [923, 690] on icon at bounding box center [923, 690] width 21 height 21
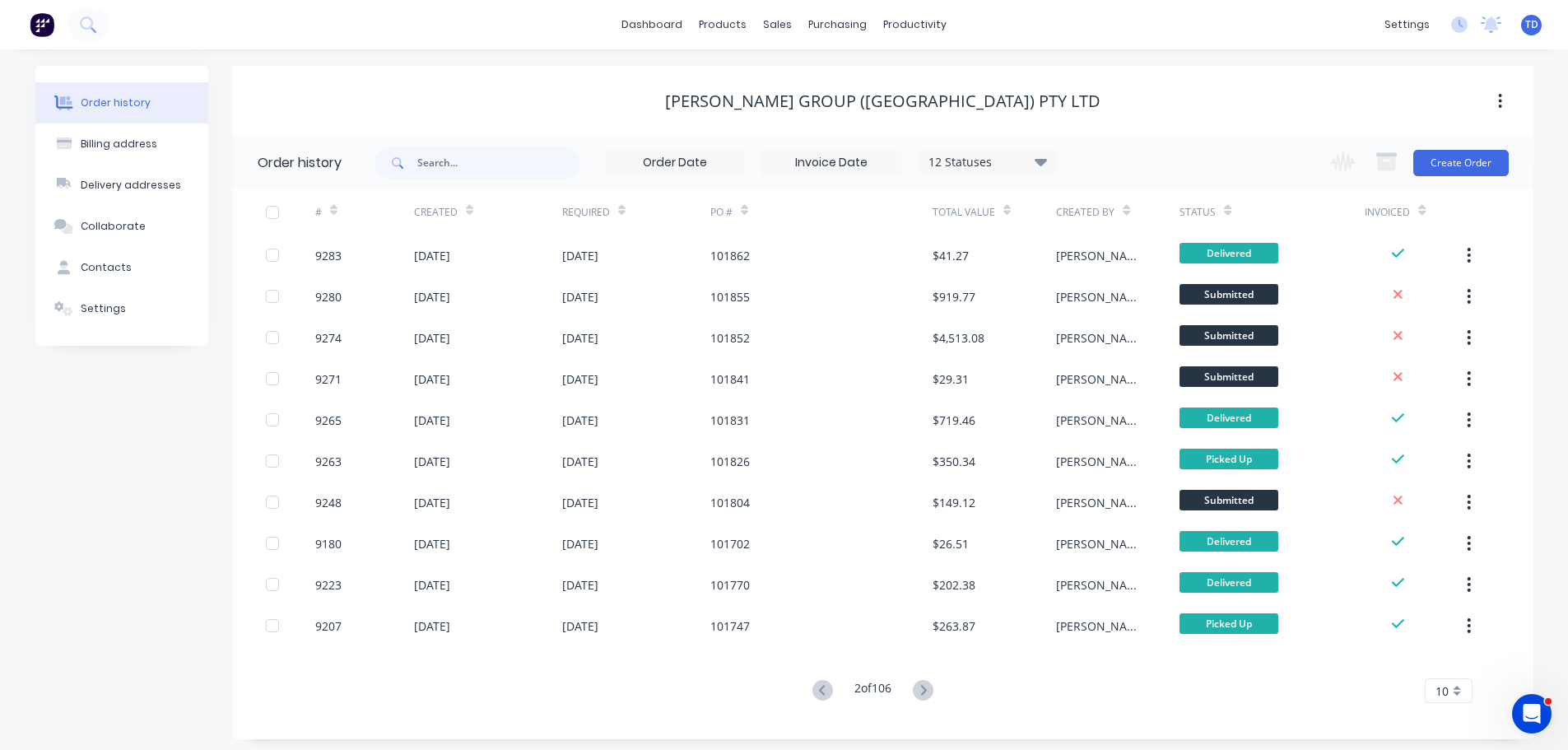
click at [938, 691] on button at bounding box center [923, 691] width 31 height 24
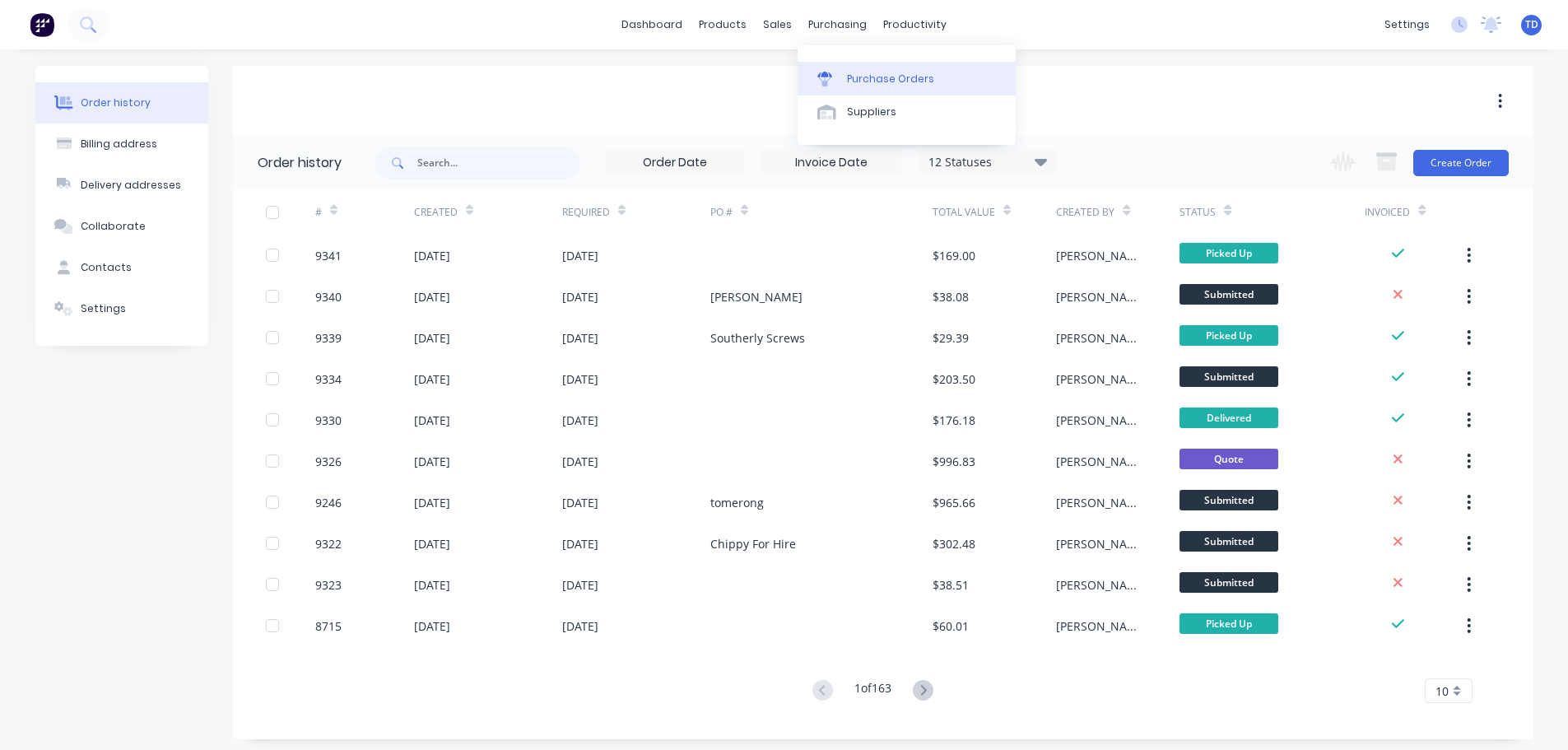
click at [880, 74] on div "Purchase Orders" at bounding box center [890, 79] width 87 height 15
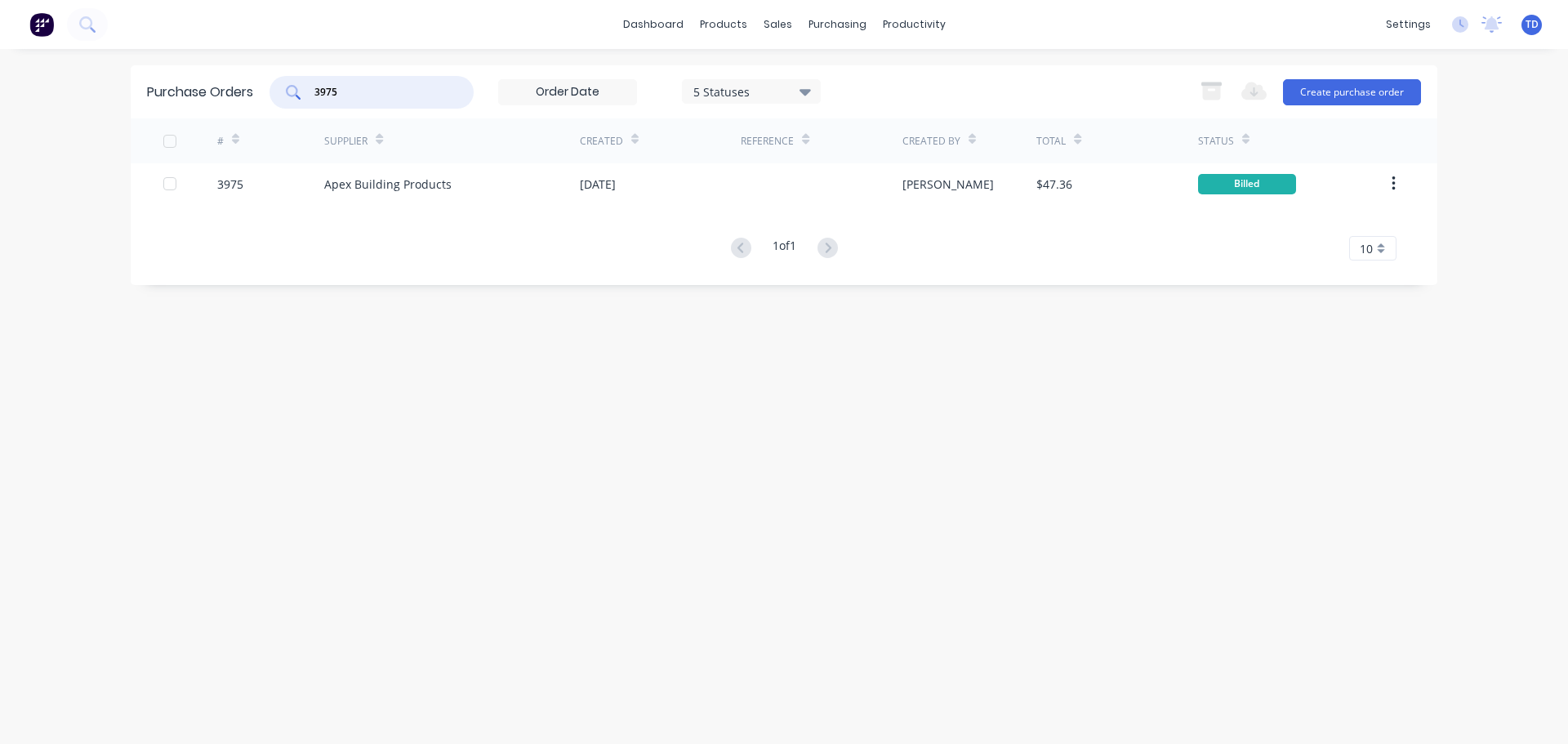
click at [394, 87] on input "3975" at bounding box center [381, 92] width 136 height 16
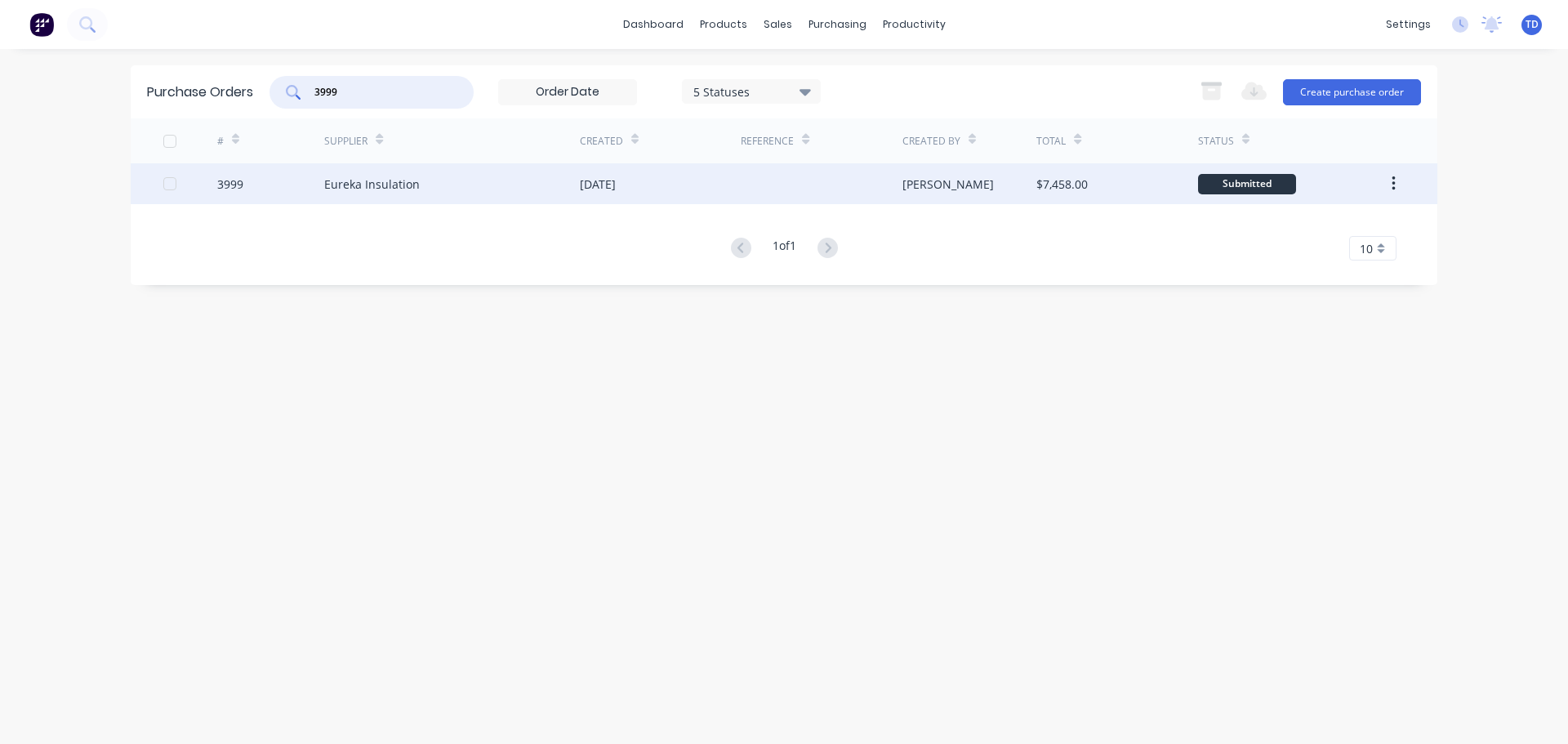
type input "3999"
click at [516, 170] on div "Eureka Insulation" at bounding box center [452, 183] width 255 height 41
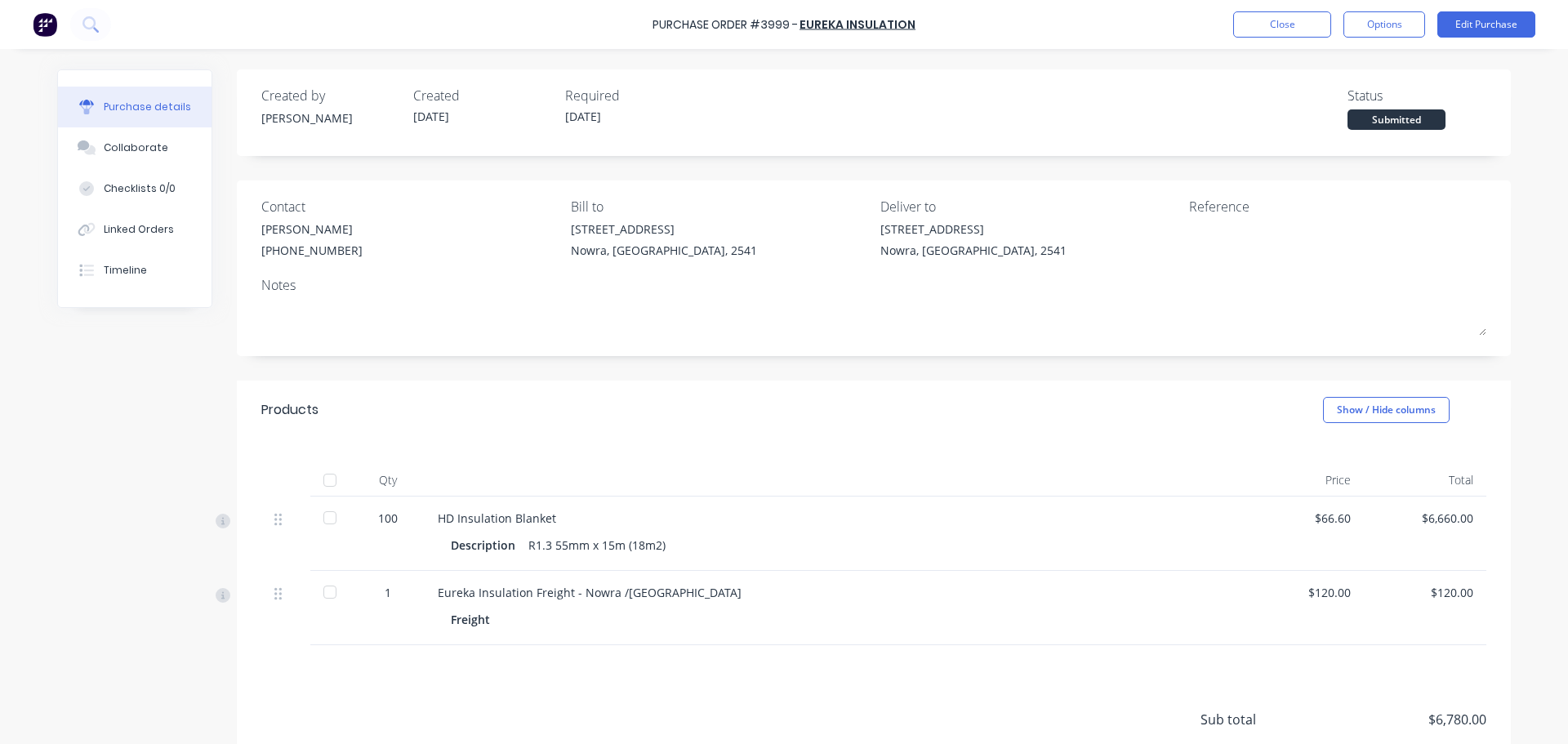
click at [321, 481] on div at bounding box center [330, 480] width 33 height 33
click at [1304, 19] on button "Close" at bounding box center [1282, 25] width 98 height 26
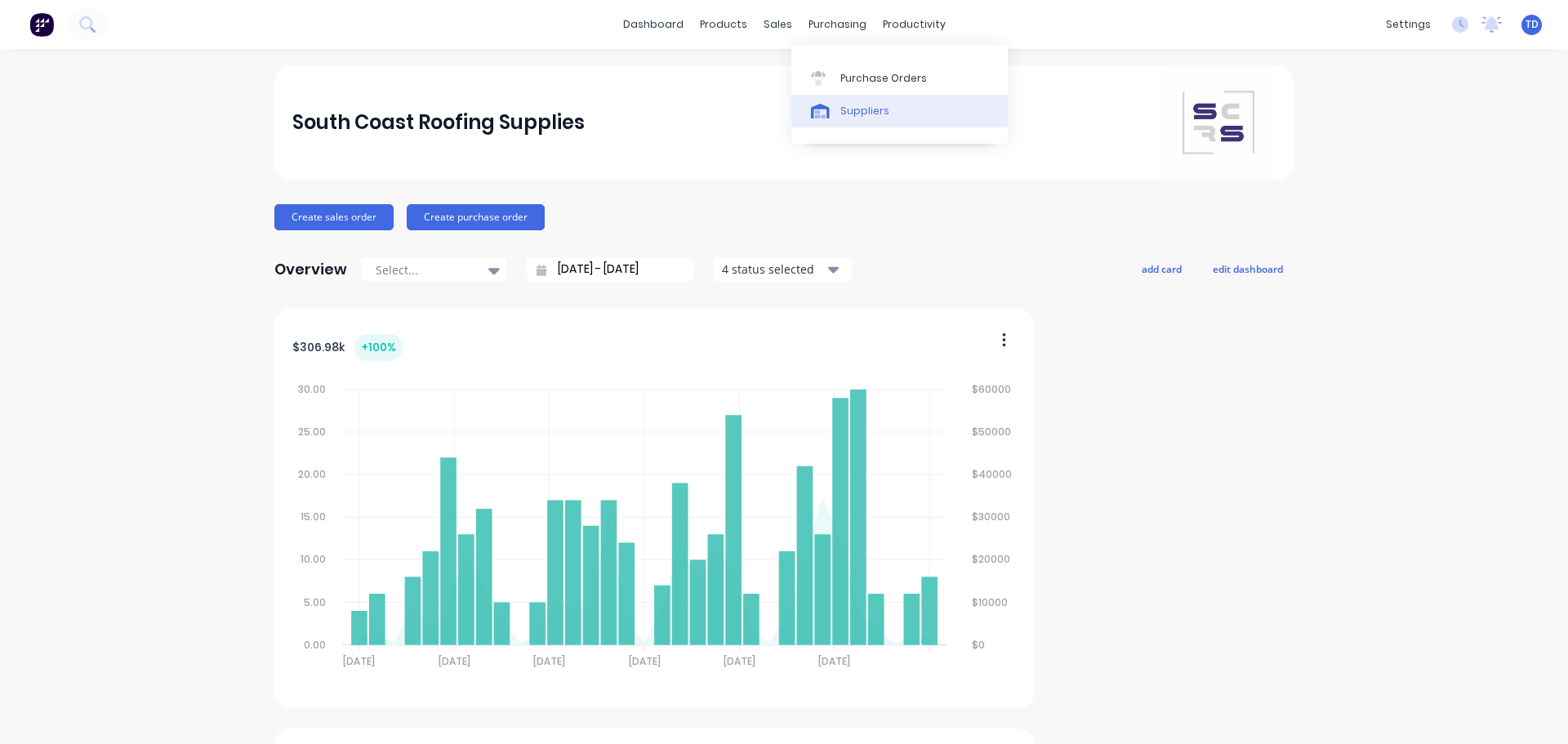
click at [859, 104] on div "Suppliers" at bounding box center [865, 111] width 49 height 15
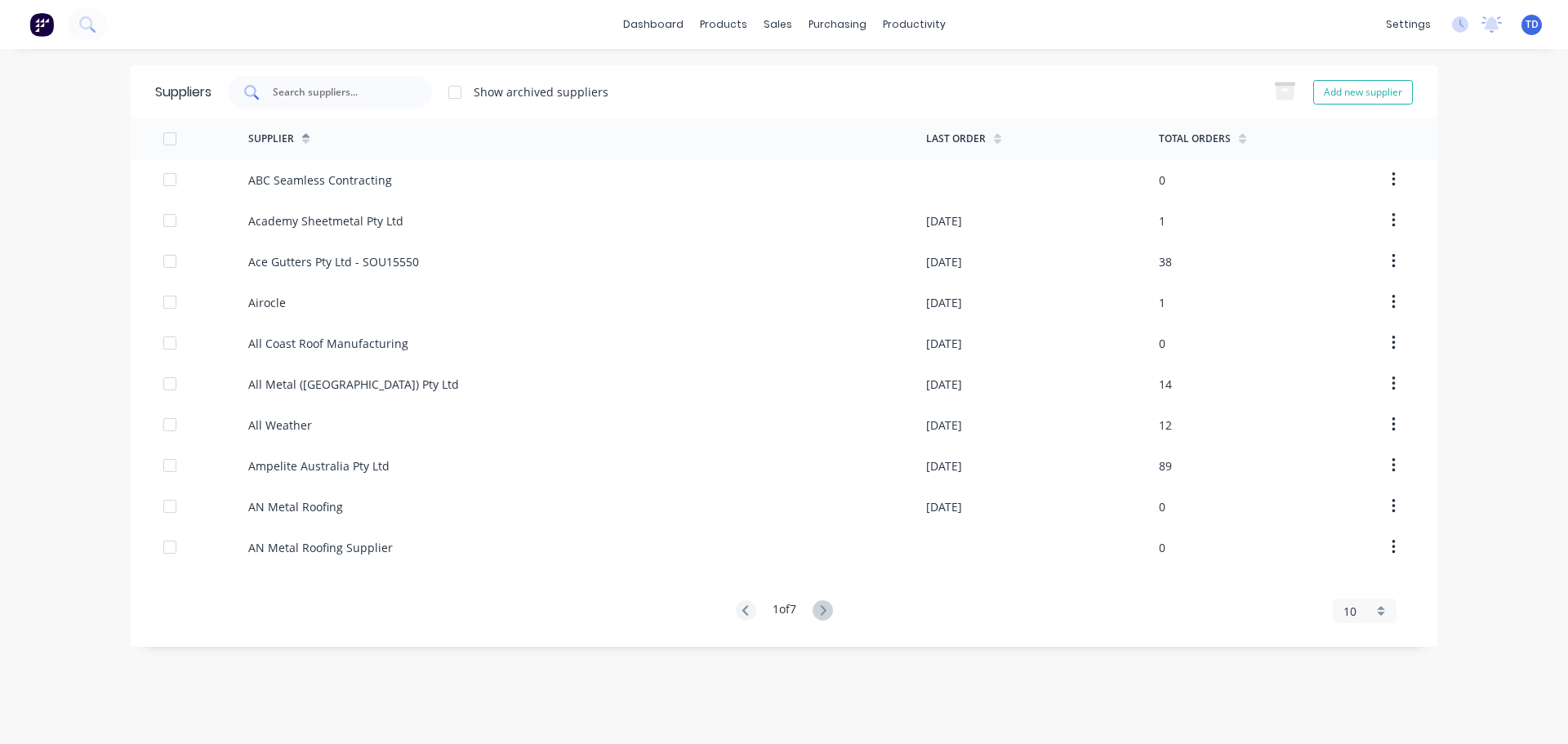
click at [339, 83] on div at bounding box center [329, 92] width 204 height 33
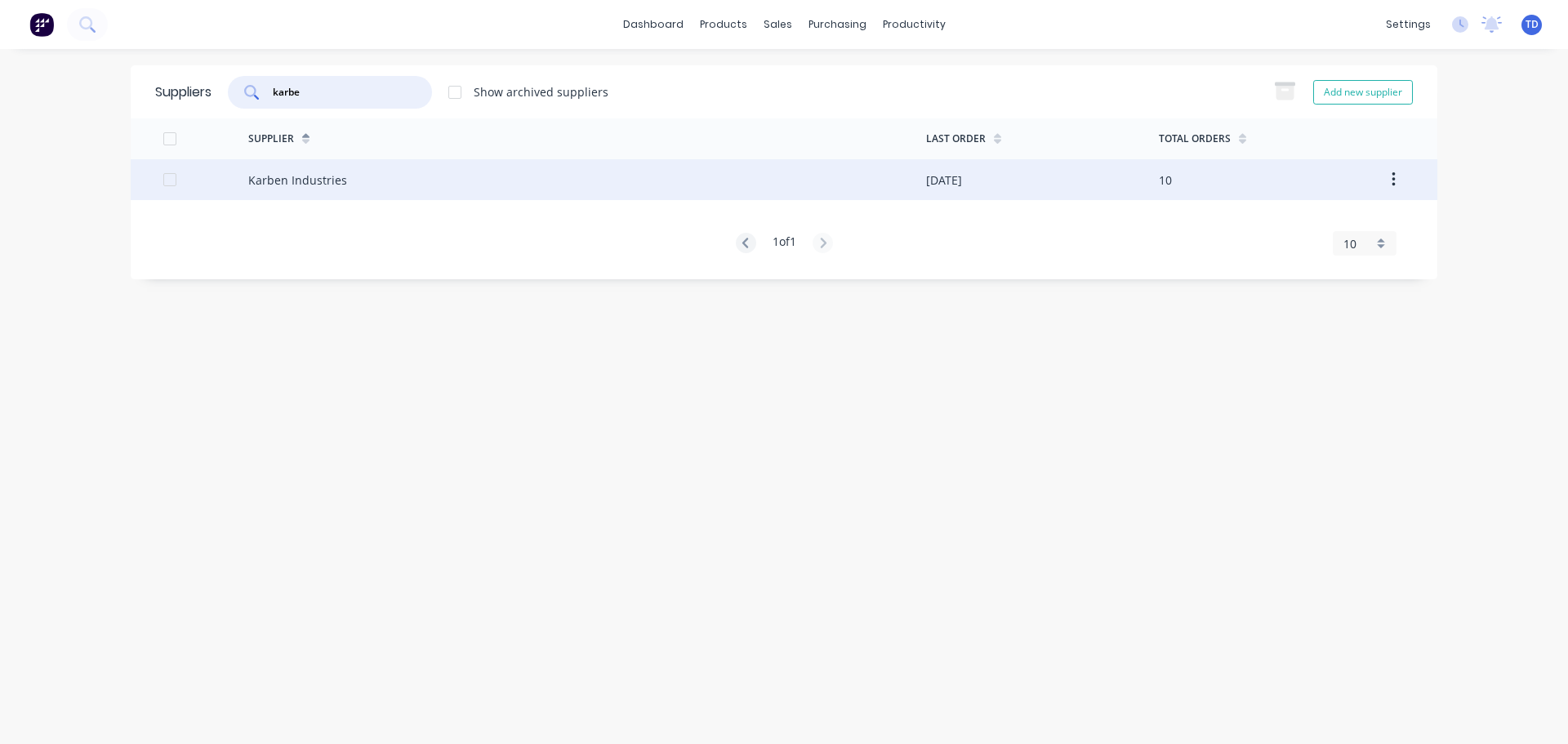
type input "karbe"
click at [373, 169] on div "Karben Industries" at bounding box center [587, 180] width 678 height 41
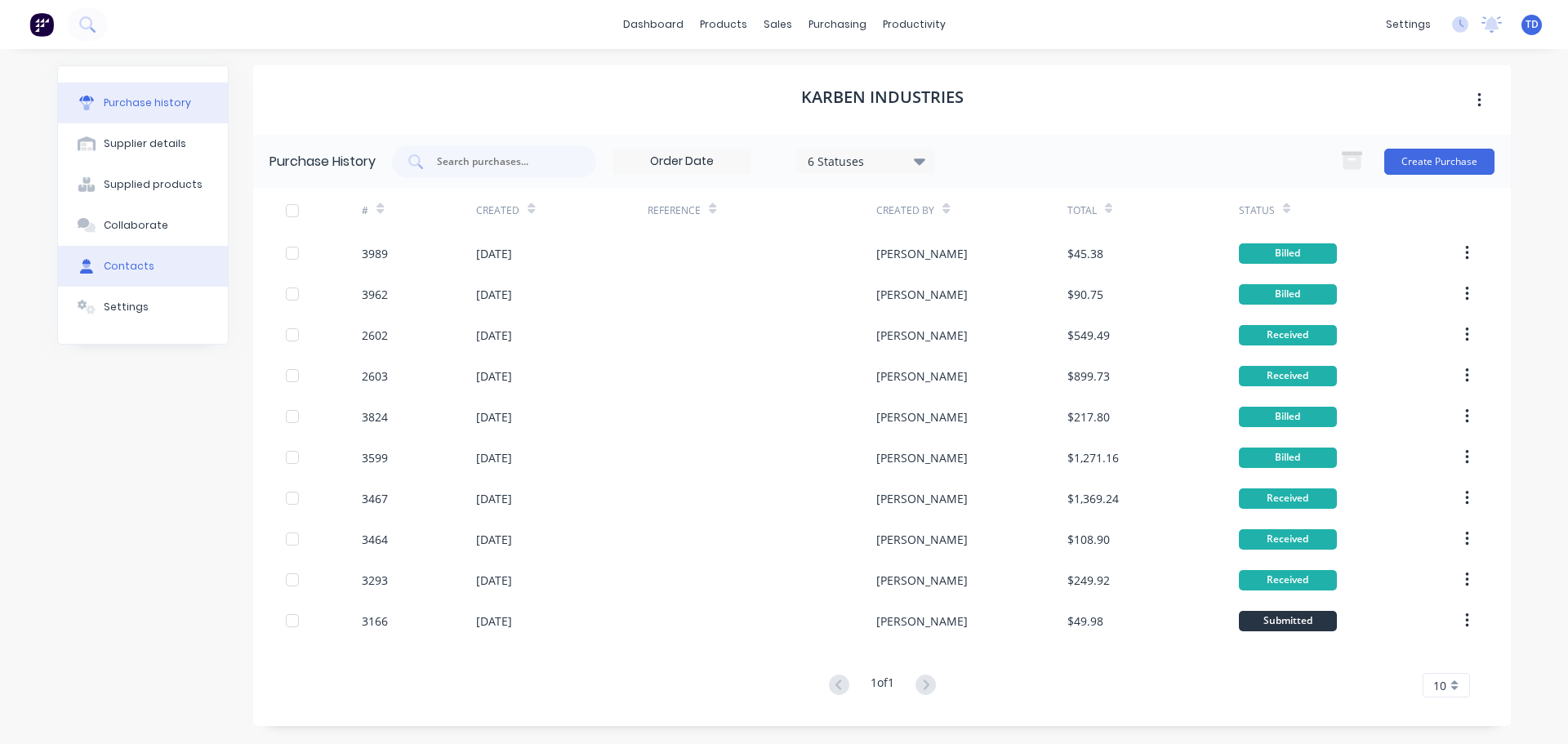
click at [152, 269] on button "Contacts" at bounding box center [142, 266] width 169 height 41
select select "AU"
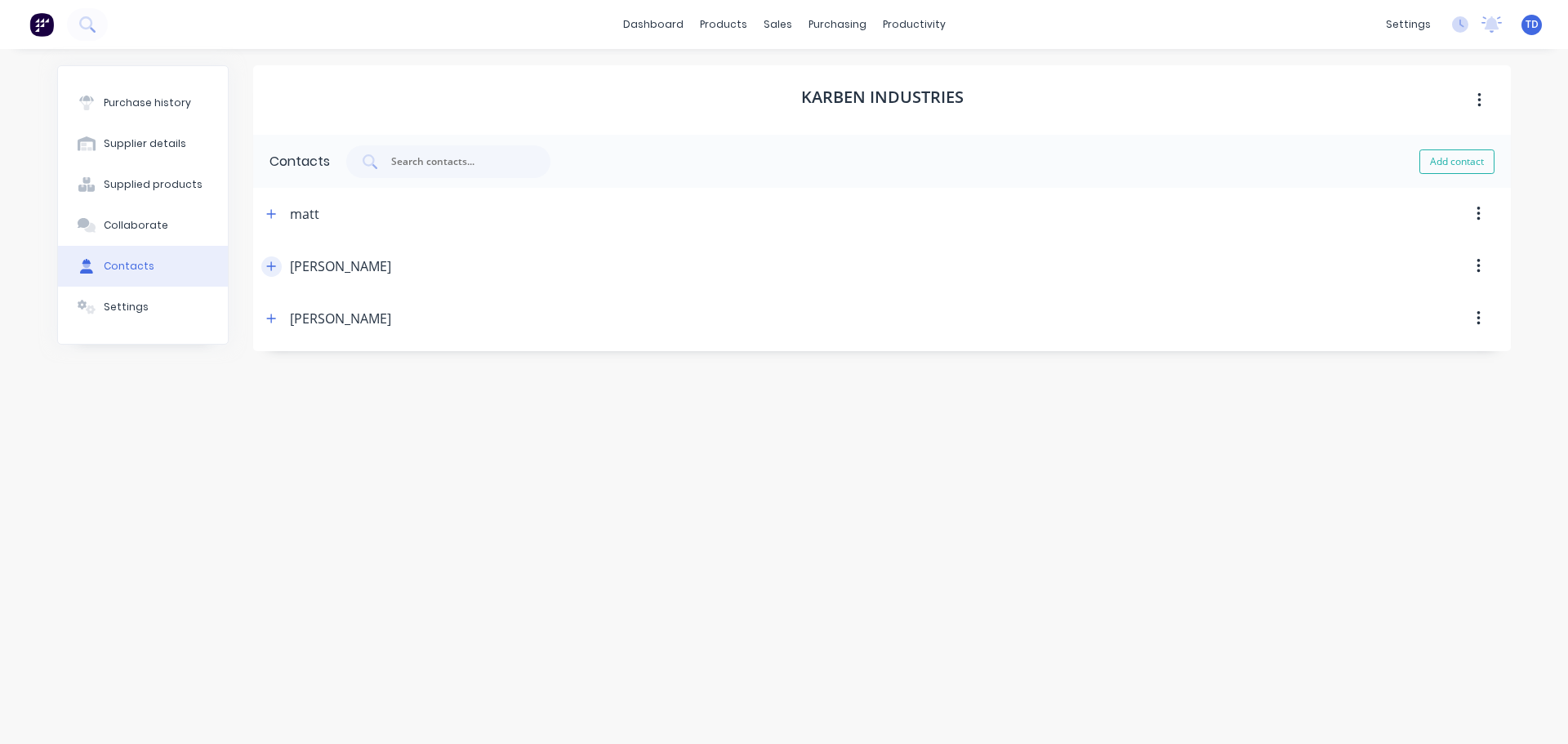
click at [278, 267] on button "button" at bounding box center [271, 266] width 20 height 20
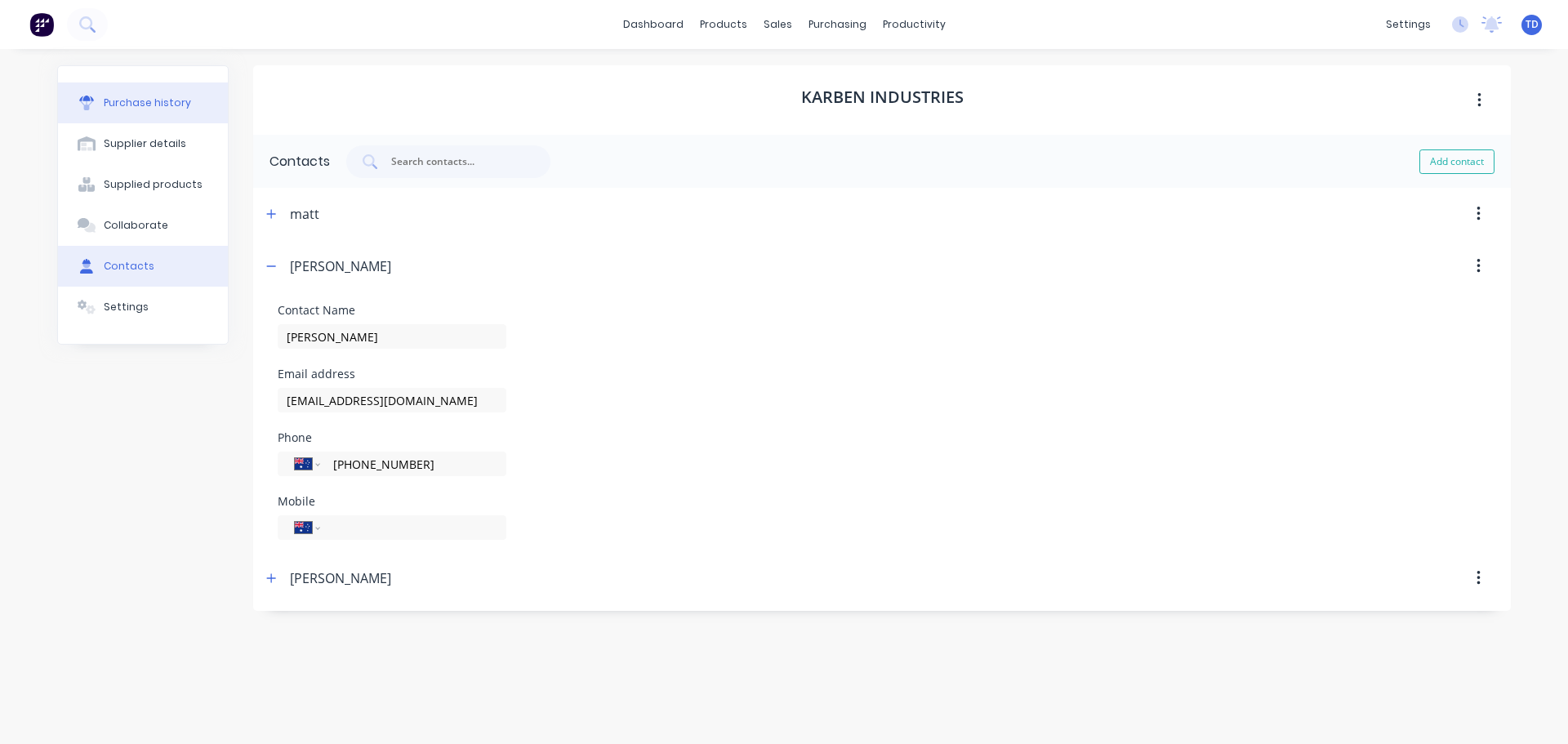
click at [167, 106] on div "Purchase history" at bounding box center [147, 103] width 88 height 15
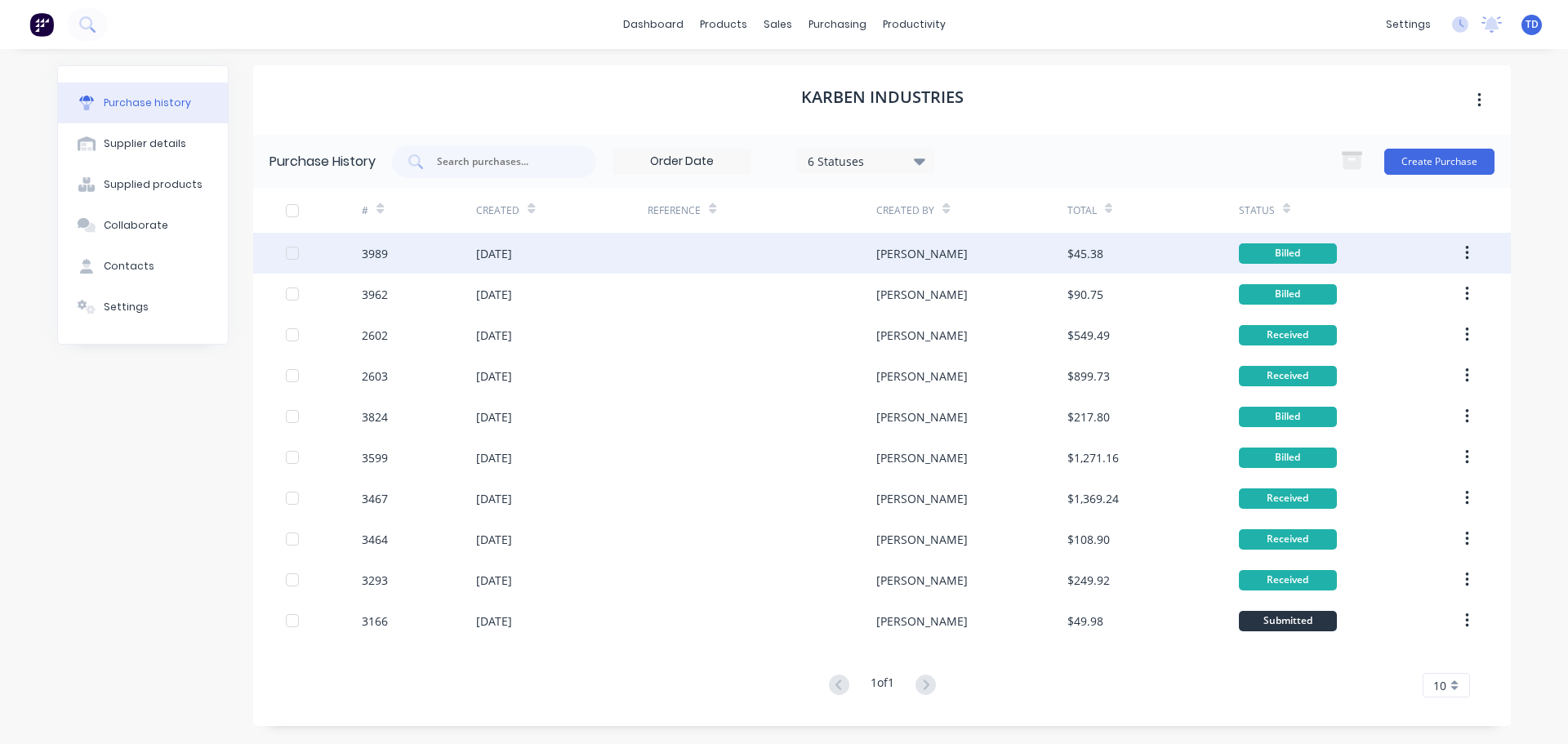
click at [660, 252] on div at bounding box center [761, 253] width 228 height 41
